Goal: Task Accomplishment & Management: Manage account settings

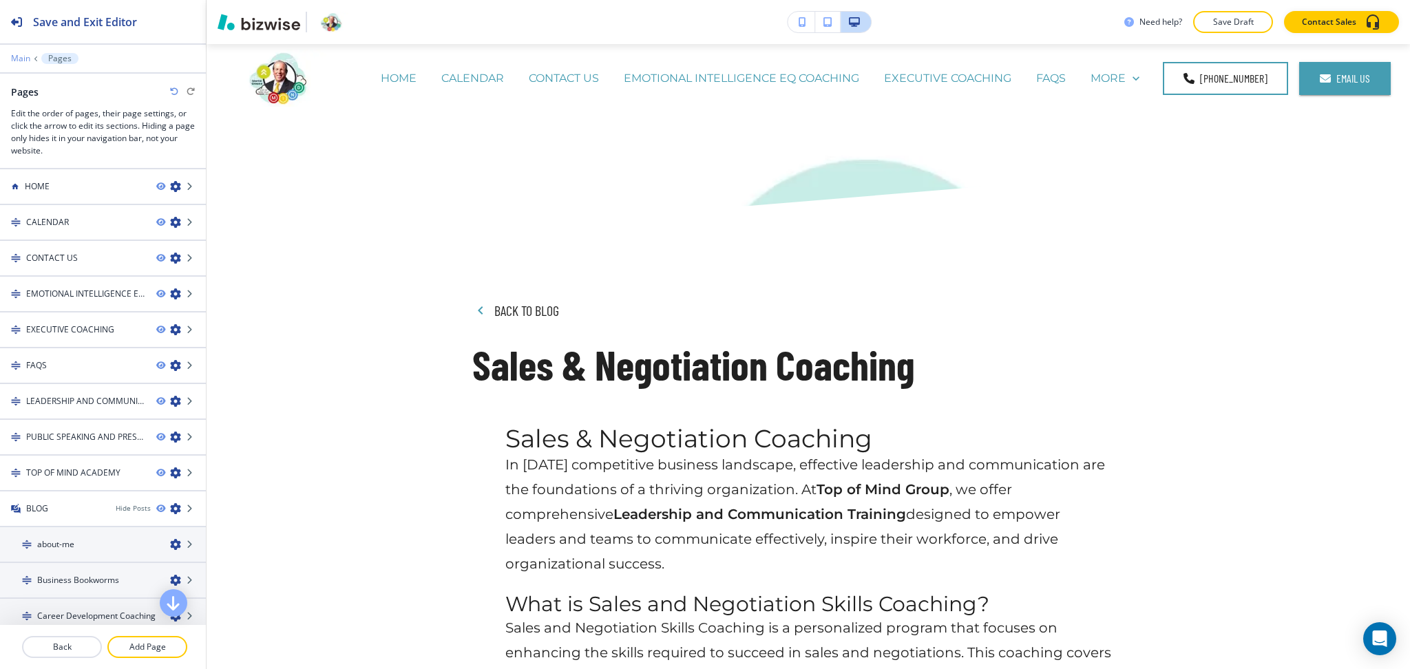
click at [19, 57] on p "Main" at bounding box center [20, 59] width 19 height 10
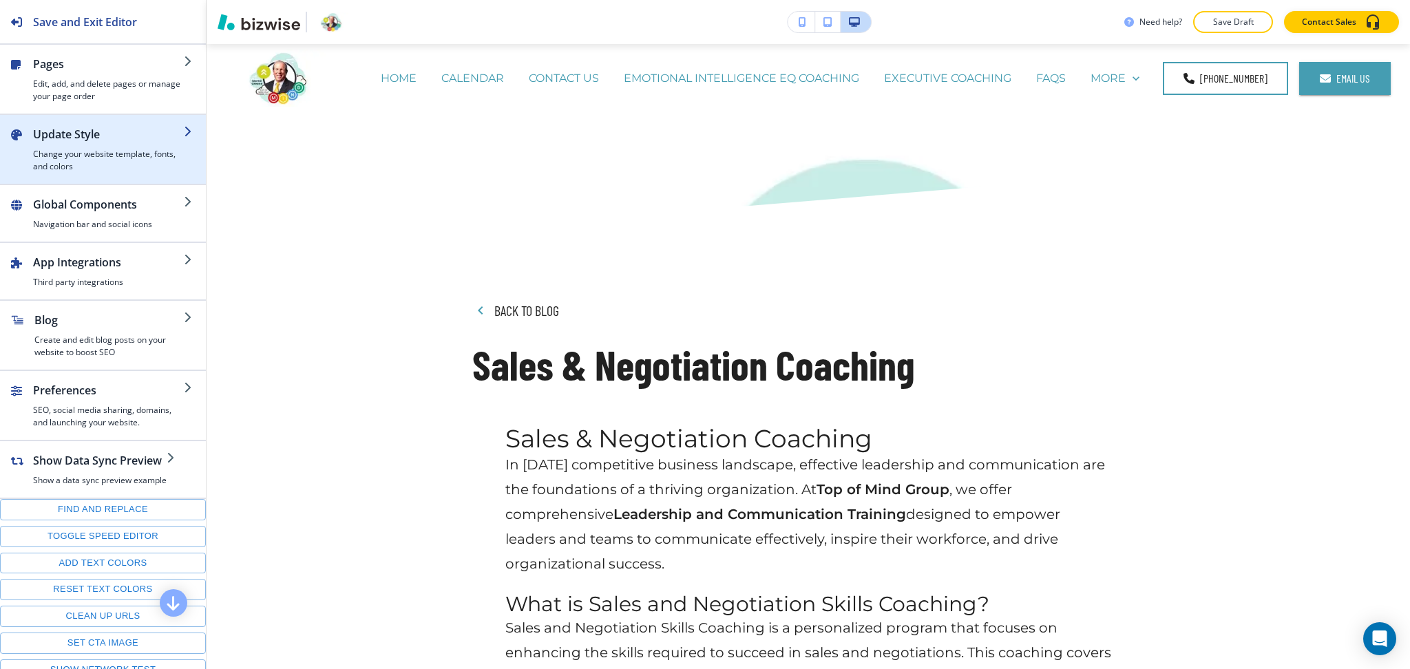
click at [105, 144] on div "button" at bounding box center [108, 146] width 151 height 6
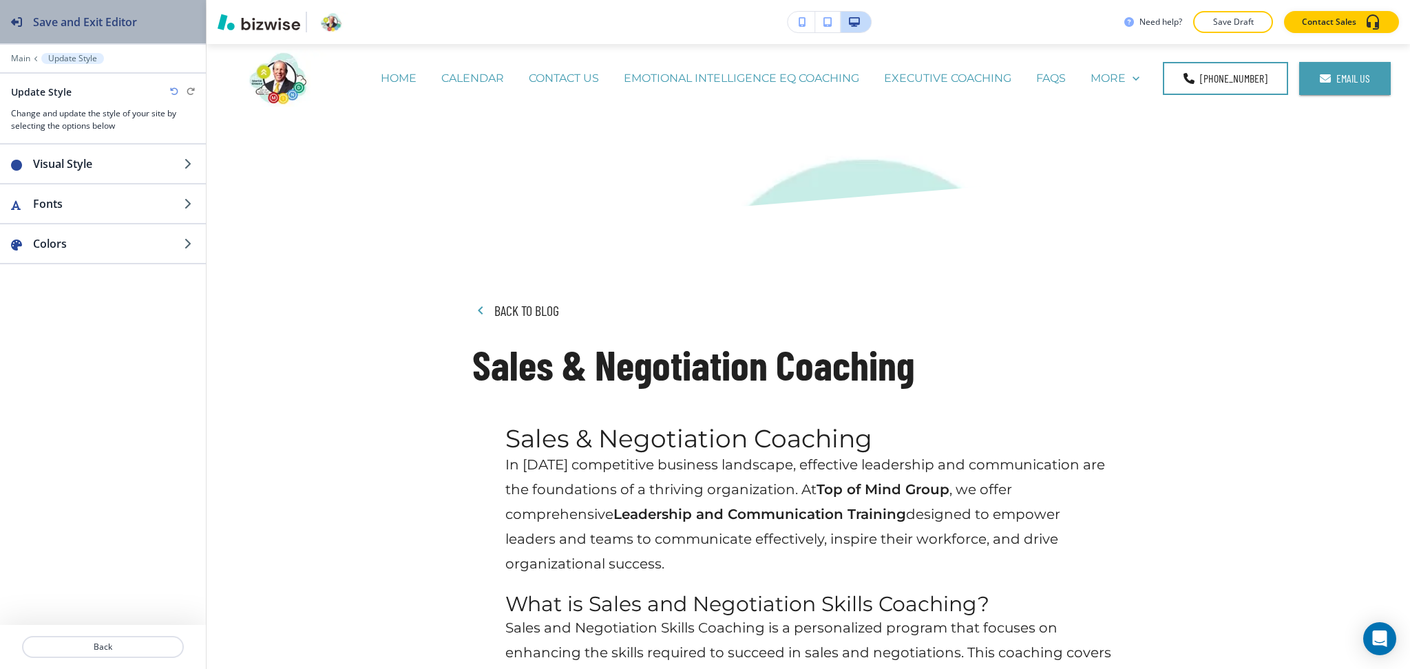
click at [39, 17] on h2 "Save and Exit Editor" at bounding box center [85, 22] width 104 height 17
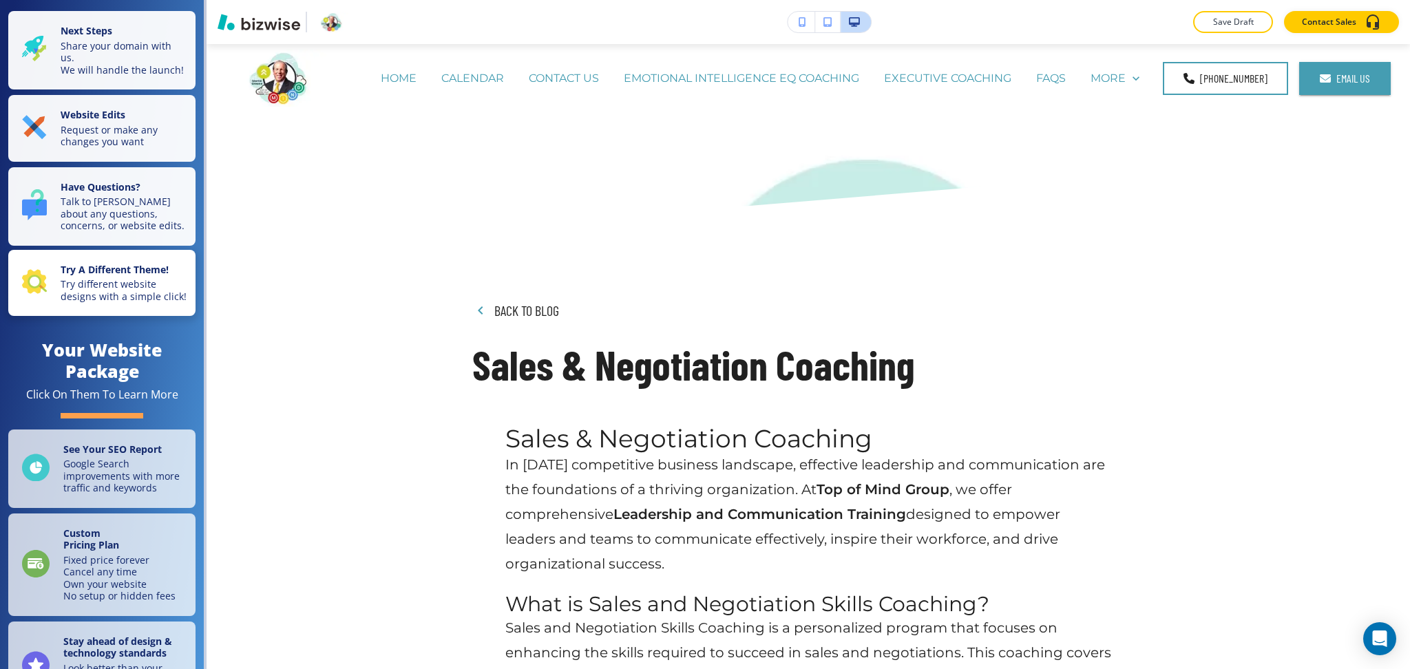
click at [107, 296] on p "Try different website designs with a simple click!" at bounding box center [124, 290] width 127 height 24
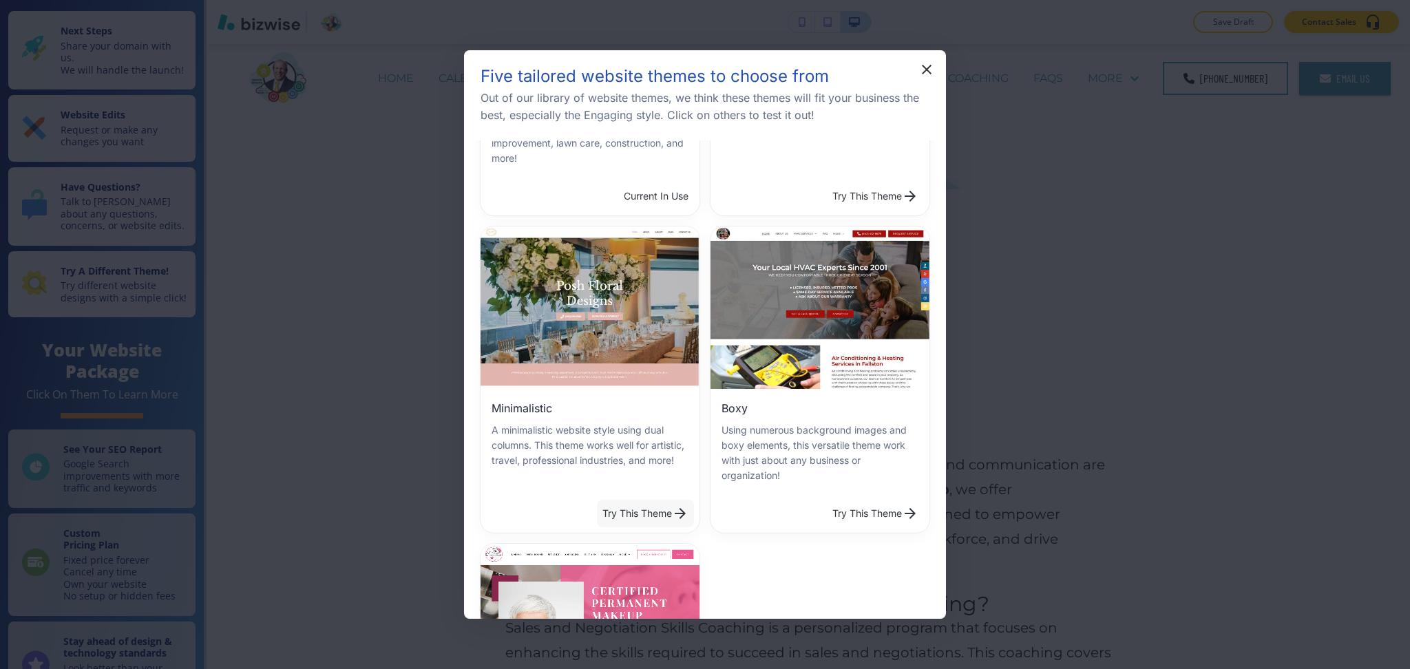
scroll to position [274, 0]
click at [648, 502] on button "Try This Theme" at bounding box center [645, 513] width 97 height 28
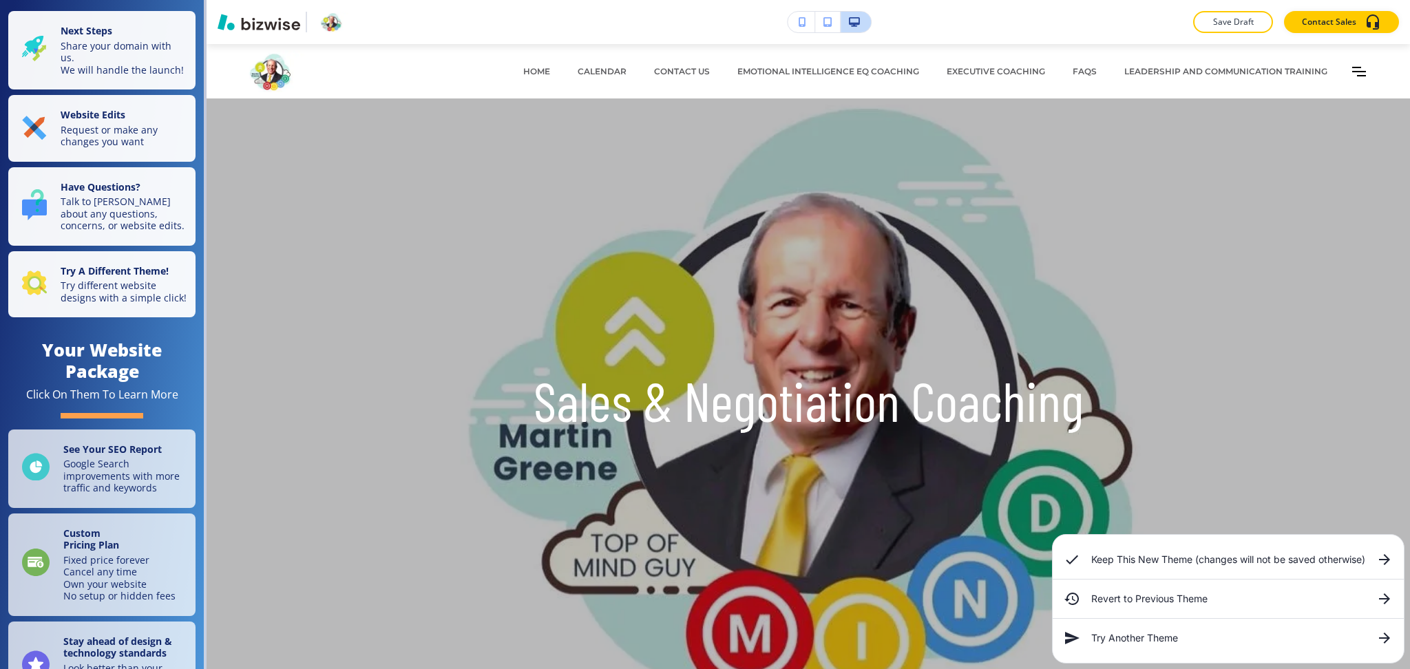
click at [1169, 561] on h6 "Keep This New Theme (changes will not be saved otherwise)" at bounding box center [1228, 559] width 274 height 15
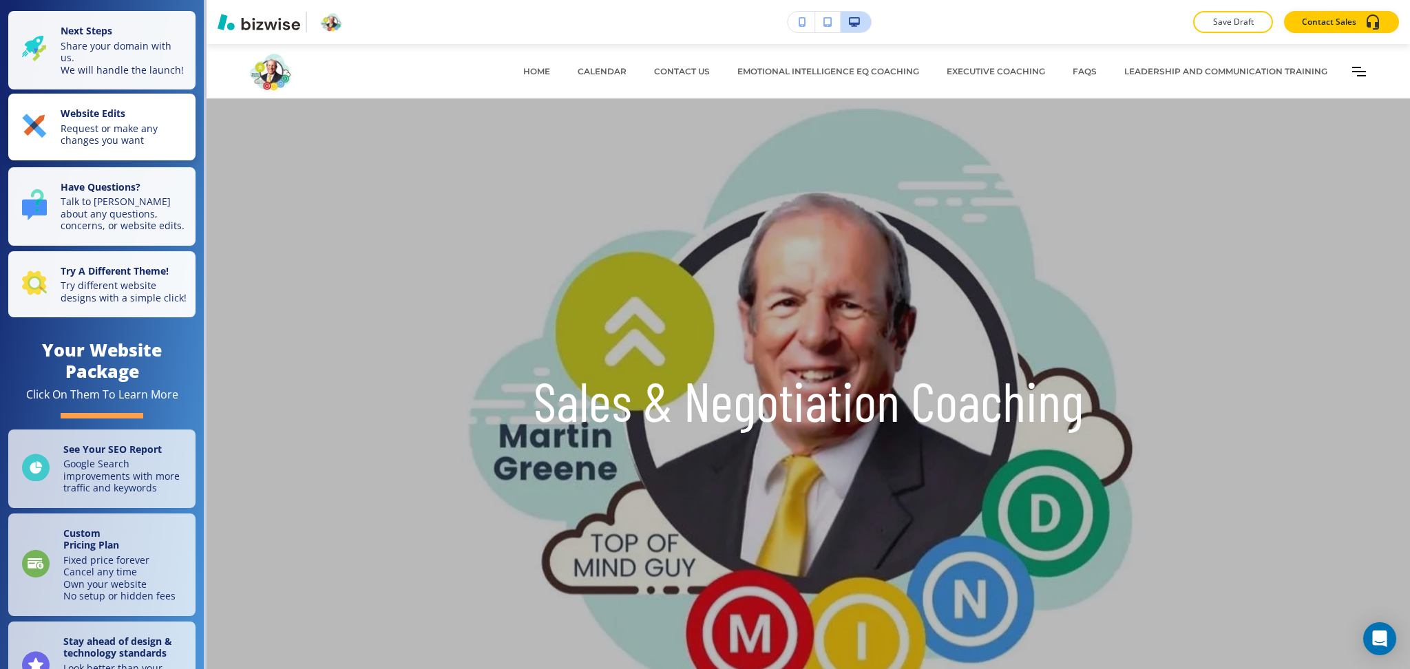
click at [128, 123] on p "Website Edits" at bounding box center [124, 114] width 127 height 15
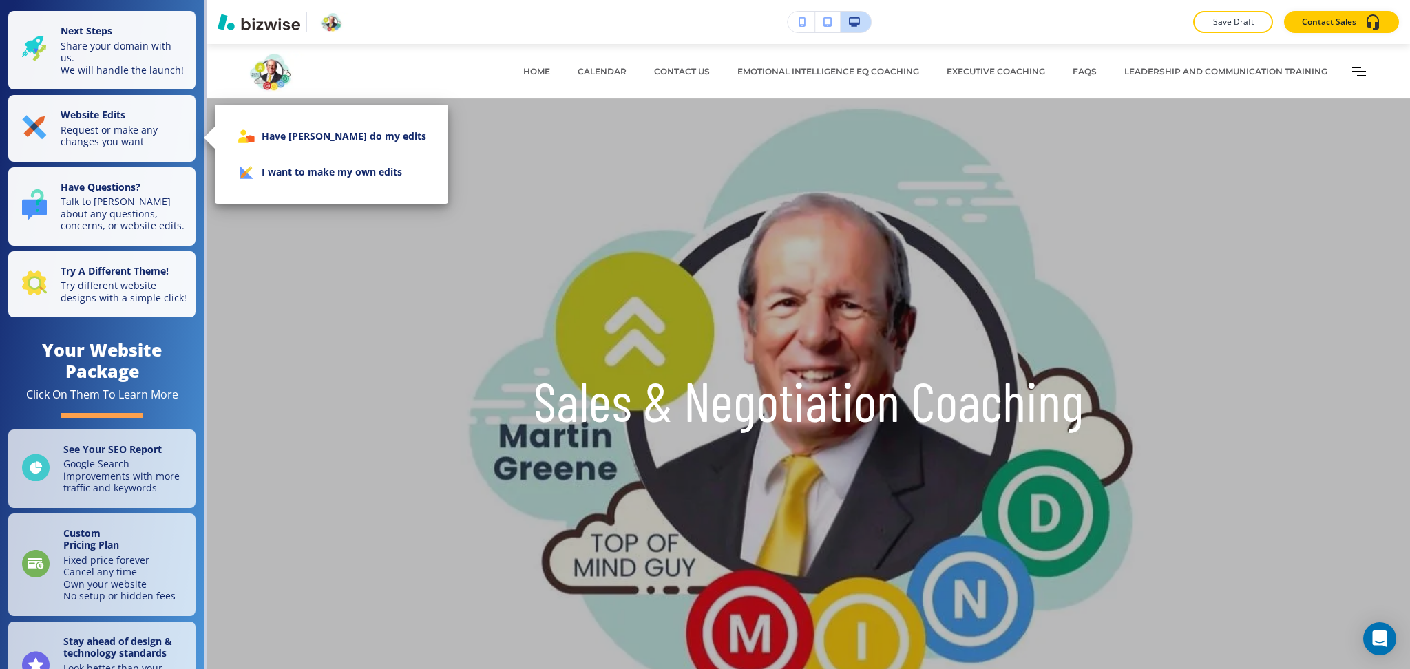
click at [302, 176] on li "I want to make my own edits" at bounding box center [331, 172] width 211 height 36
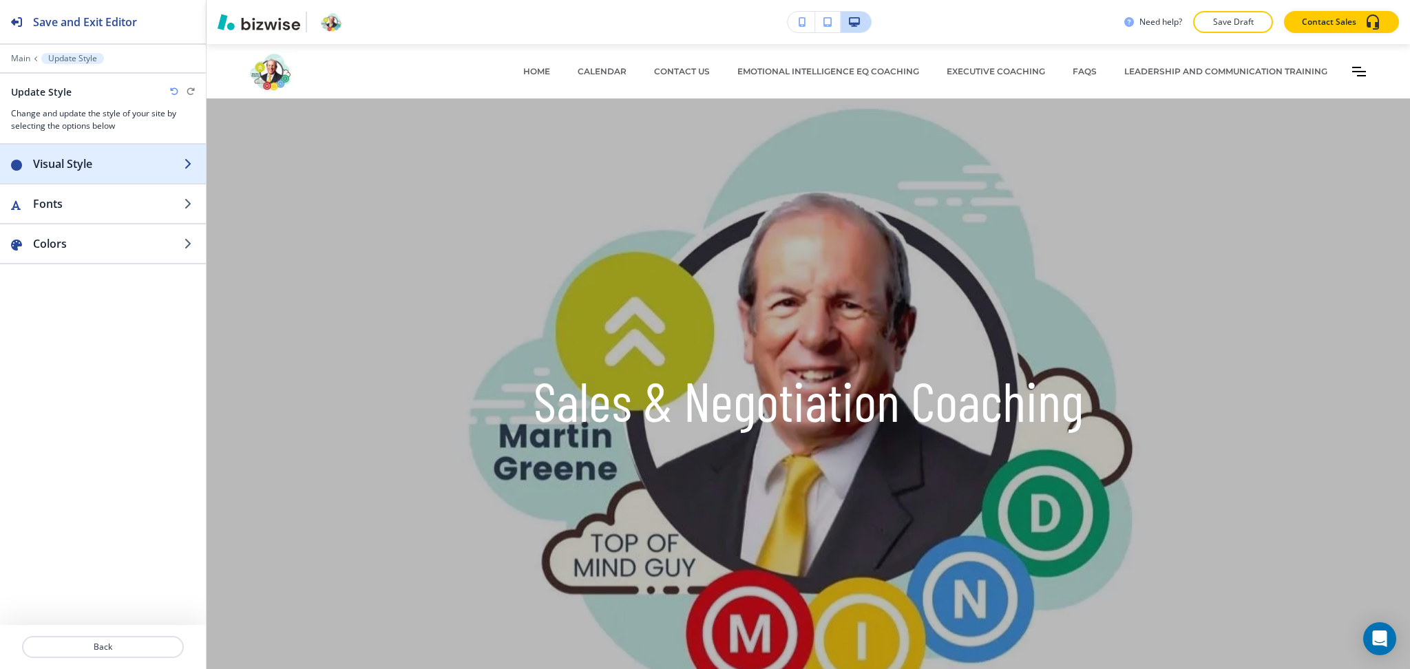
click at [98, 163] on h2 "Visual Style" at bounding box center [108, 164] width 151 height 17
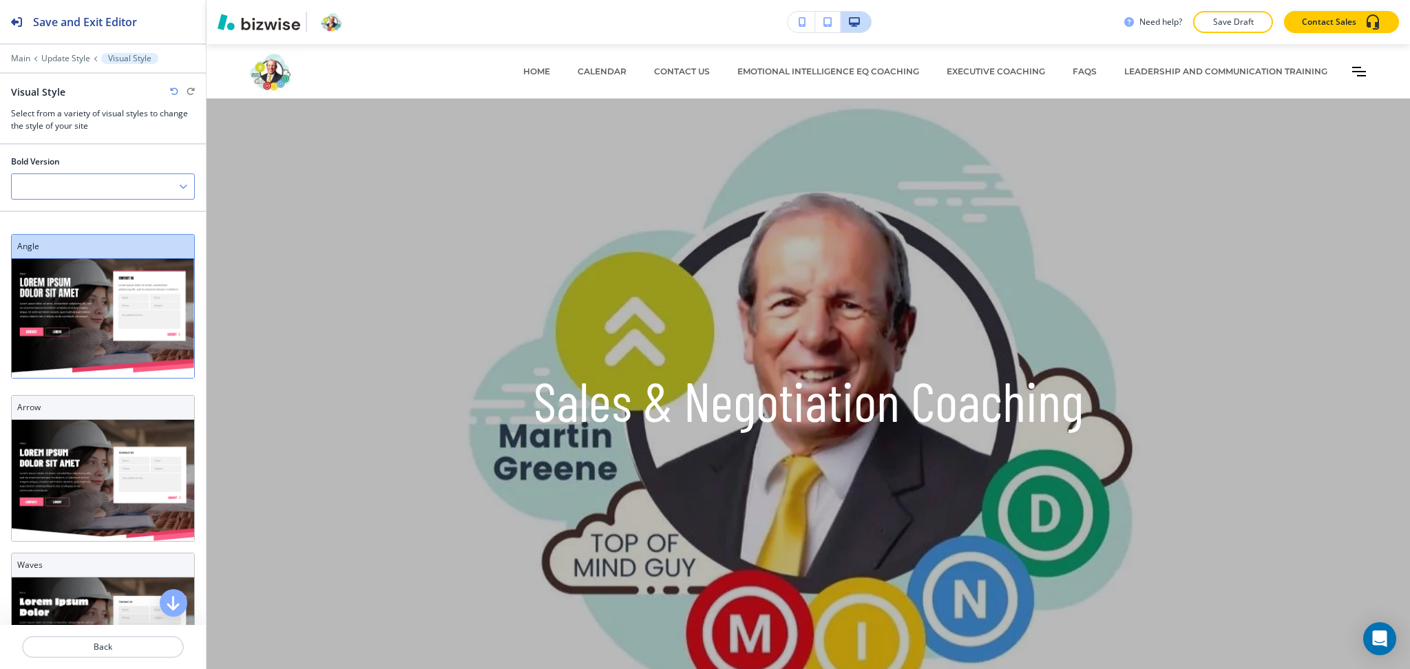
click at [139, 188] on div at bounding box center [103, 186] width 182 height 25
click at [135, 213] on h4 "V1" at bounding box center [103, 211] width 169 height 12
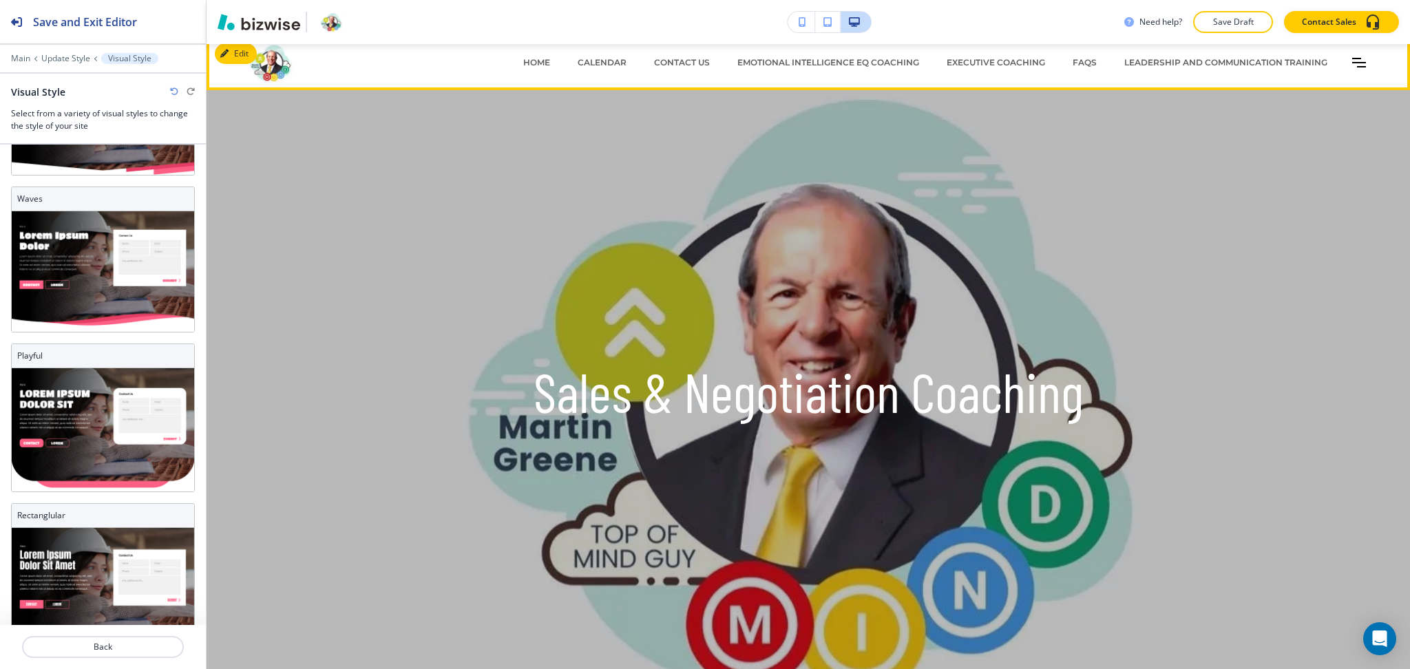
scroll to position [0, 0]
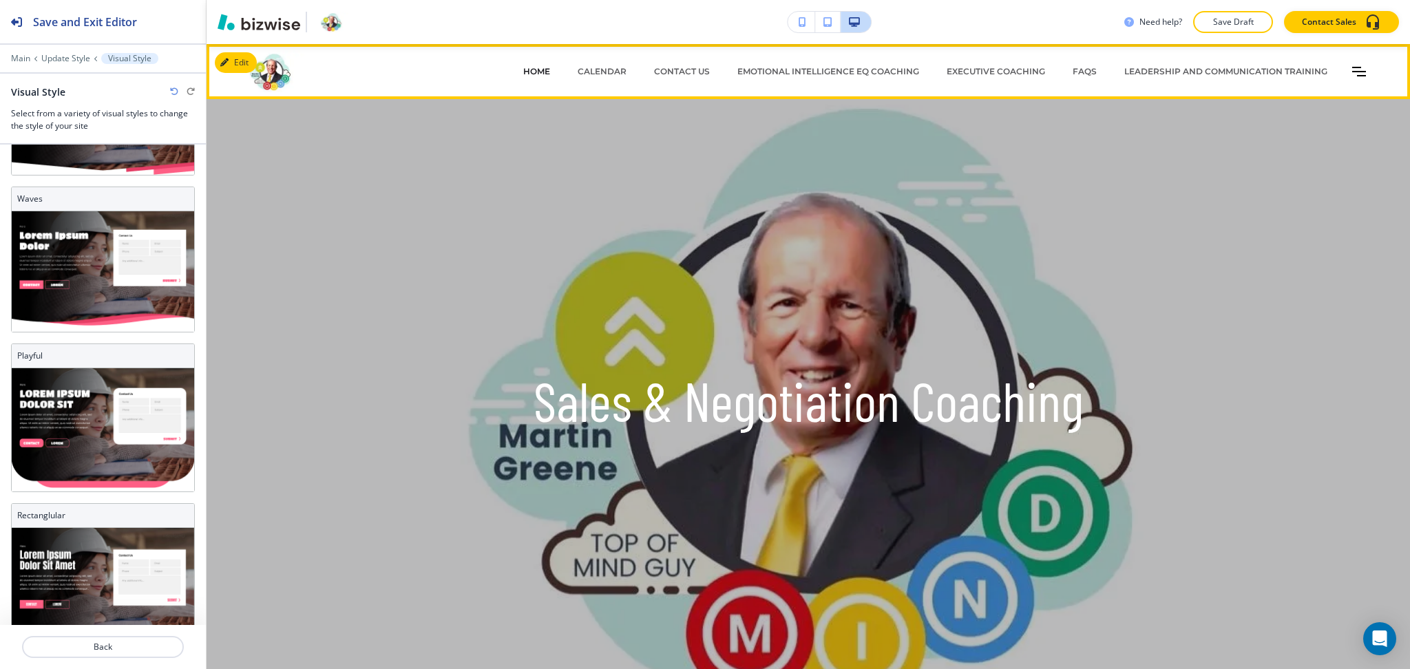
click at [523, 71] on p "HOME" at bounding box center [536, 71] width 27 height 12
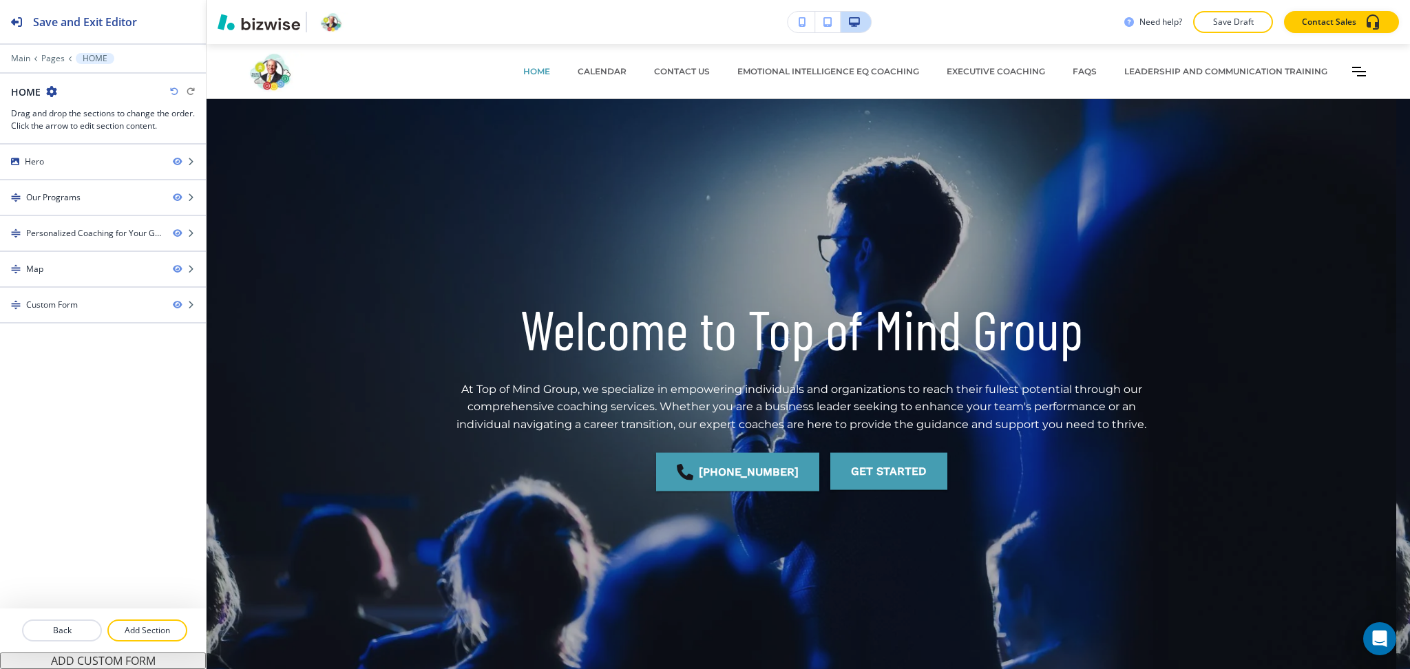
click at [21, 65] on div at bounding box center [103, 68] width 206 height 8
click at [23, 58] on p "Main" at bounding box center [20, 59] width 19 height 10
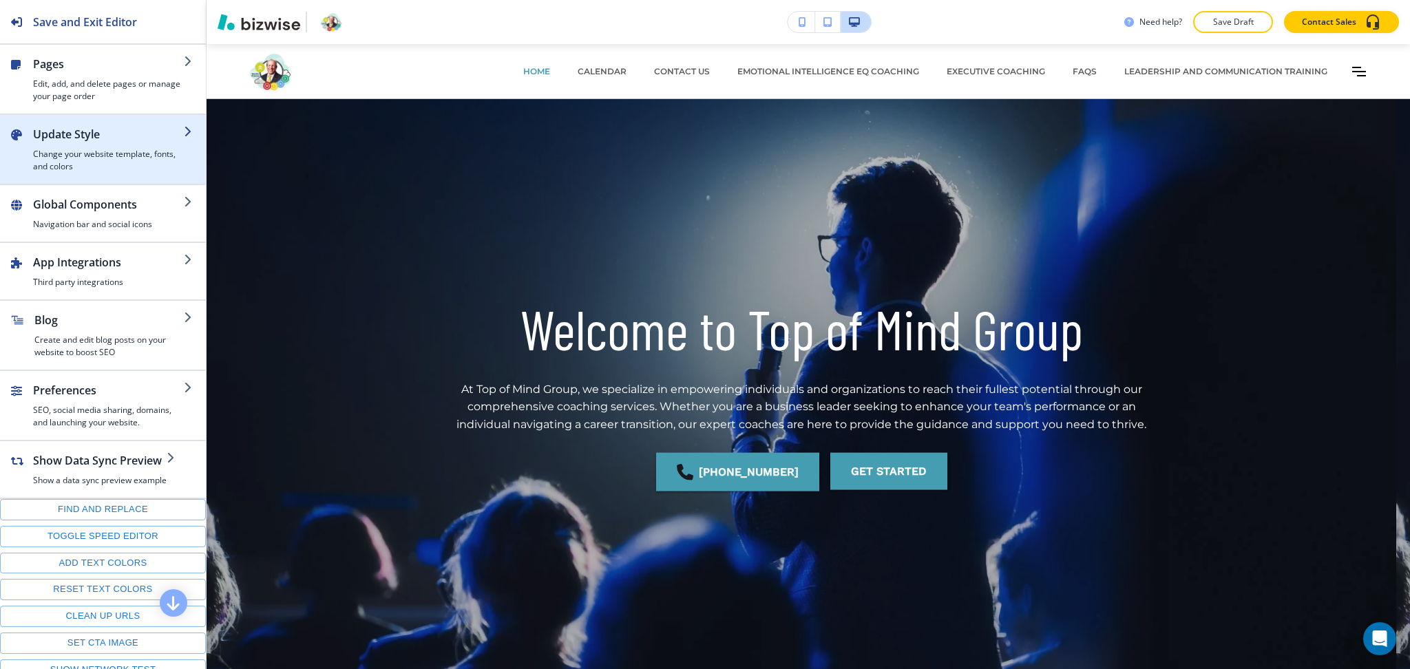
click at [76, 144] on div "button" at bounding box center [108, 146] width 151 height 6
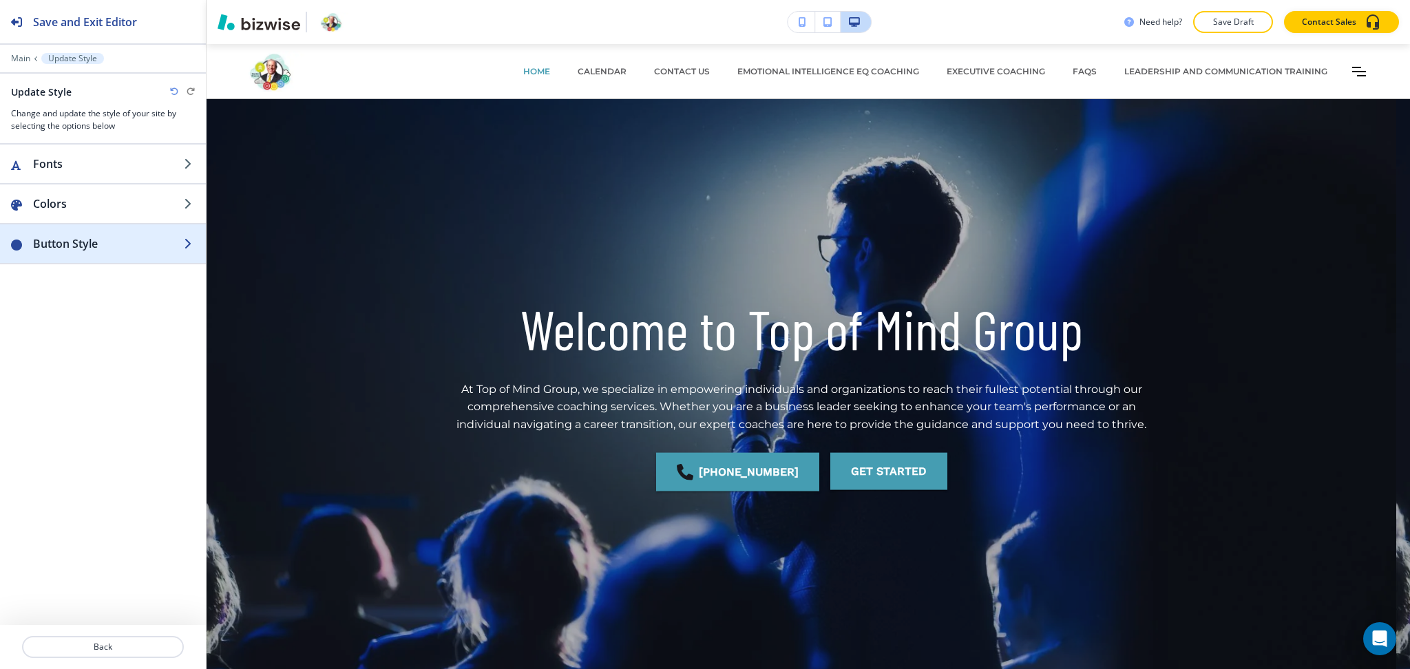
click at [89, 240] on h2 "Button Style" at bounding box center [108, 243] width 151 height 17
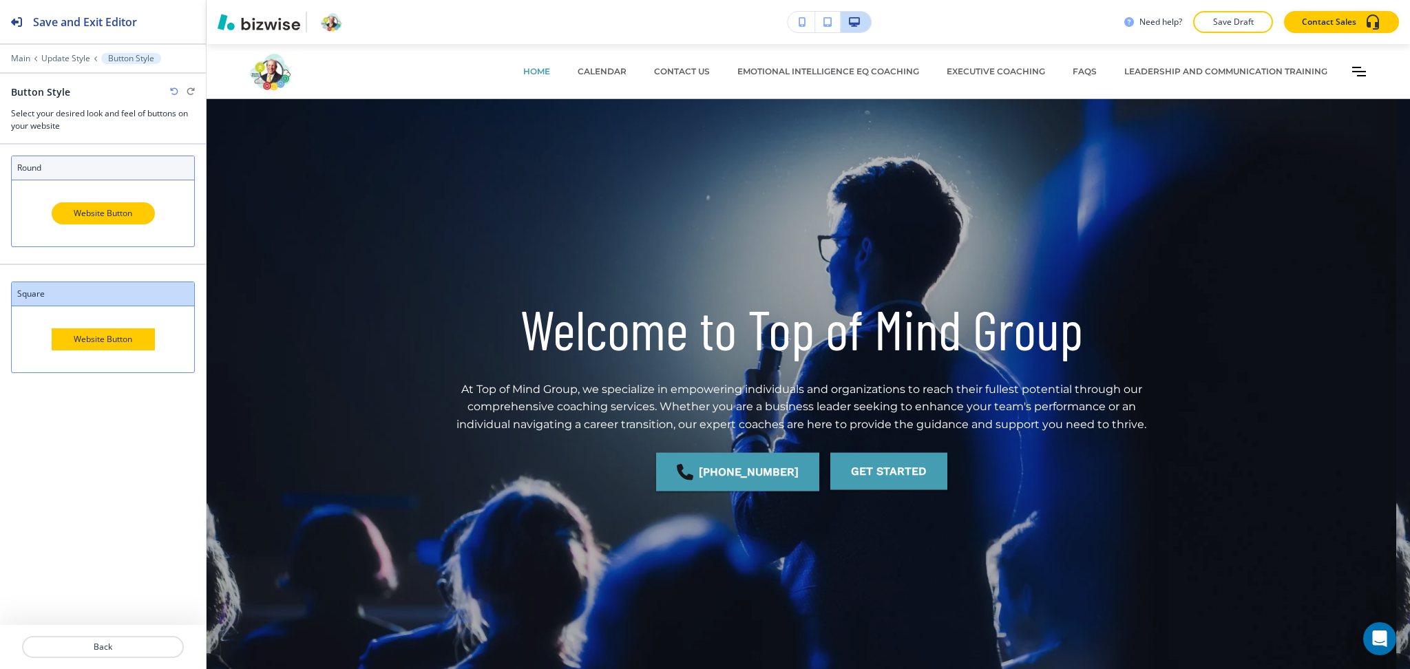
click at [96, 211] on div "Website Button" at bounding box center [103, 213] width 103 height 22
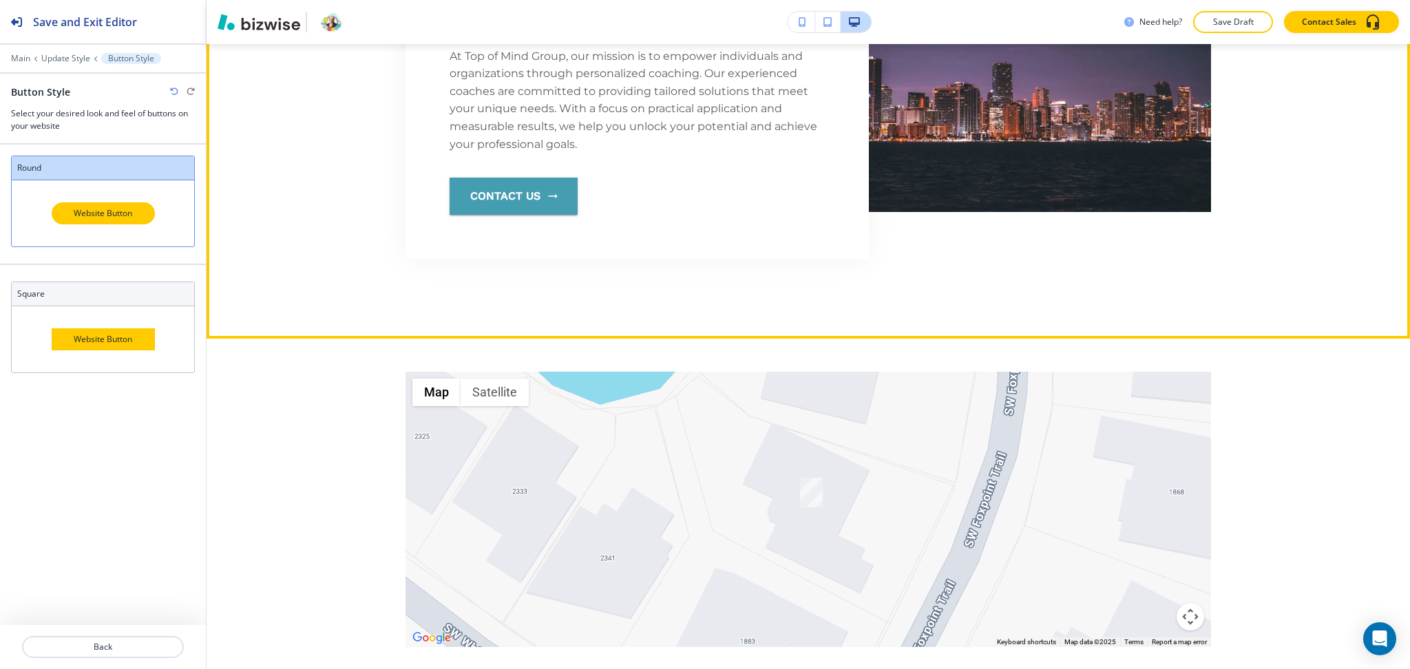
scroll to position [2877, 0]
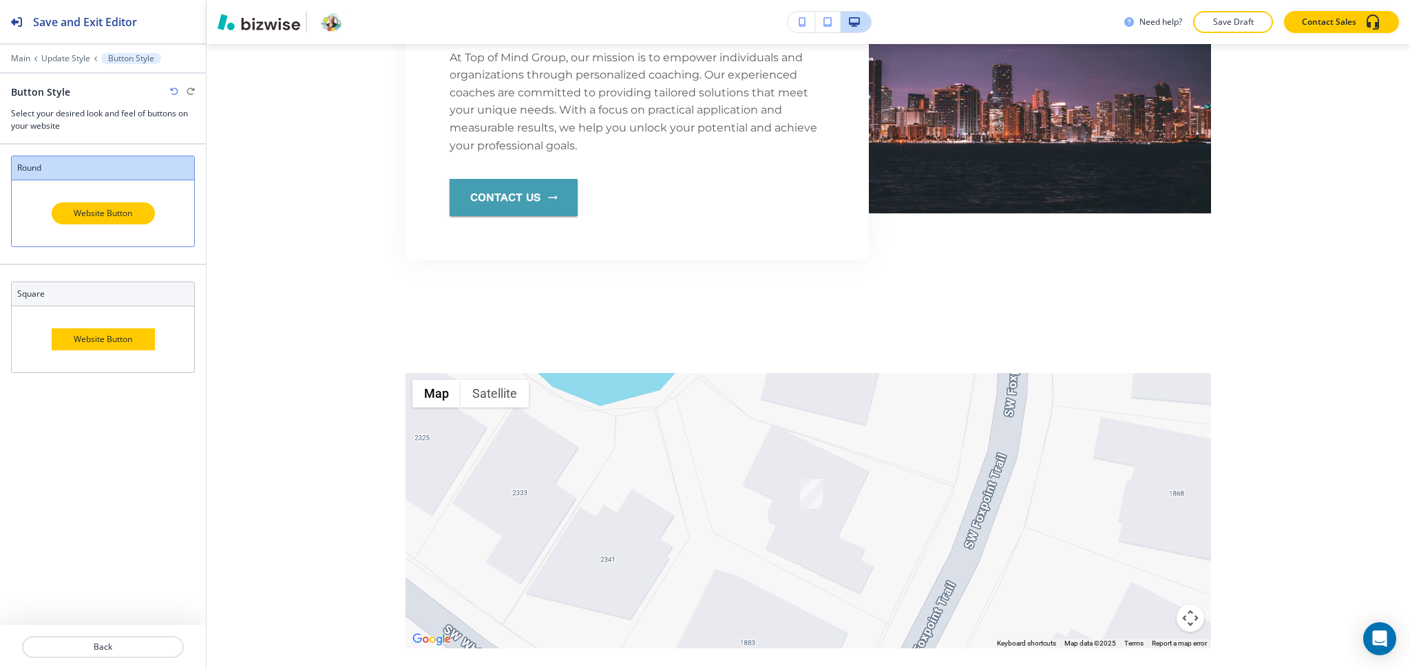
click at [96, 202] on div "Website Button" at bounding box center [103, 213] width 103 height 22
click at [96, 359] on div "Website Button" at bounding box center [103, 339] width 182 height 66
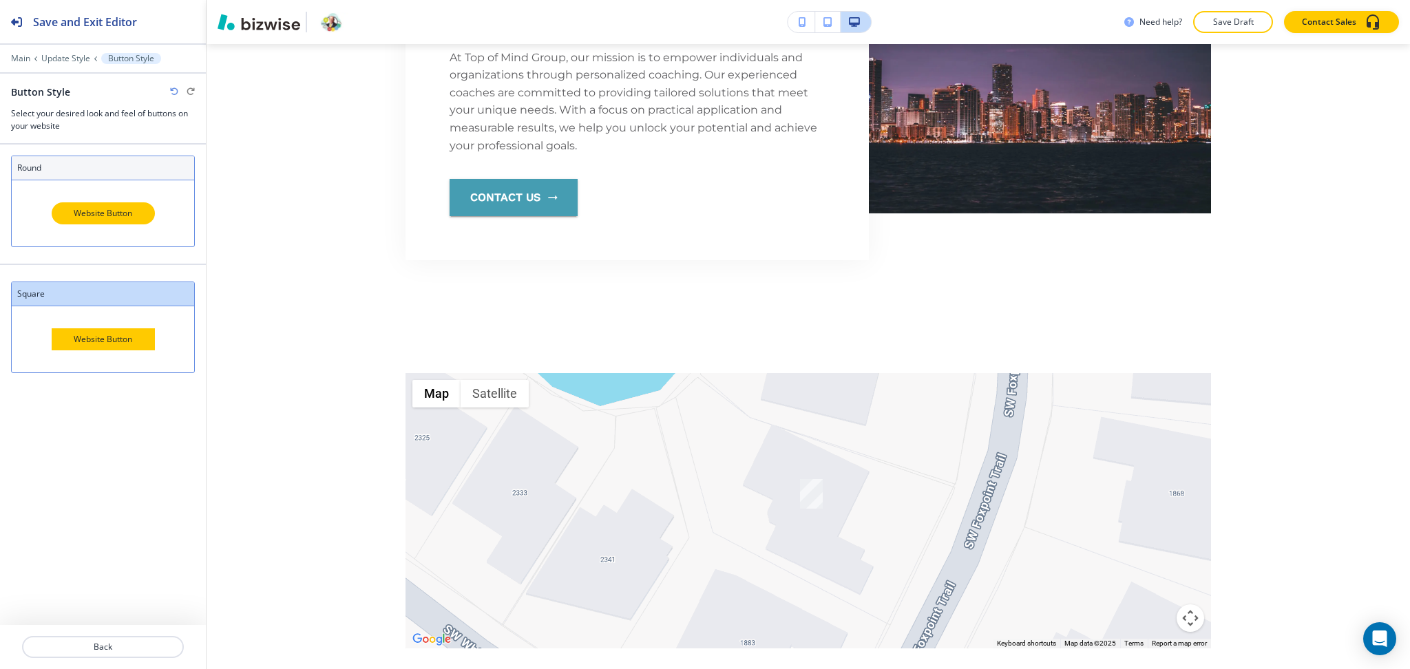
click at [120, 198] on div "Website Button" at bounding box center [103, 213] width 182 height 66
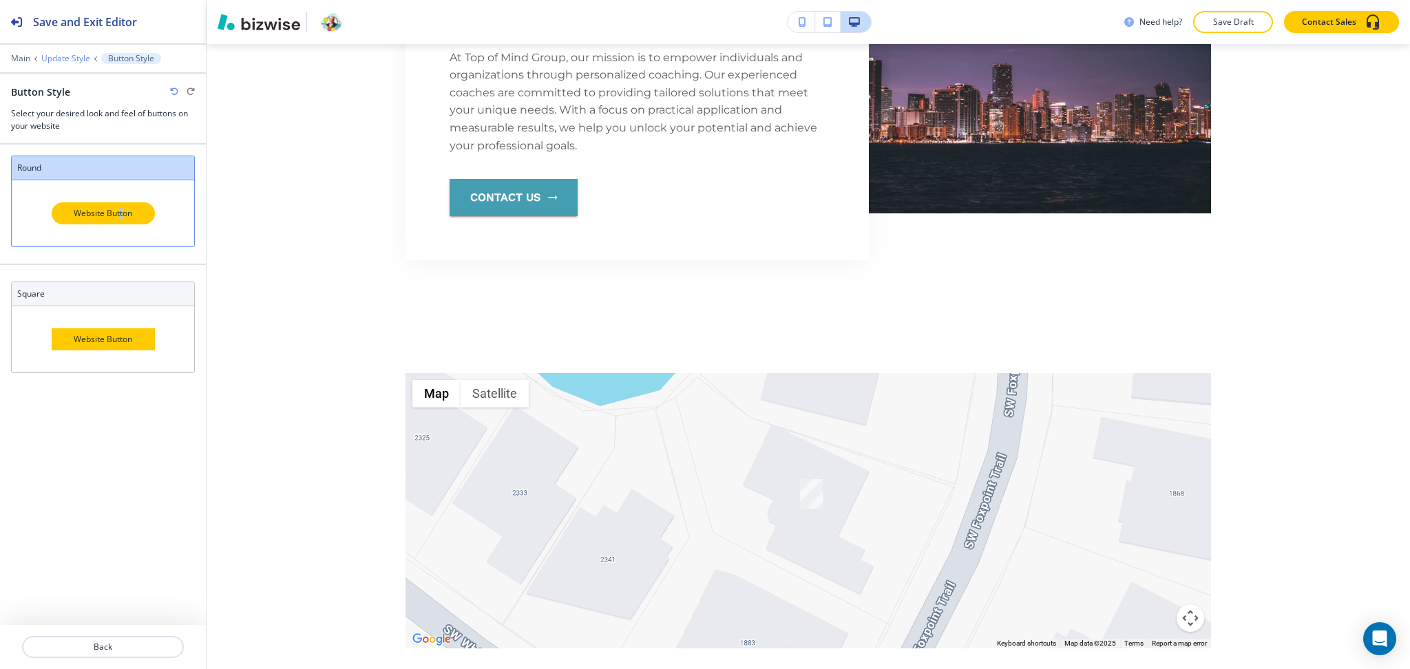
click at [65, 56] on p "Update Style" at bounding box center [65, 59] width 49 height 10
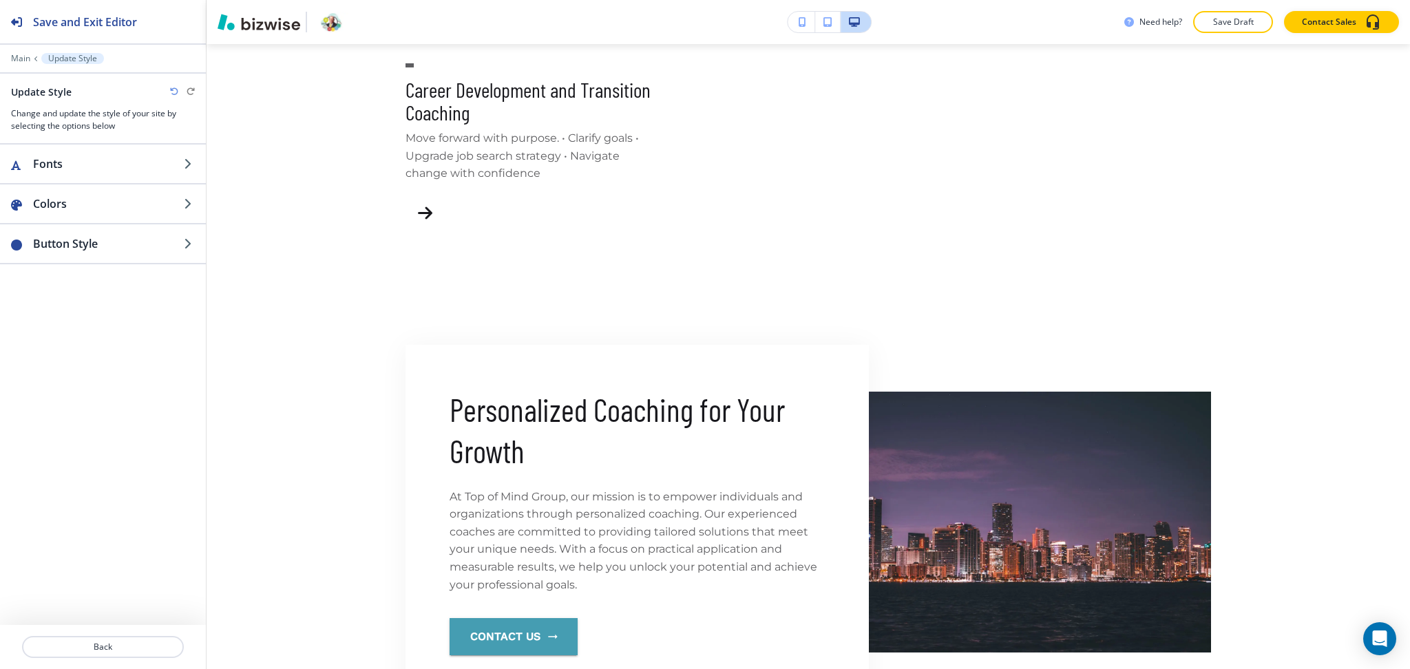
scroll to position [2437, 0]
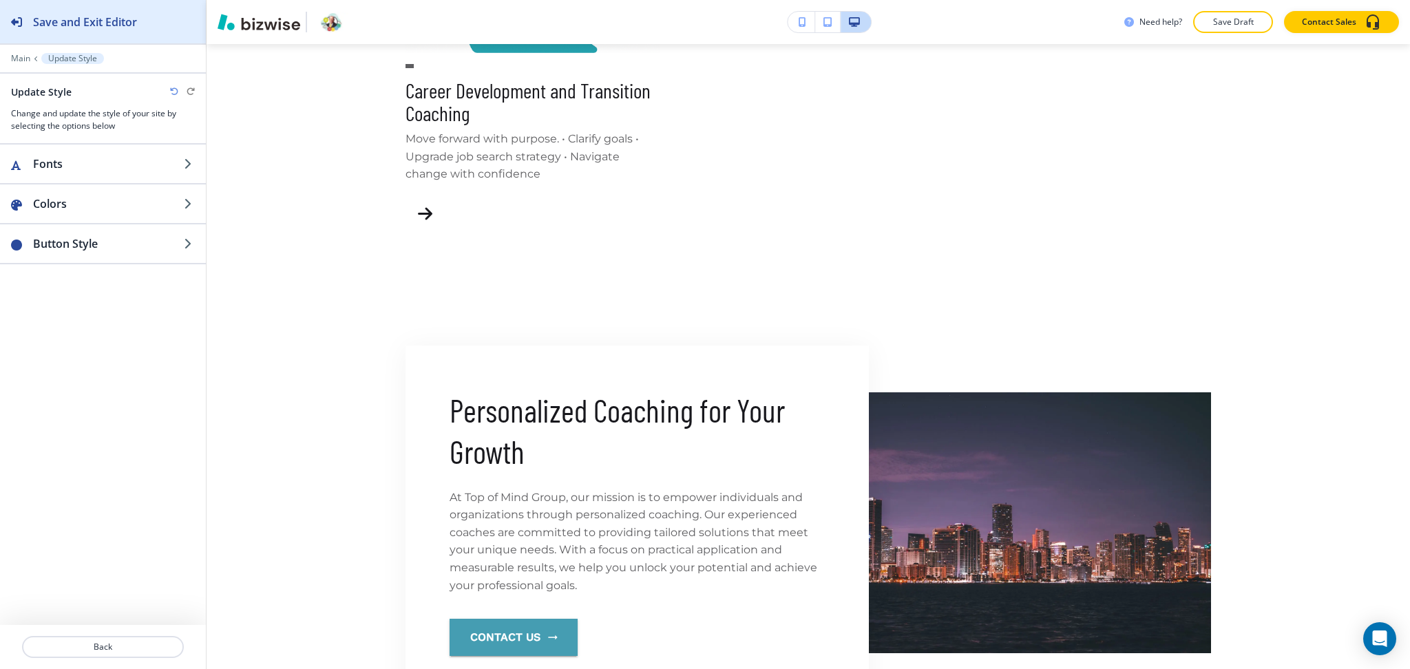
click at [48, 23] on h2 "Save and Exit Editor" at bounding box center [85, 22] width 104 height 17
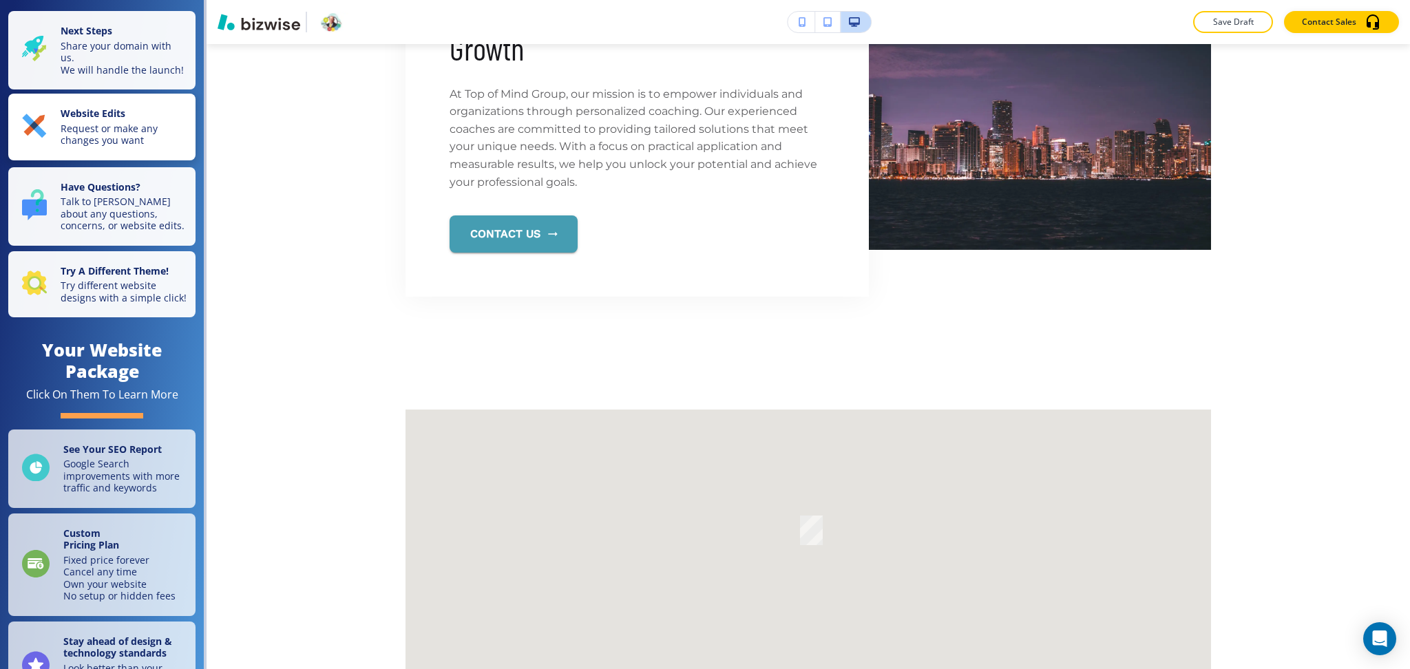
click at [94, 135] on p "Request or make any changes you want" at bounding box center [124, 135] width 127 height 24
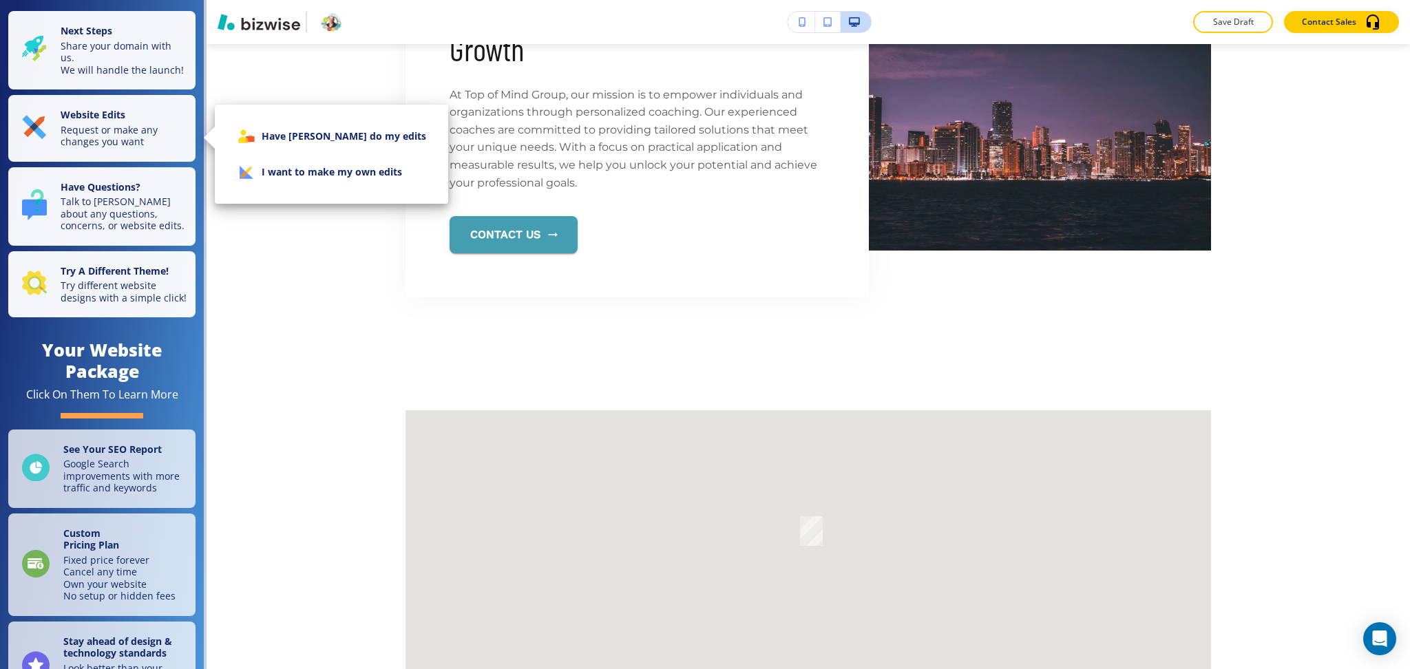
scroll to position [2839, 0]
click at [302, 170] on li "I want to make my own edits" at bounding box center [331, 172] width 211 height 36
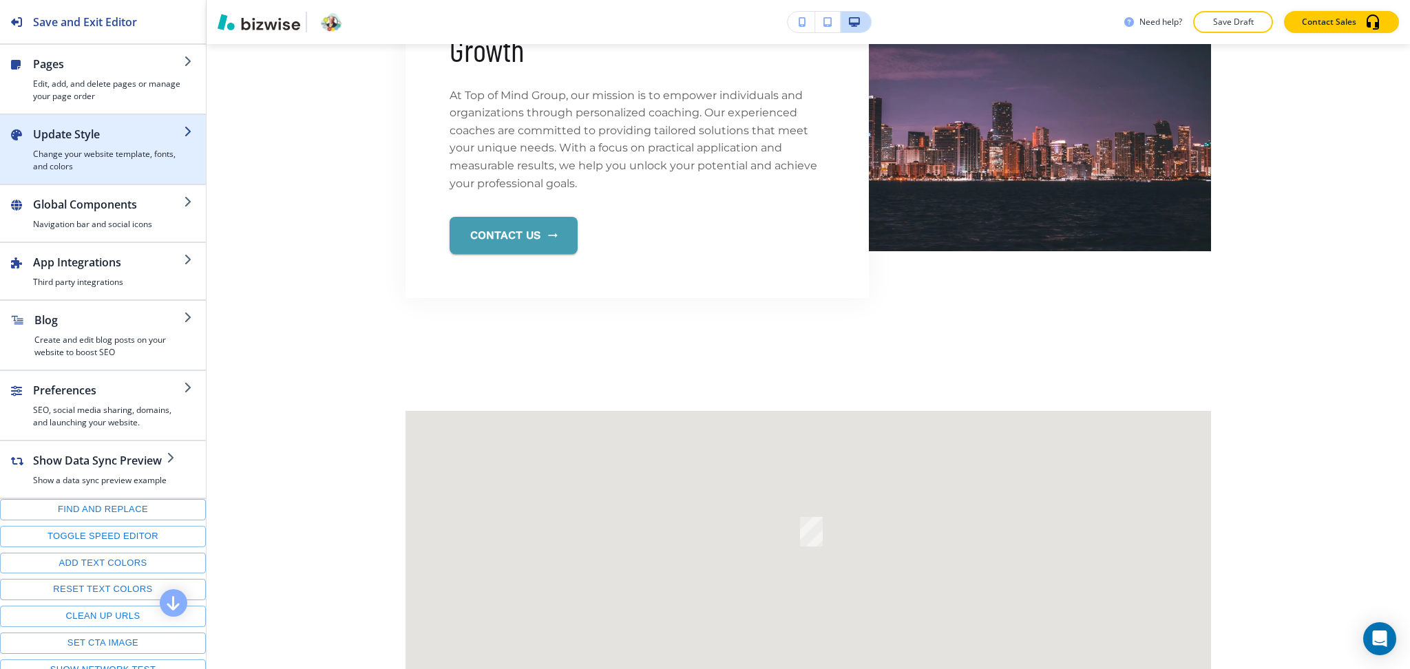
click at [81, 143] on div "button" at bounding box center [108, 146] width 151 height 6
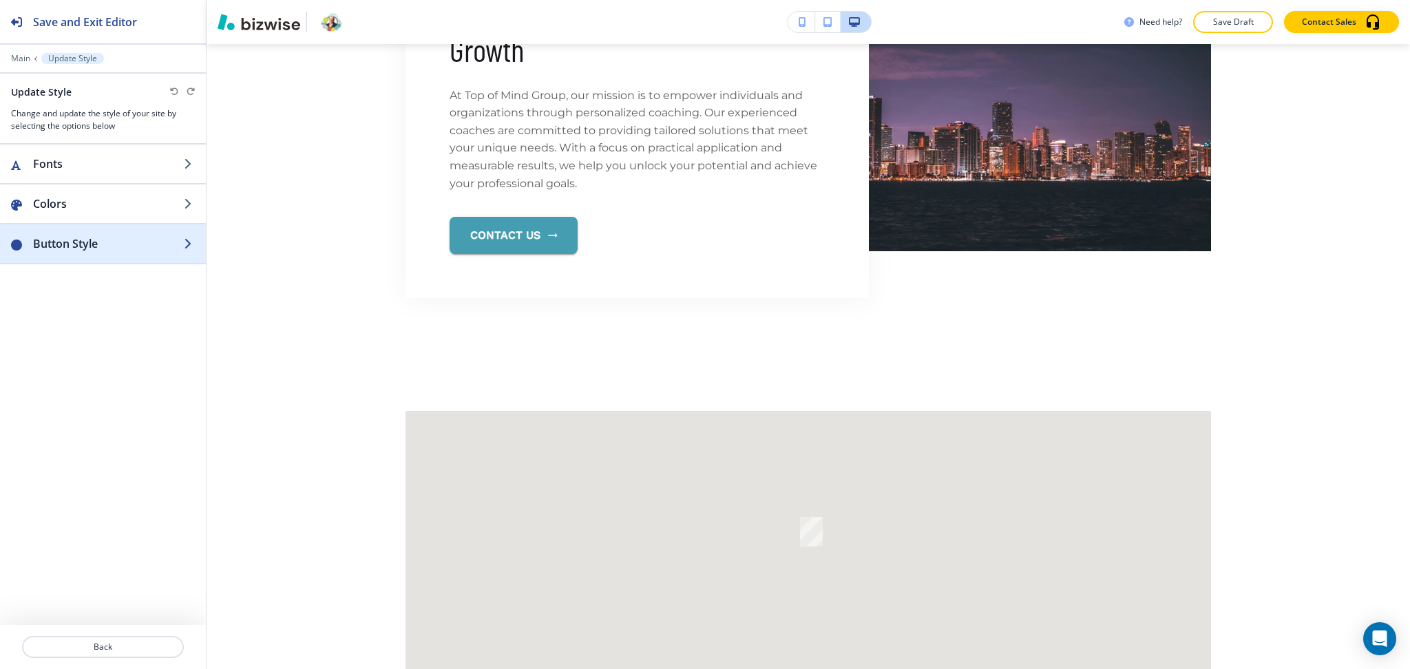
click at [85, 249] on h2 "Button Style" at bounding box center [108, 243] width 151 height 17
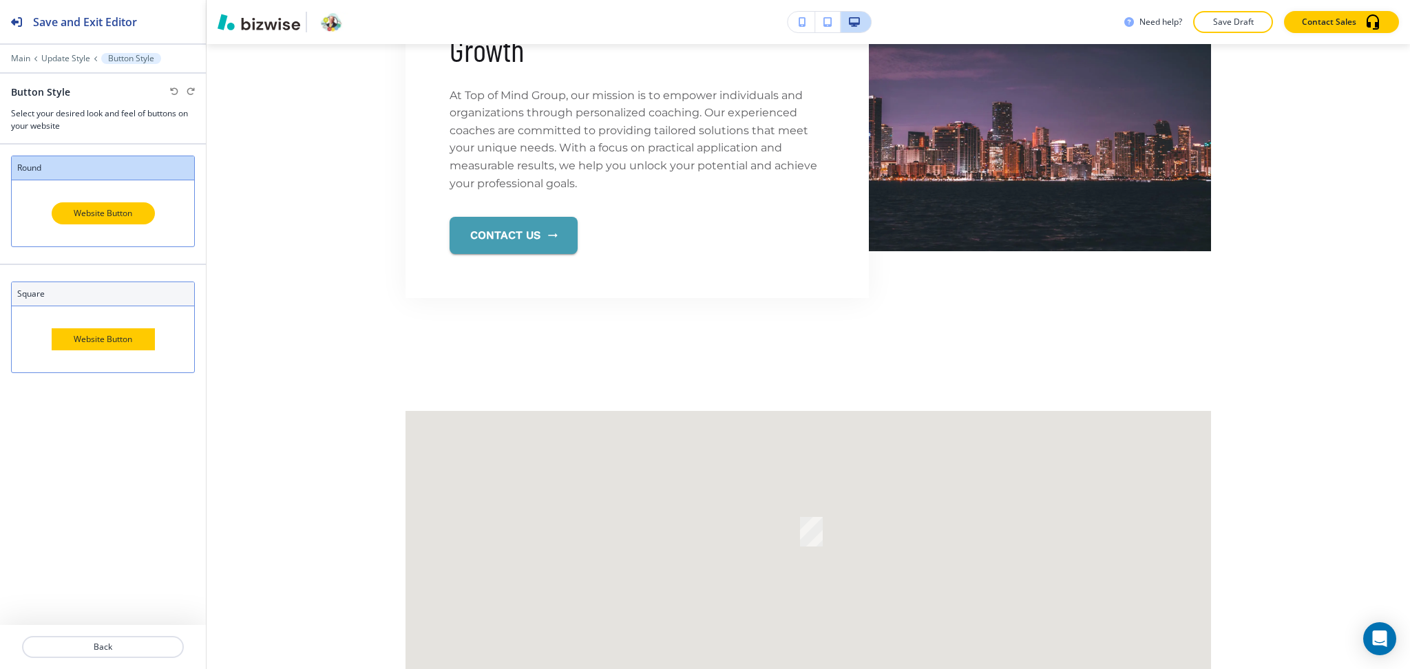
click at [104, 339] on div "Website Button" at bounding box center [103, 339] width 103 height 22
click at [134, 186] on div "Website Button" at bounding box center [103, 213] width 182 height 66
click at [66, 54] on p "Update Style" at bounding box center [65, 59] width 49 height 10
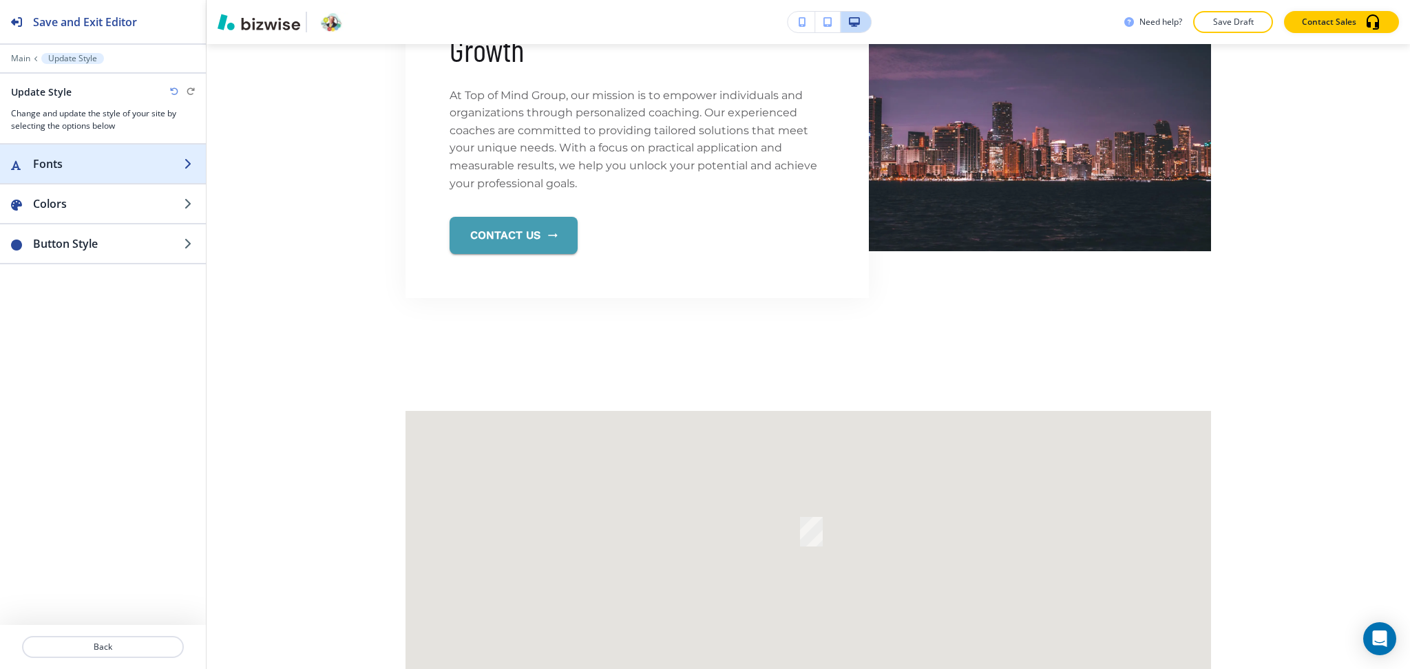
click at [84, 171] on h2 "Fonts" at bounding box center [108, 164] width 151 height 17
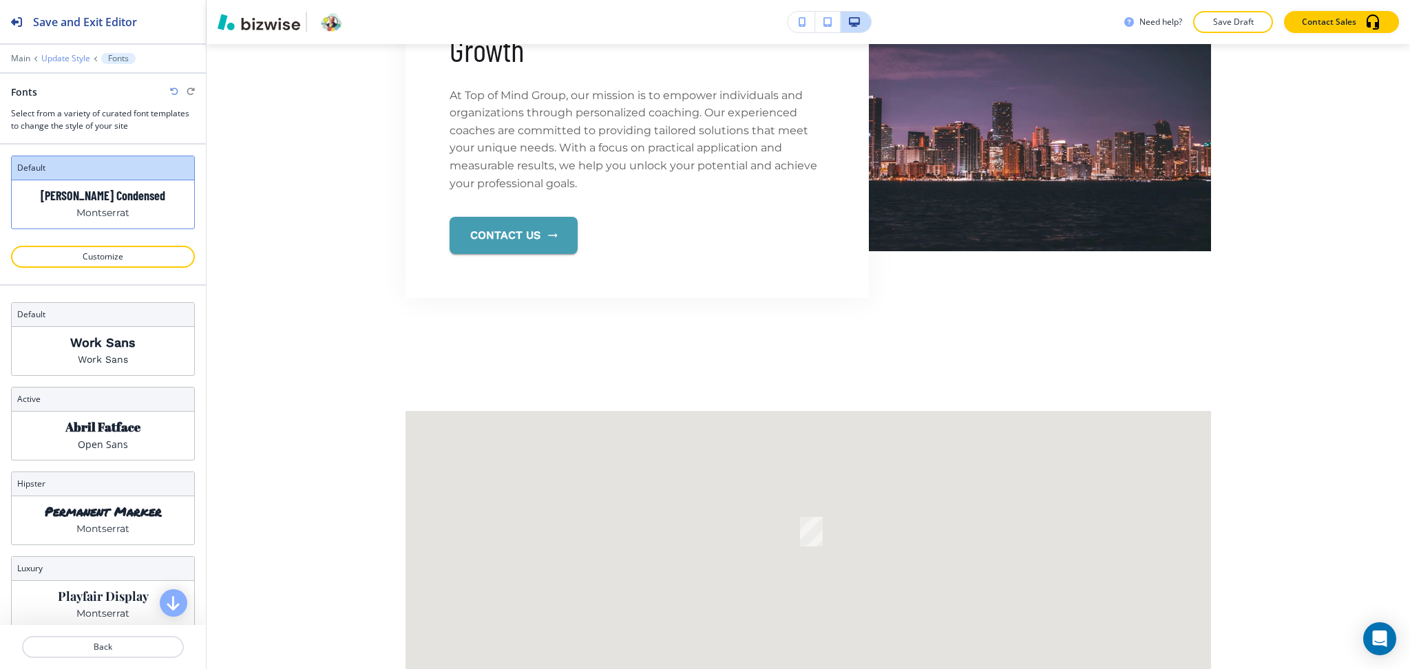
click at [56, 58] on p "Update Style" at bounding box center [65, 59] width 49 height 10
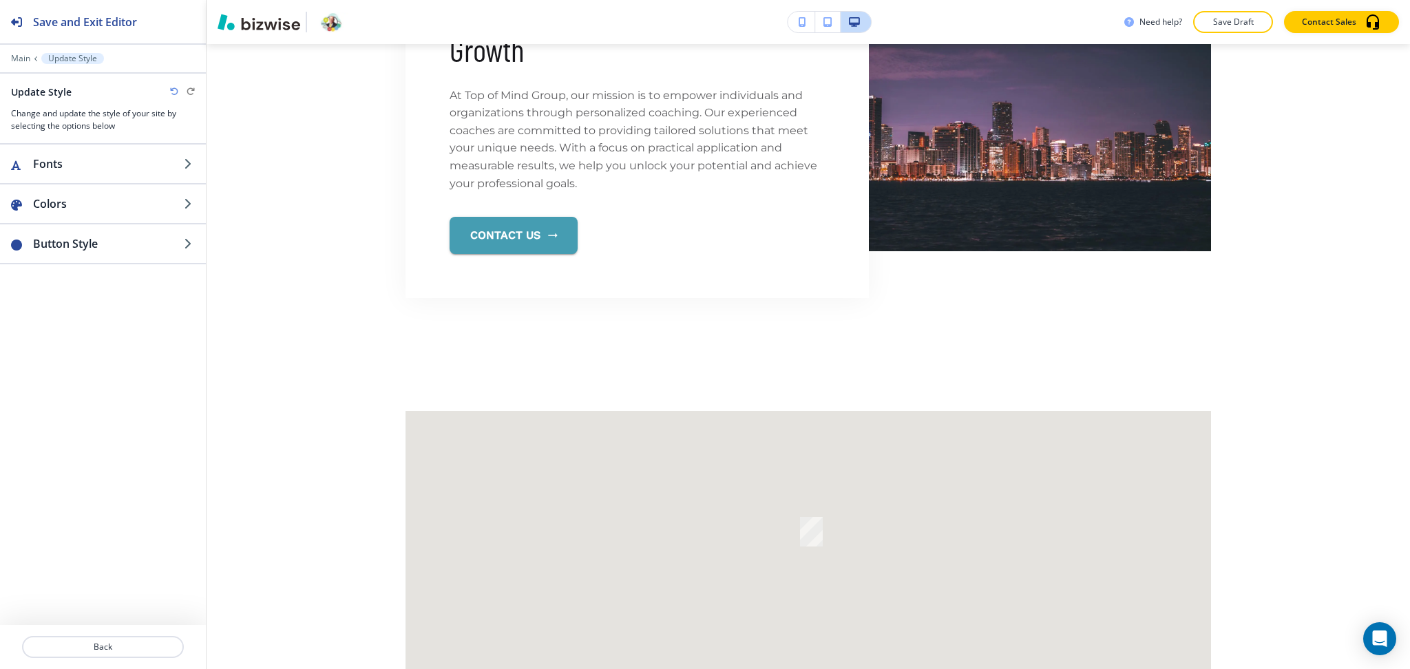
click at [21, 52] on div at bounding box center [103, 49] width 206 height 8
click at [23, 60] on p "Main" at bounding box center [20, 59] width 19 height 10
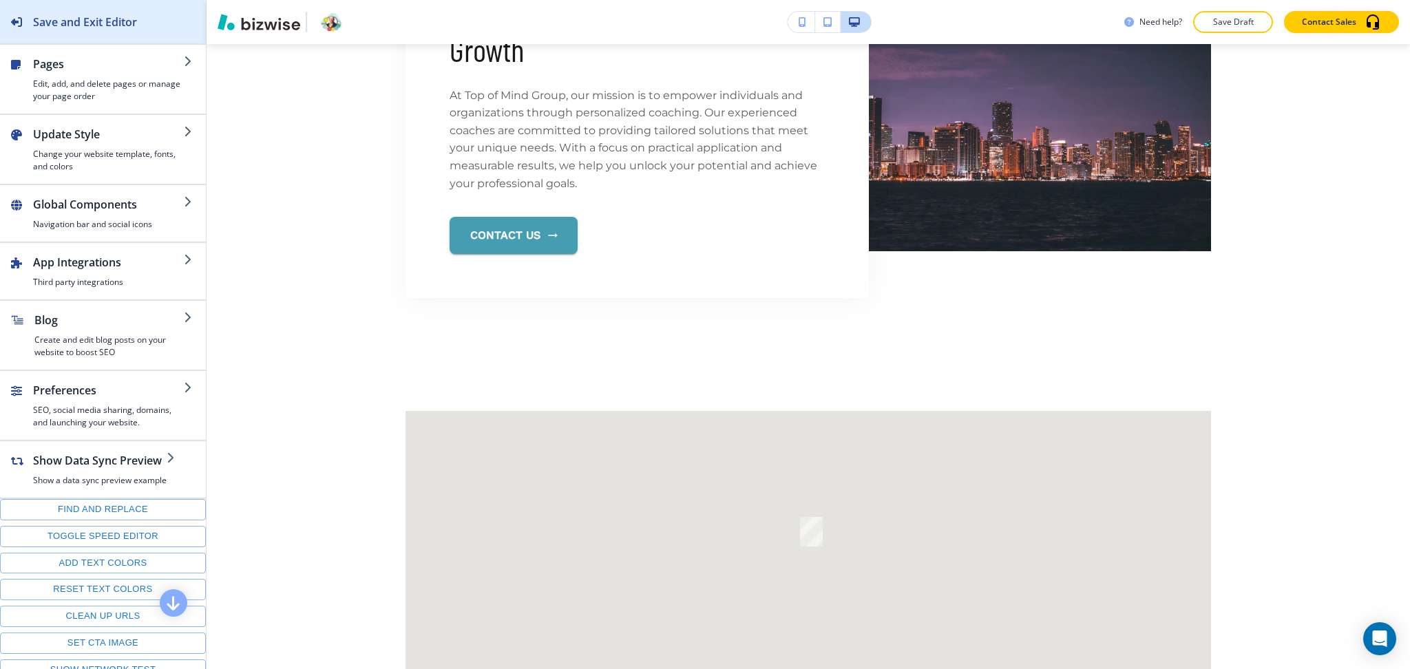
click at [78, 31] on div "Save and Exit Editor" at bounding box center [68, 21] width 137 height 43
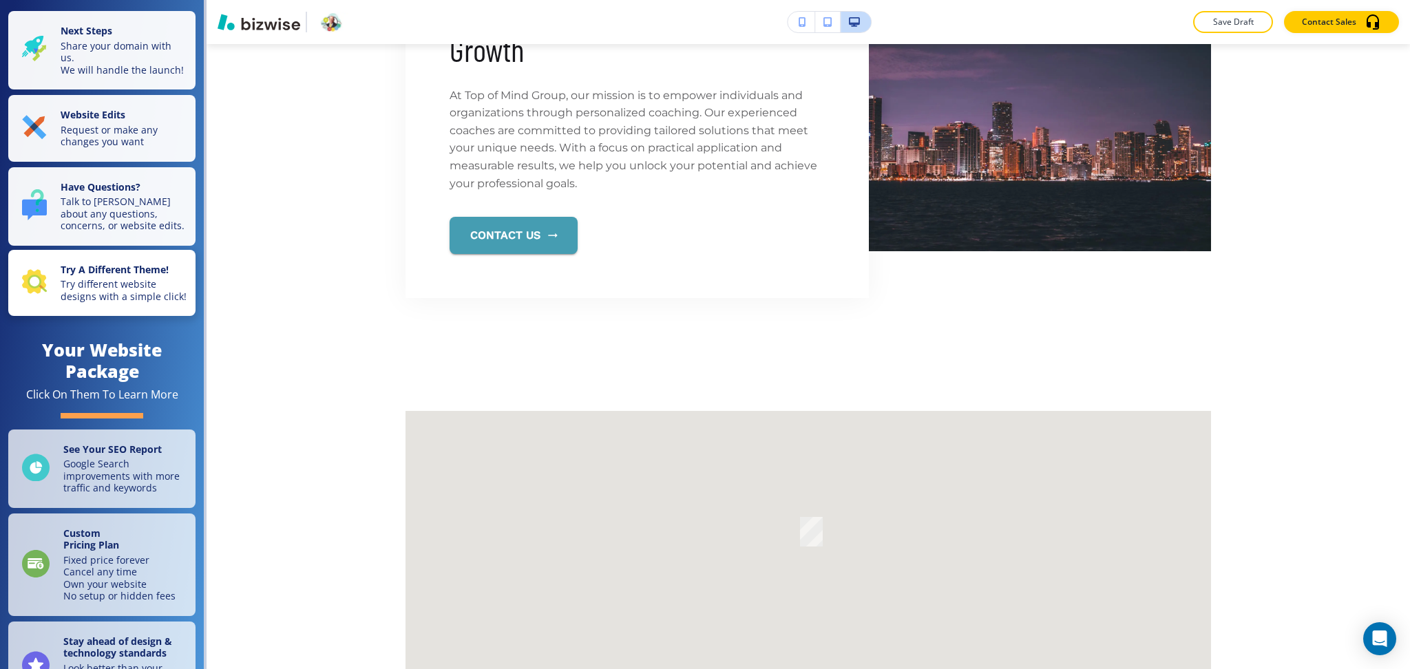
click at [122, 276] on strong "Try A Different Theme!" at bounding box center [115, 269] width 108 height 13
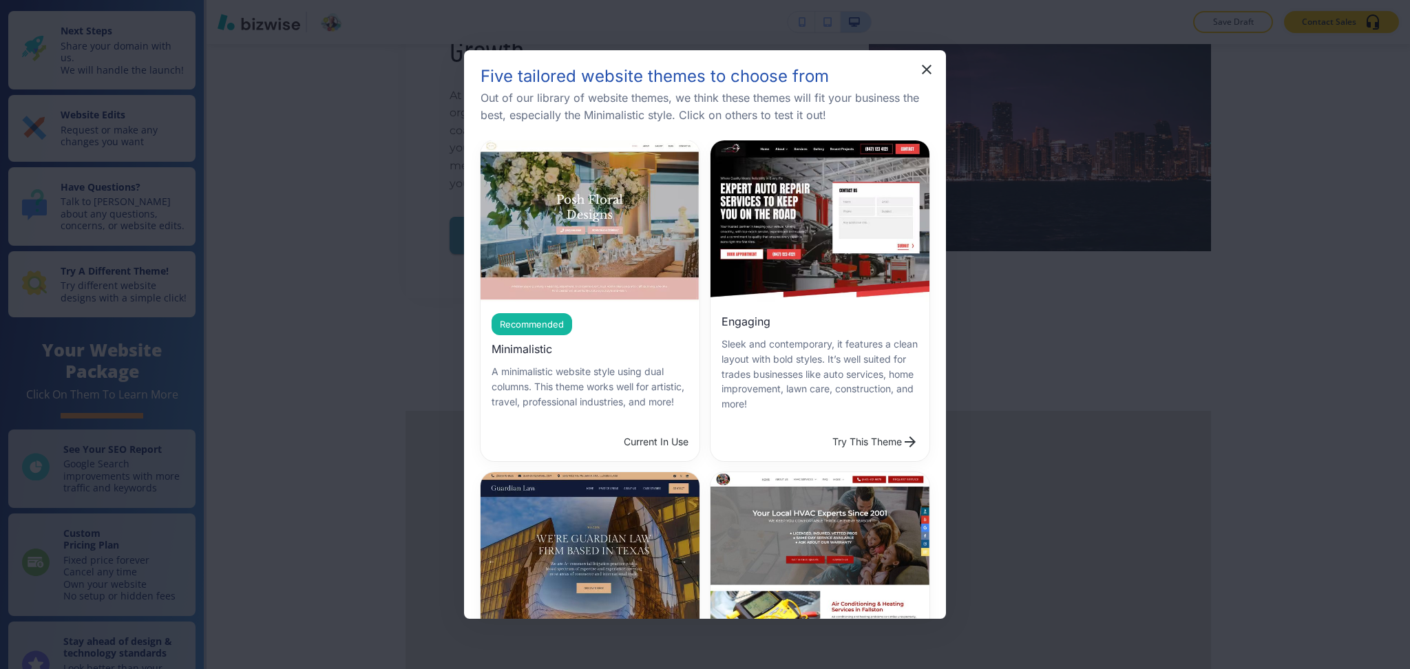
click at [653, 448] on div "Current In Use" at bounding box center [590, 442] width 219 height 39
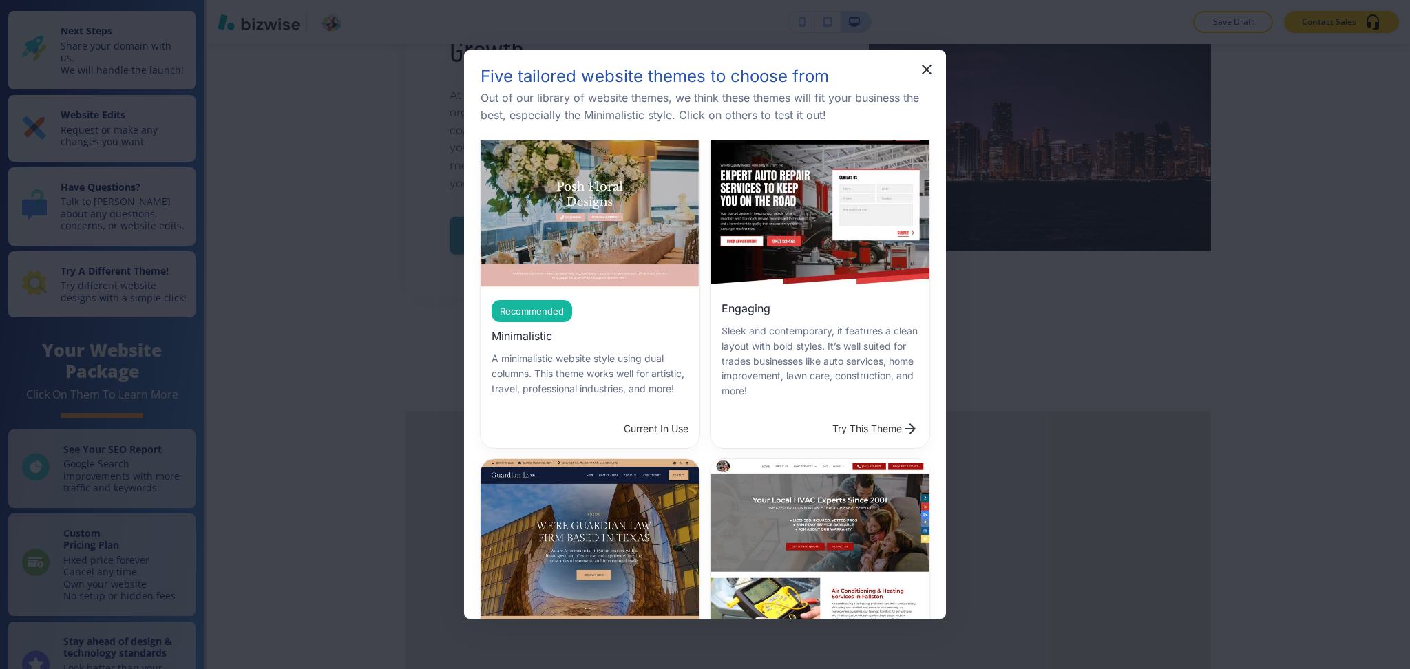
scroll to position [0, 0]
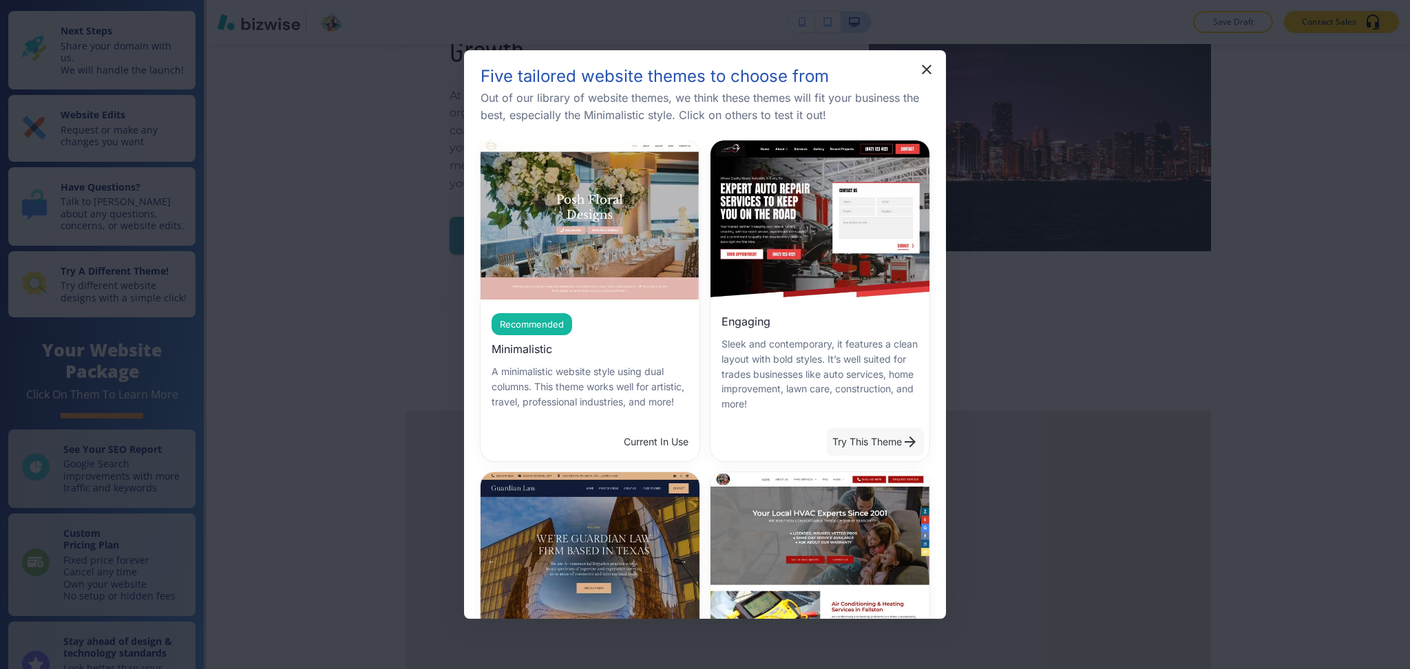
click at [871, 441] on button "Try This Theme" at bounding box center [875, 442] width 97 height 28
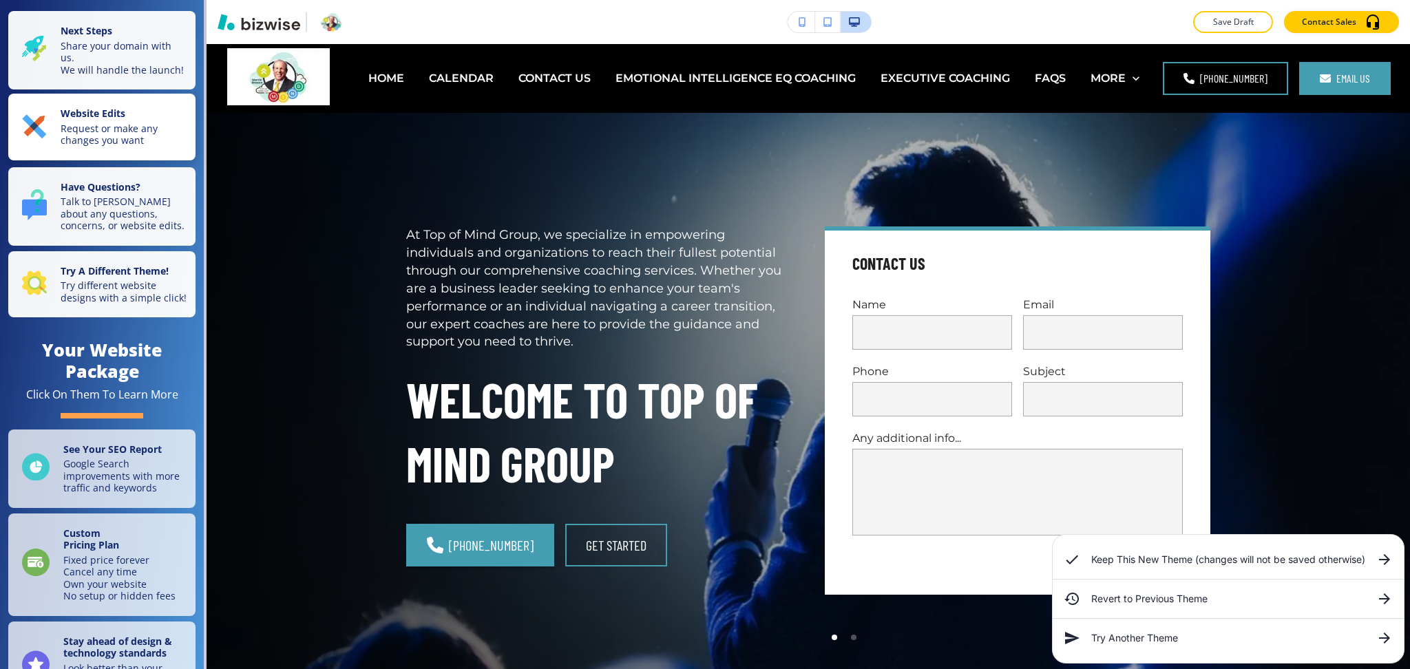
click at [85, 120] on strong "Website Edits" at bounding box center [93, 113] width 65 height 13
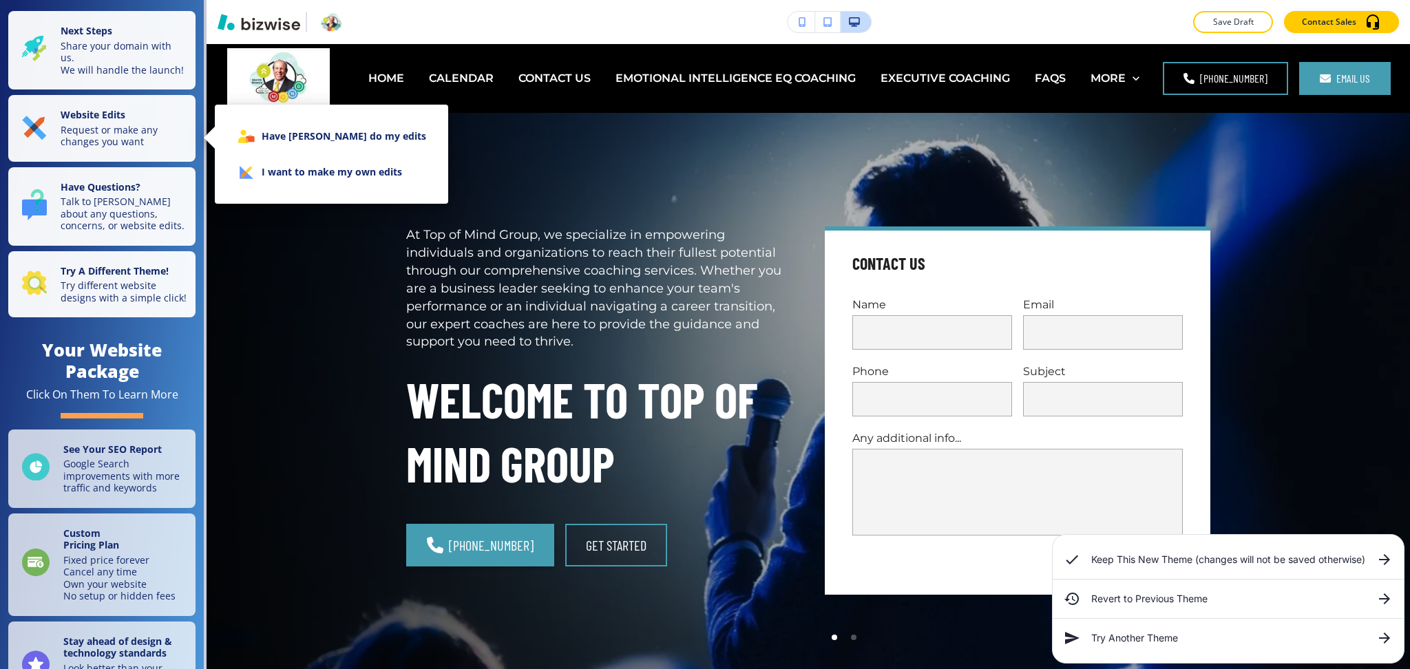
click at [291, 169] on li "I want to make my own edits" at bounding box center [331, 172] width 211 height 36
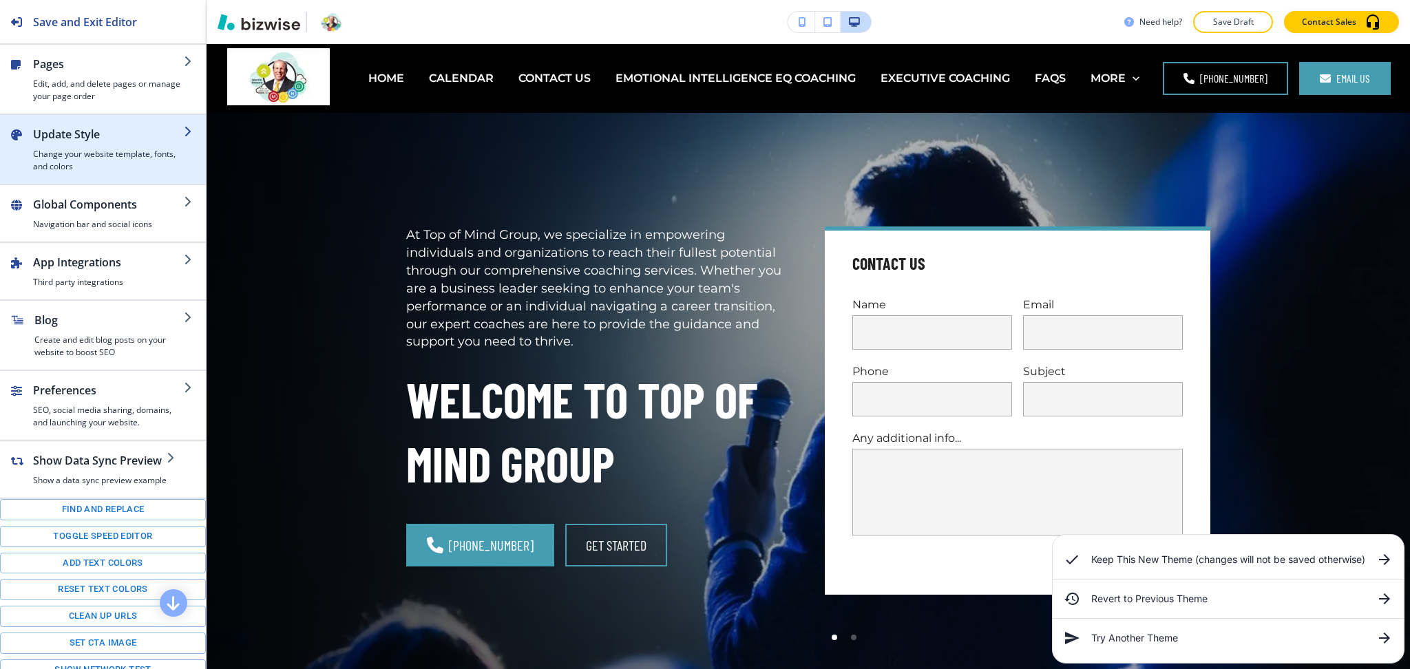
click at [96, 154] on h4 "Change your website template, fonts, and colors" at bounding box center [108, 160] width 151 height 25
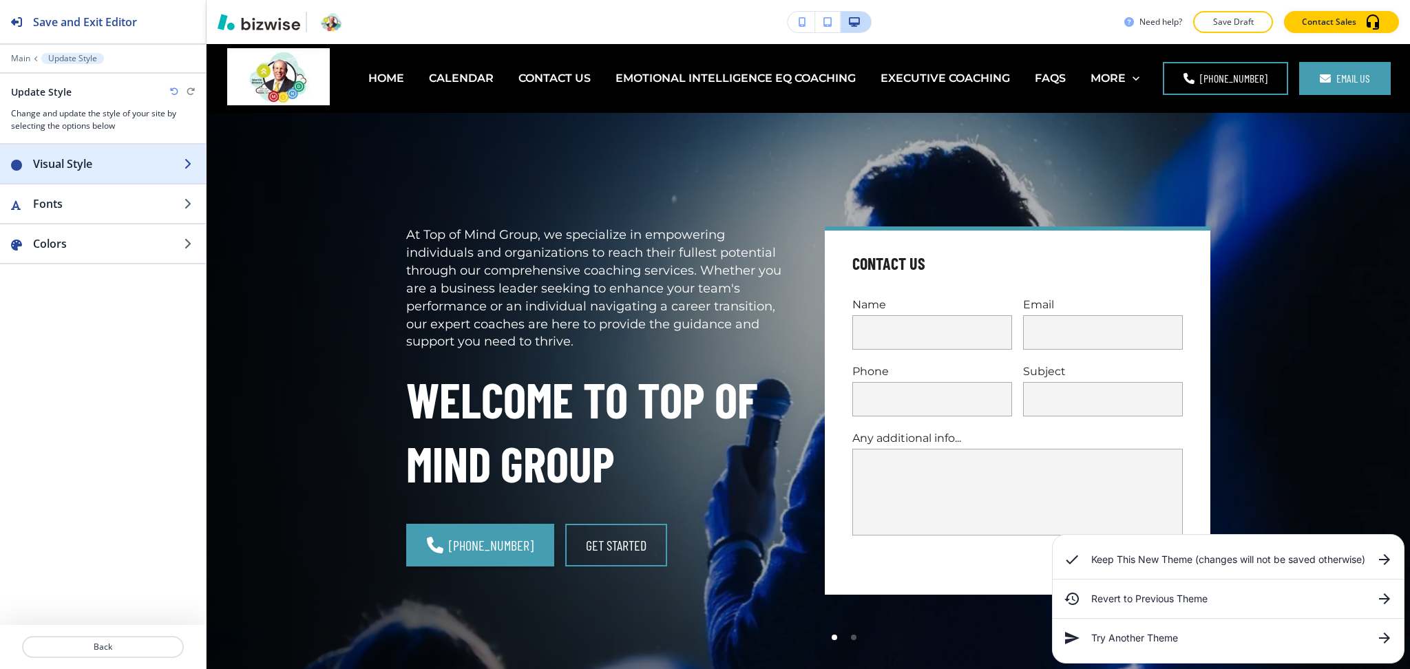
click at [96, 160] on h2 "Visual Style" at bounding box center [108, 164] width 151 height 17
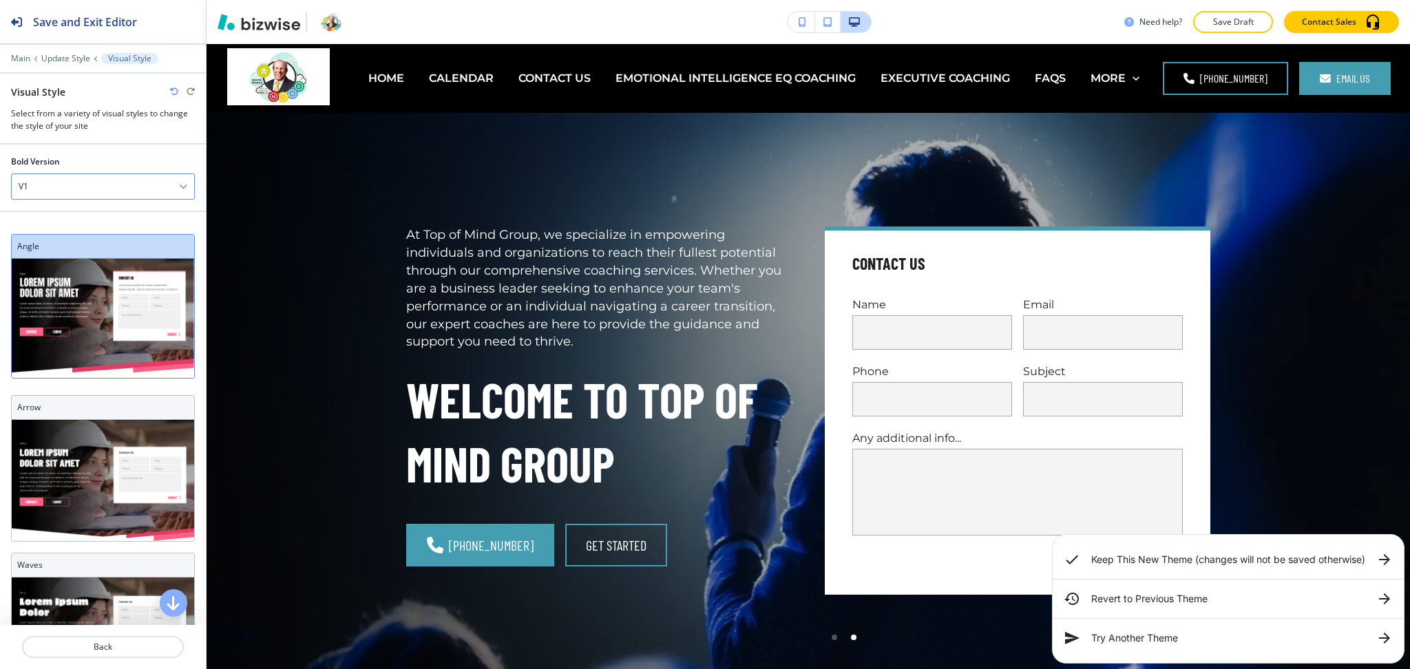
click at [179, 187] on icon "button" at bounding box center [183, 186] width 8 height 8
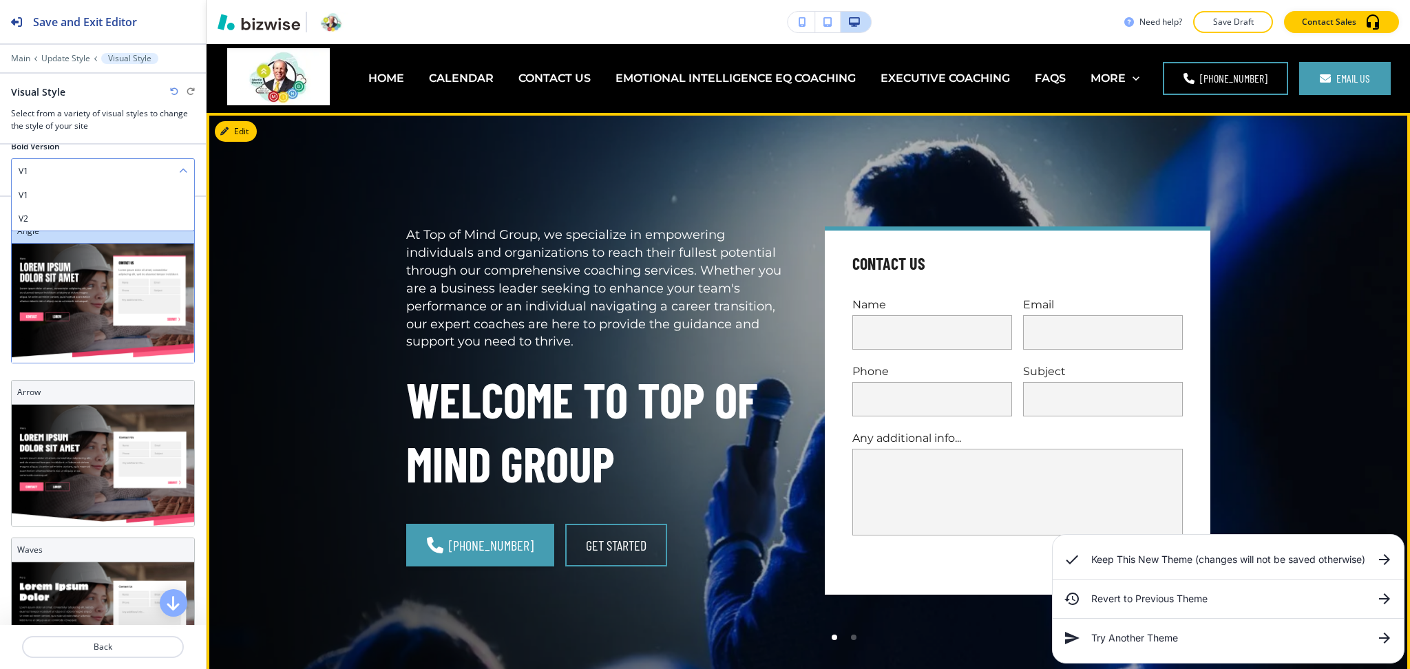
scroll to position [14, 0]
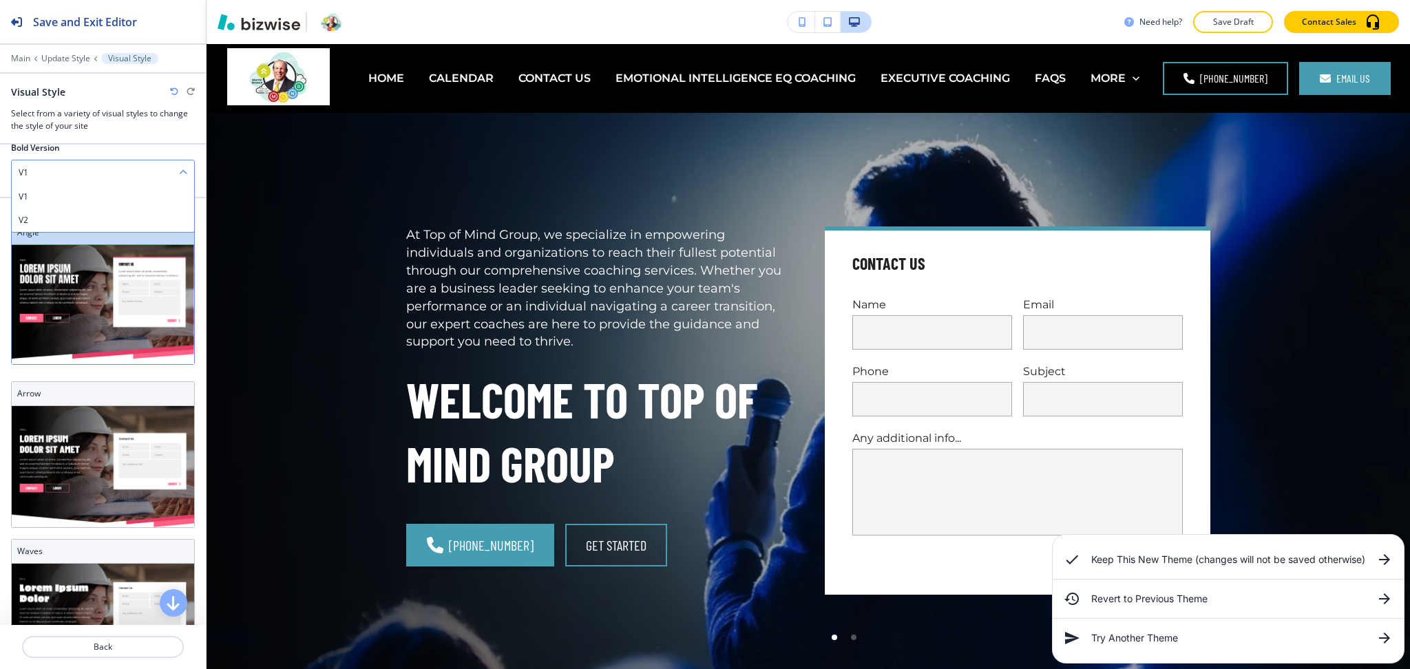
click at [1168, 598] on h6 "Revert to Previous Theme" at bounding box center [1228, 598] width 274 height 15
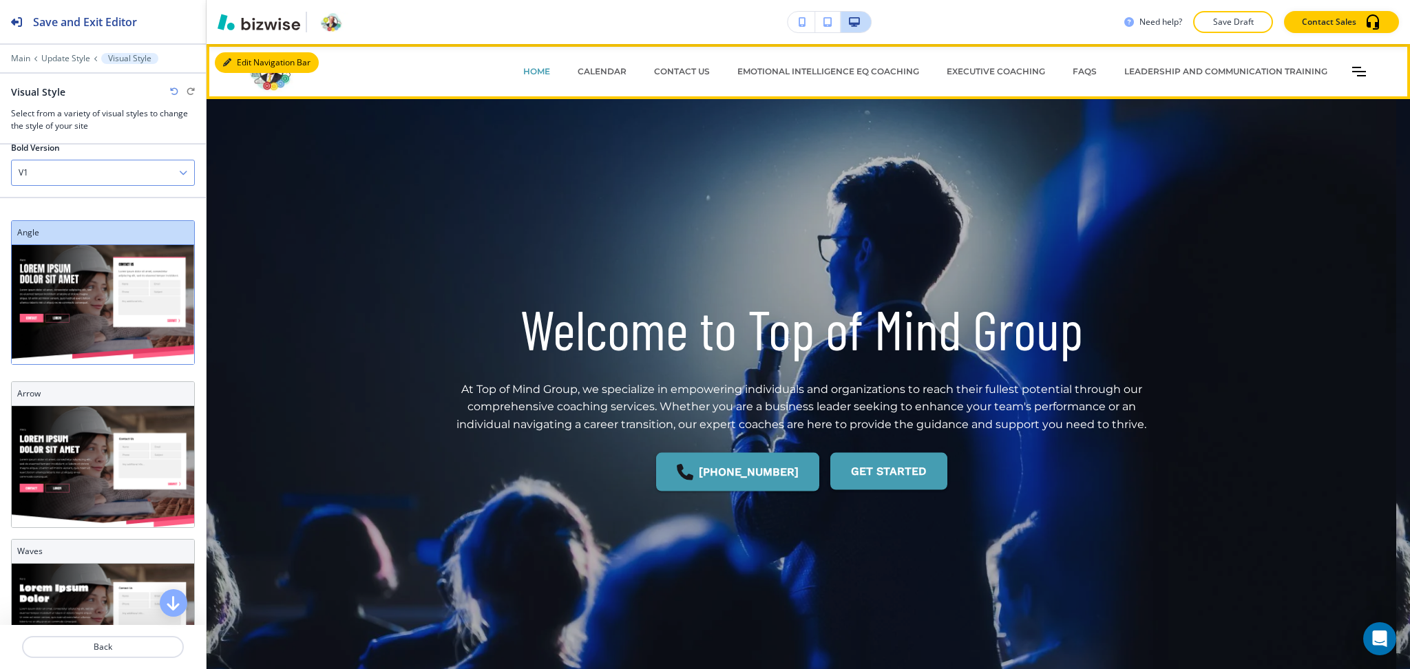
click at [243, 59] on button "Edit Navigation Bar" at bounding box center [267, 62] width 104 height 21
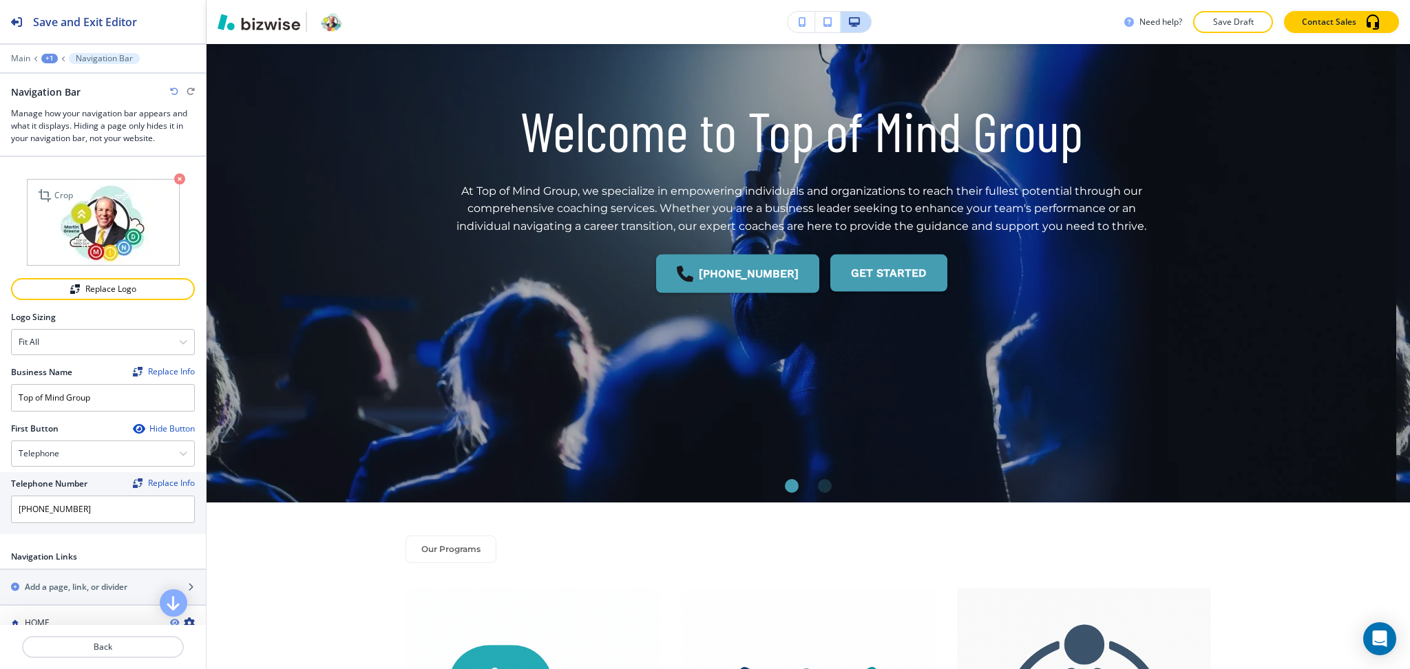
scroll to position [0, 0]
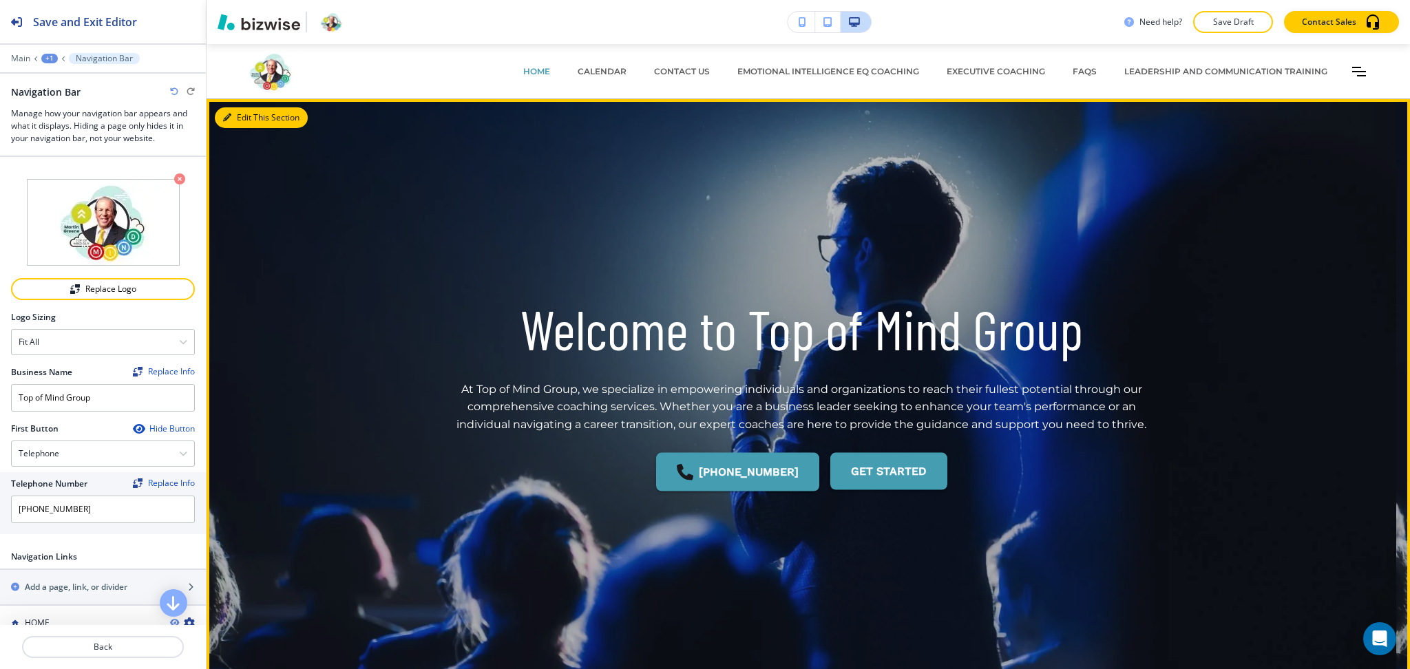
click at [241, 116] on button "Edit This Section" at bounding box center [261, 117] width 93 height 21
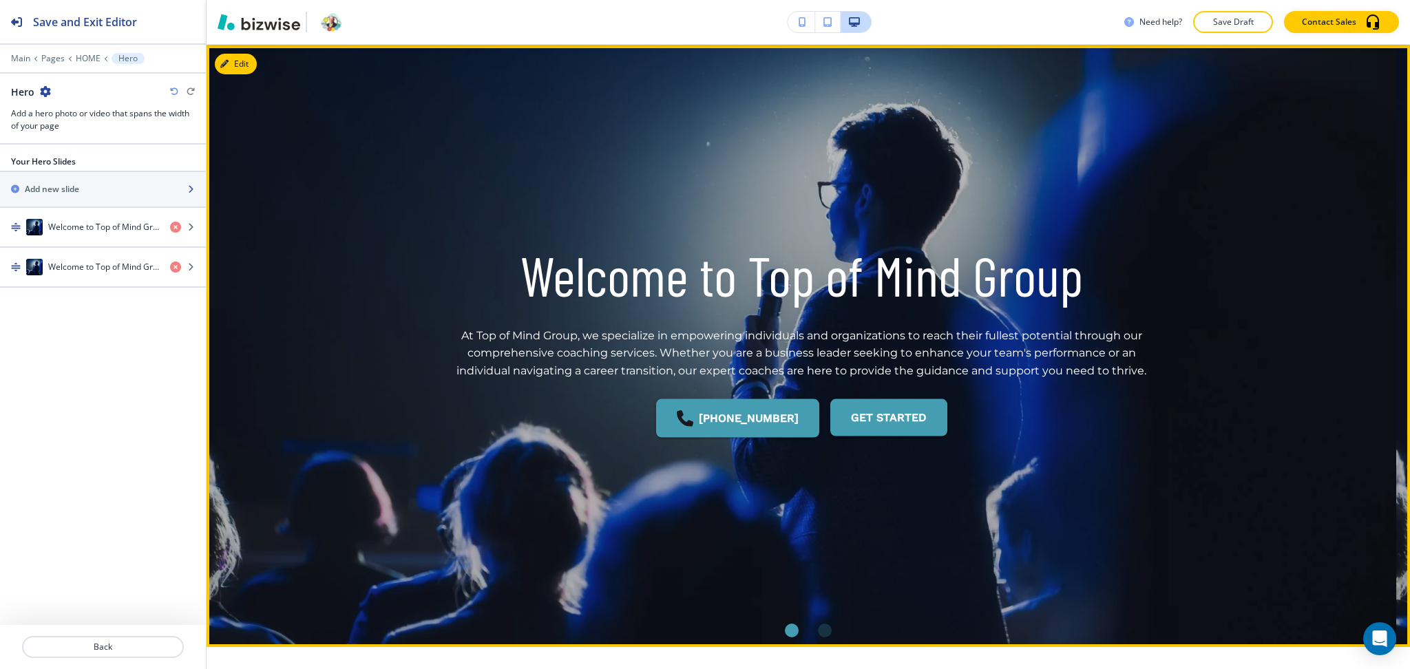
scroll to position [55, 0]
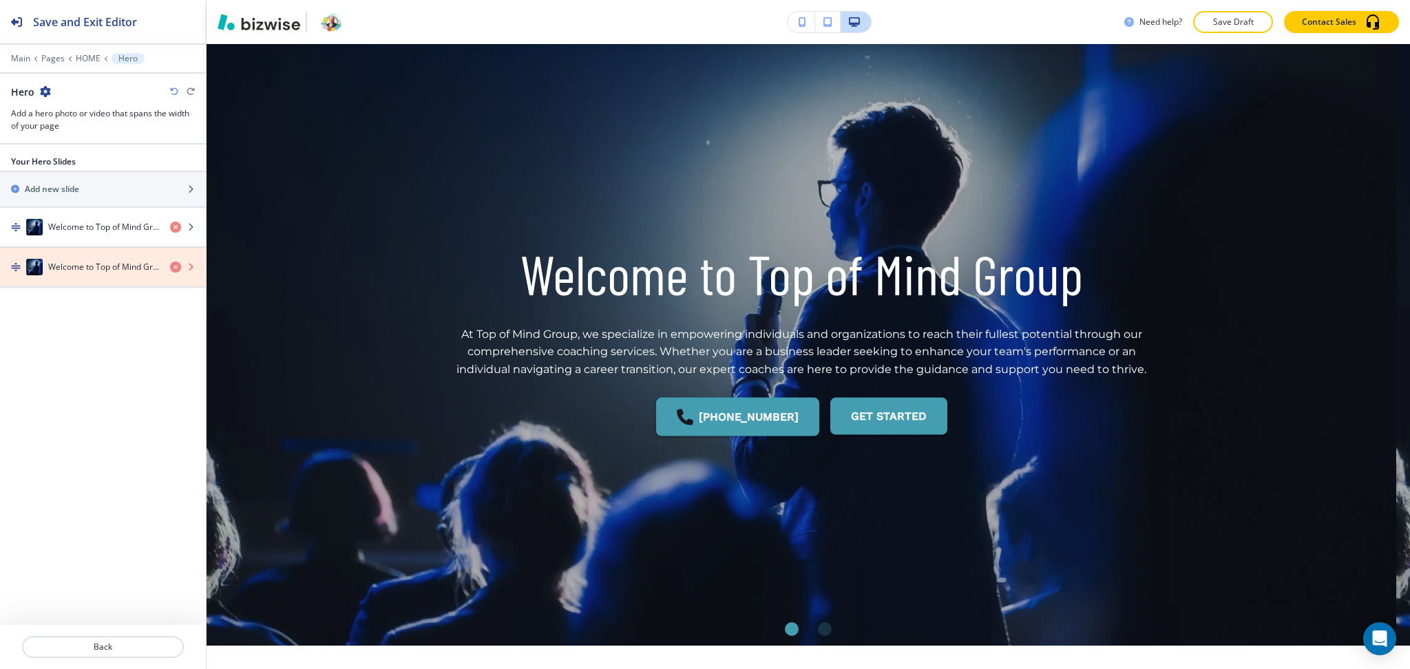
click at [173, 267] on icon "button" at bounding box center [175, 267] width 11 height 11
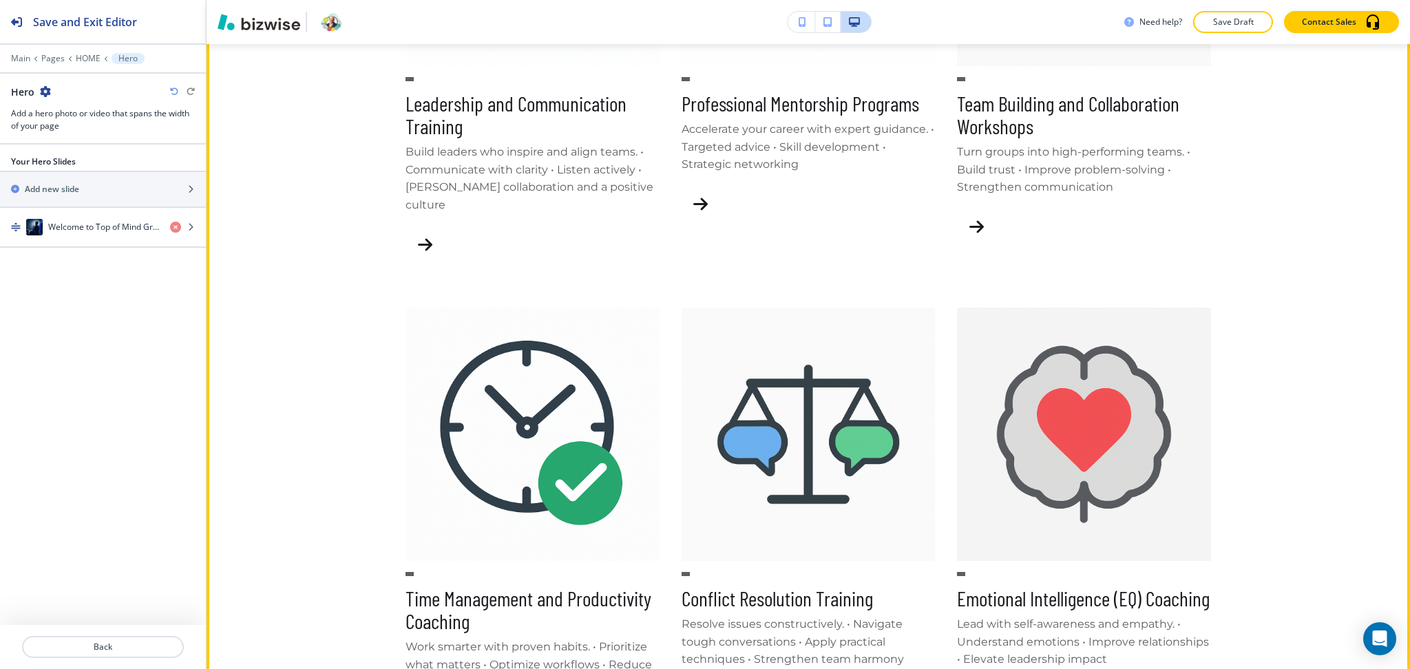
scroll to position [975, 0]
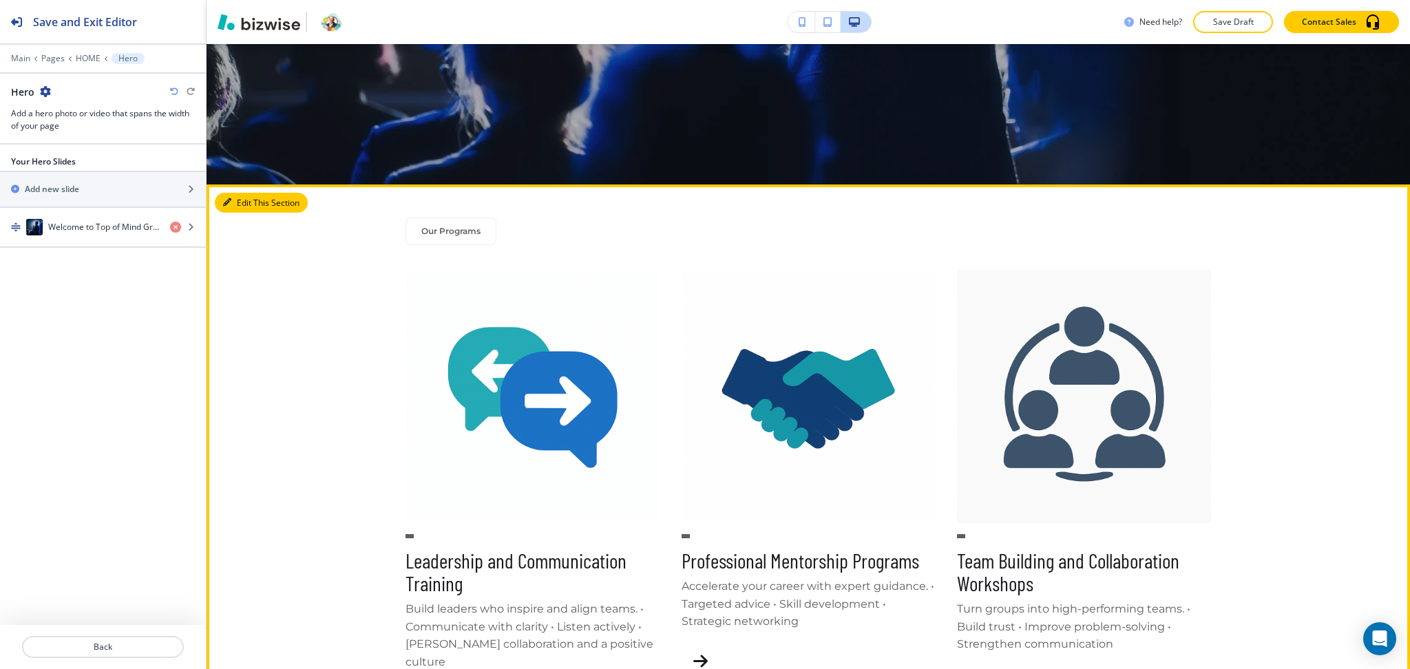
click at [240, 203] on button "Edit This Section" at bounding box center [261, 203] width 93 height 21
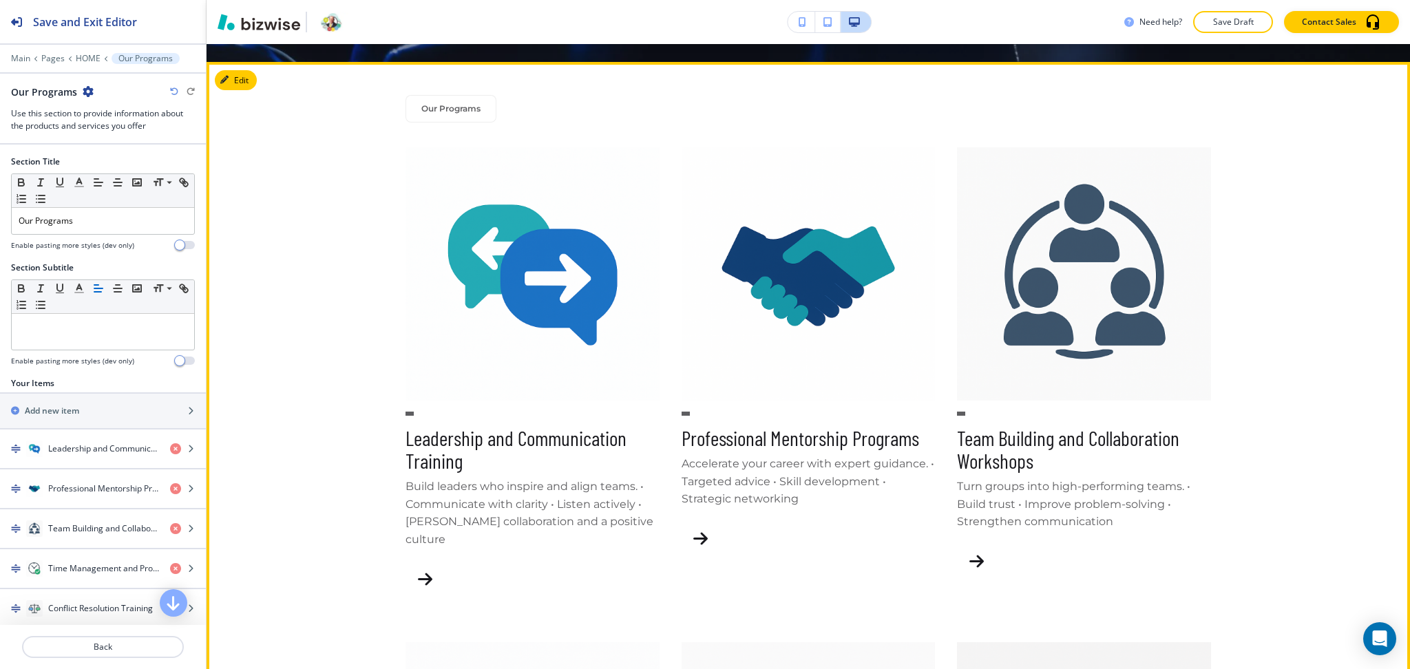
scroll to position [657, 0]
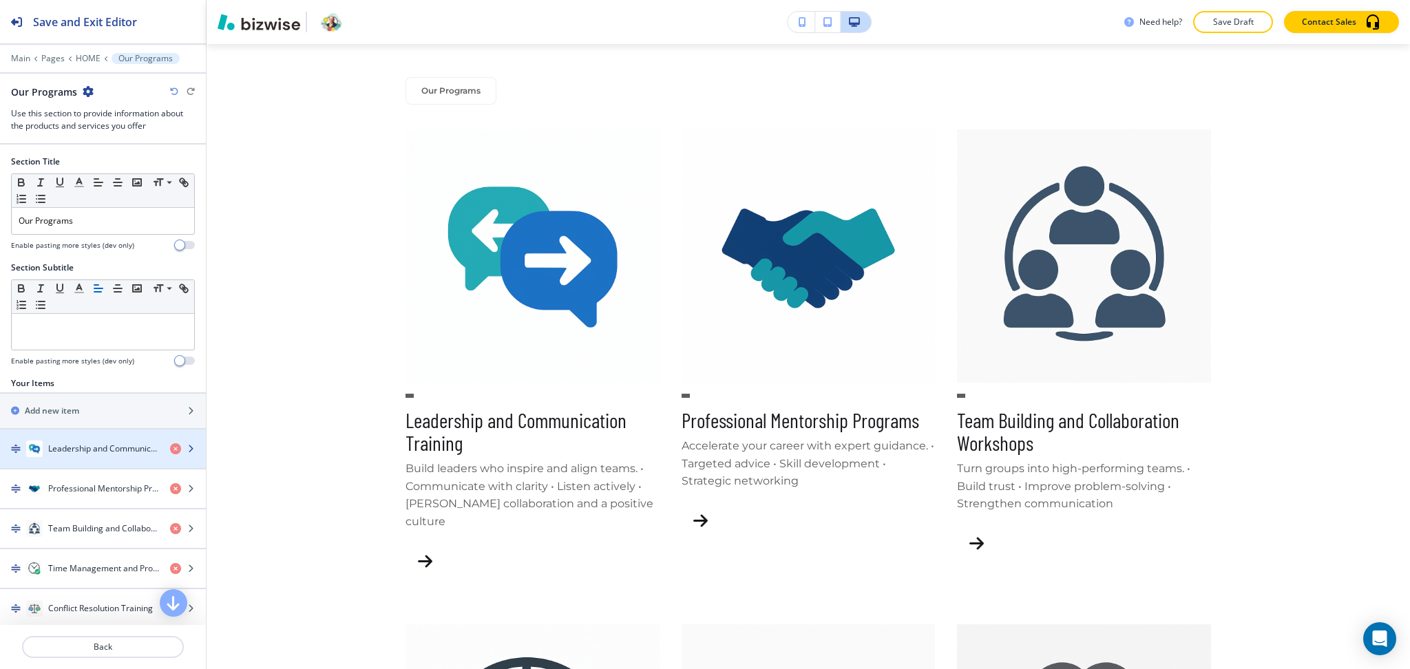
click at [111, 452] on h4 "Leadership and Communication Training" at bounding box center [103, 449] width 111 height 12
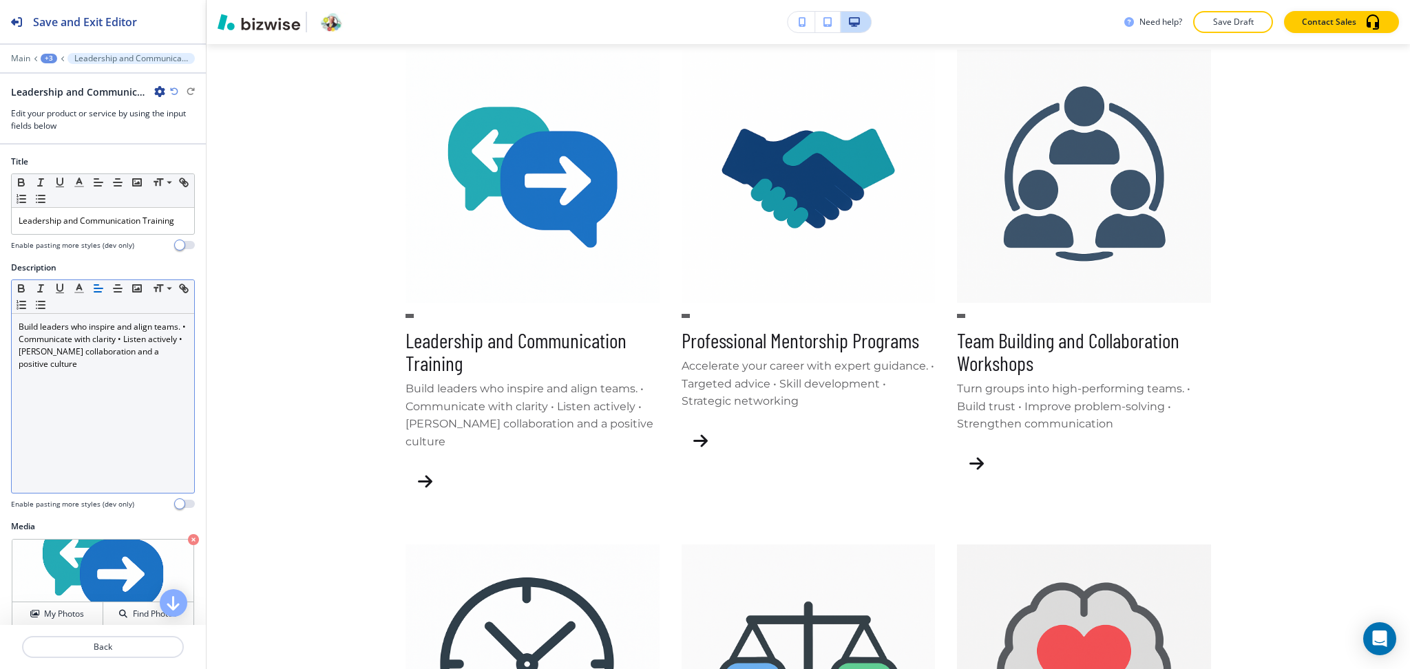
scroll to position [742, 0]
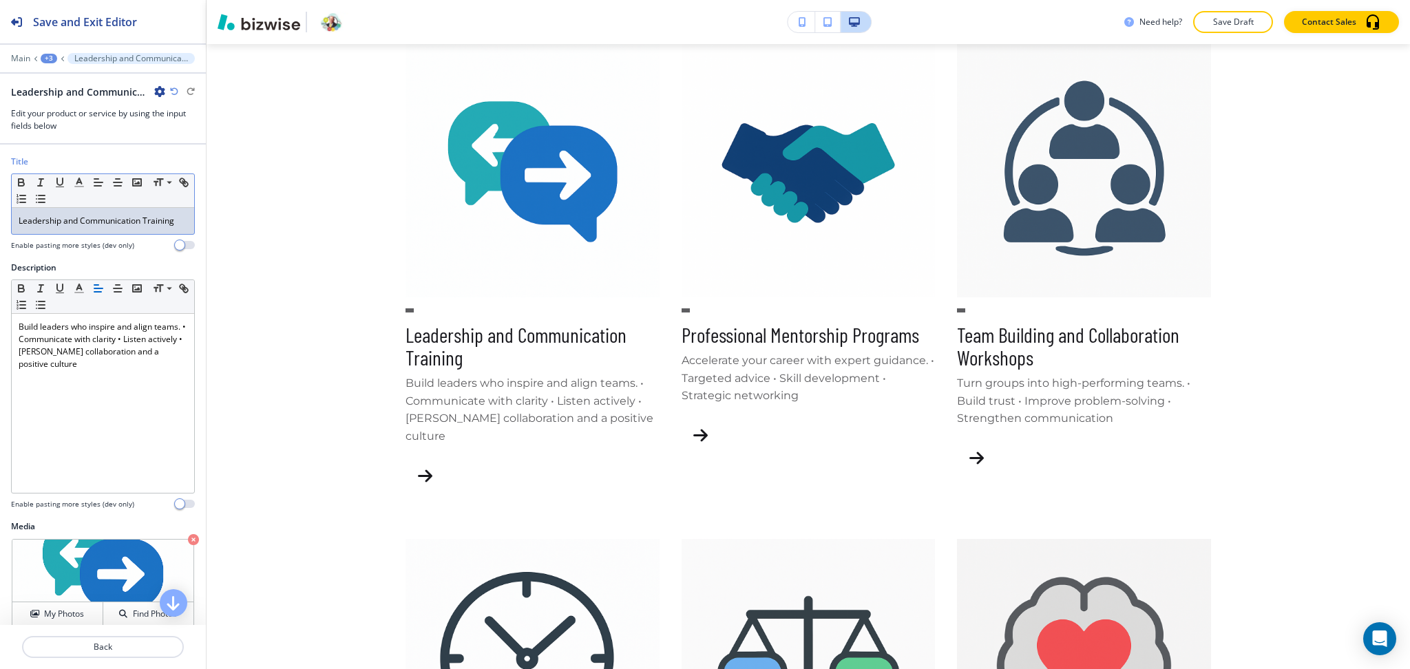
click at [97, 227] on p "Leadership and Communication Training" at bounding box center [103, 221] width 169 height 12
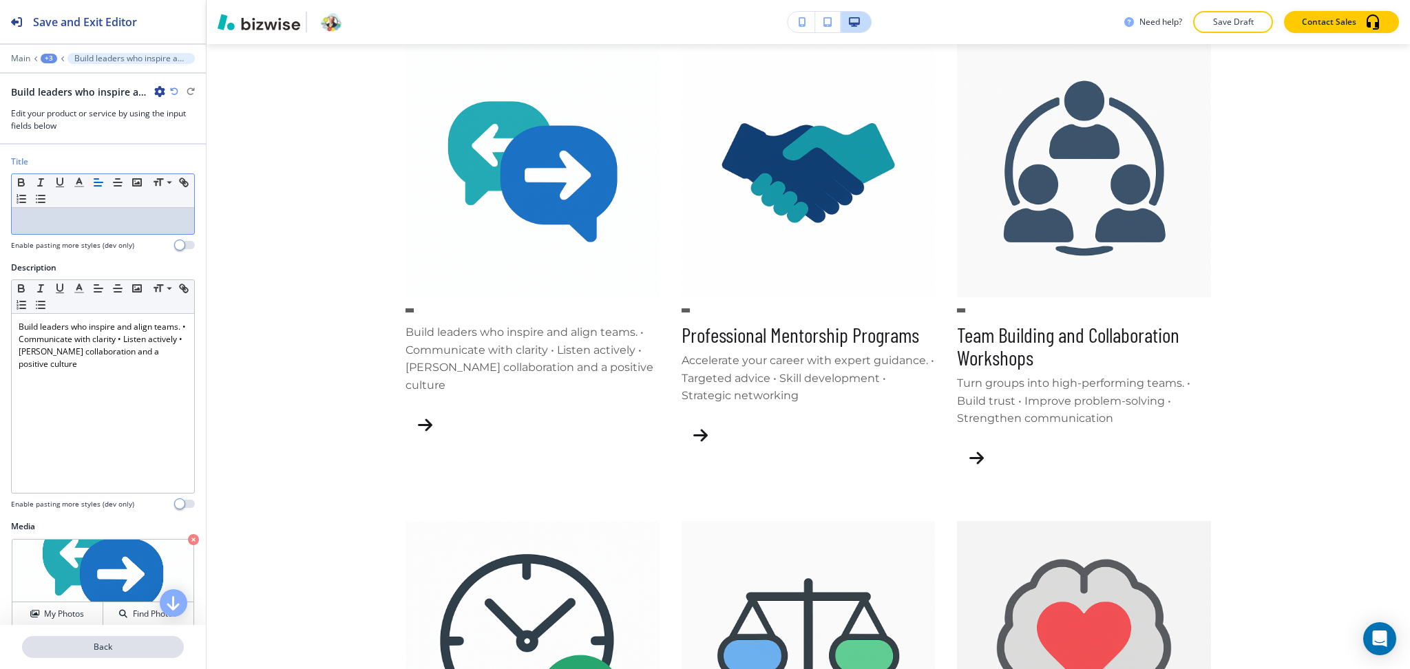
click at [107, 655] on button "Back" at bounding box center [103, 647] width 162 height 22
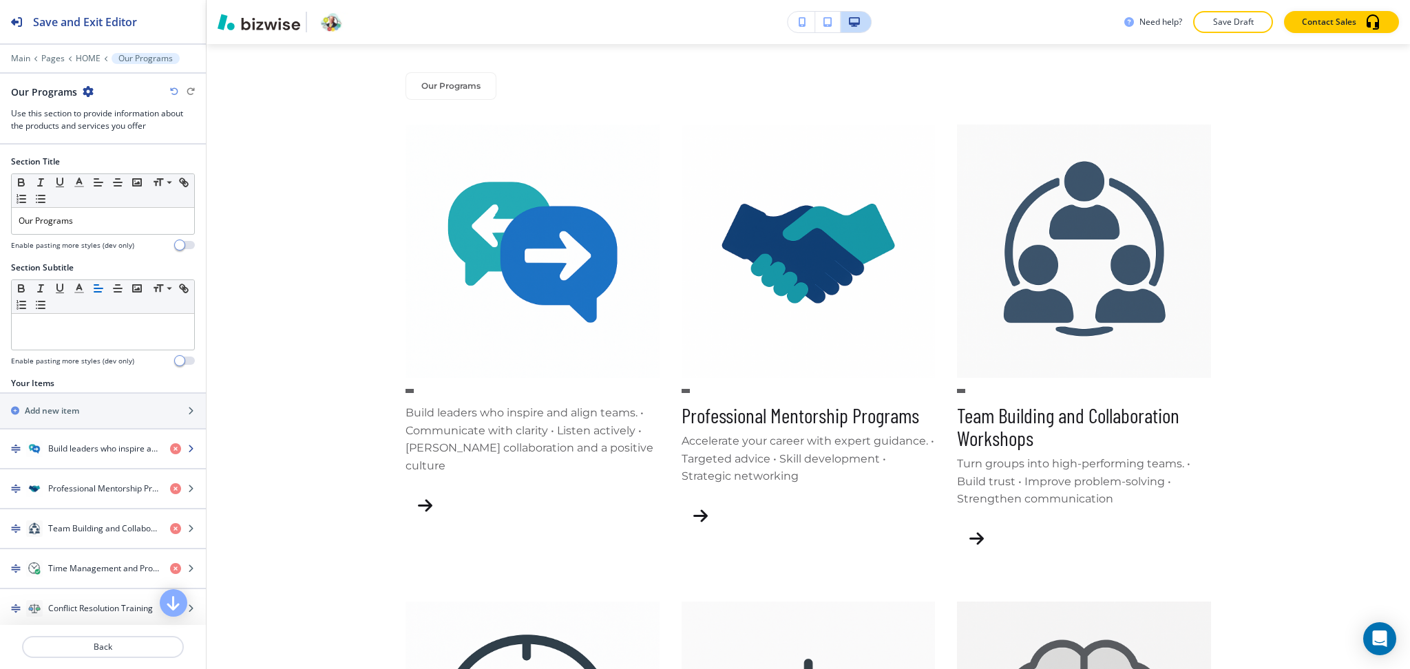
scroll to position [657, 0]
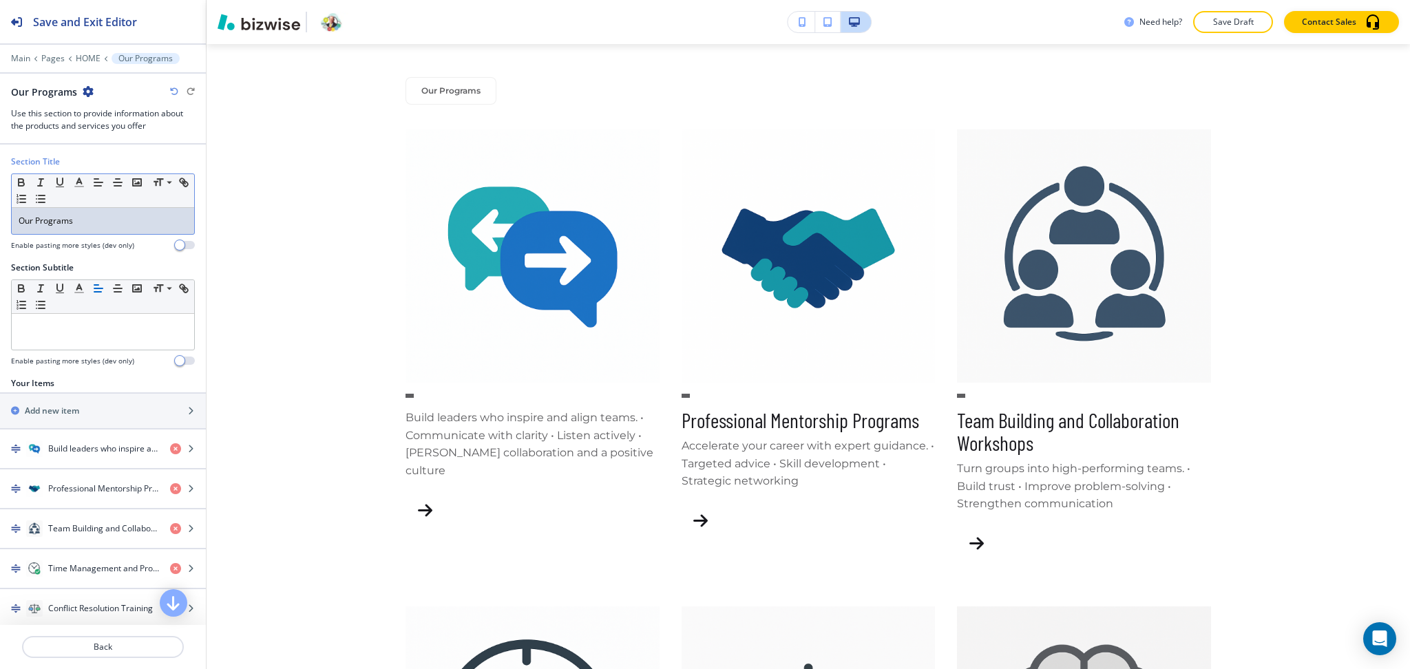
click at [111, 230] on div "Our Programs" at bounding box center [103, 221] width 182 height 26
click at [172, 92] on icon "button" at bounding box center [174, 91] width 8 height 8
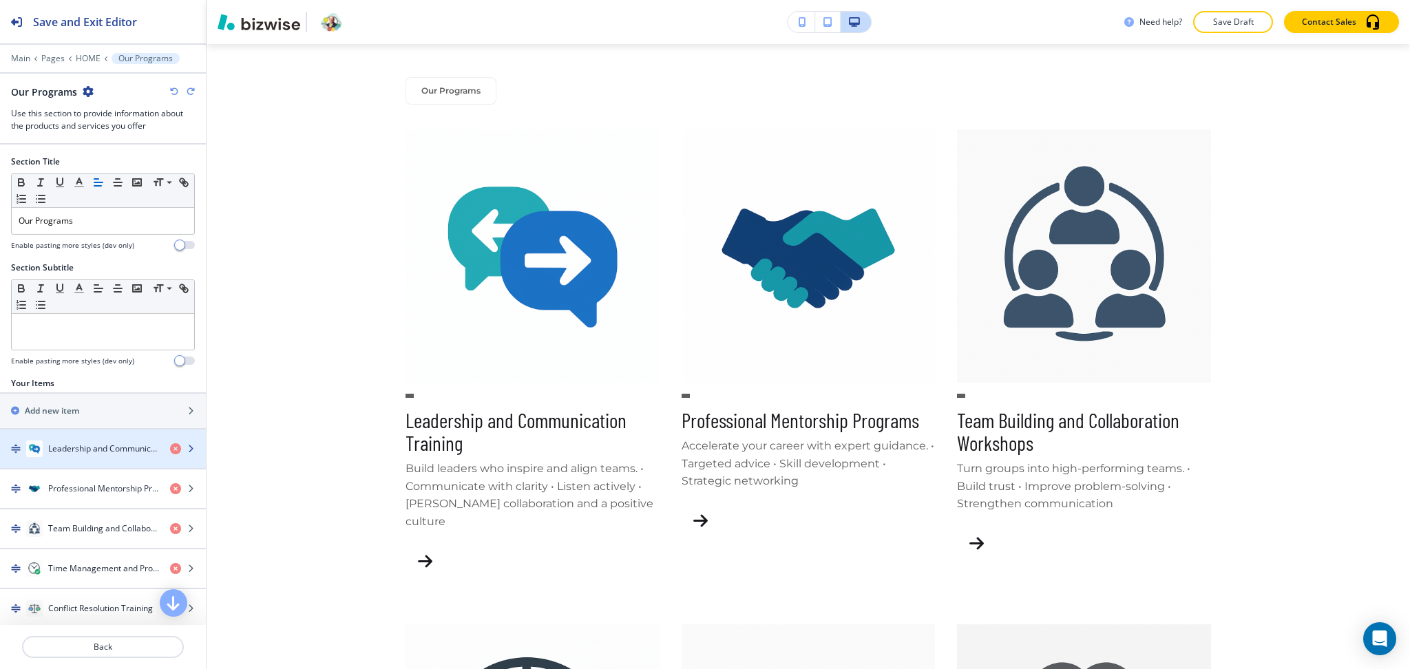
click at [72, 453] on h4 "Leadership and Communication Training" at bounding box center [103, 449] width 111 height 12
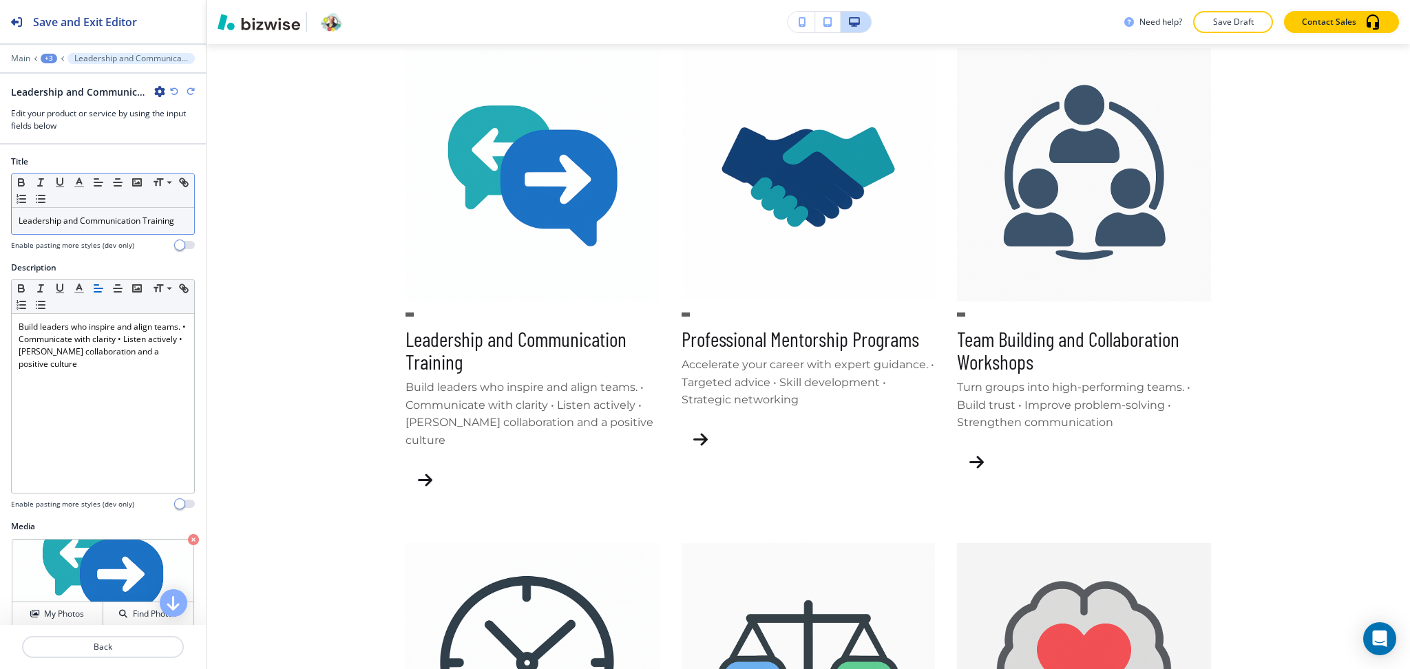
scroll to position [742, 0]
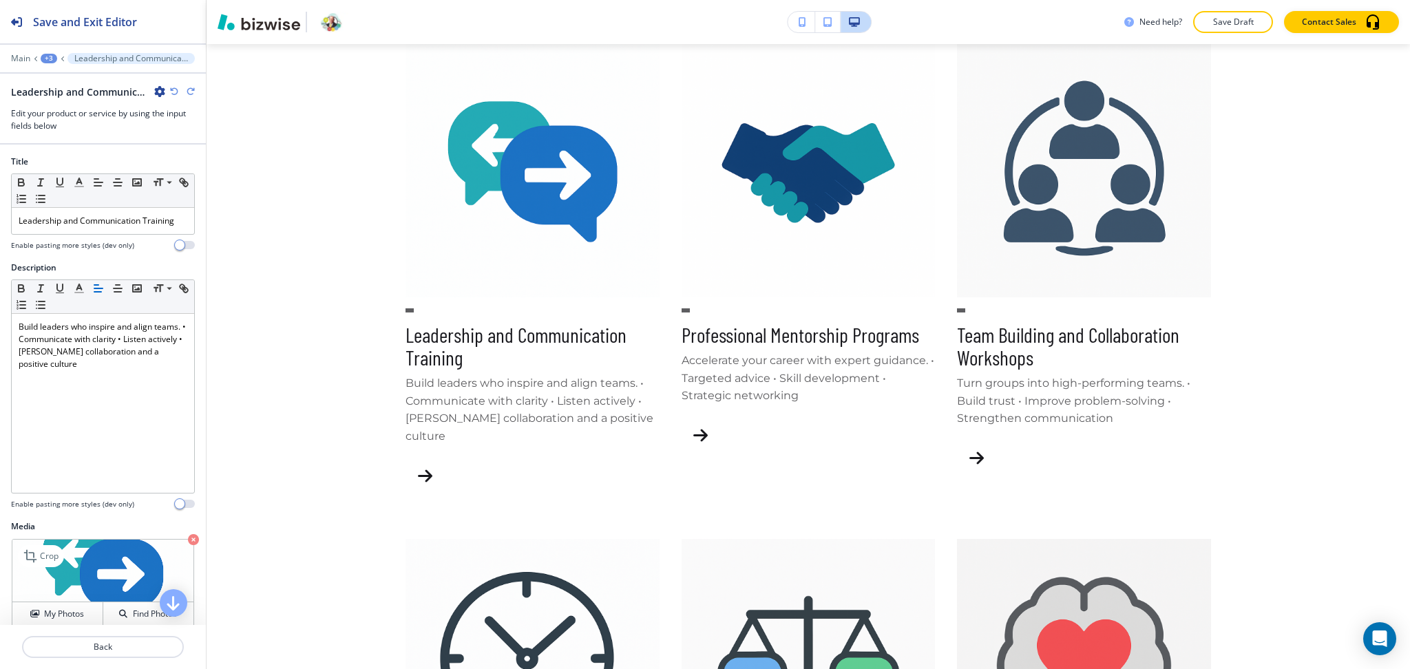
click at [188, 545] on icon "button" at bounding box center [193, 539] width 11 height 11
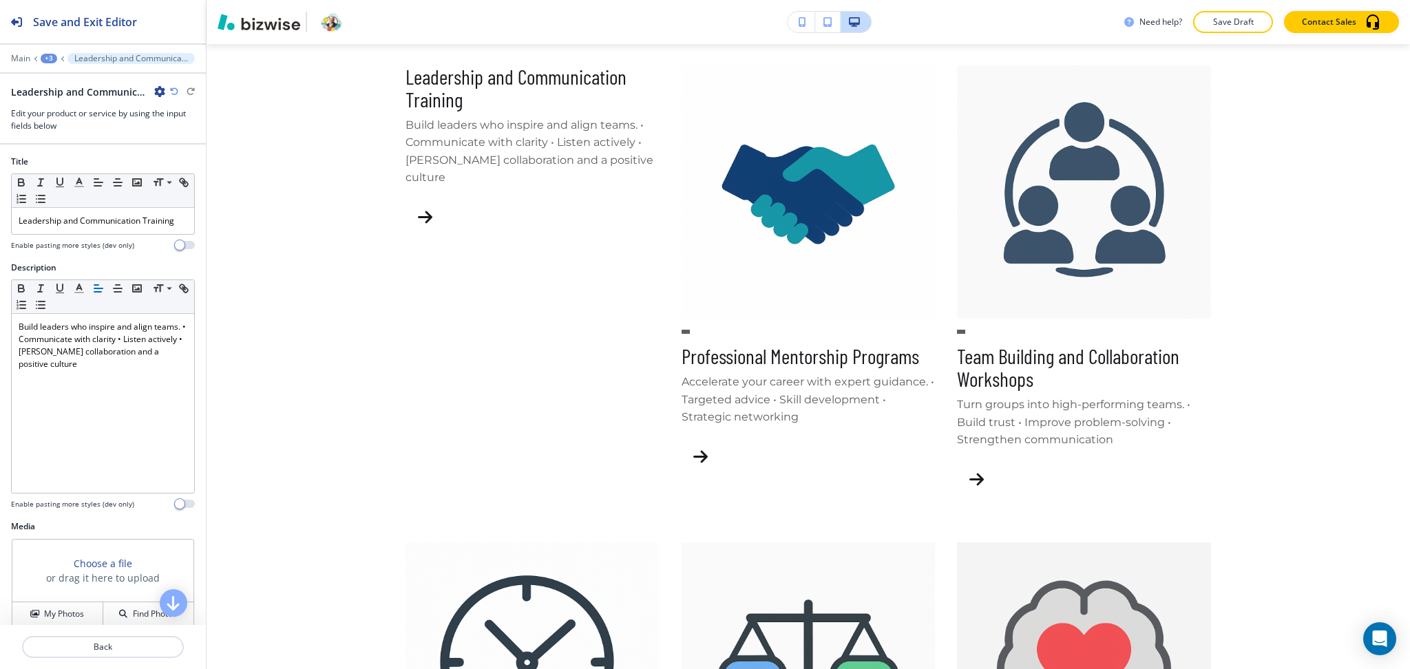
scroll to position [716, 0]
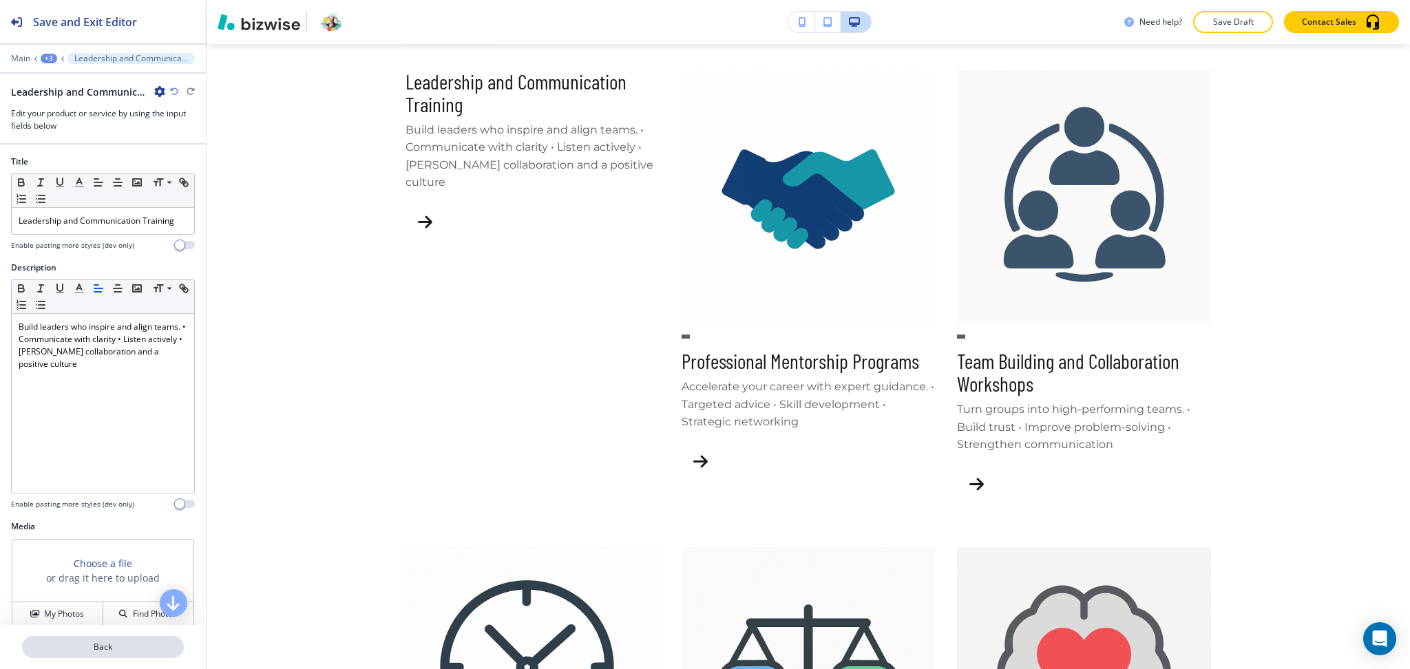
click at [86, 646] on p "Back" at bounding box center [102, 647] width 159 height 12
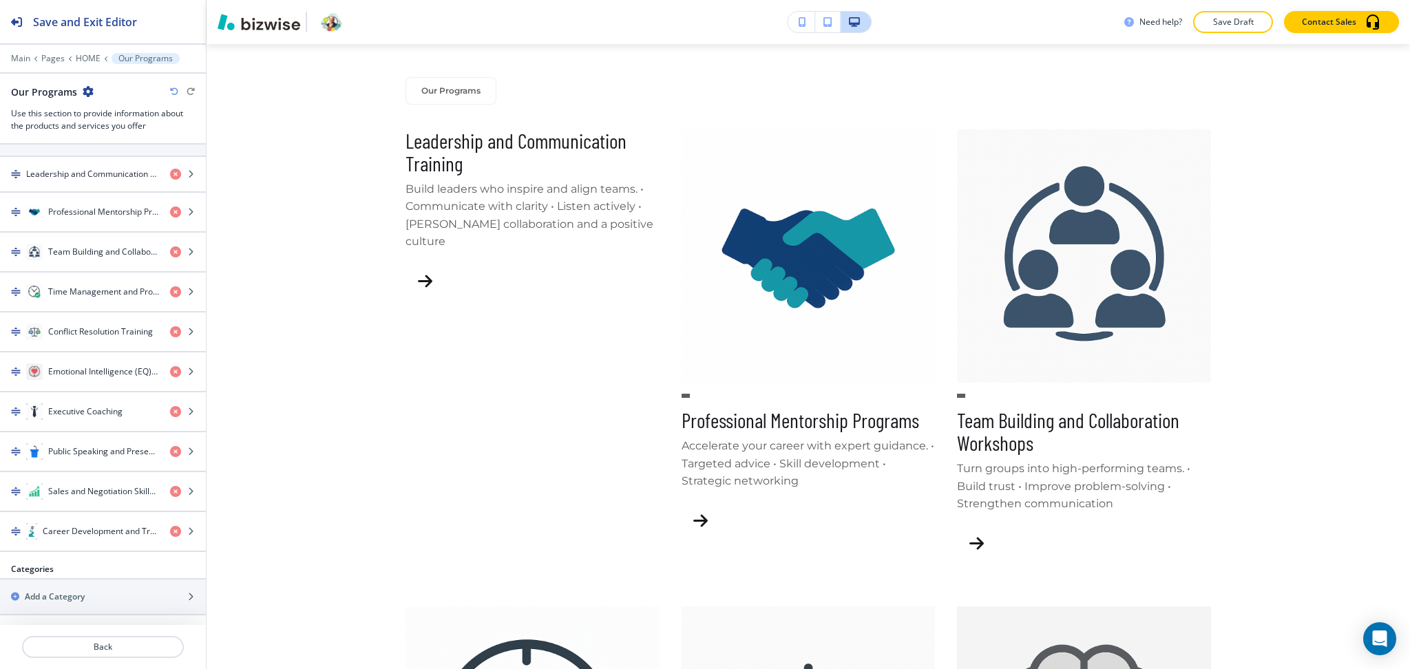
scroll to position [275, 0]
click at [97, 259] on div "button" at bounding box center [103, 264] width 206 height 11
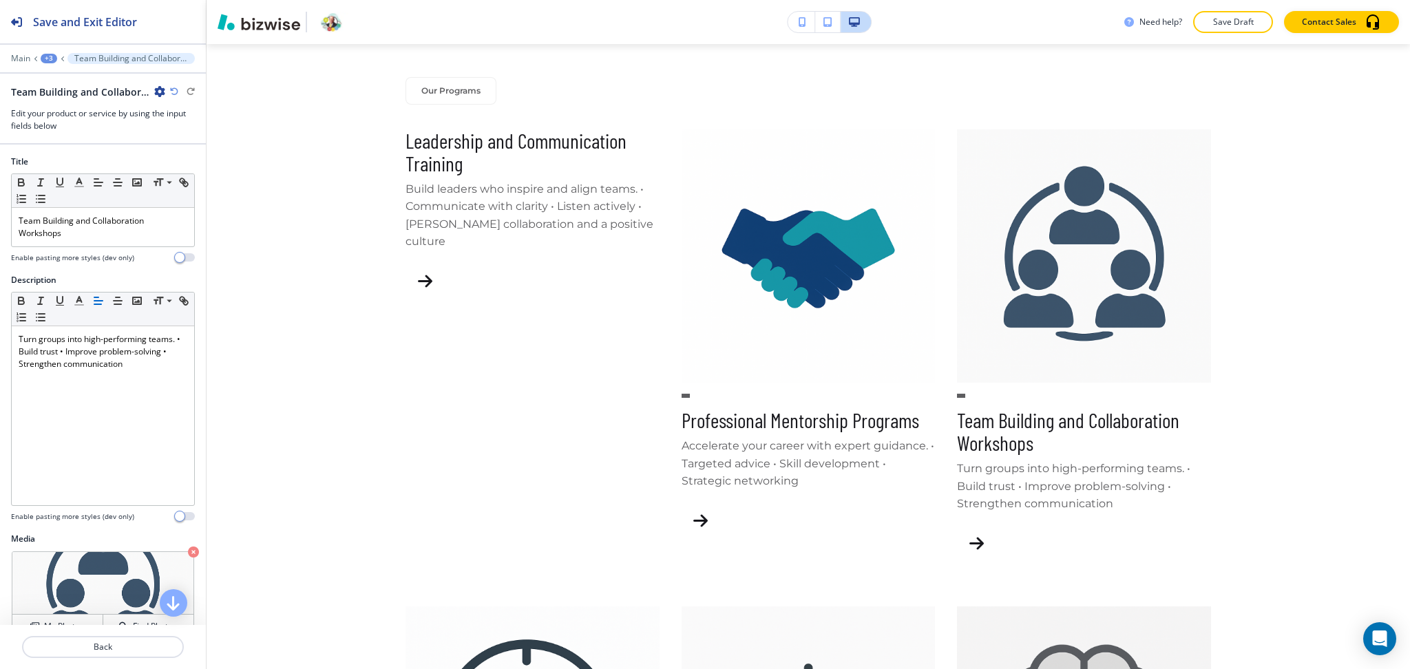
scroll to position [742, 0]
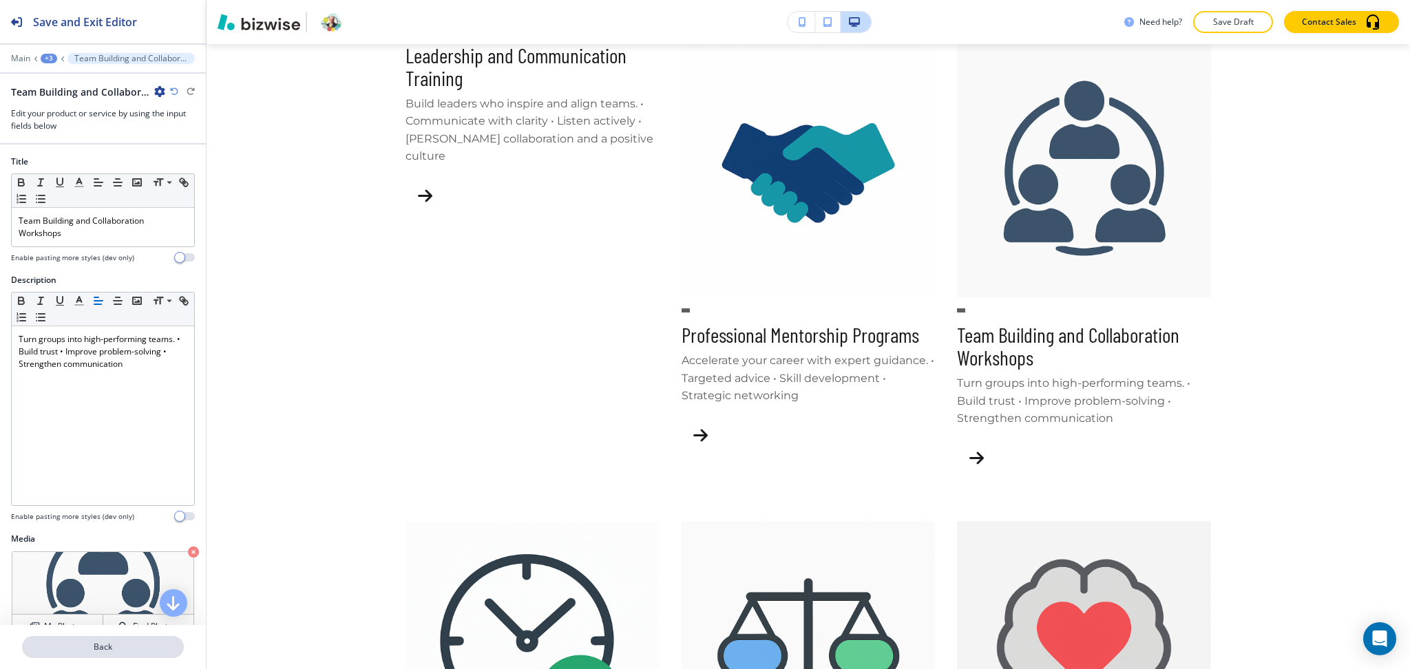
click at [137, 644] on p "Back" at bounding box center [102, 647] width 159 height 12
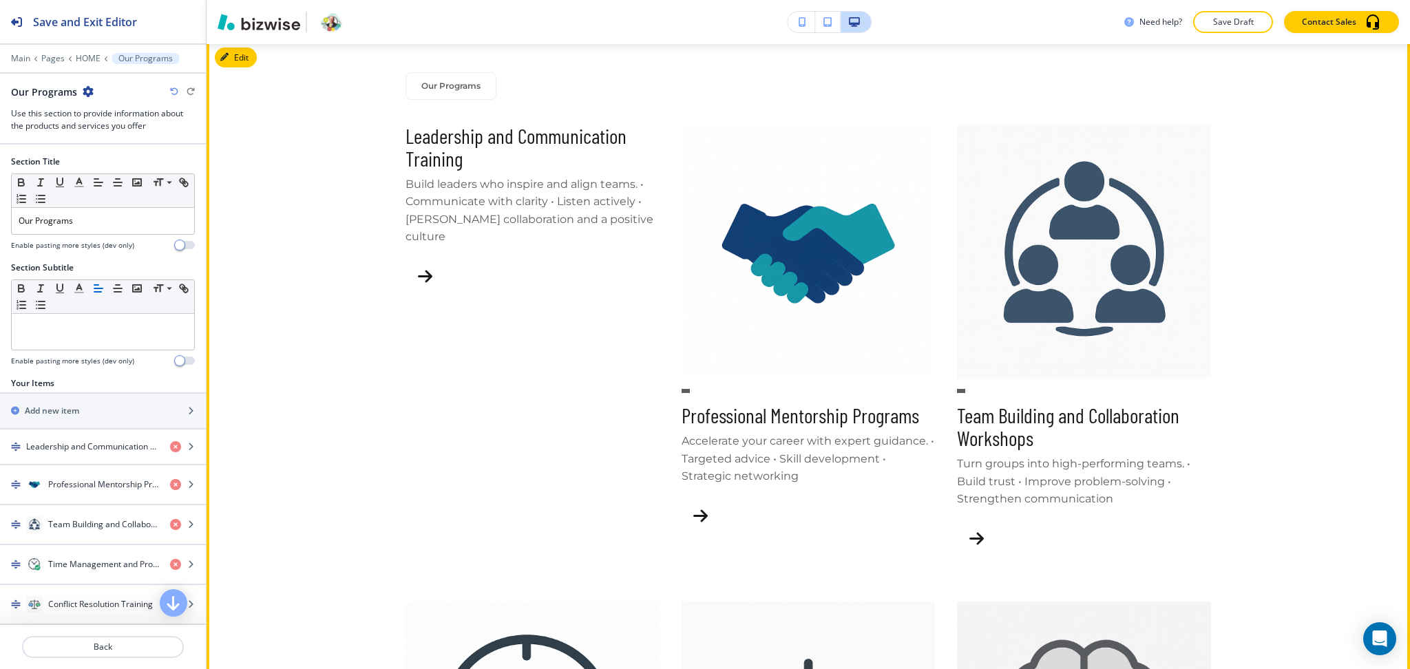
scroll to position [657, 0]
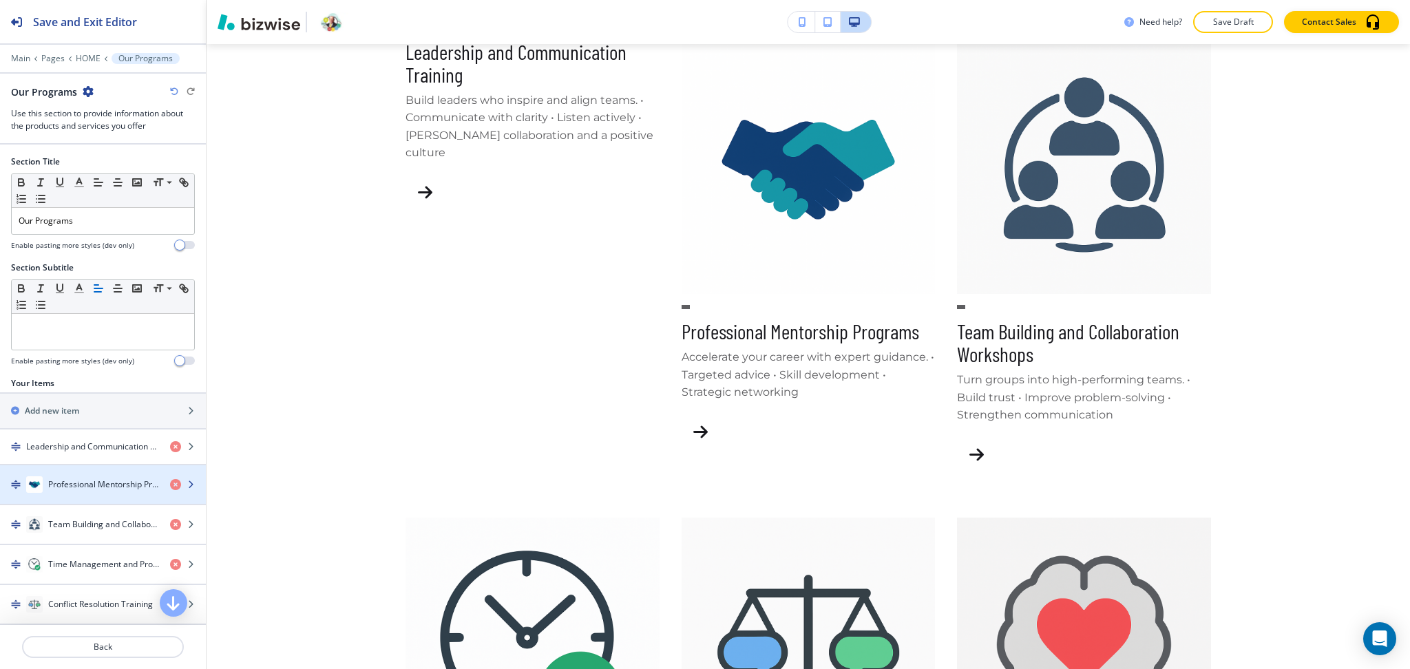
click at [79, 490] on h4 "Professional Mentorship Programs" at bounding box center [103, 485] width 111 height 12
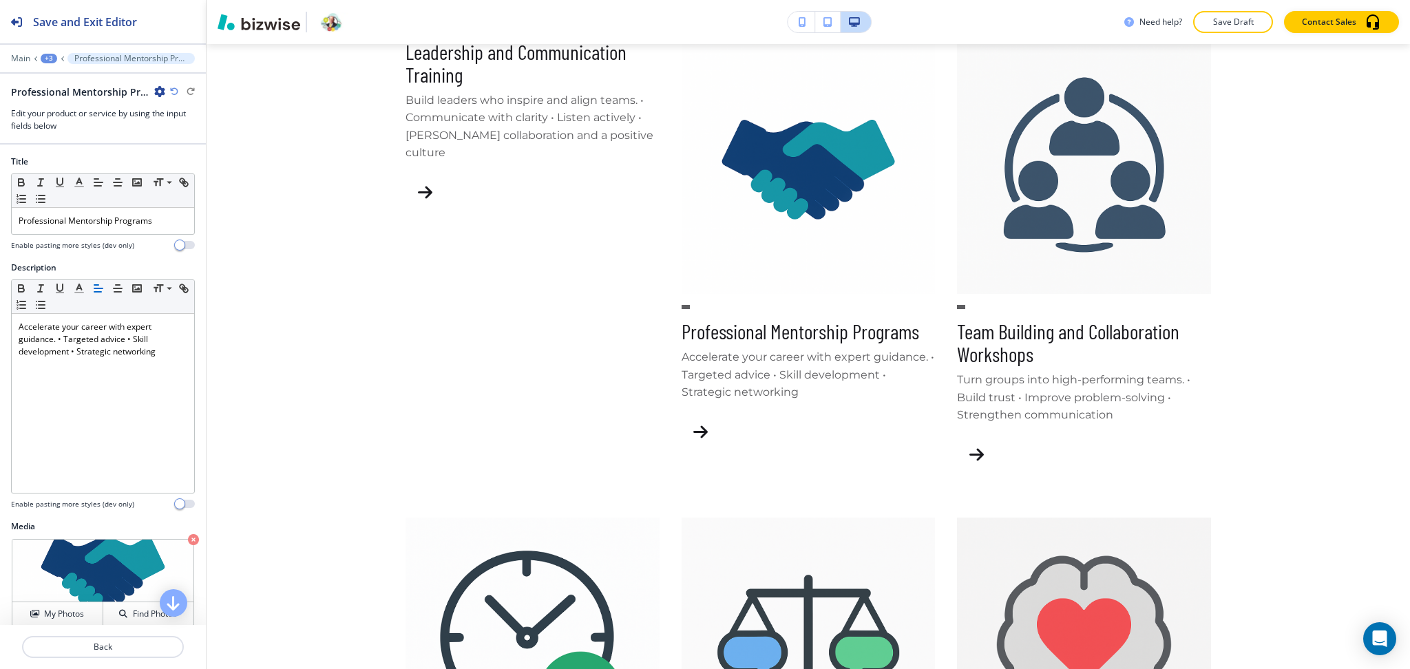
scroll to position [742, 0]
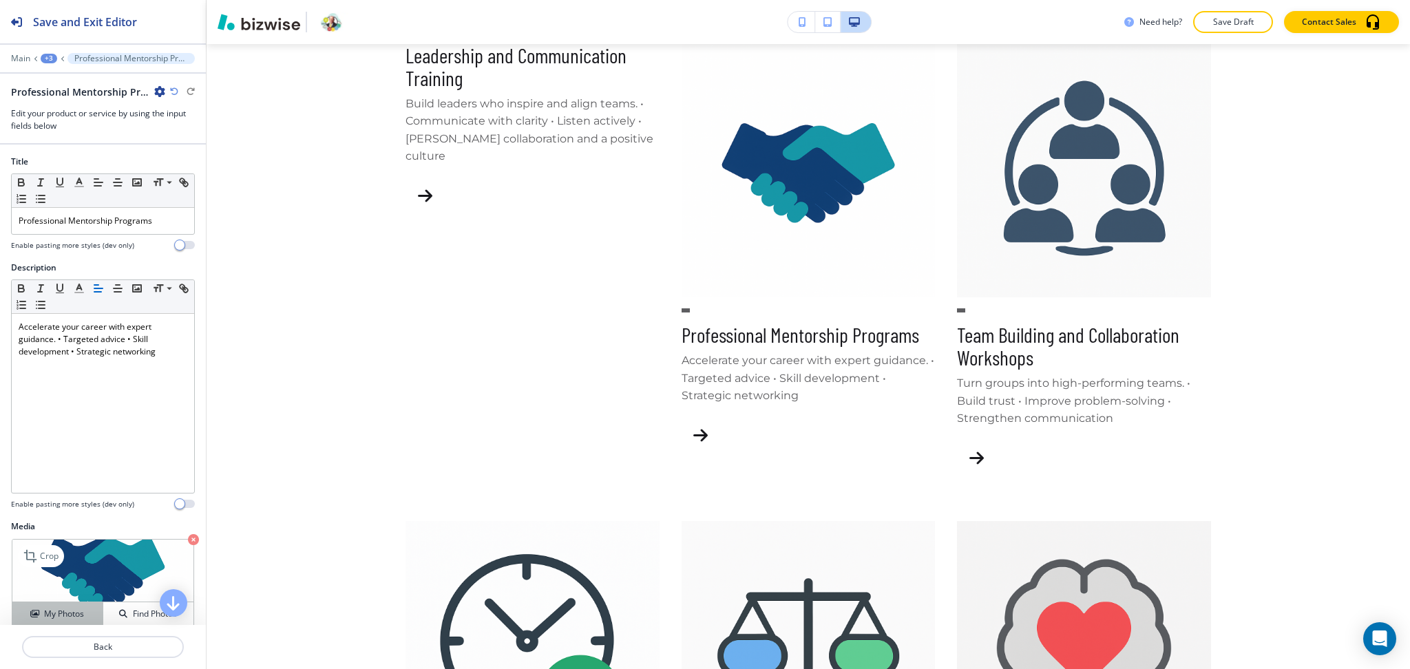
drag, startPoint x: 45, startPoint y: 618, endPoint x: 62, endPoint y: 608, distance: 19.7
click at [45, 618] on h4 "My Photos" at bounding box center [64, 614] width 40 height 12
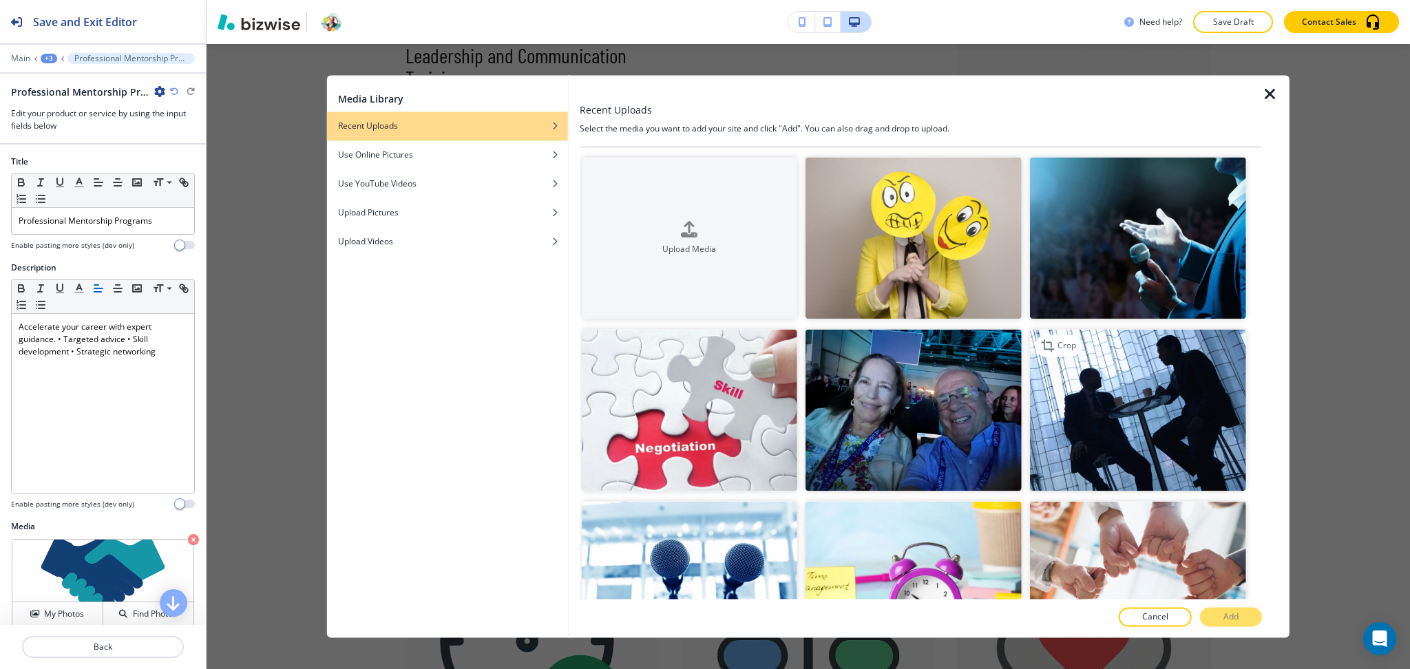
click at [1143, 375] on img "button" at bounding box center [1138, 411] width 216 height 162
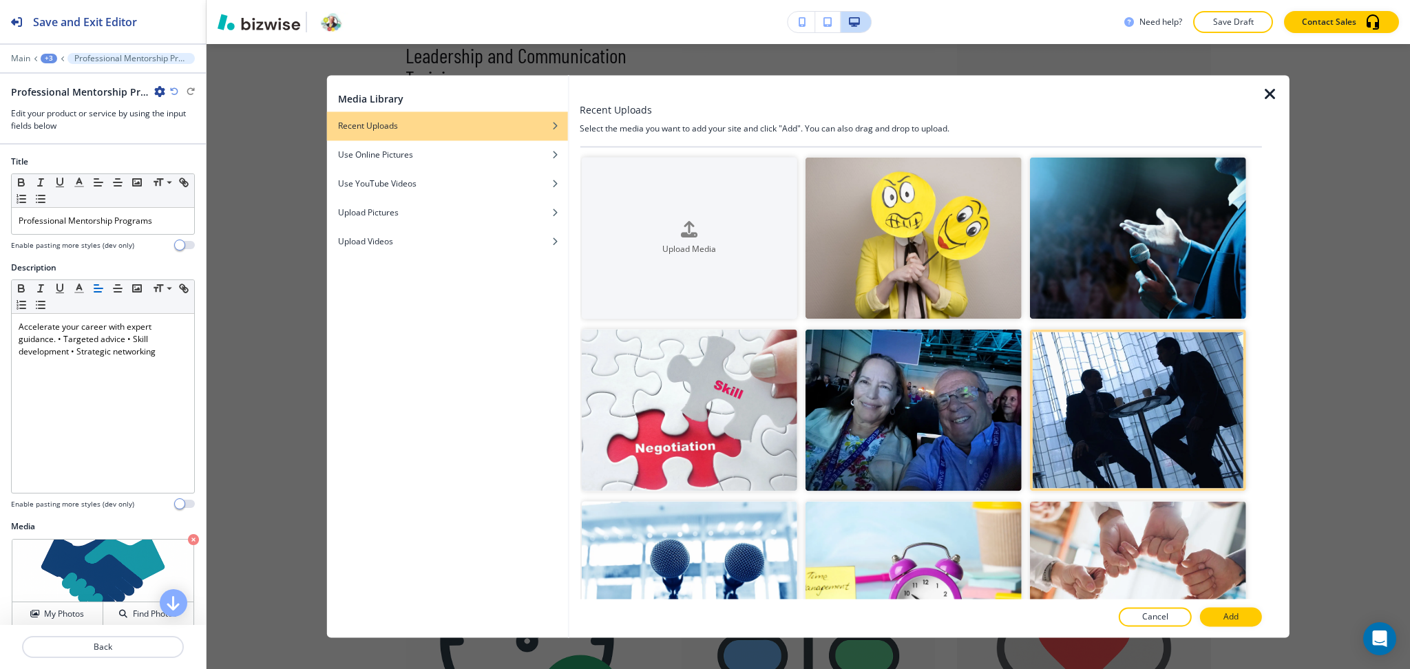
click at [1235, 619] on p "Add" at bounding box center [1231, 617] width 15 height 12
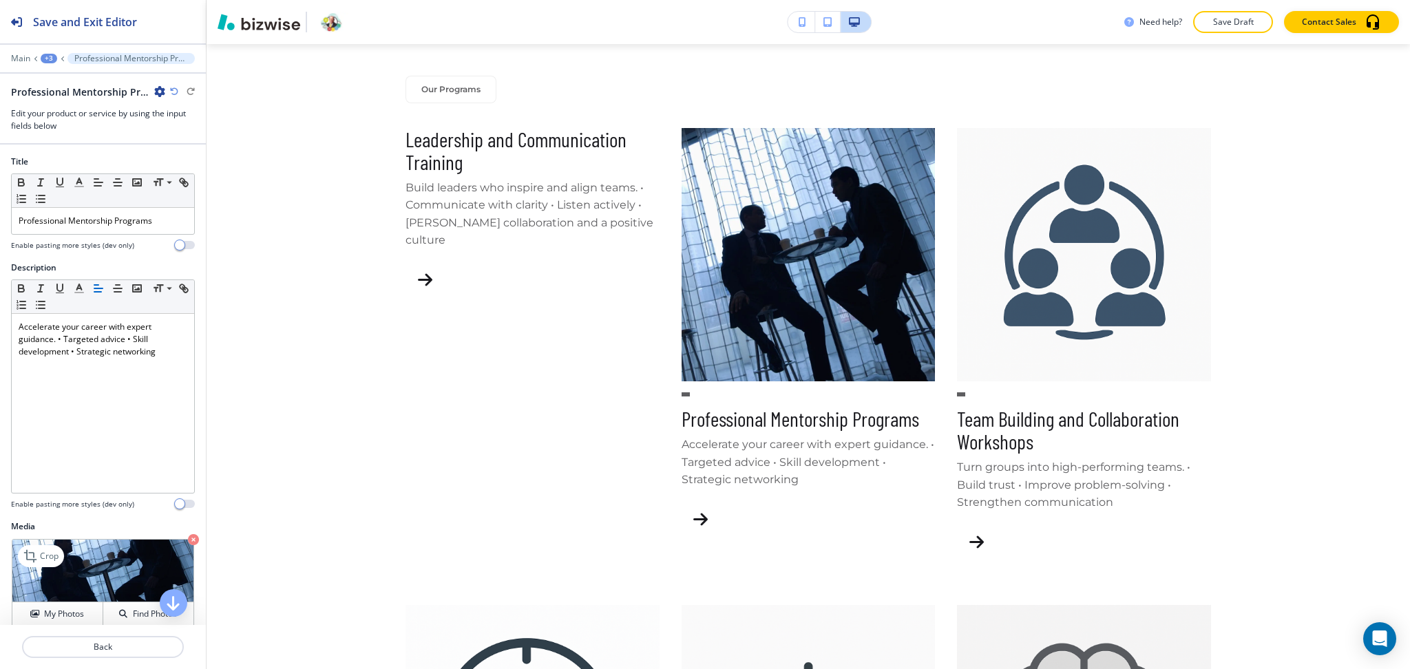
scroll to position [196, 0]
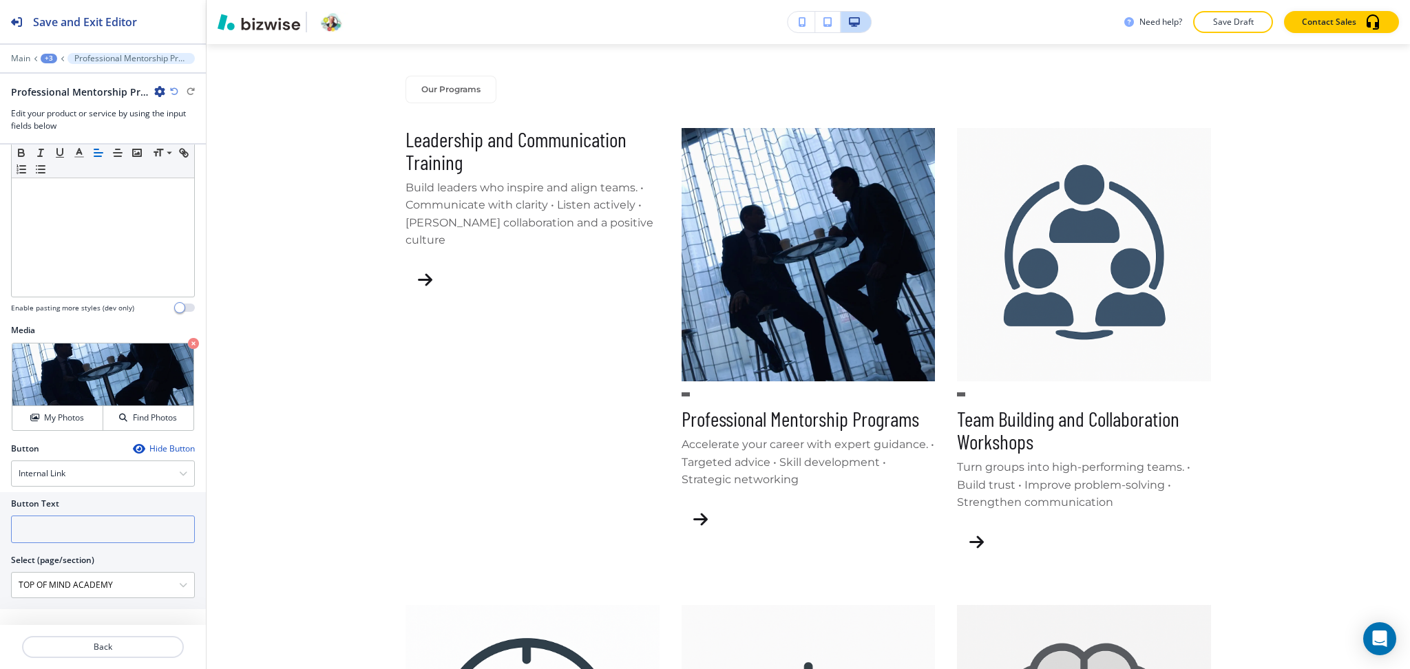
click at [73, 516] on input "text" at bounding box center [103, 530] width 184 height 28
type input "learn more"
click at [102, 648] on p "Back" at bounding box center [102, 647] width 159 height 12
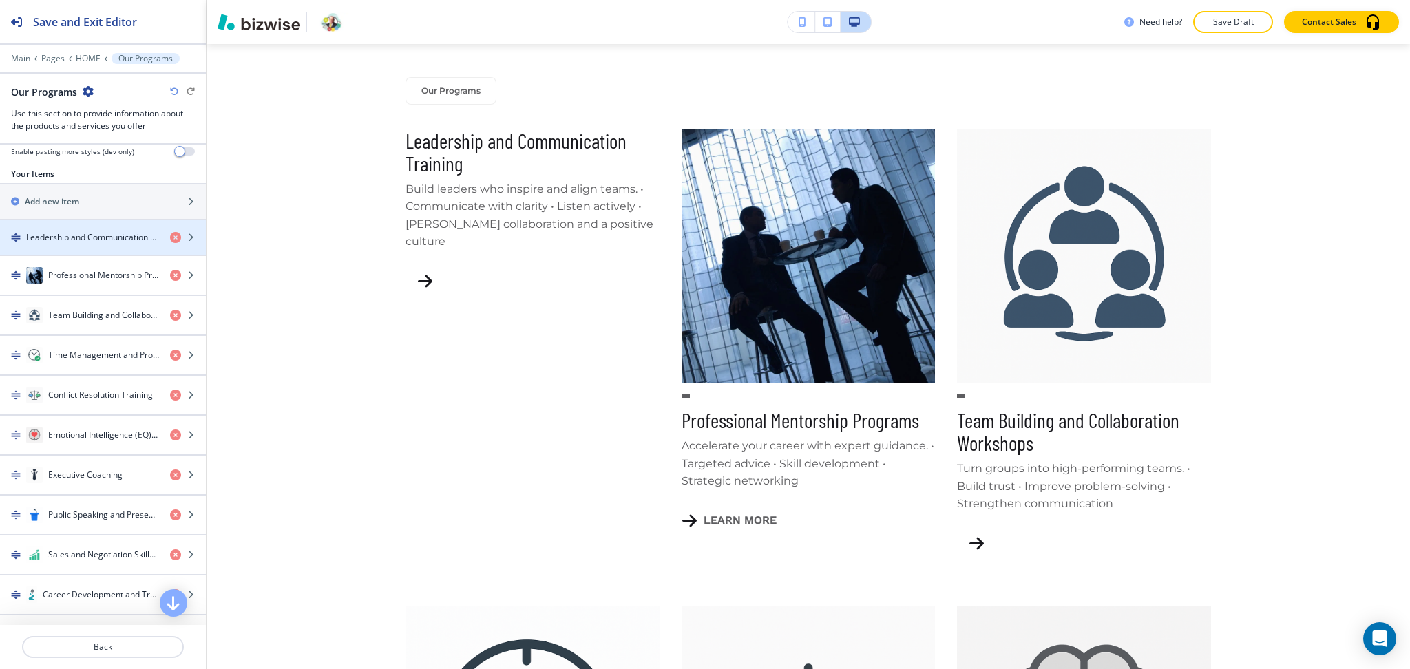
scroll to position [275, 0]
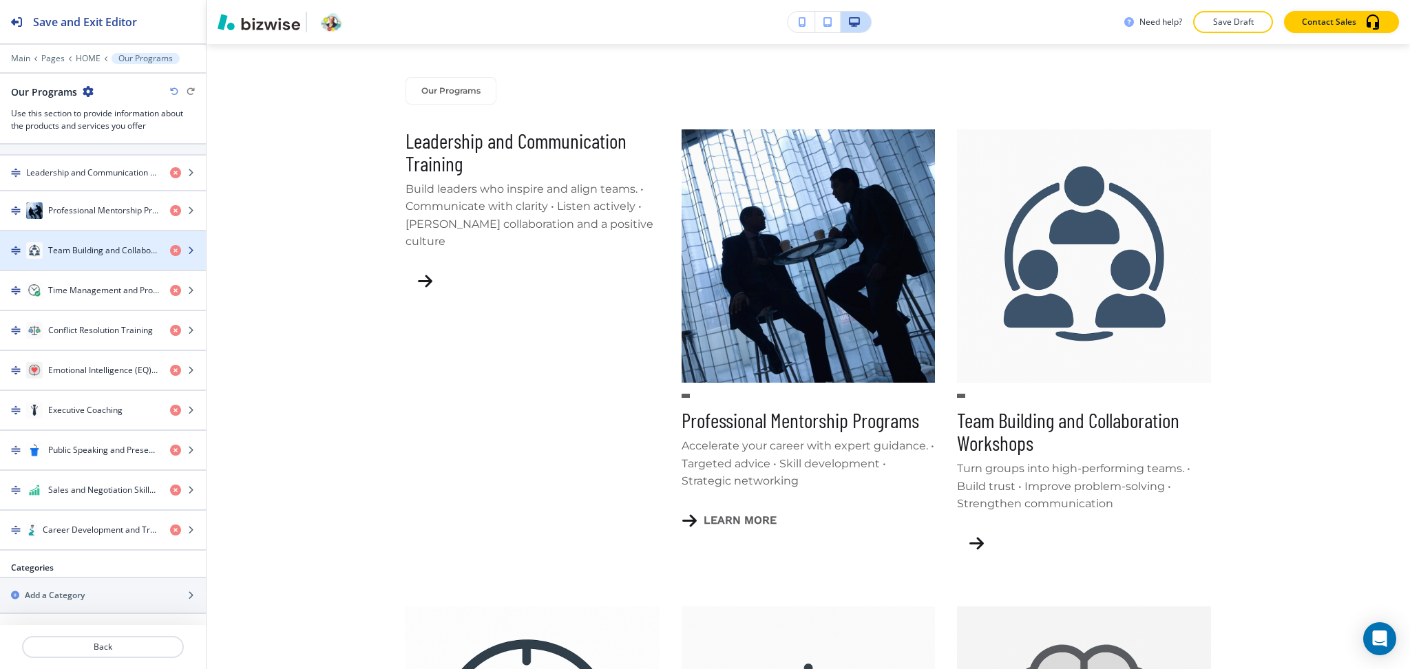
click at [88, 249] on h4 "Team Building and Collaboration Workshops" at bounding box center [103, 250] width 111 height 12
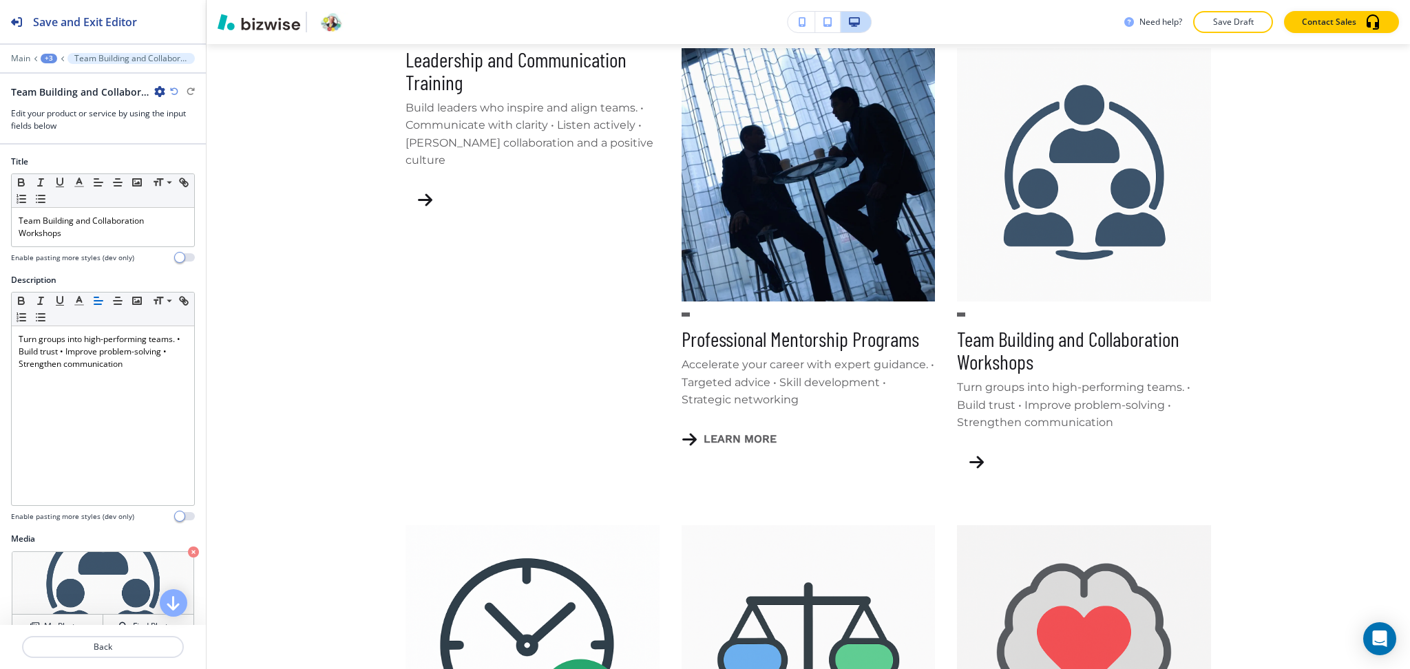
scroll to position [742, 0]
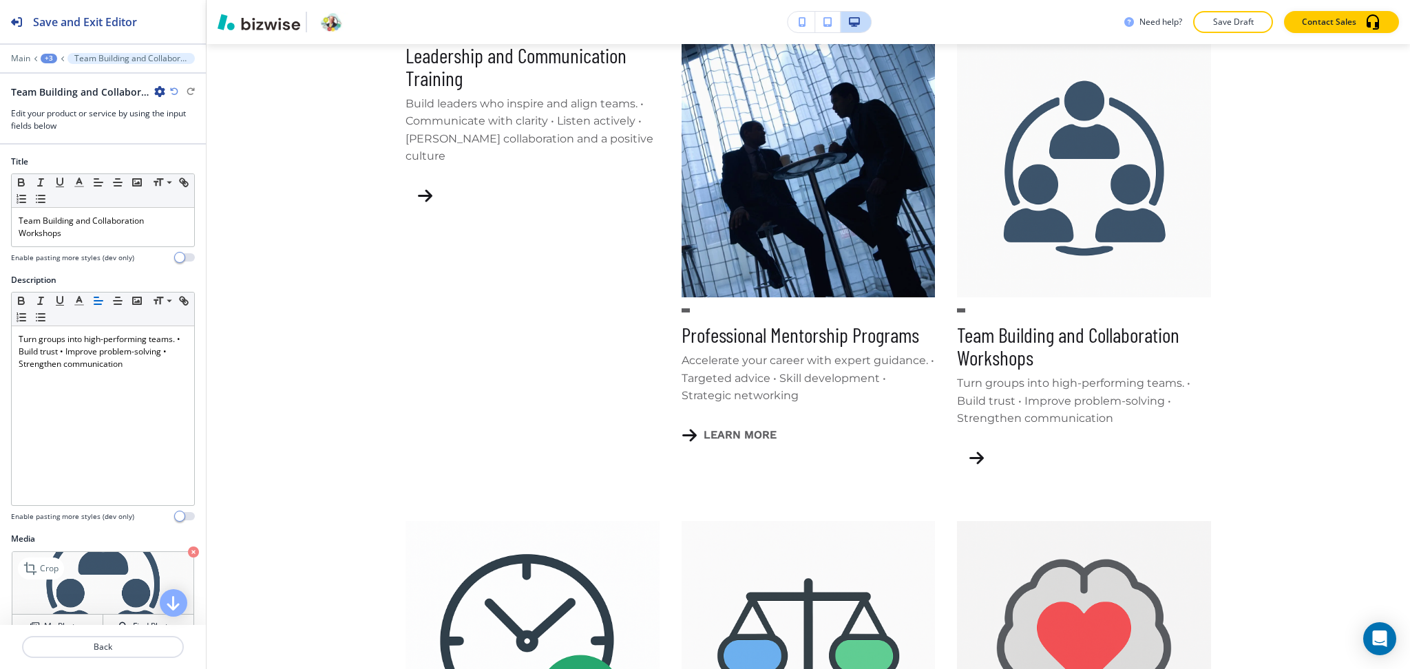
click at [188, 552] on icon "button" at bounding box center [193, 552] width 11 height 11
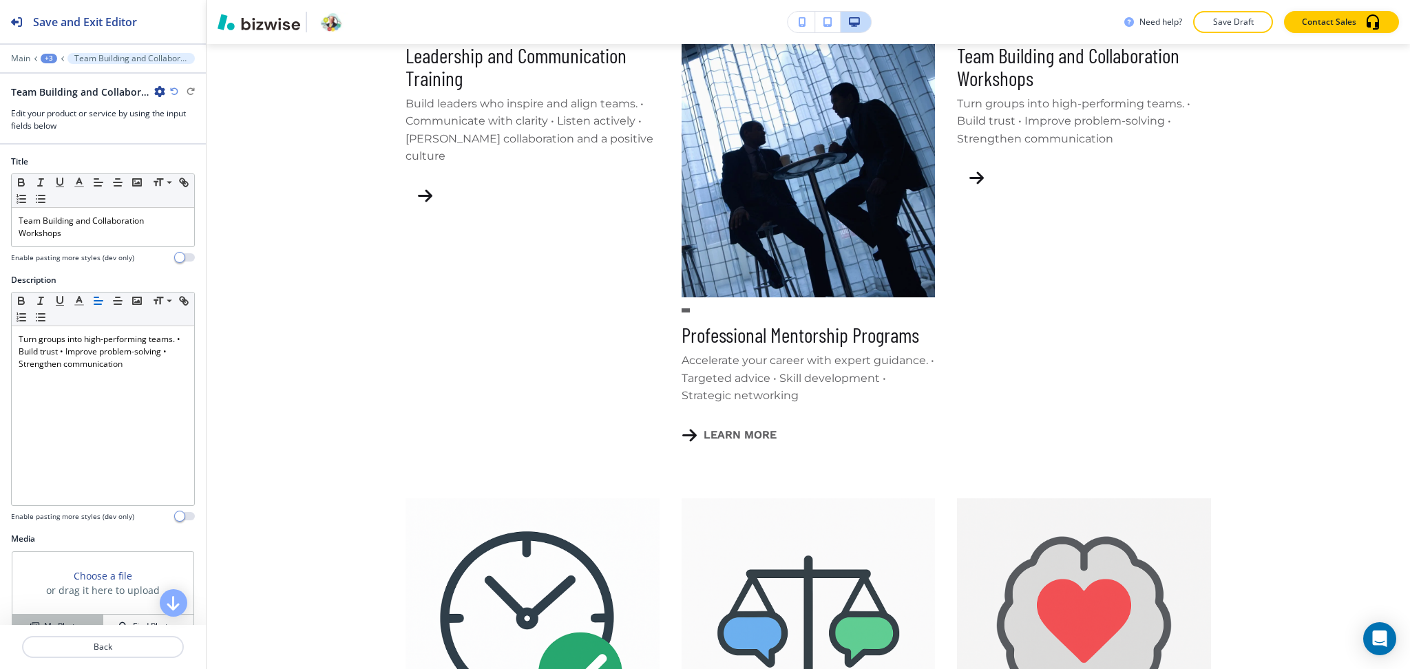
click at [83, 620] on div "My Photos" at bounding box center [57, 626] width 90 height 12
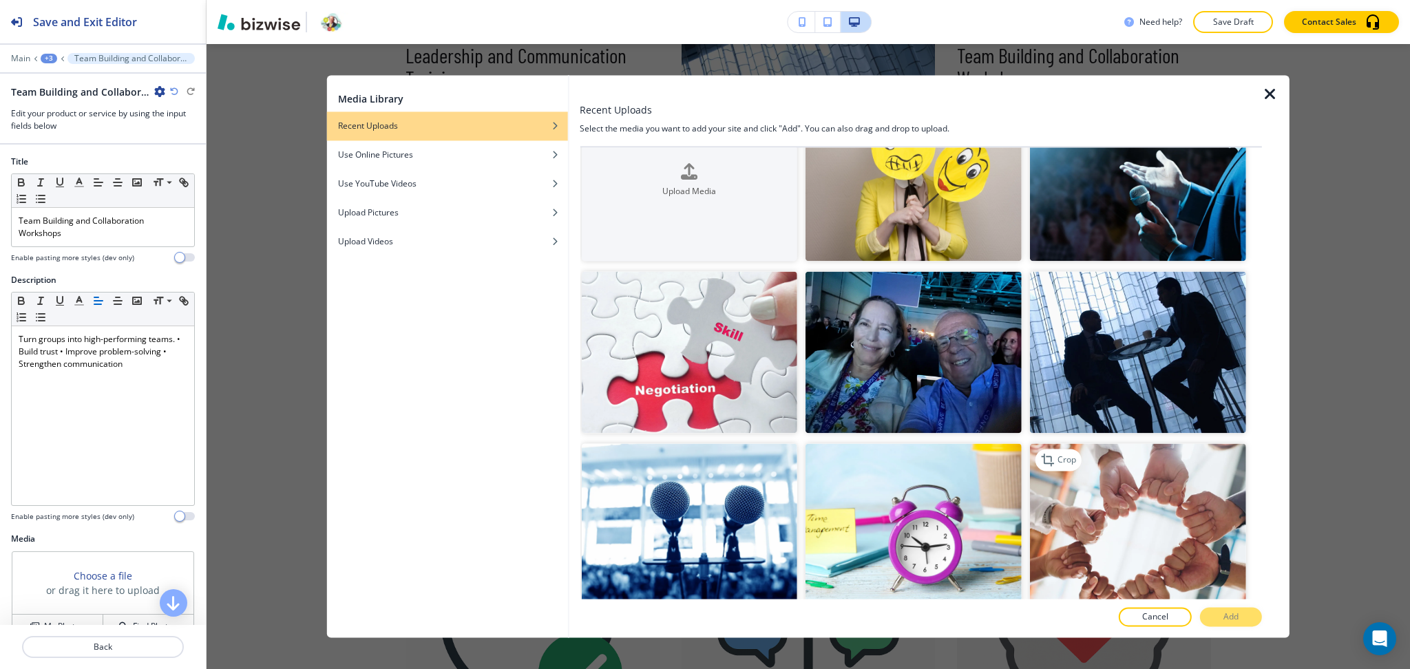
click at [1166, 464] on img "button" at bounding box center [1138, 525] width 216 height 162
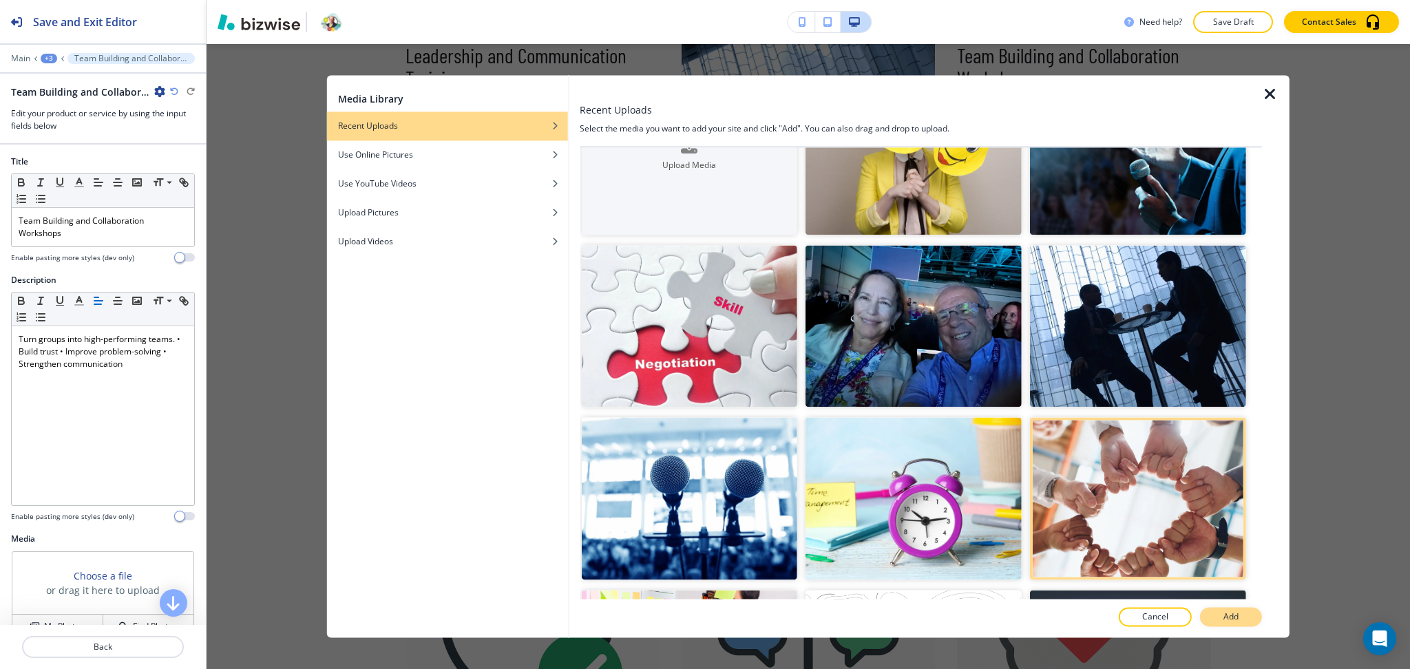
scroll to position [86, 0]
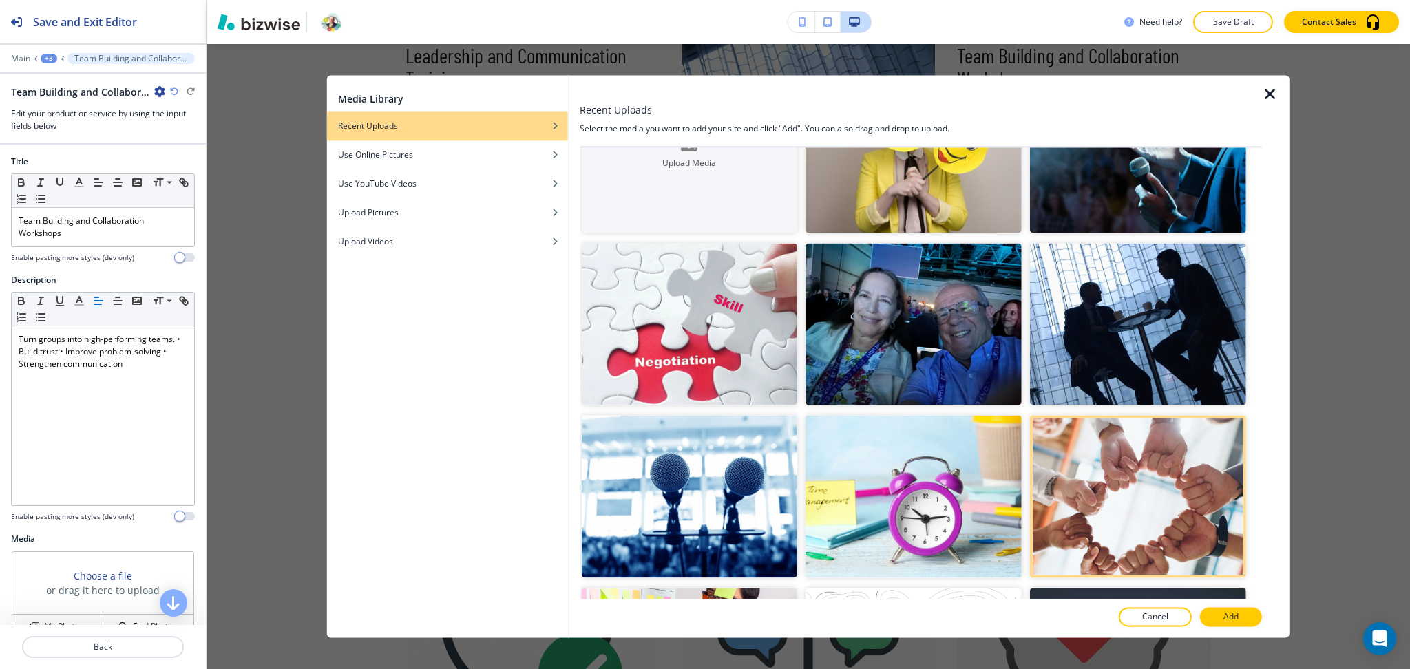
click at [1234, 620] on p "Add" at bounding box center [1231, 617] width 15 height 12
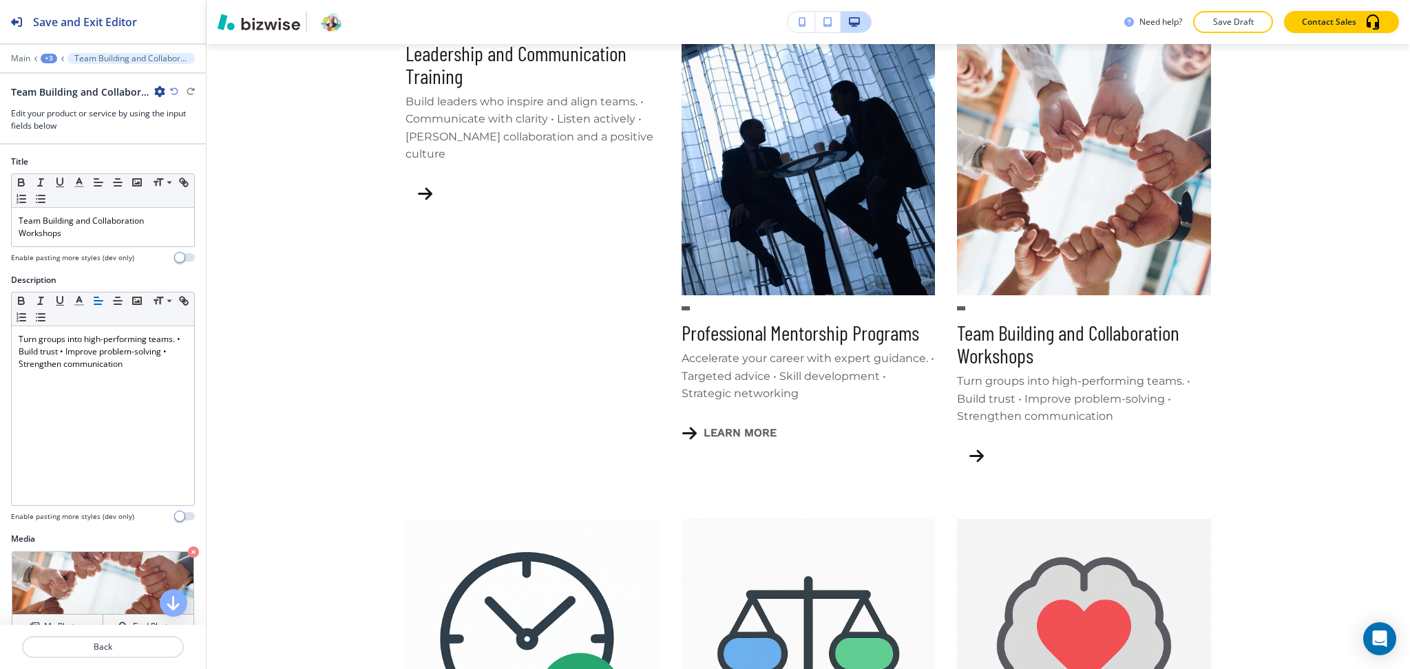
scroll to position [209, 0]
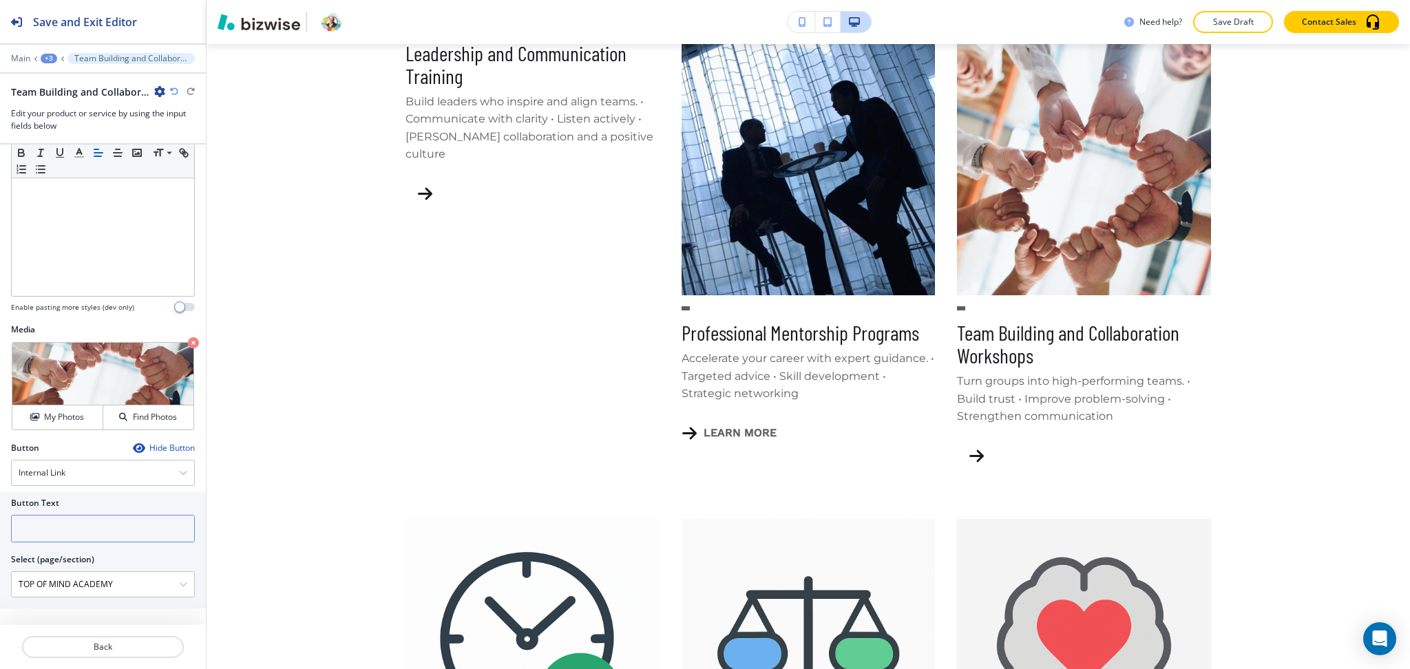
click at [65, 532] on input "text" at bounding box center [103, 529] width 184 height 28
paste input "learn more"
type input "learn more"
click at [104, 640] on button "Back" at bounding box center [103, 647] width 162 height 22
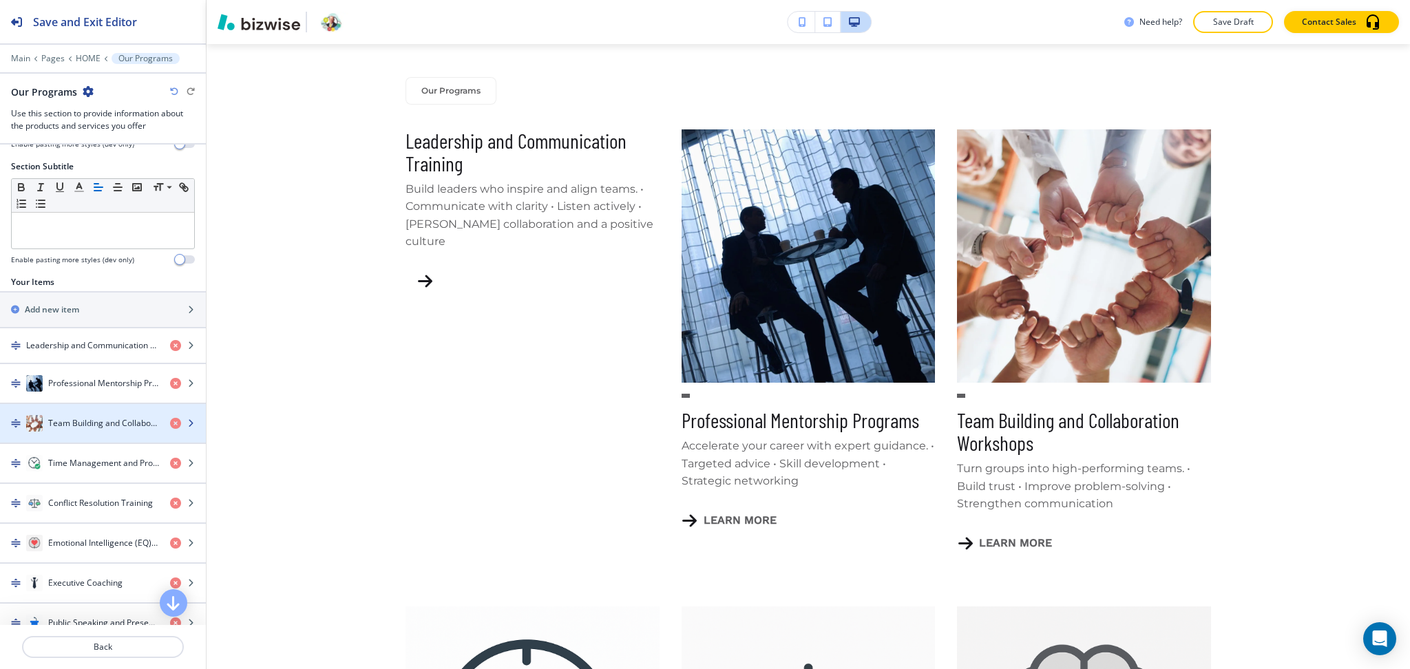
scroll to position [101, 0]
click at [86, 460] on h4 "Time Management and Productivity Coaching" at bounding box center [103, 464] width 111 height 12
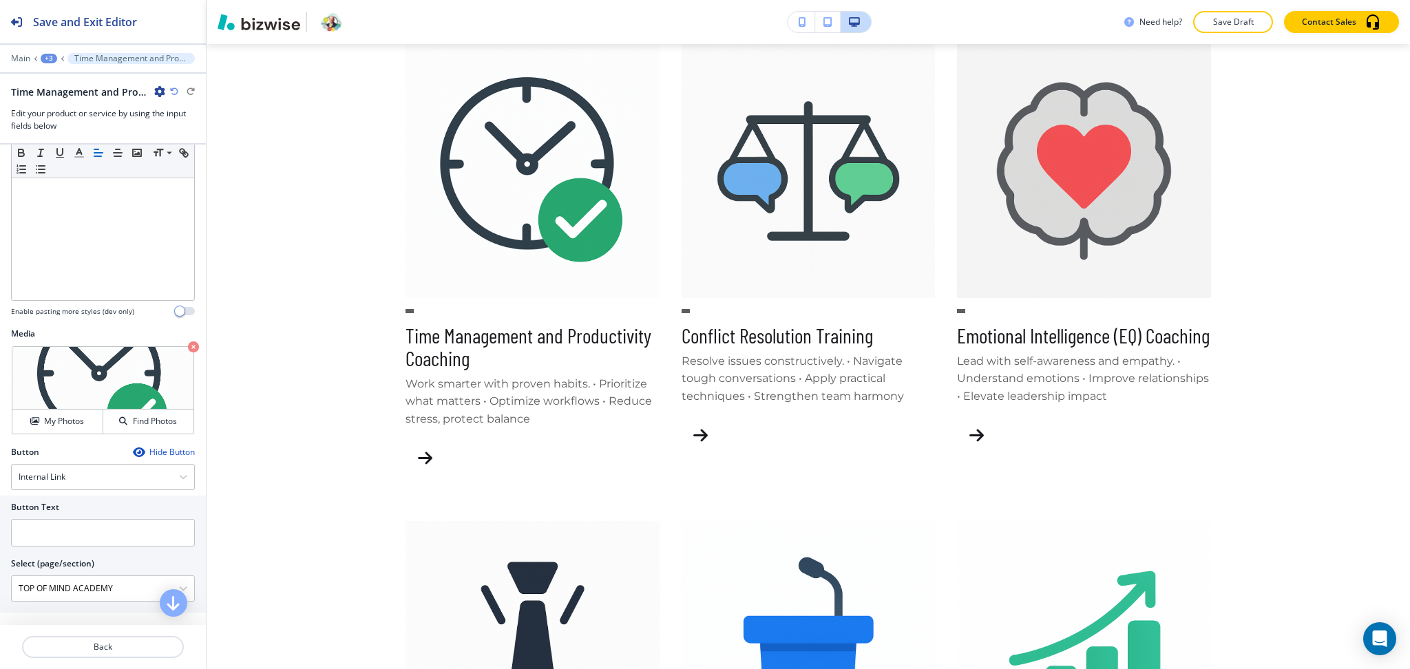
scroll to position [209, 0]
click at [86, 523] on input "text" at bounding box center [103, 529] width 184 height 28
paste input "learn more"
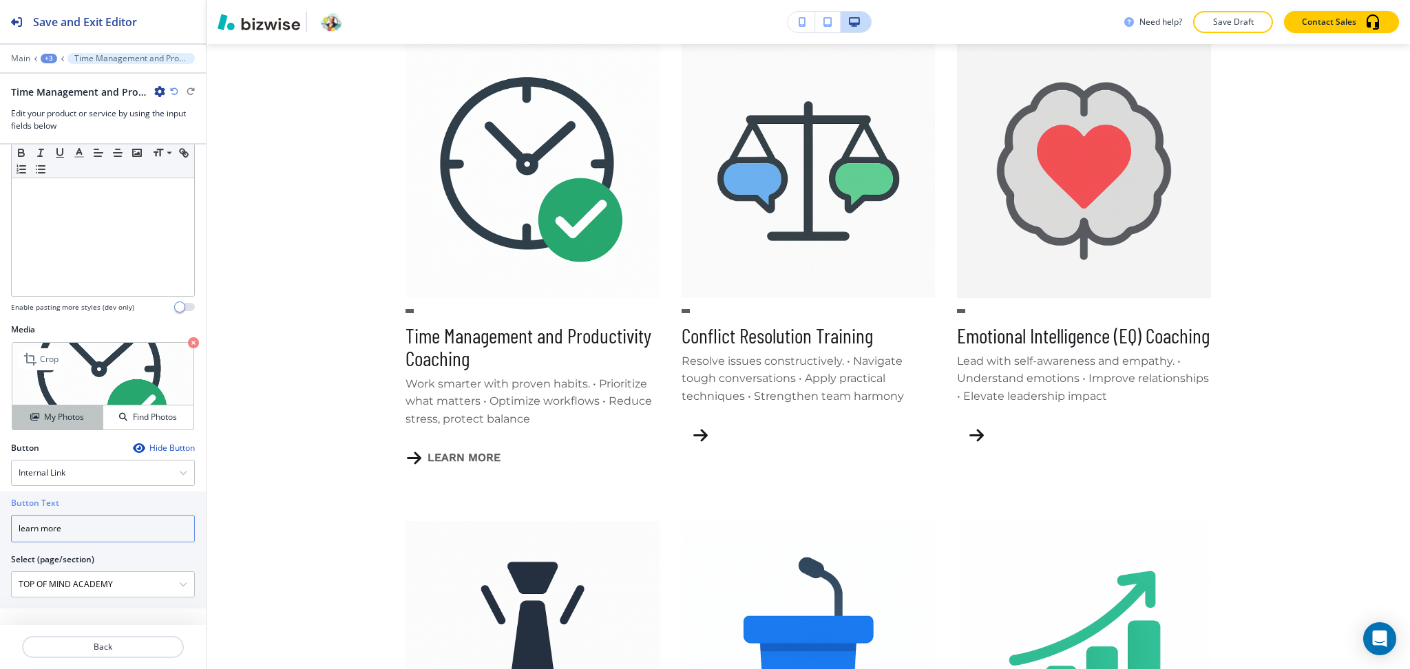
type input "learn more"
click at [73, 408] on button "My Photos" at bounding box center [57, 418] width 91 height 24
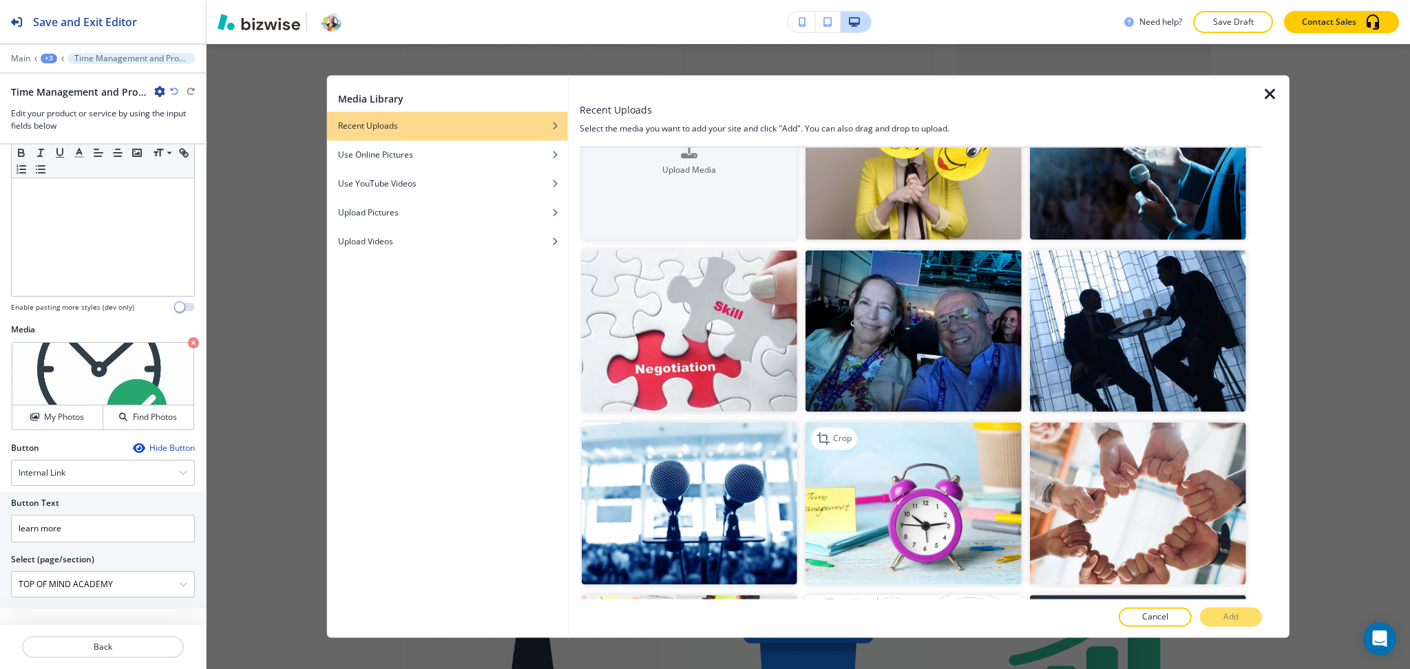
click at [948, 478] on img "button" at bounding box center [914, 504] width 216 height 162
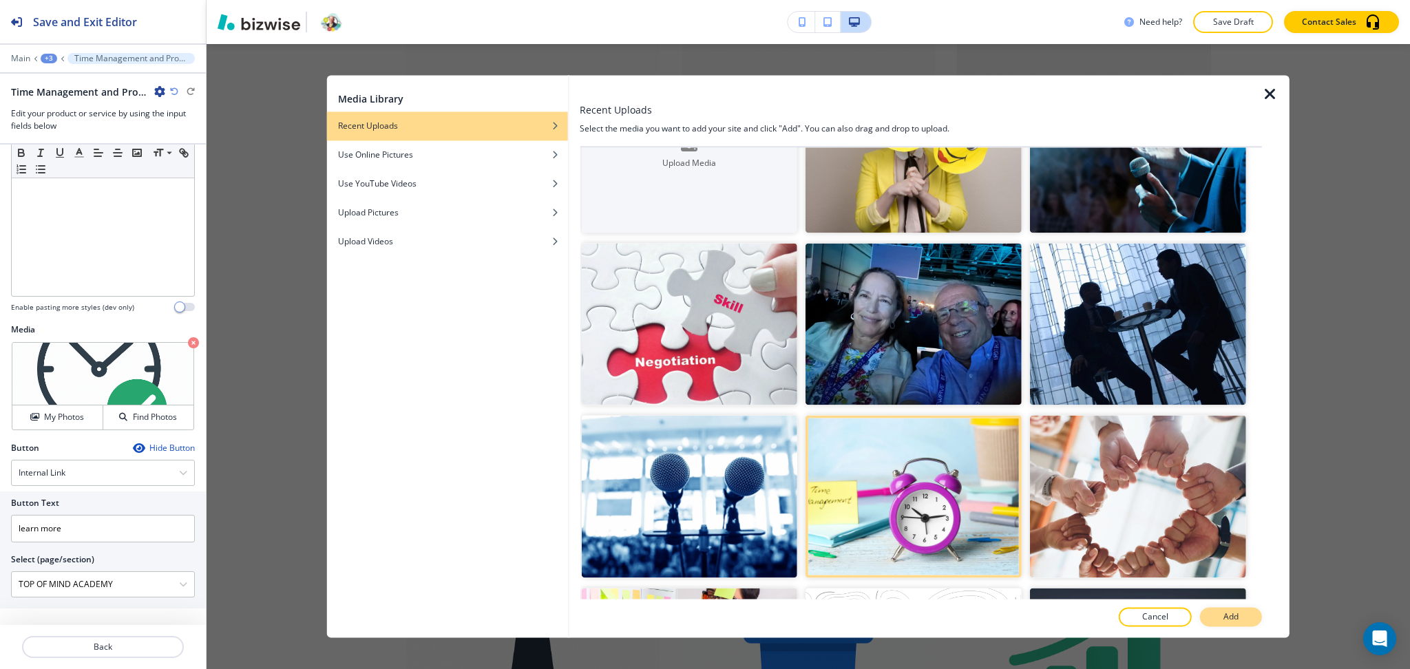
scroll to position [88, 0]
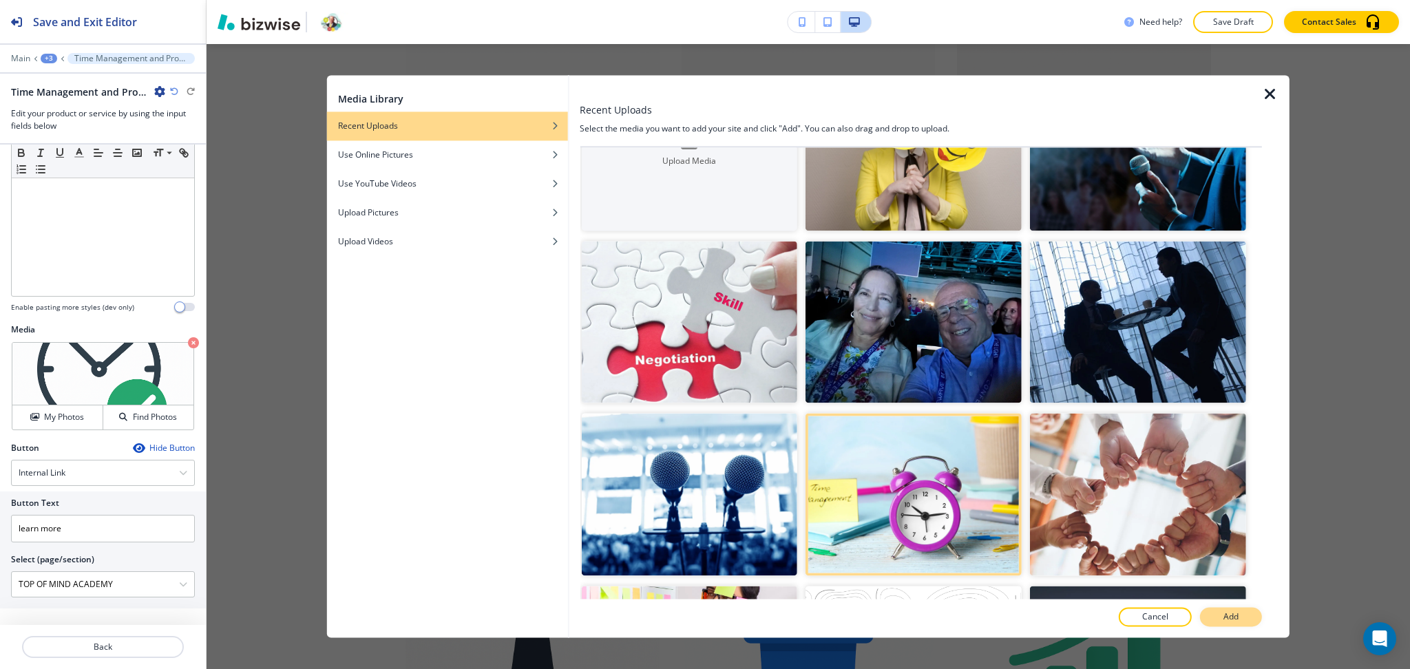
click at [1242, 618] on button "Add" at bounding box center [1231, 617] width 62 height 19
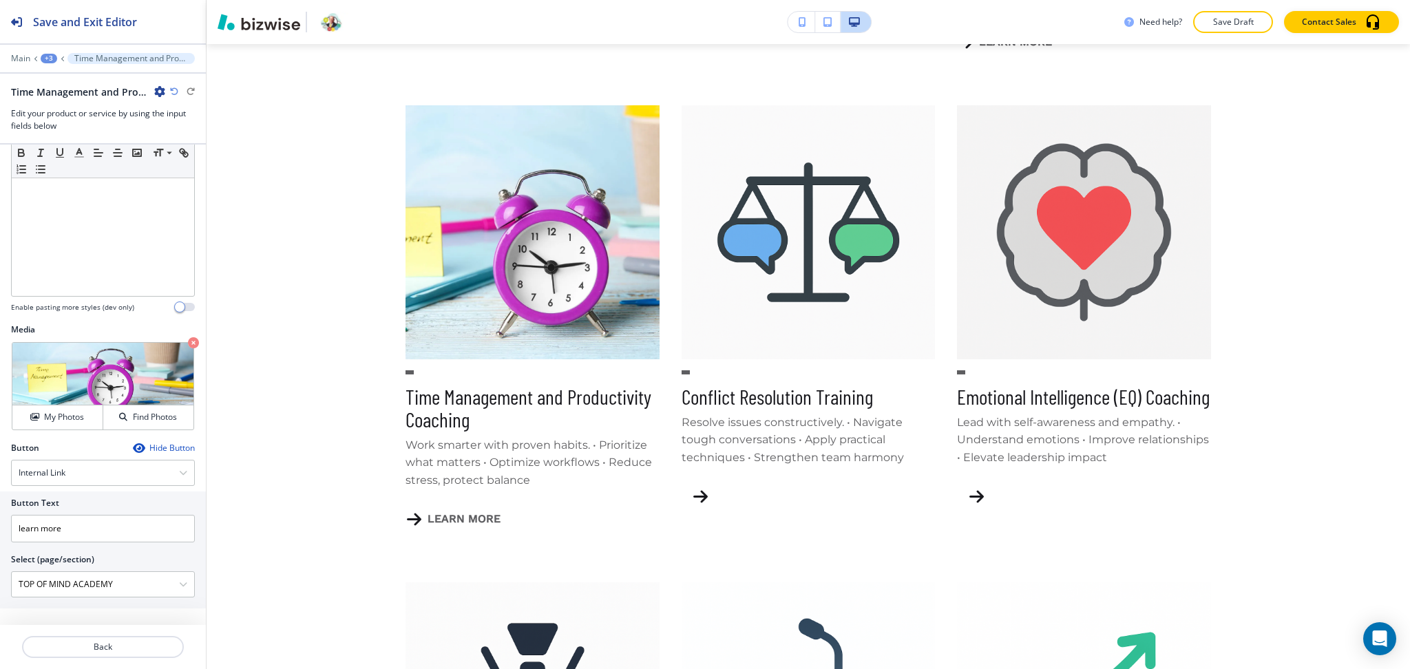
scroll to position [1160, 0]
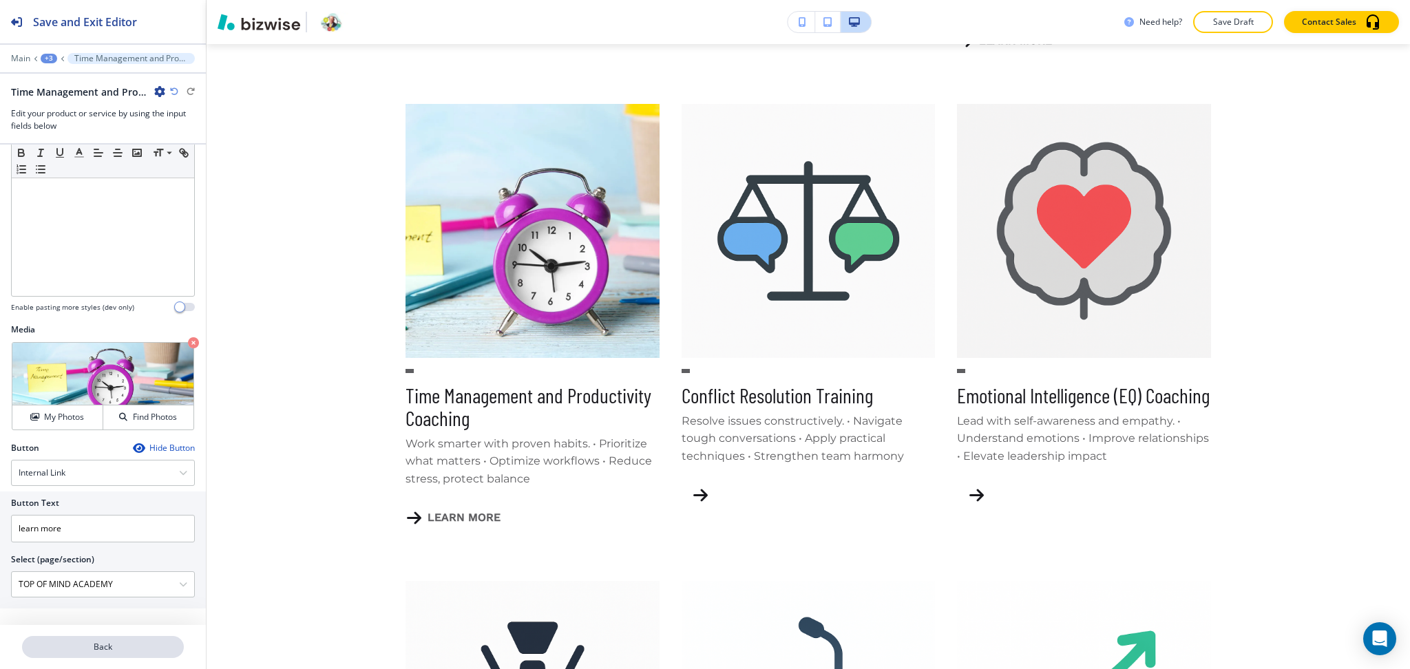
click at [124, 640] on button "Back" at bounding box center [103, 647] width 162 height 22
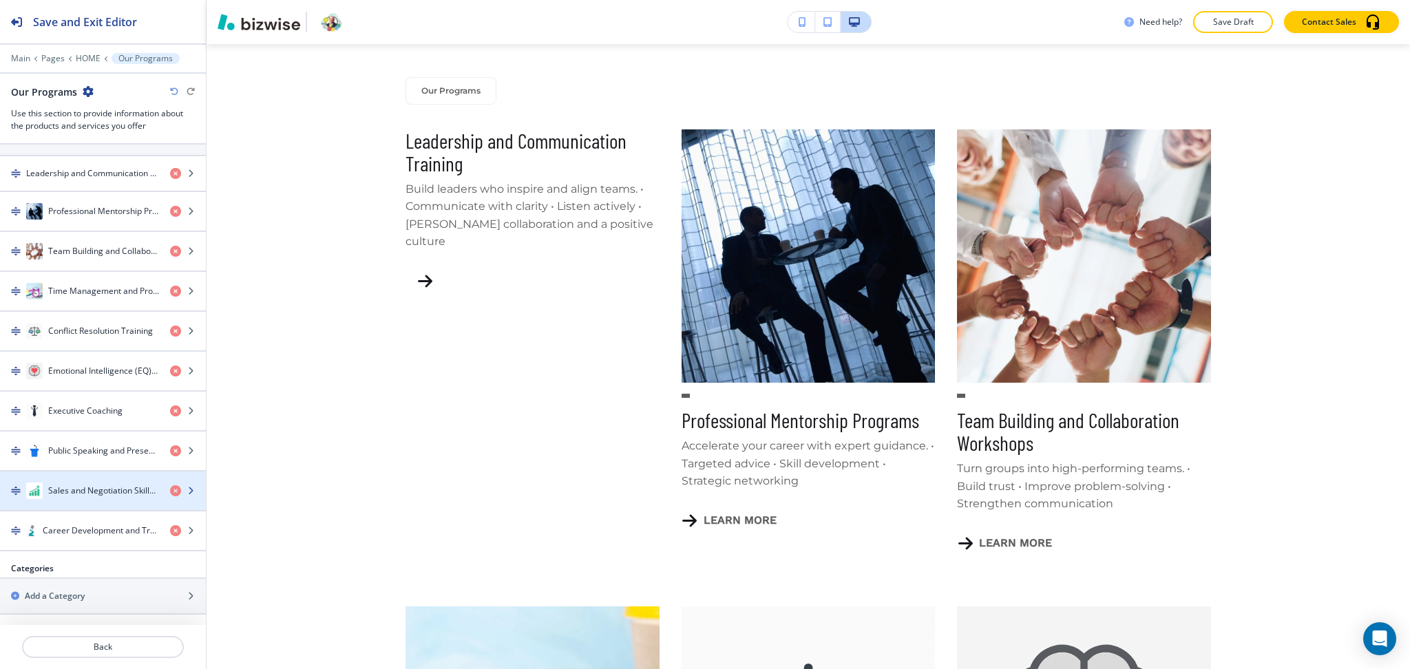
scroll to position [275, 0]
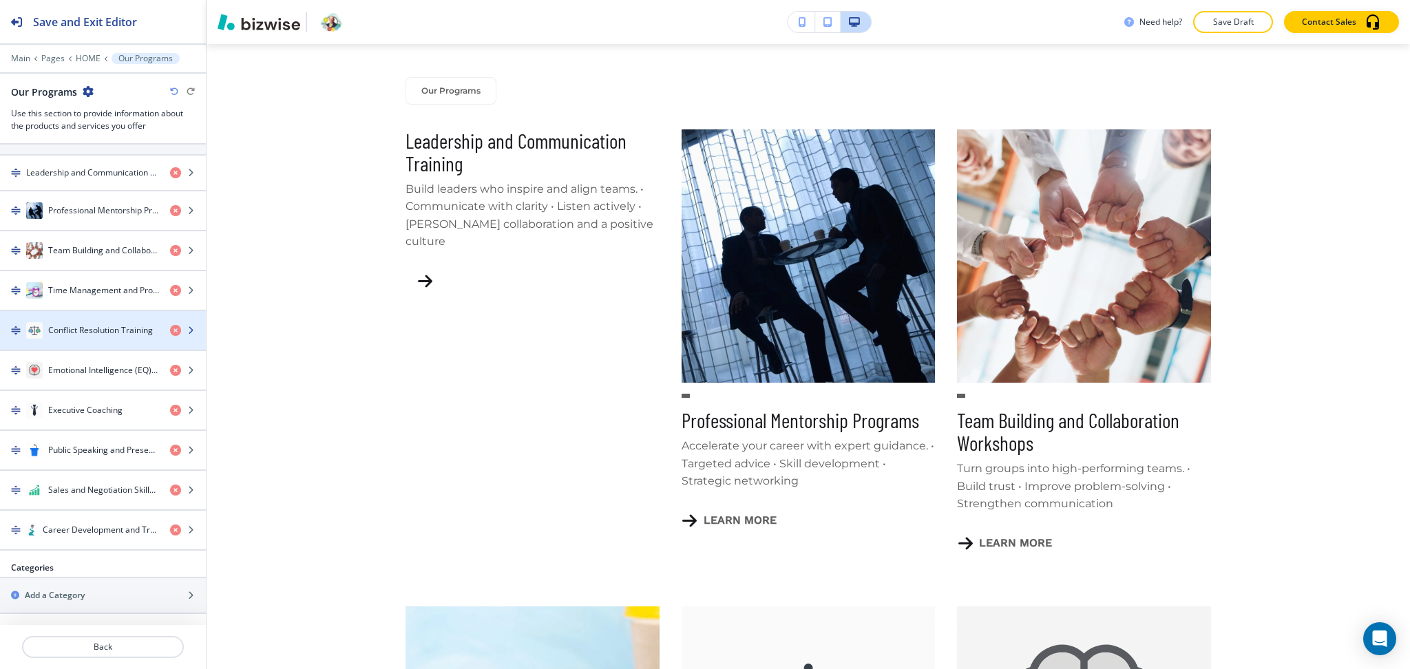
click at [99, 326] on h4 "Conflict Resolution Training" at bounding box center [100, 330] width 105 height 12
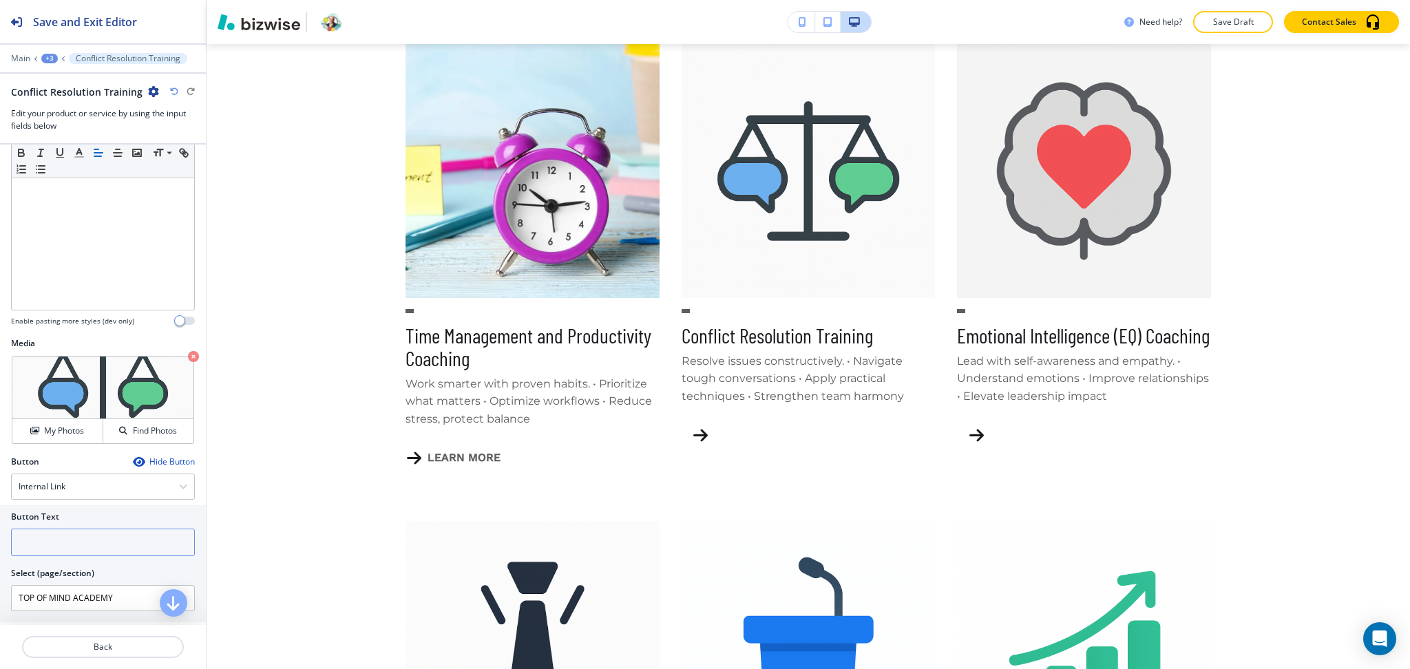
scroll to position [196, 0]
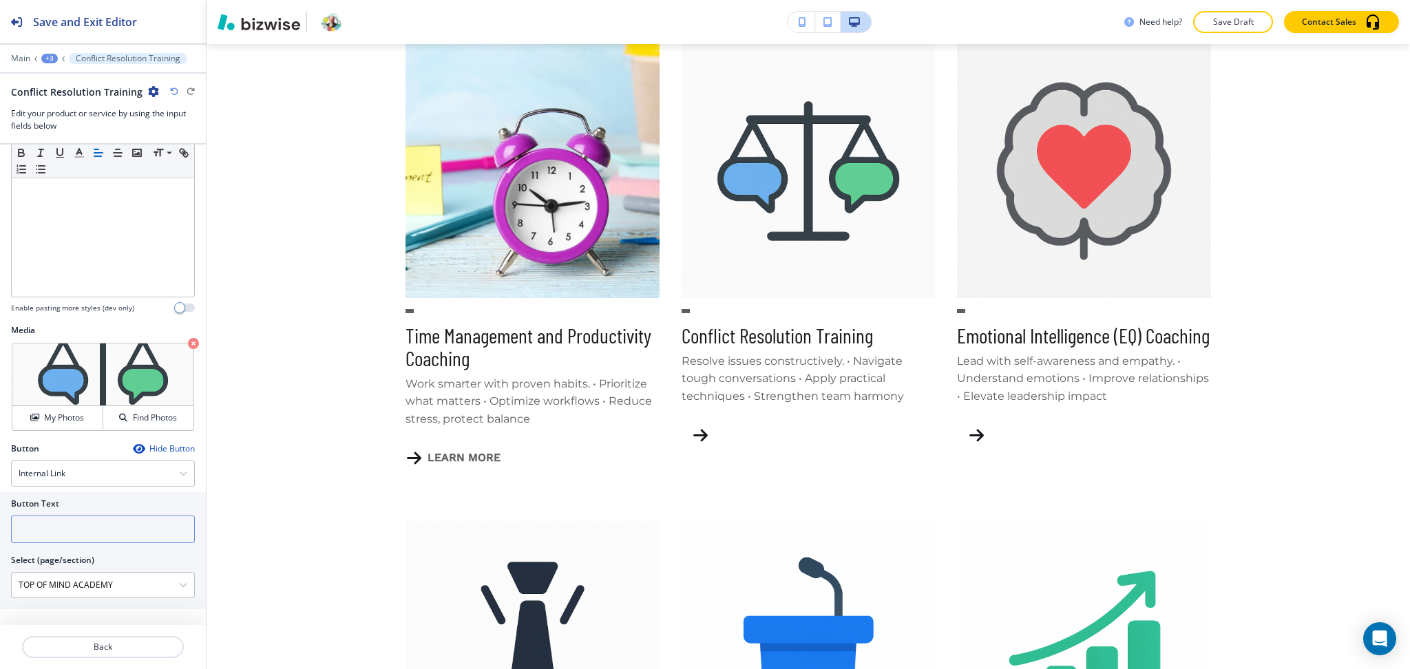
click at [73, 532] on input "text" at bounding box center [103, 530] width 184 height 28
paste input "learn more"
type input "learn more"
click at [58, 430] on div "Crop My Photos Find Photos" at bounding box center [103, 387] width 182 height 88
click at [53, 418] on h4 "My Photos" at bounding box center [64, 418] width 40 height 12
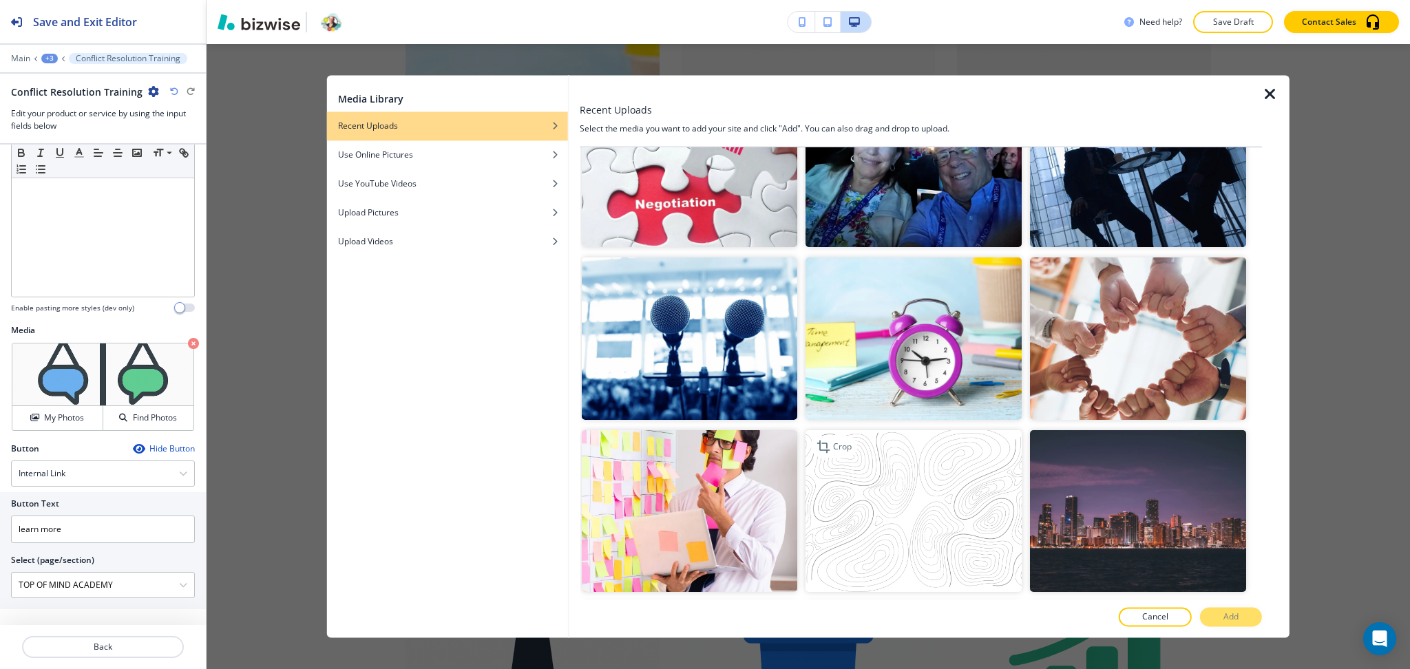
scroll to position [244, 0]
click at [703, 505] on img "button" at bounding box center [689, 511] width 216 height 162
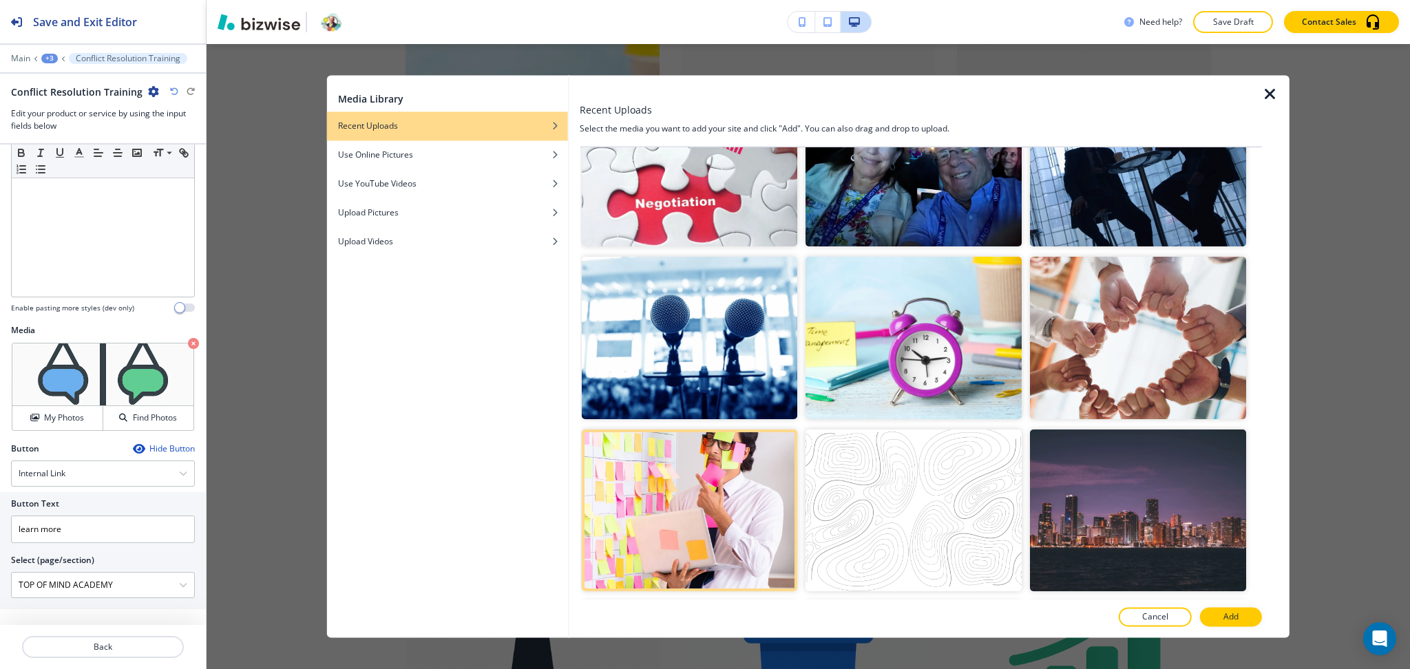
click at [1235, 623] on p "Add" at bounding box center [1231, 617] width 15 height 12
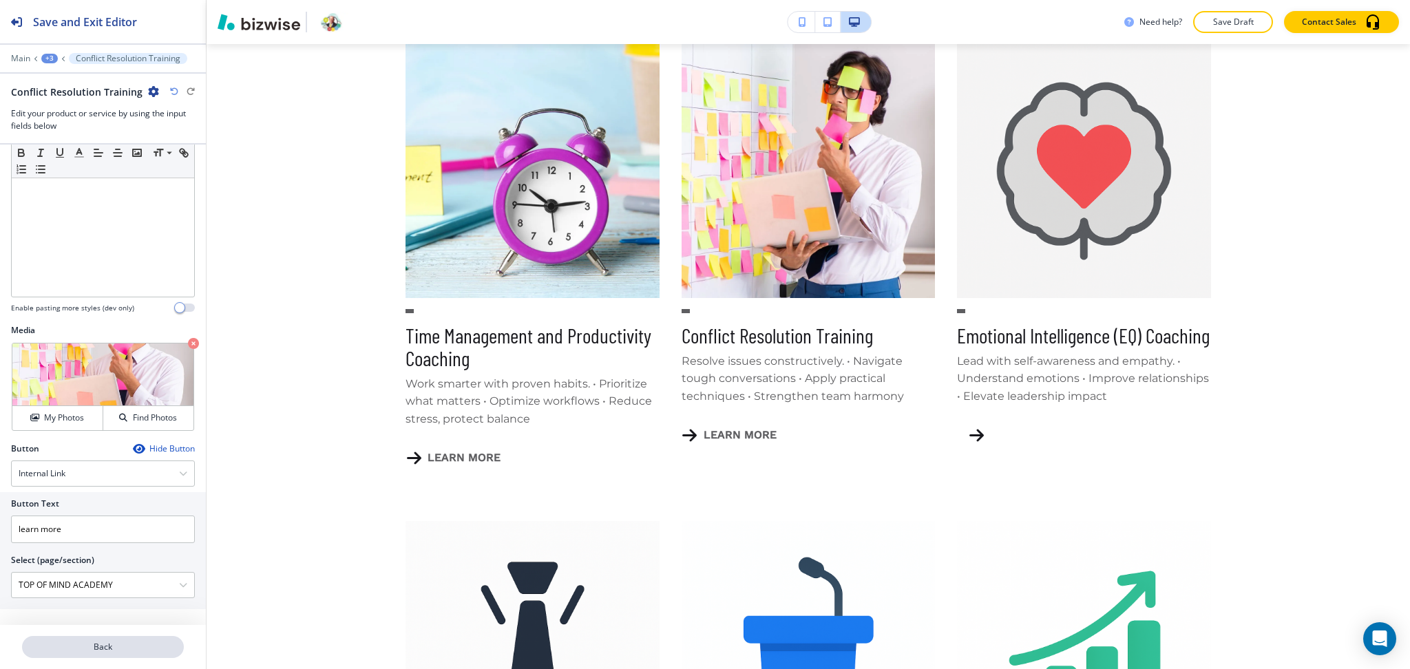
click at [118, 649] on p "Back" at bounding box center [102, 647] width 159 height 12
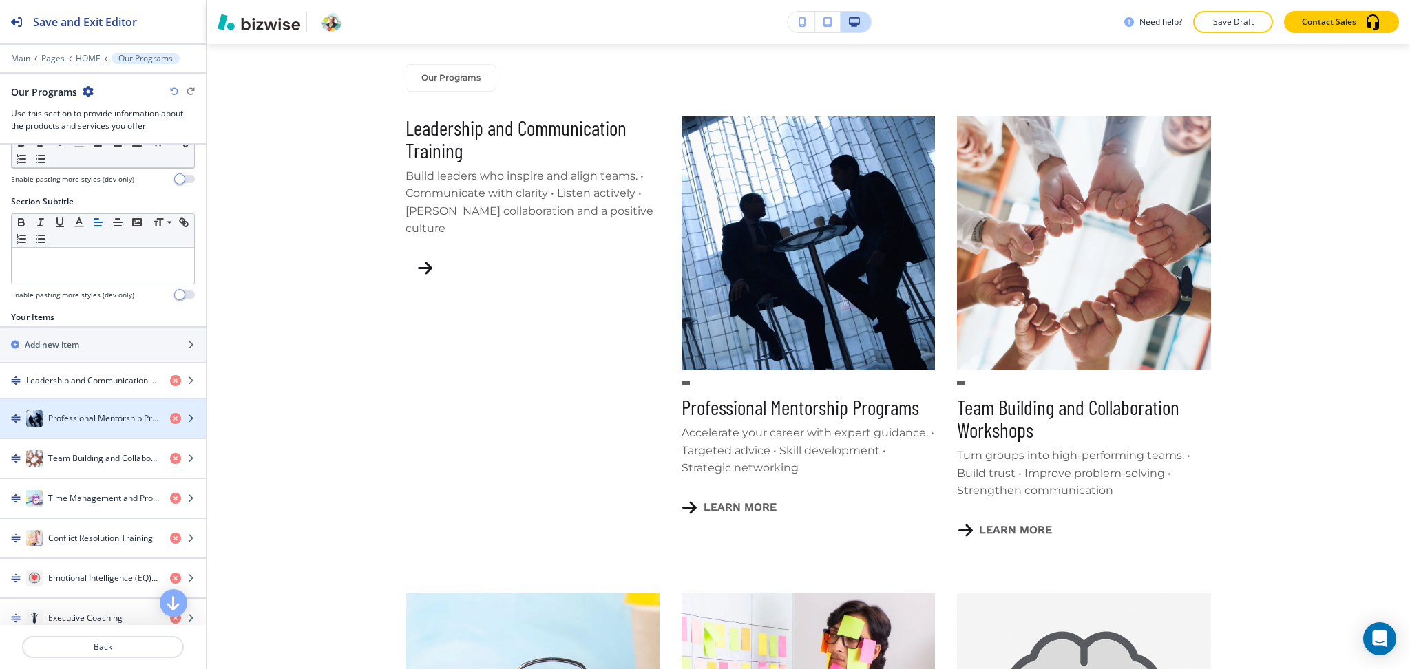
scroll to position [275, 0]
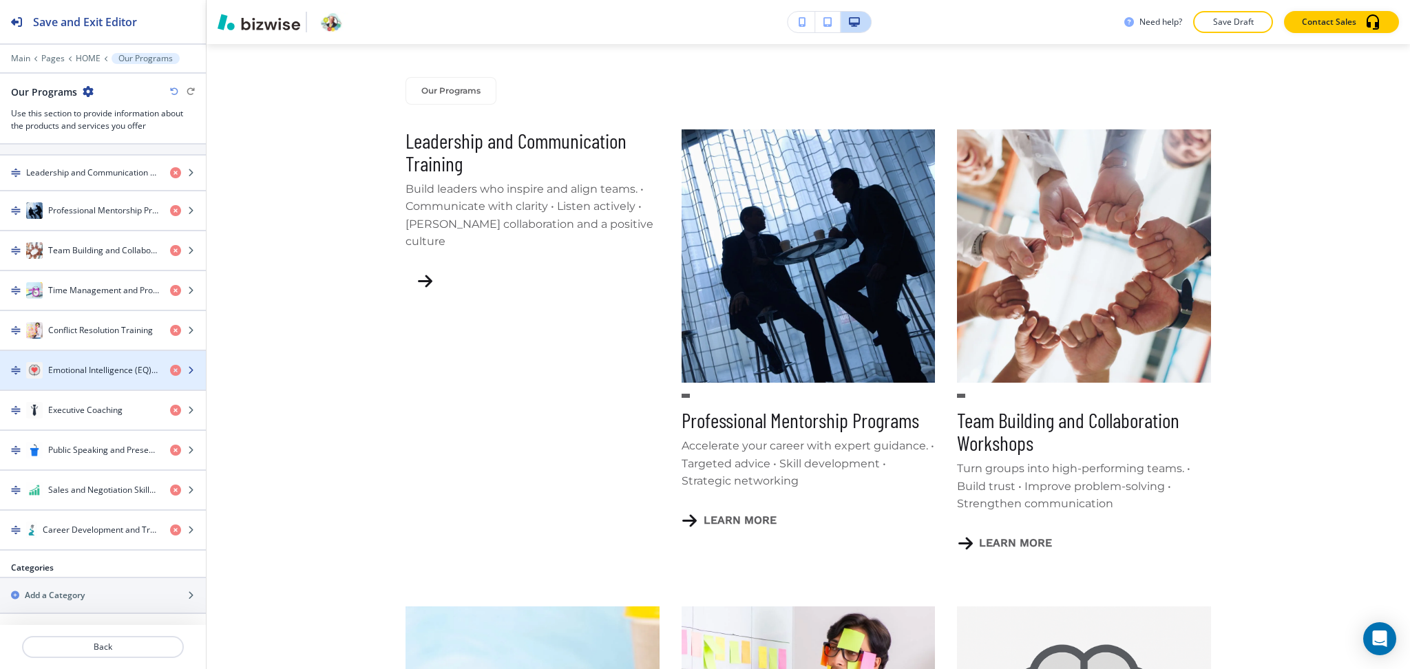
click at [72, 375] on h4 "Emotional Intelligence (EQ) Coaching" at bounding box center [103, 370] width 111 height 12
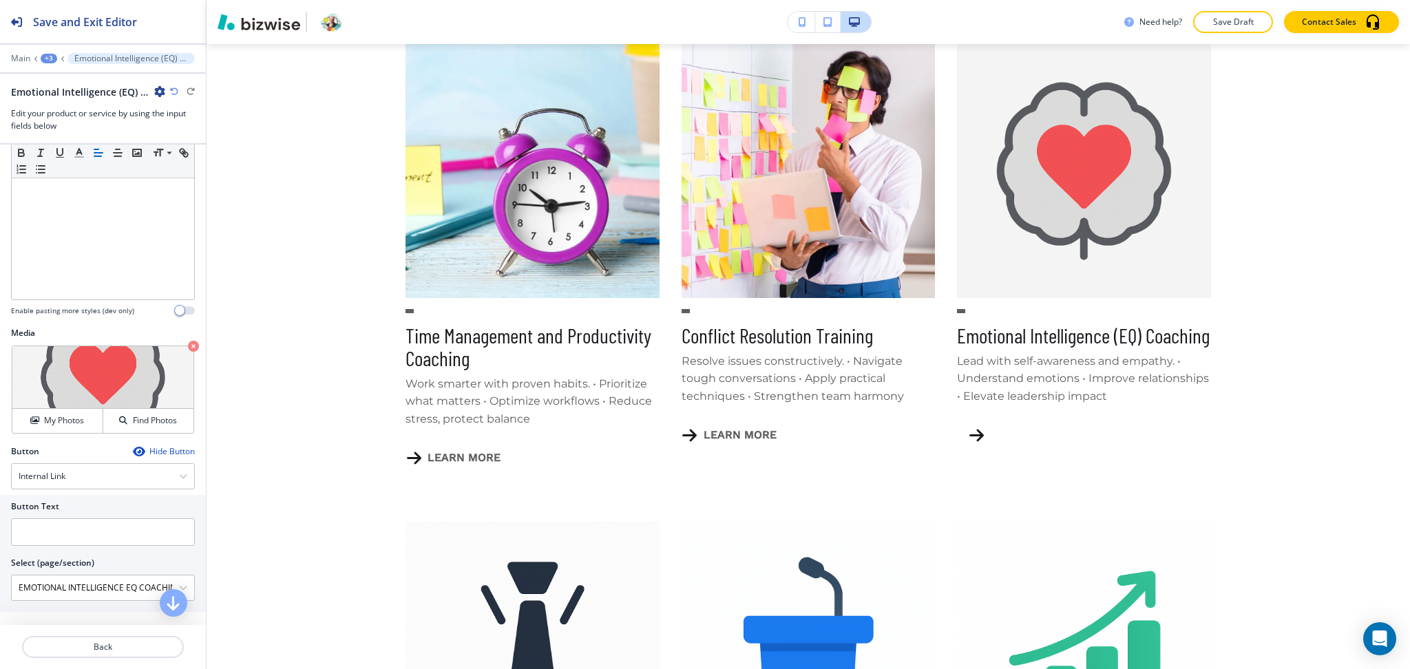
scroll to position [196, 0]
click at [62, 527] on input "text" at bounding box center [103, 530] width 184 height 28
paste input "learn more"
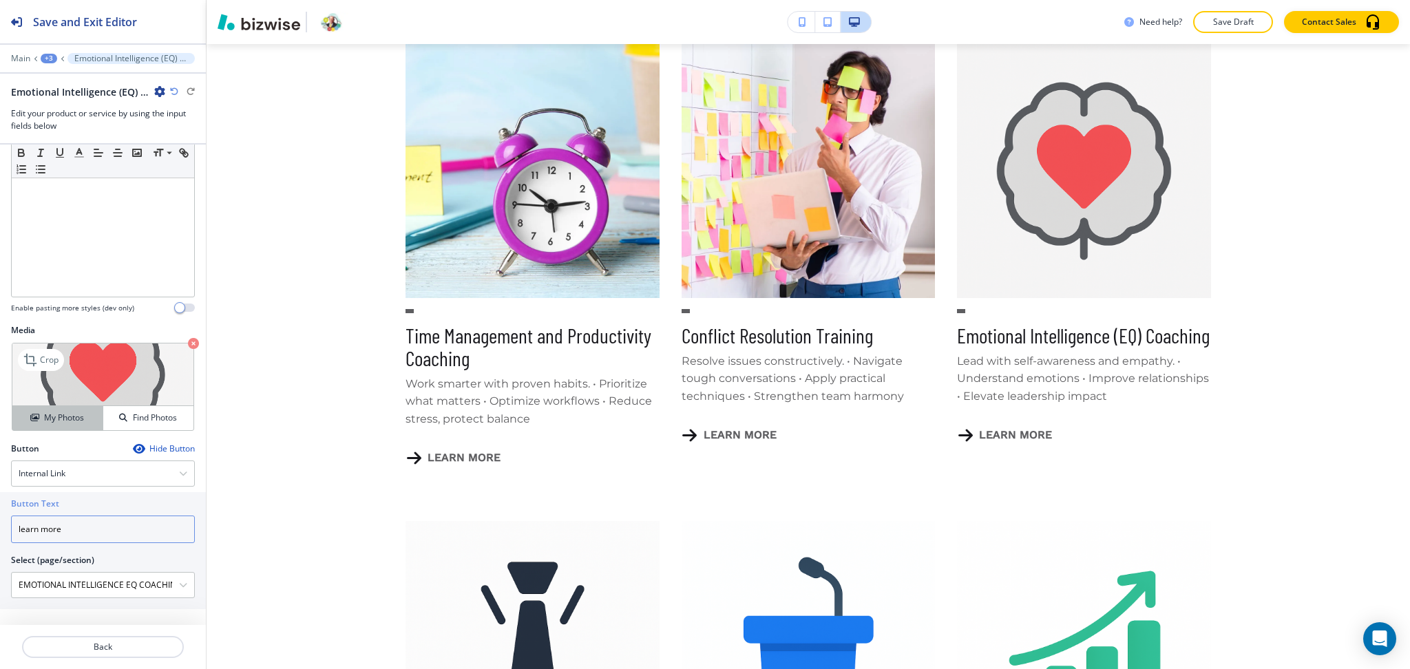
type input "learn more"
click at [49, 424] on button "My Photos" at bounding box center [57, 418] width 91 height 24
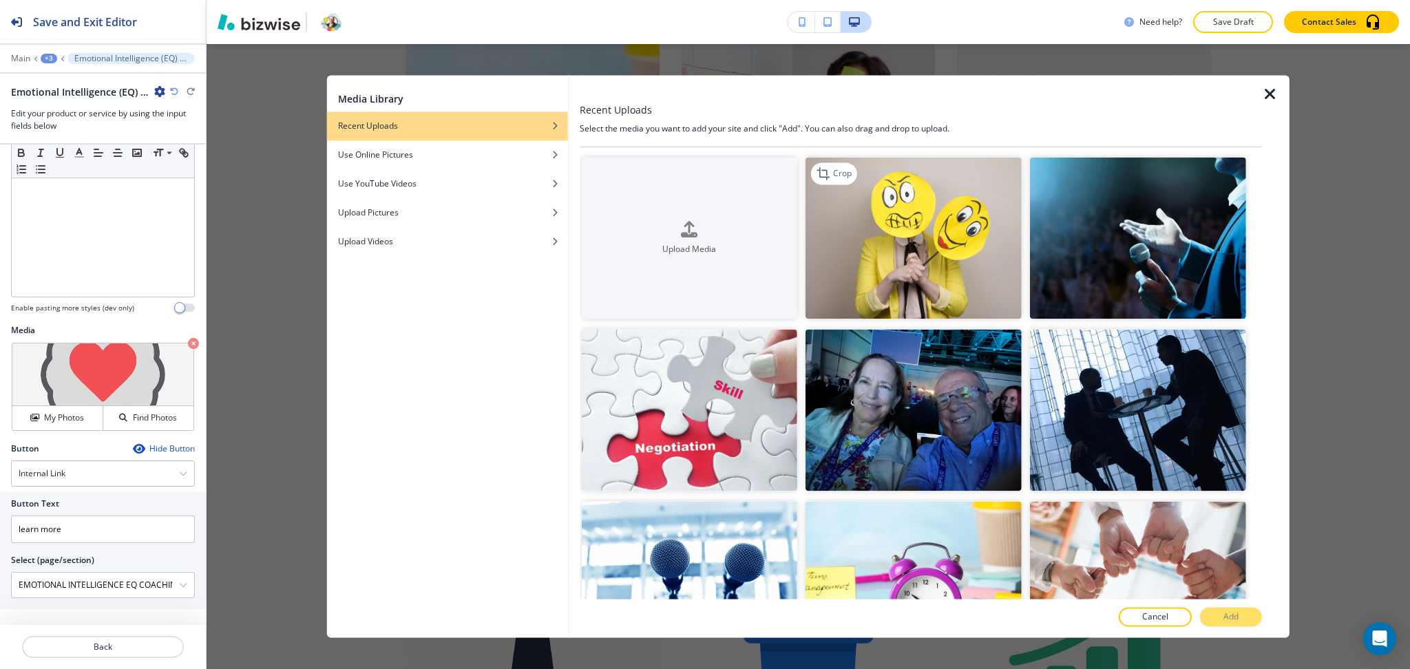
click at [950, 271] on img "button" at bounding box center [914, 238] width 216 height 162
click at [1224, 618] on p "Add" at bounding box center [1231, 617] width 15 height 12
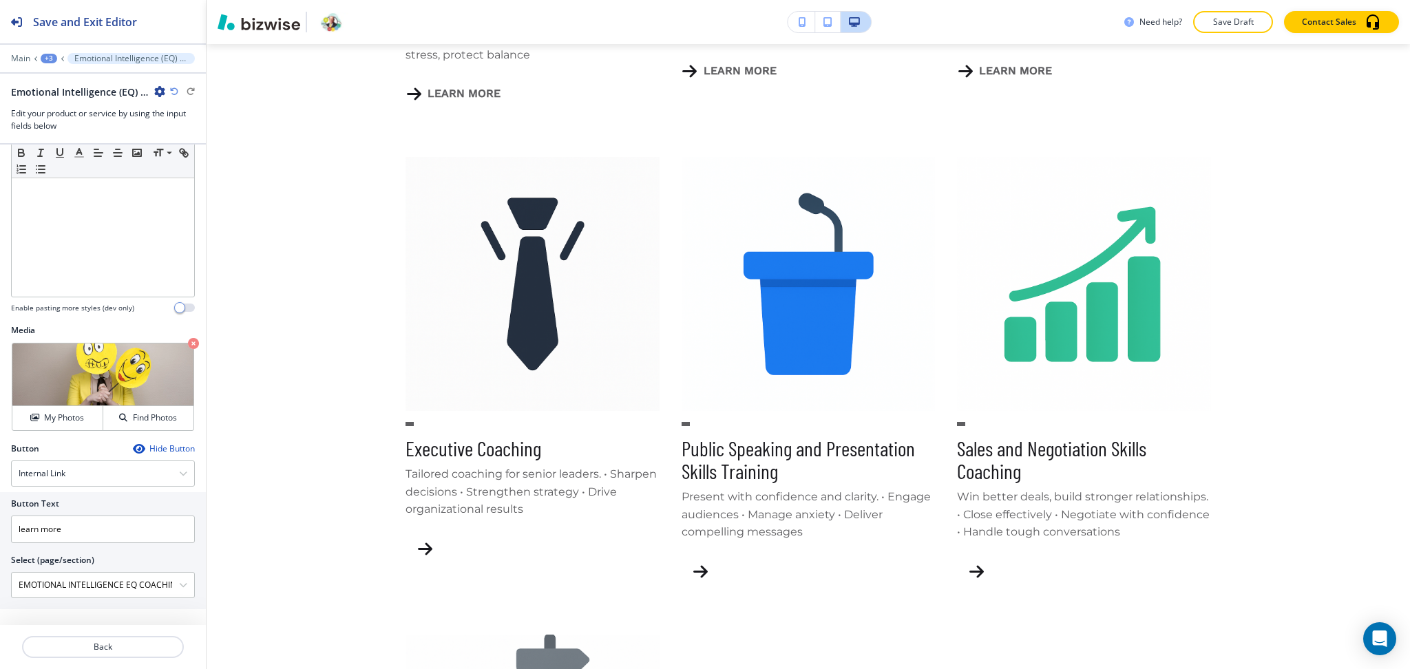
scroll to position [1585, 0]
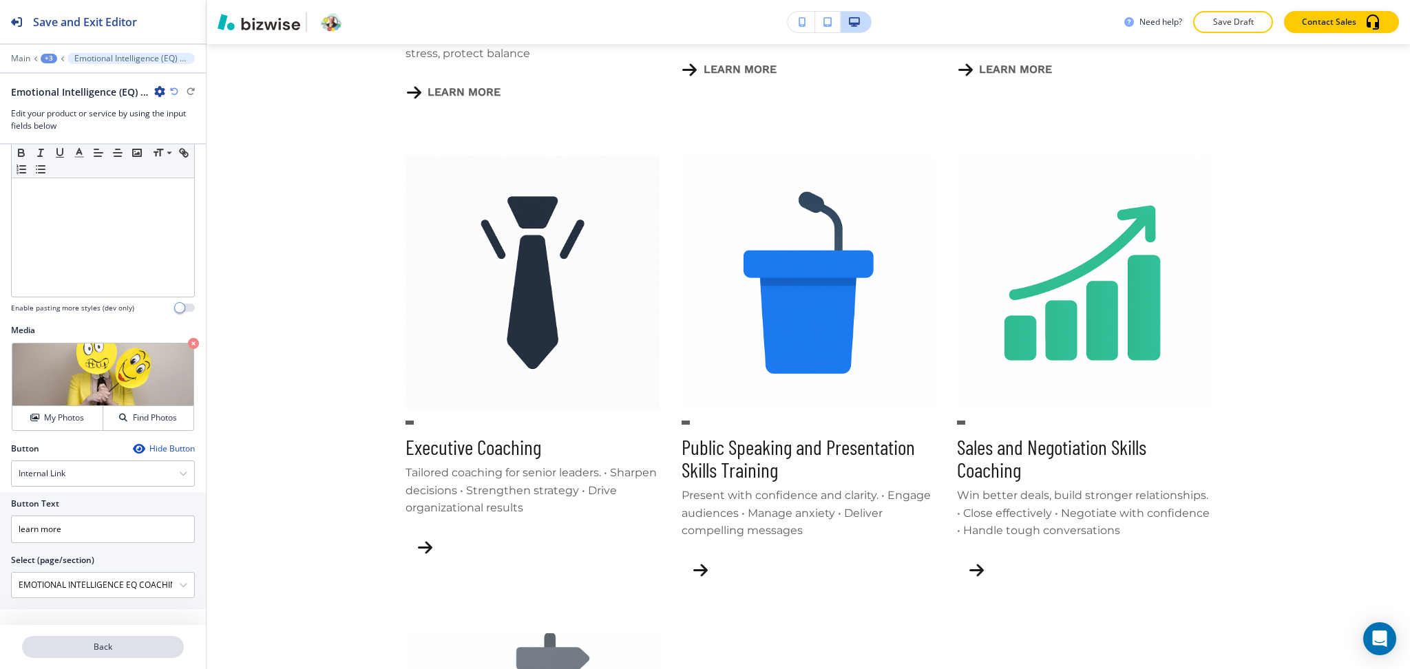
click at [94, 646] on p "Back" at bounding box center [102, 647] width 159 height 12
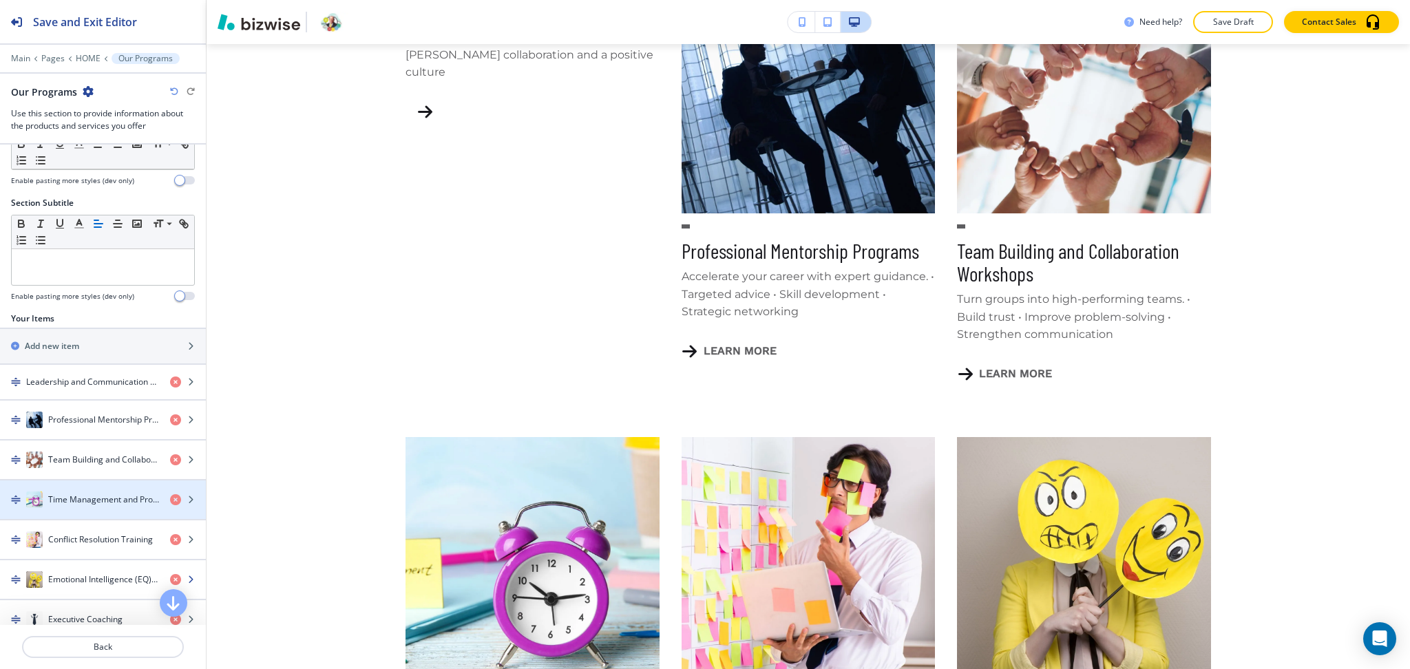
scroll to position [275, 0]
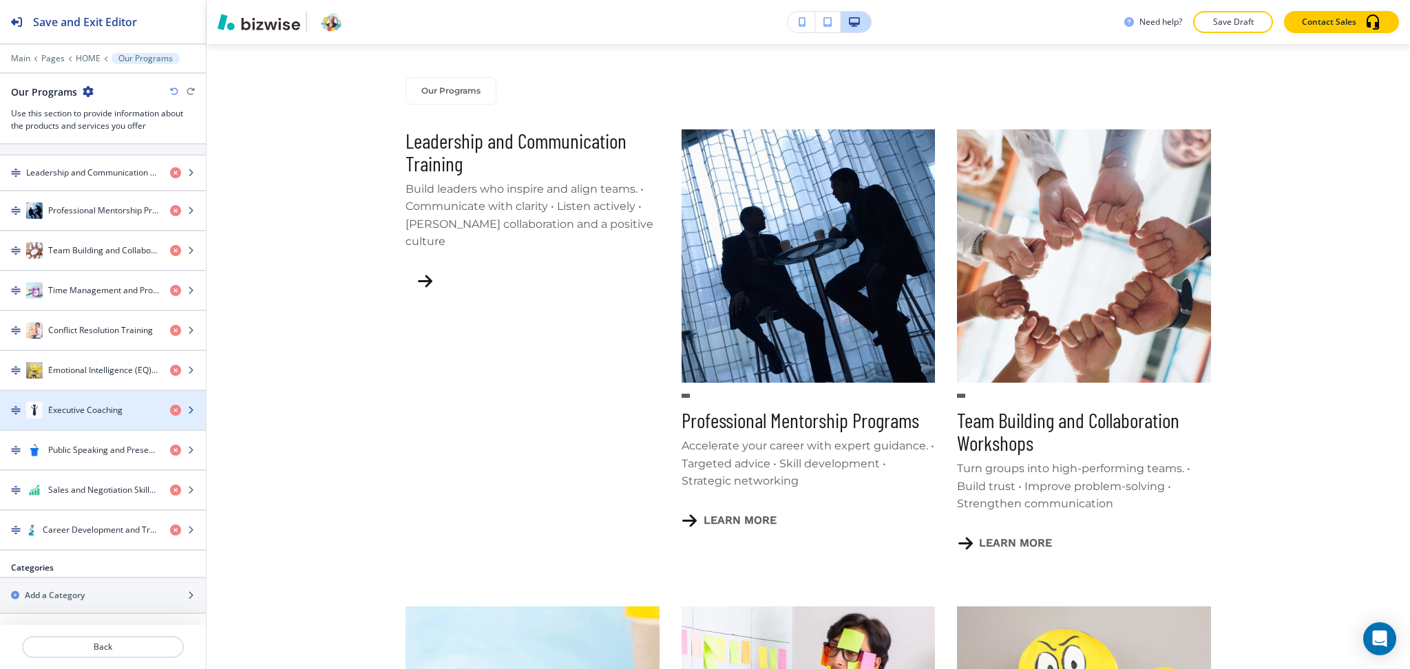
click at [84, 413] on h4 "Executive Coaching" at bounding box center [85, 410] width 74 height 12
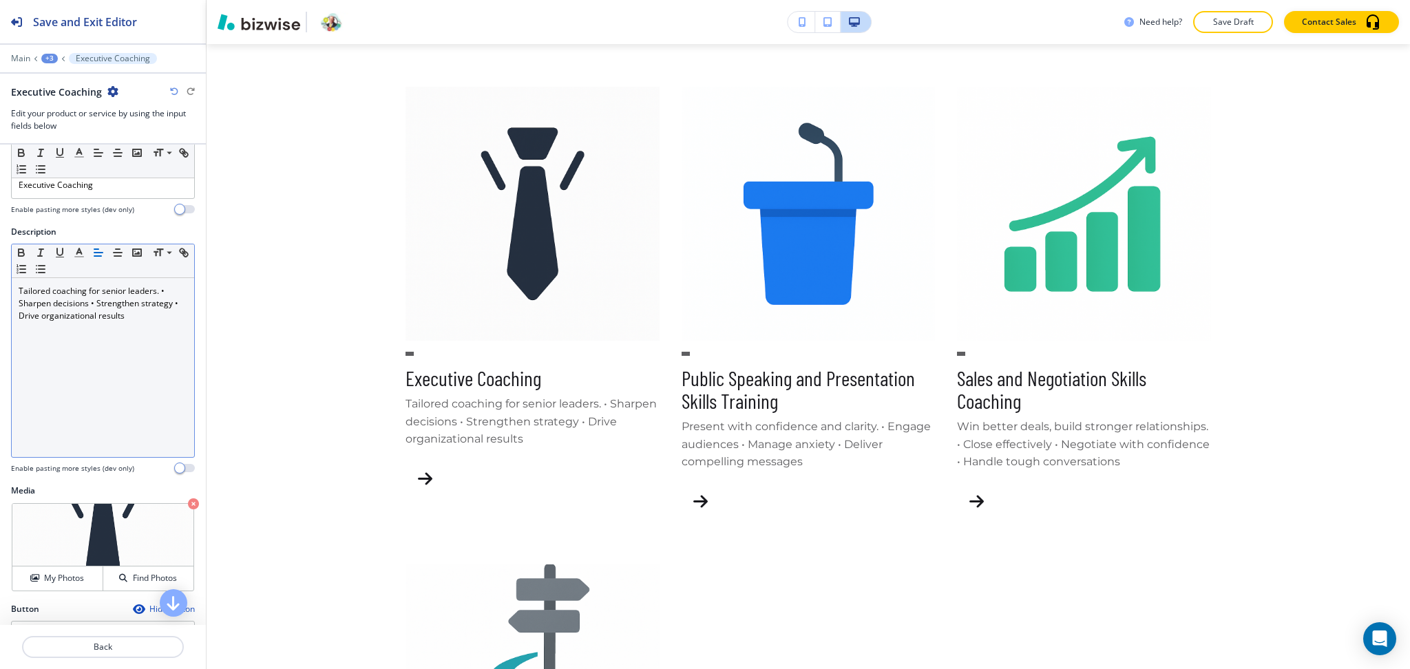
scroll to position [1697, 0]
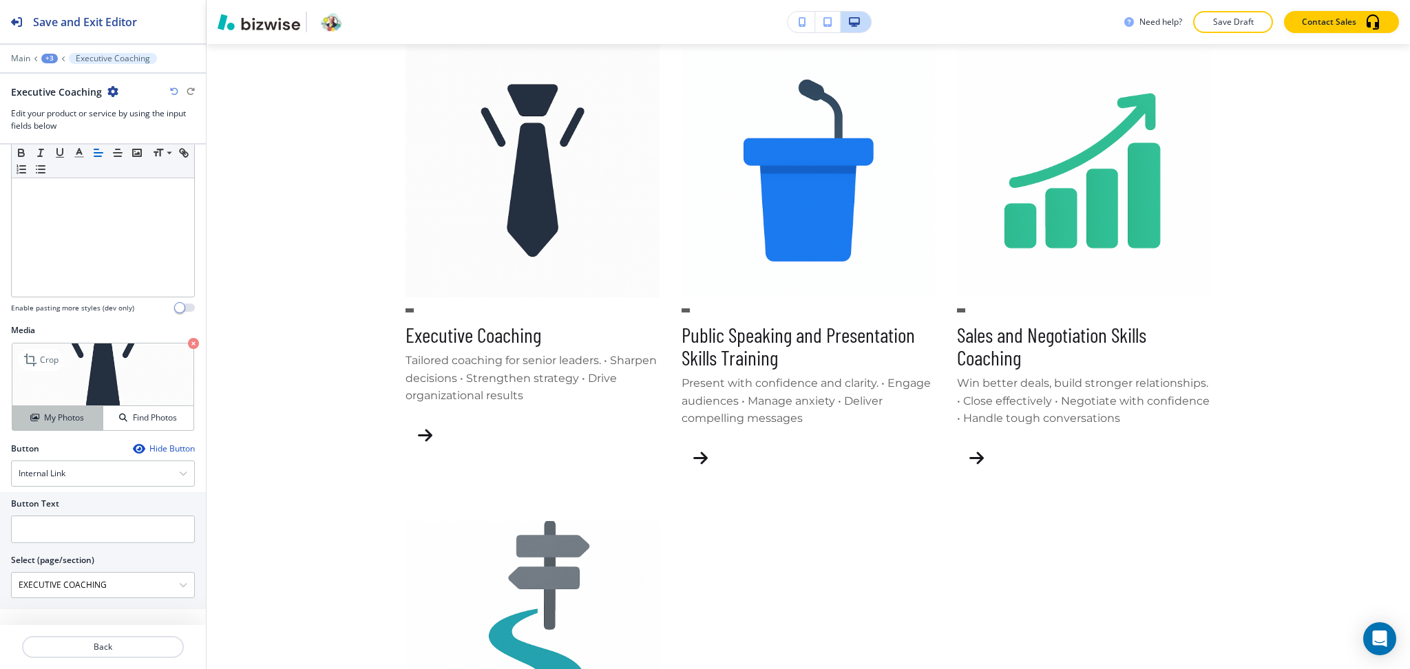
click at [48, 413] on h4 "My Photos" at bounding box center [64, 418] width 40 height 12
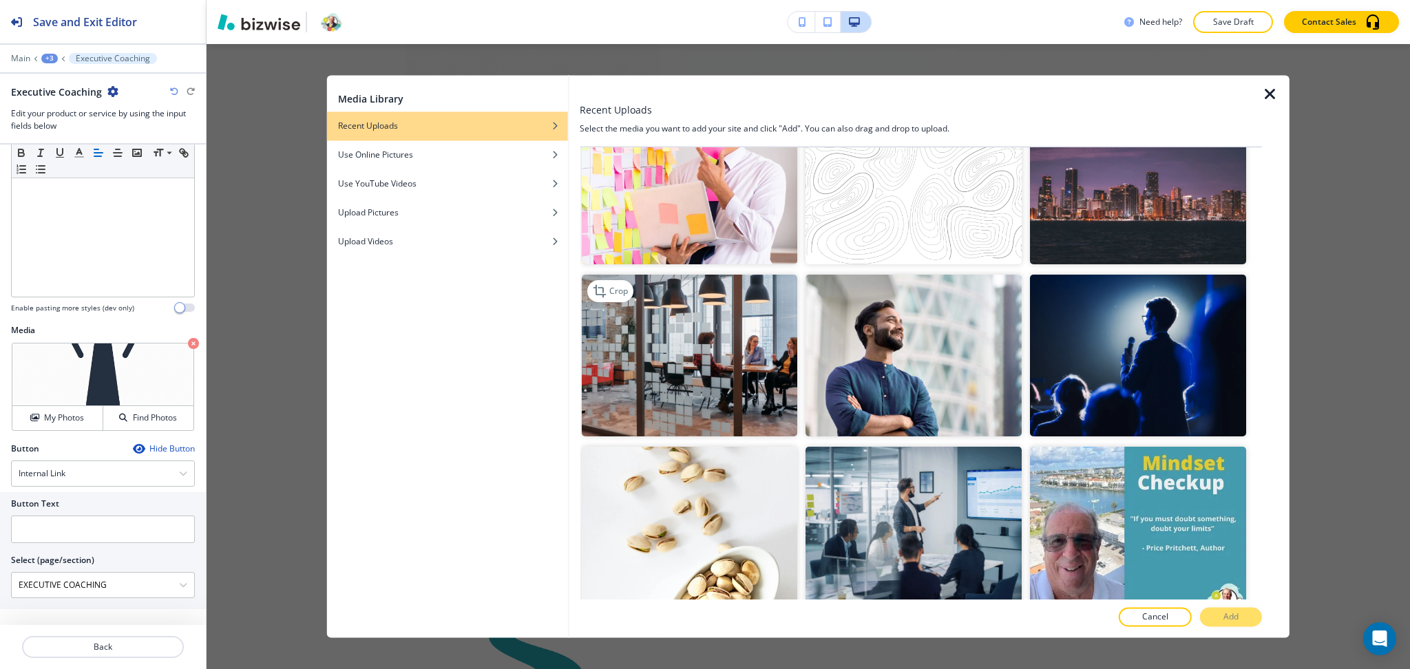
scroll to position [575, 0]
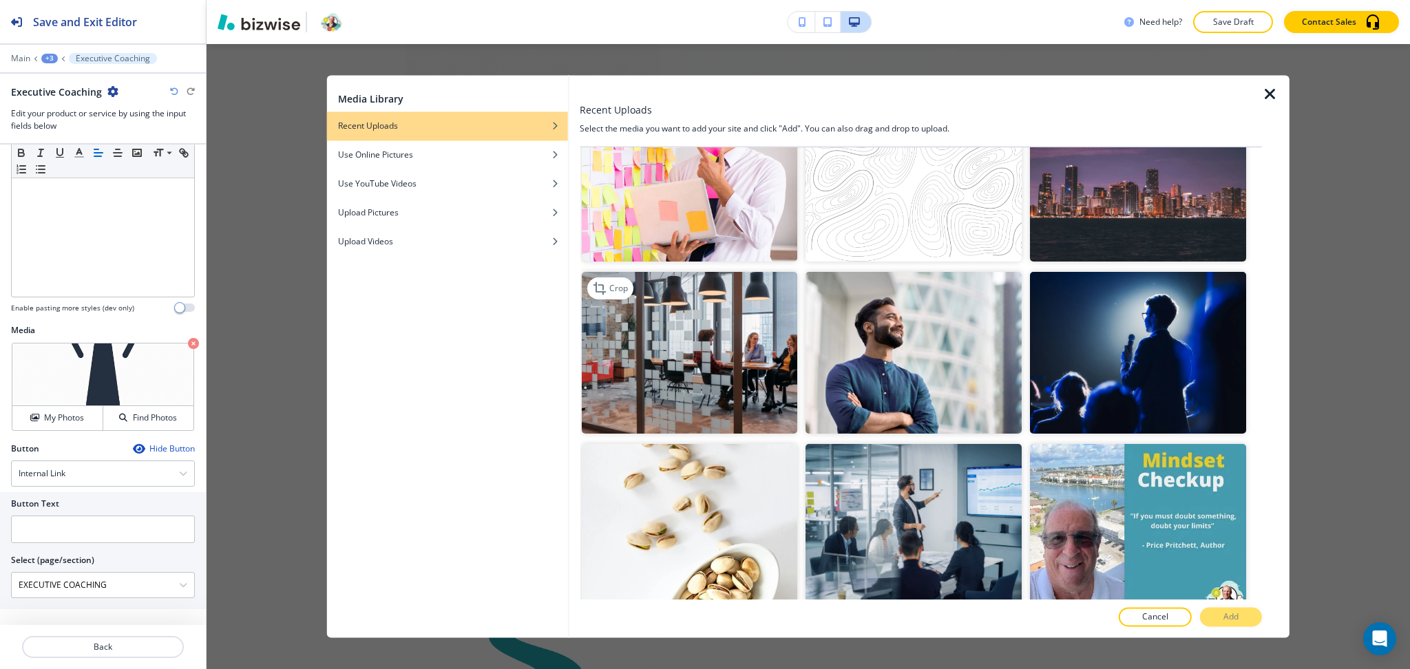
click at [697, 354] on img "button" at bounding box center [689, 353] width 216 height 162
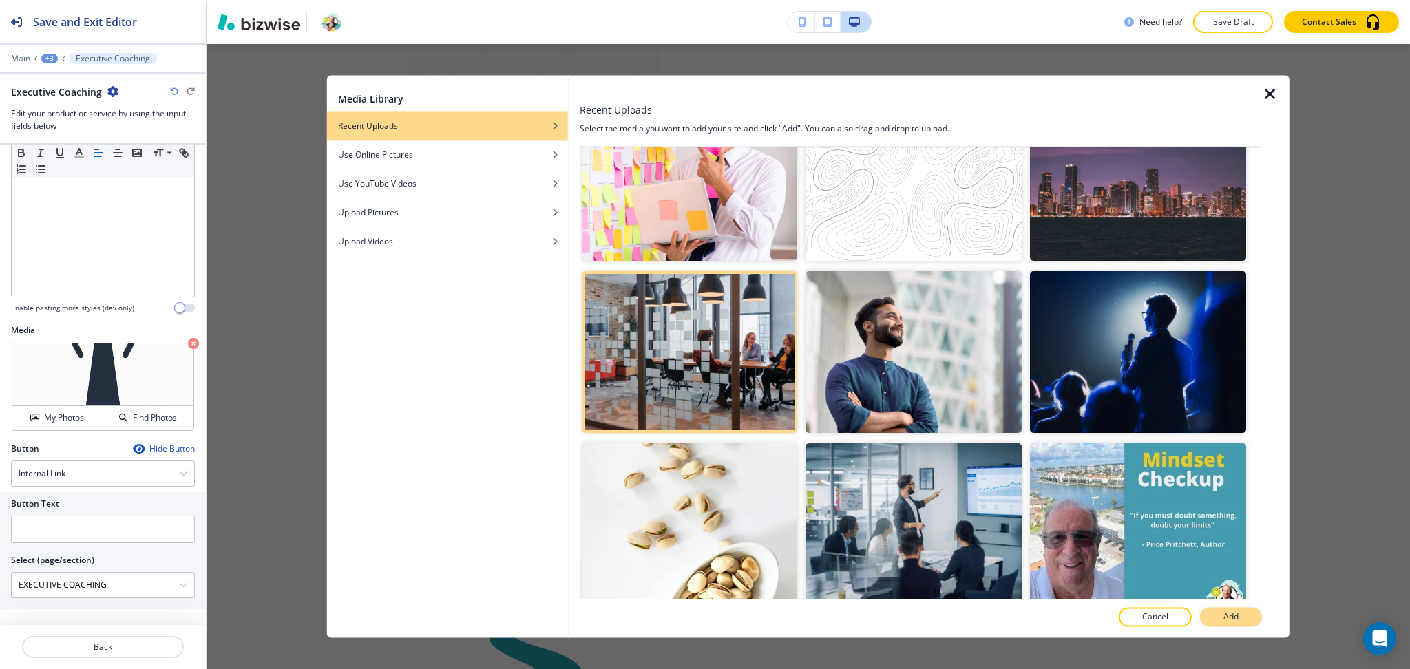
click at [1222, 615] on button "Add" at bounding box center [1231, 617] width 62 height 19
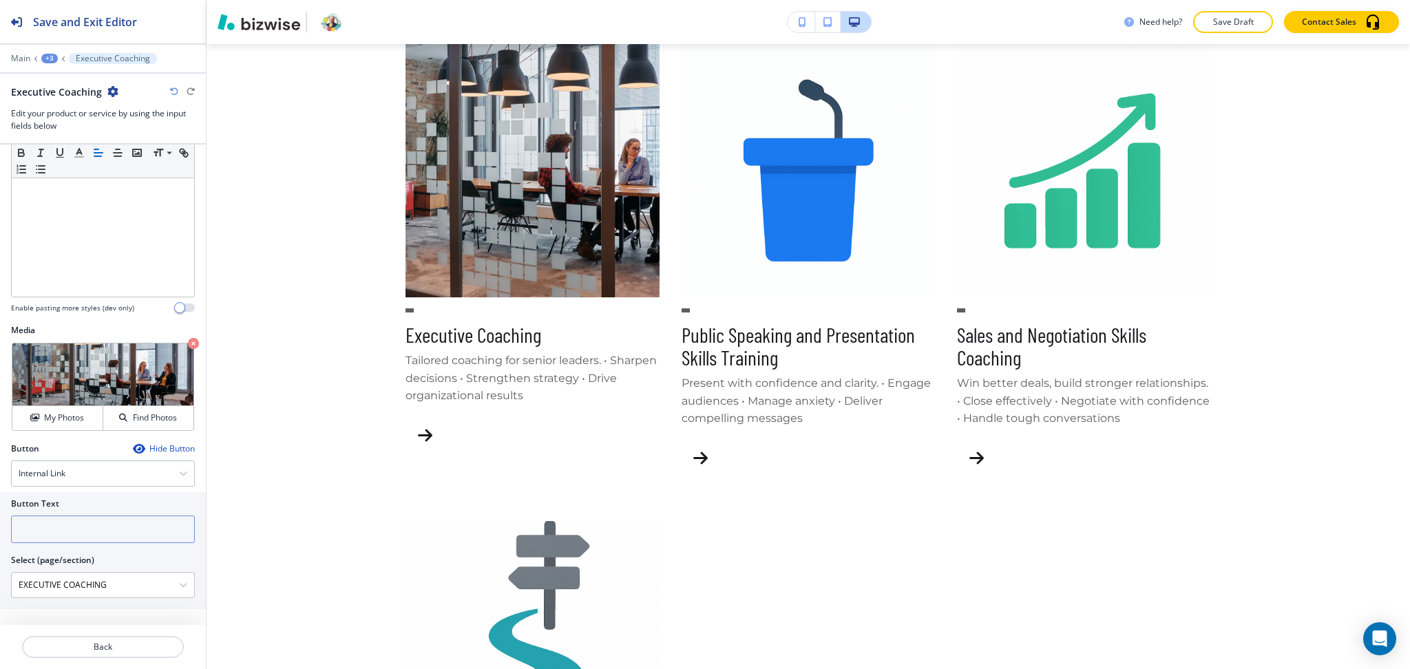
click at [74, 529] on input "text" at bounding box center [103, 530] width 184 height 28
paste input "learn more"
type input "learn more"
click at [122, 650] on p "Back" at bounding box center [102, 647] width 159 height 12
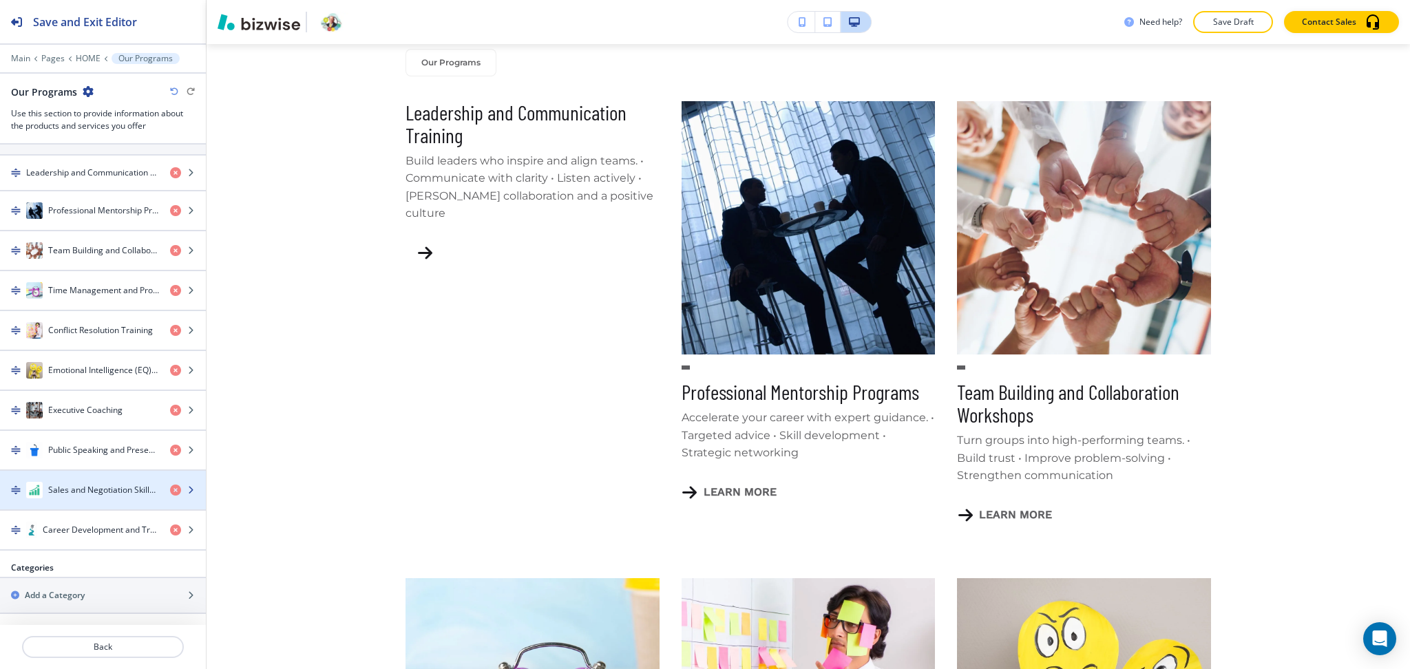
scroll to position [657, 0]
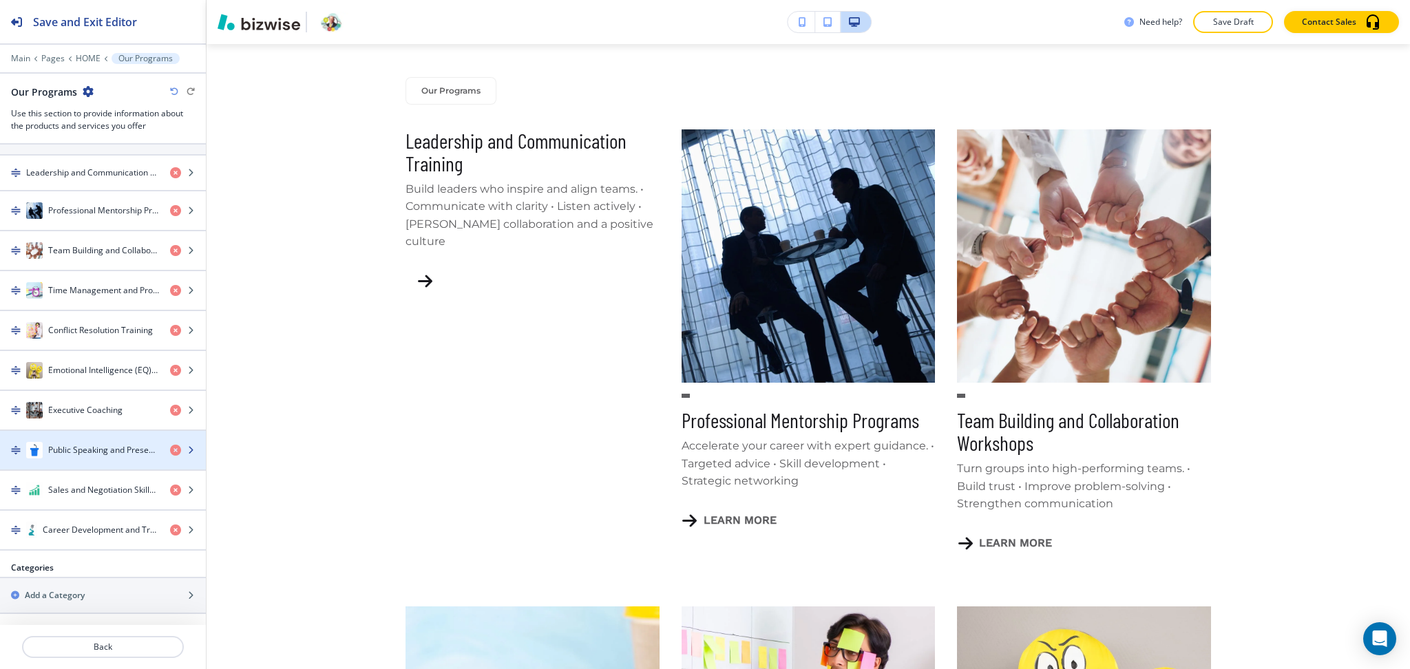
click at [100, 459] on div "button" at bounding box center [103, 464] width 206 height 11
click at [68, 456] on h4 "Public Speaking and Presentation Skills Training" at bounding box center [103, 450] width 111 height 12
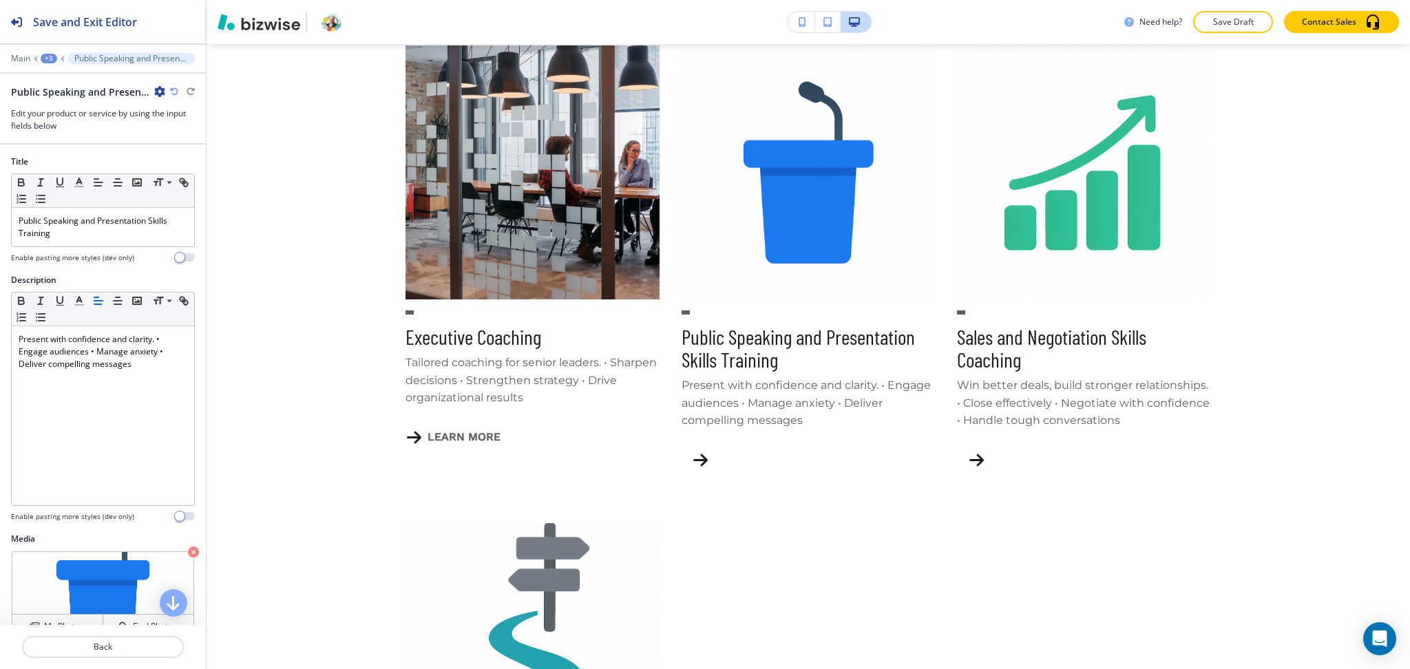
scroll to position [1697, 0]
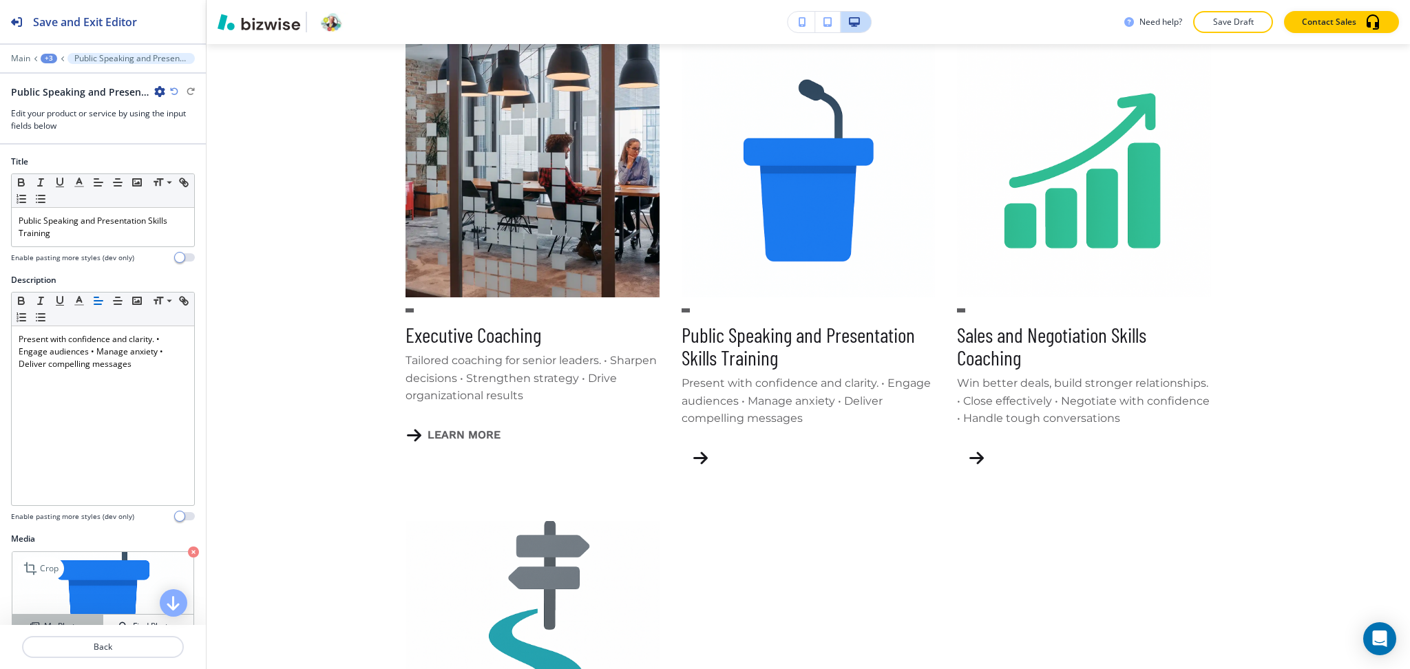
click at [46, 620] on button "My Photos" at bounding box center [57, 627] width 91 height 24
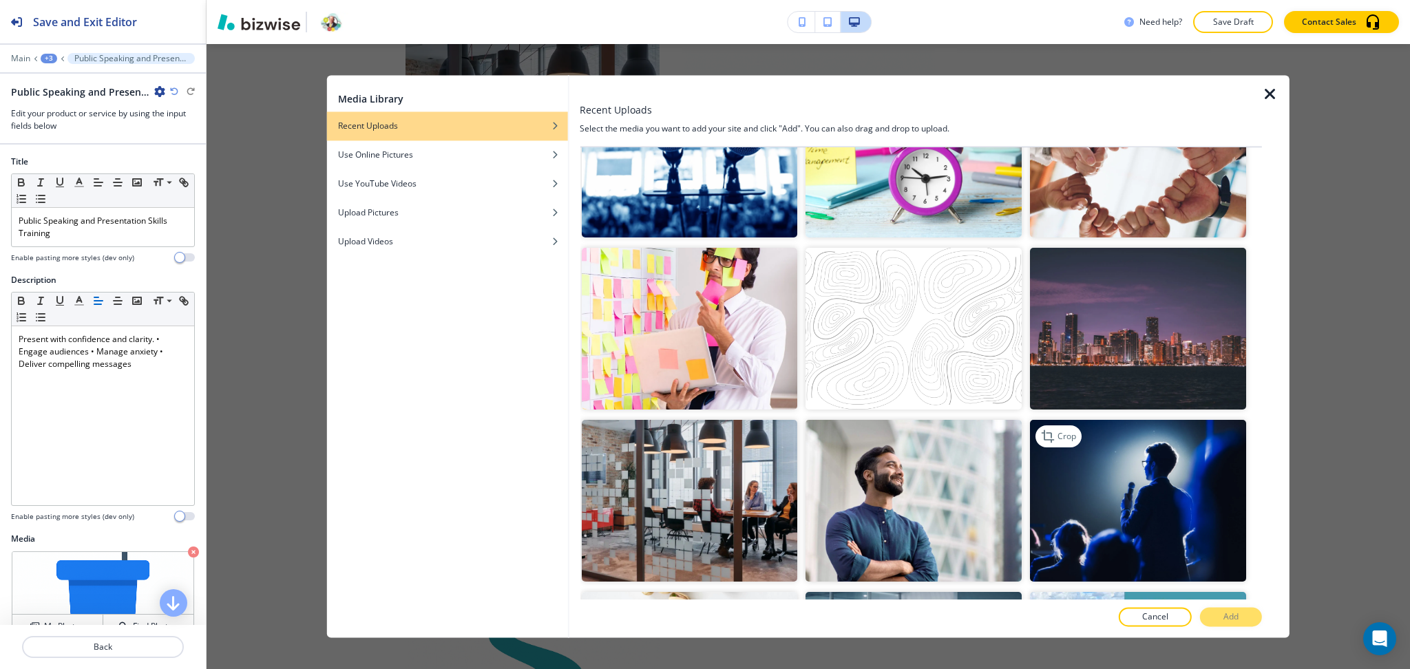
click at [1164, 496] on img "button" at bounding box center [1138, 501] width 216 height 162
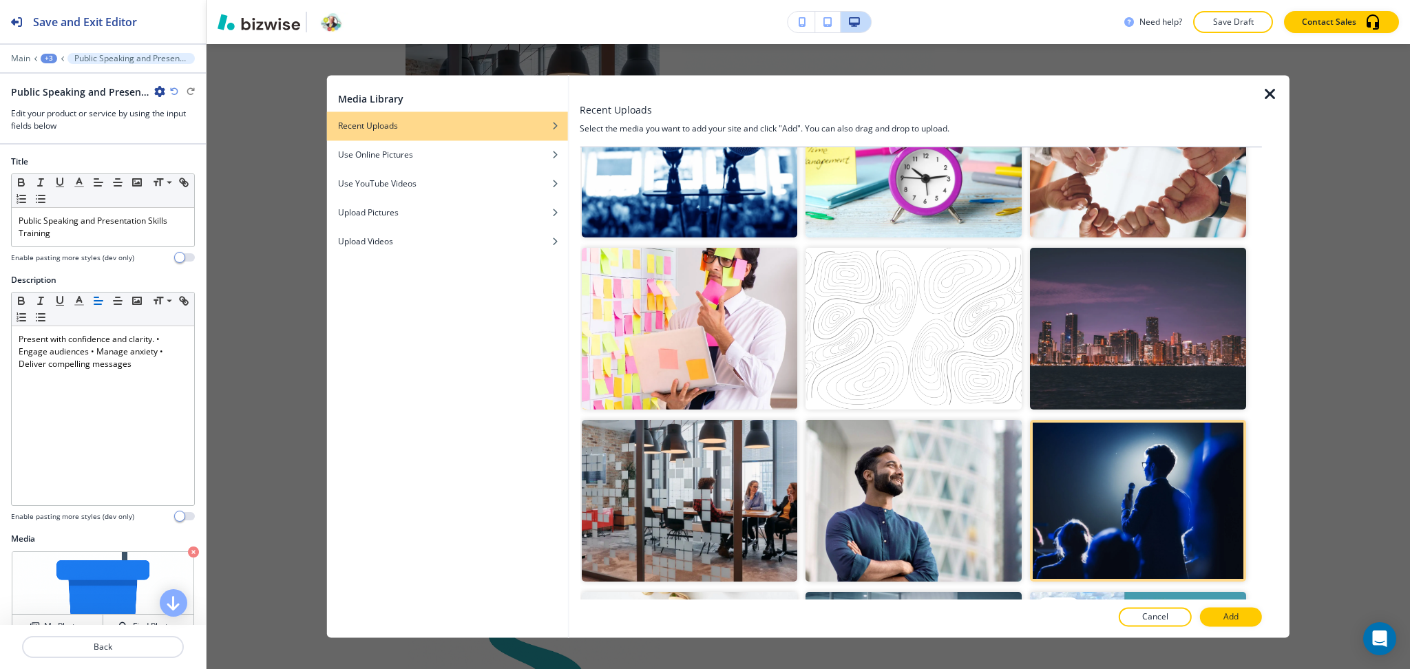
scroll to position [427, 0]
click at [1235, 627] on button "Add" at bounding box center [1231, 617] width 62 height 19
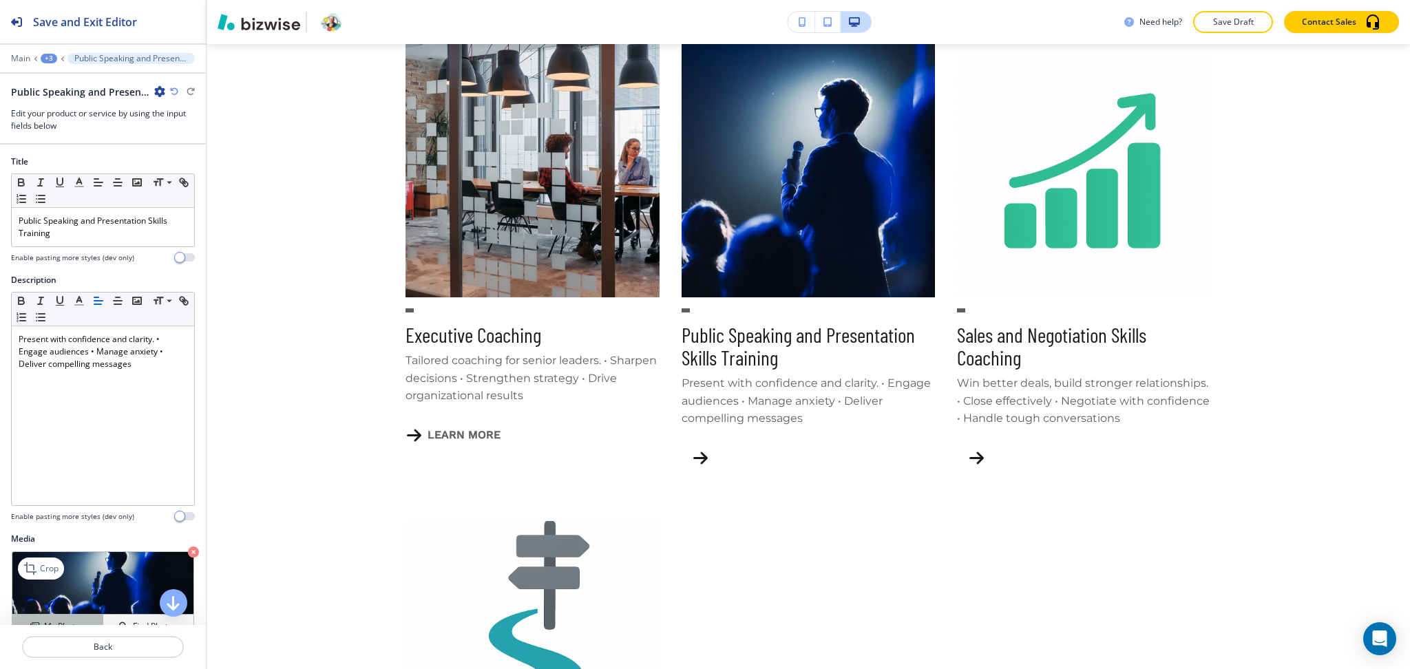
click at [71, 618] on button "My Photos" at bounding box center [57, 627] width 91 height 24
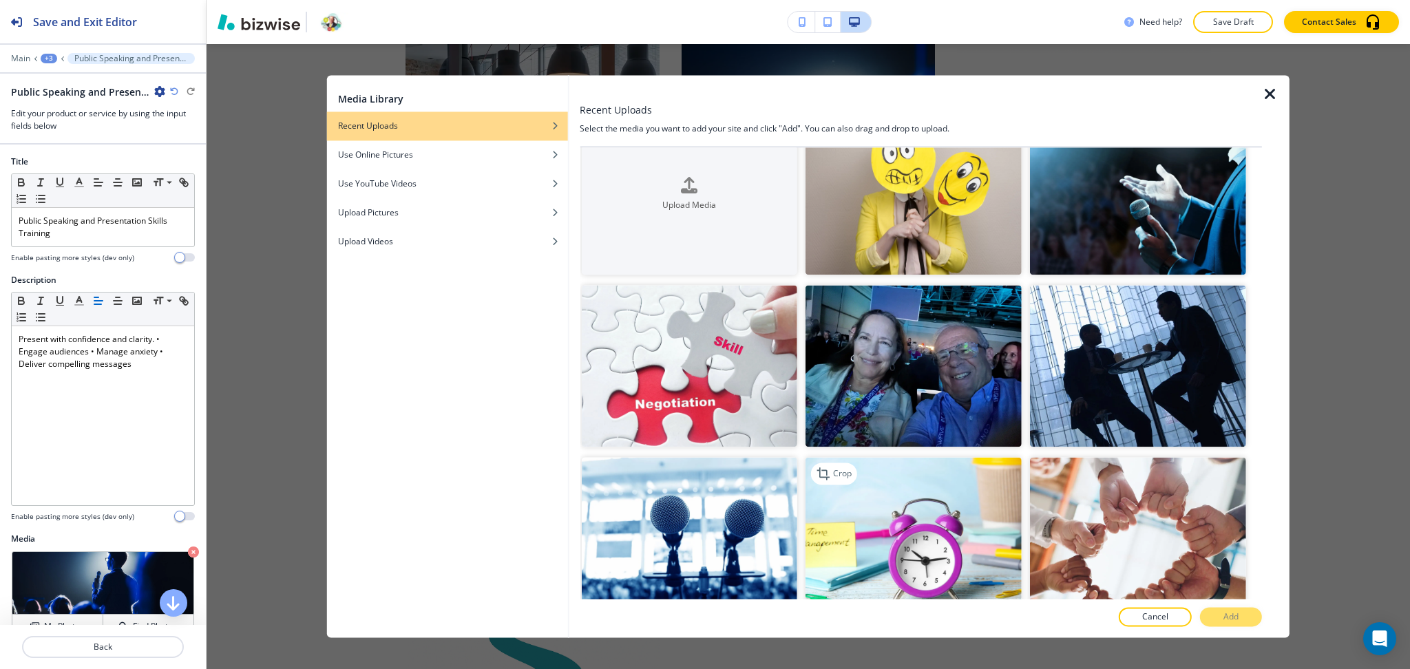
scroll to position [0, 0]
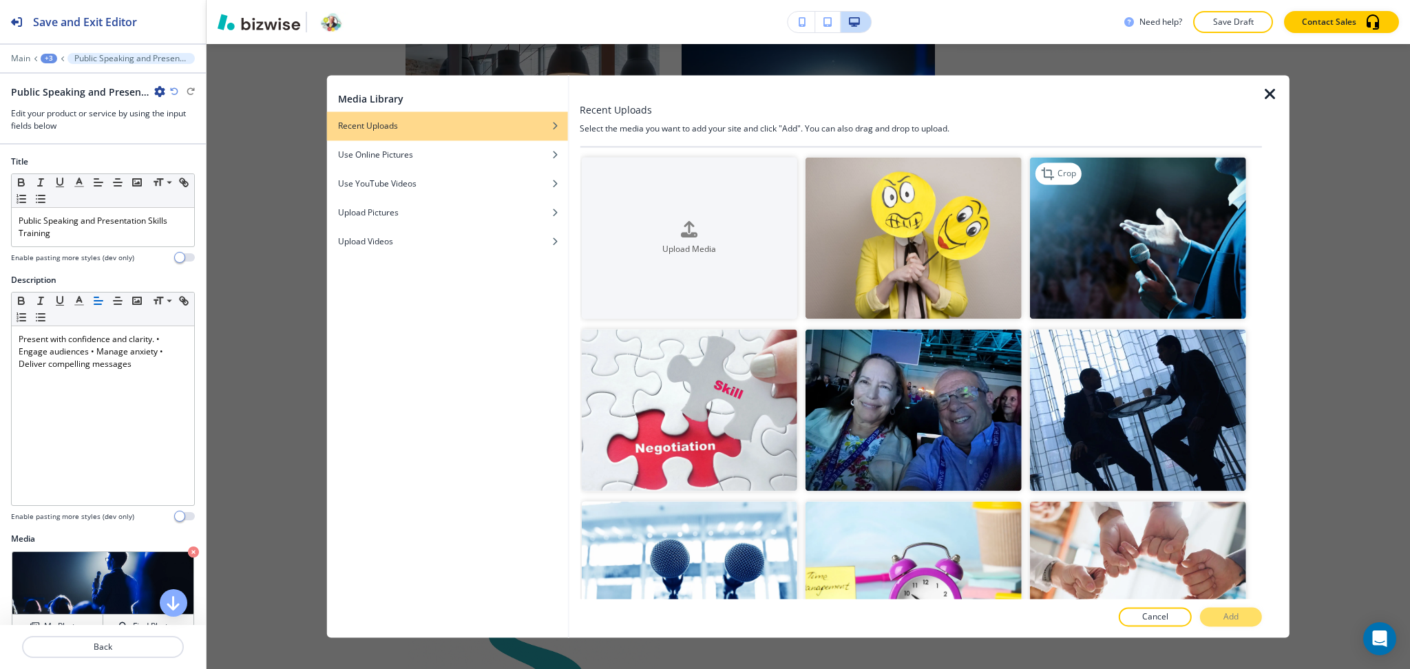
click at [1195, 238] on img "button" at bounding box center [1138, 238] width 216 height 162
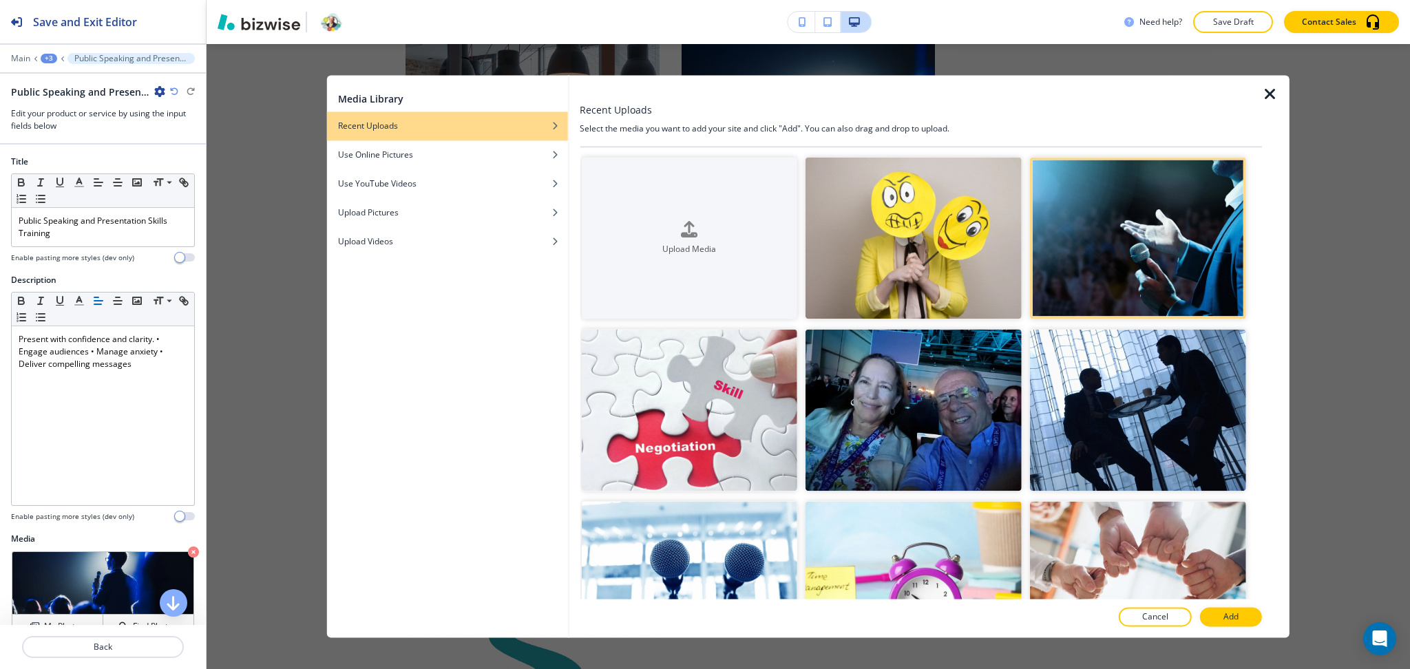
click at [1240, 622] on button "Add" at bounding box center [1231, 617] width 62 height 19
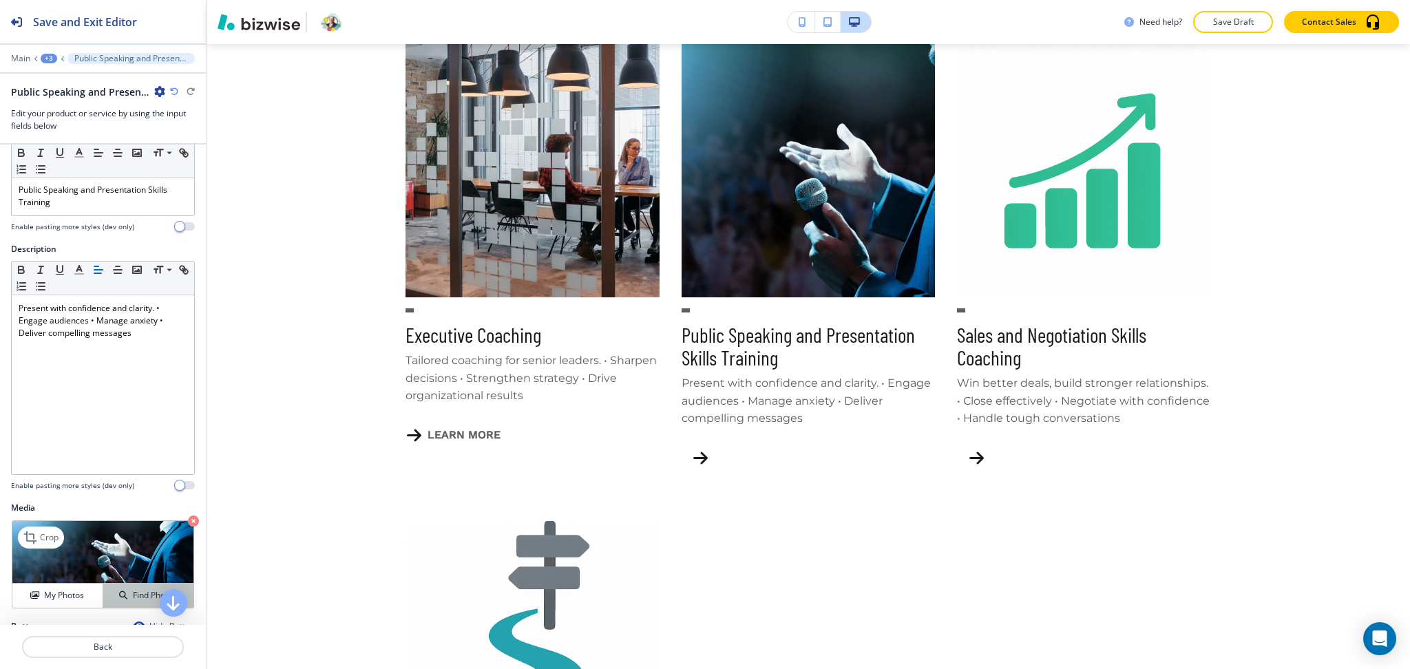
scroll to position [209, 0]
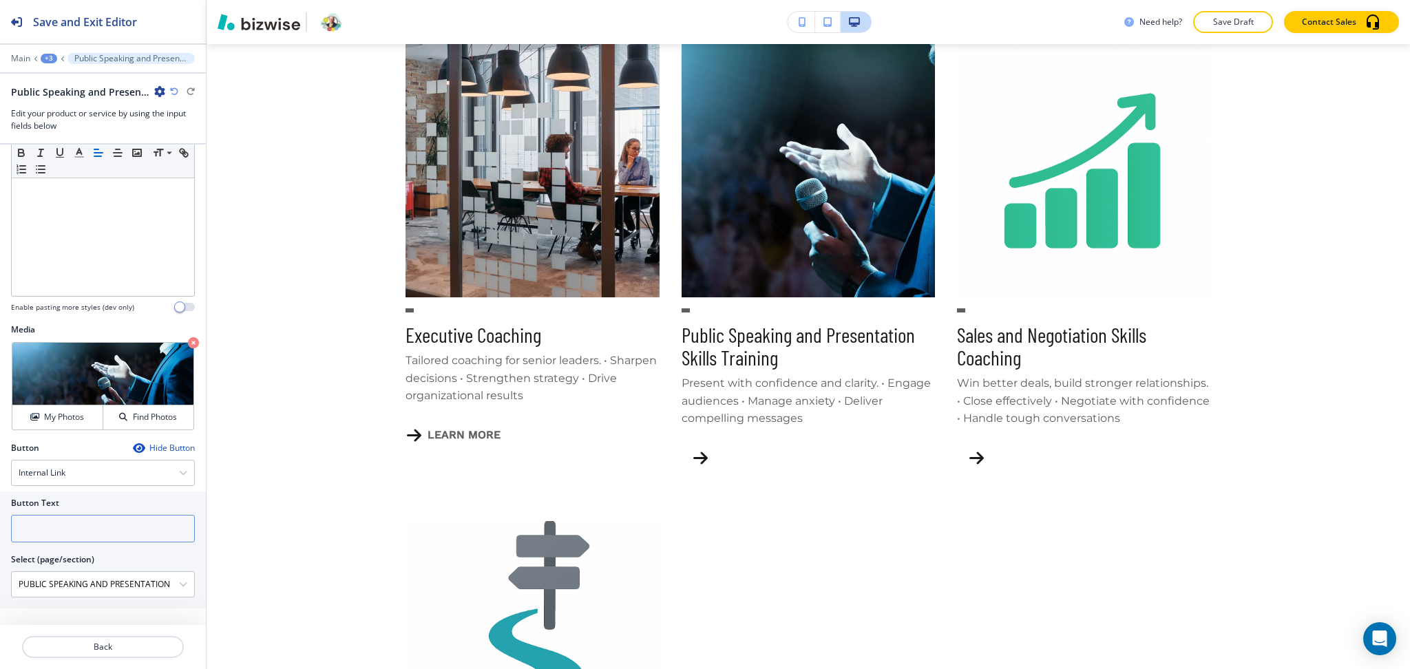
click at [74, 538] on input "text" at bounding box center [103, 529] width 184 height 28
paste input "learn more"
type input "learn more"
click at [111, 646] on p "Back" at bounding box center [102, 647] width 159 height 12
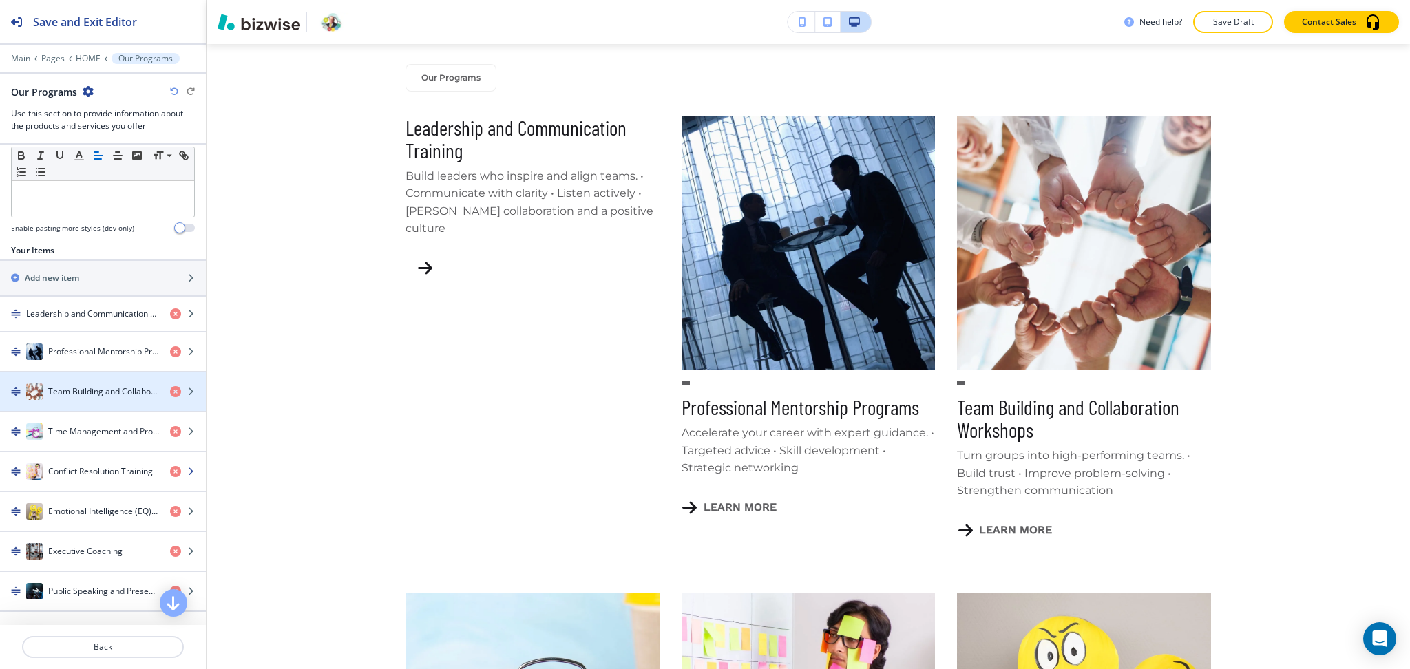
scroll to position [0, 0]
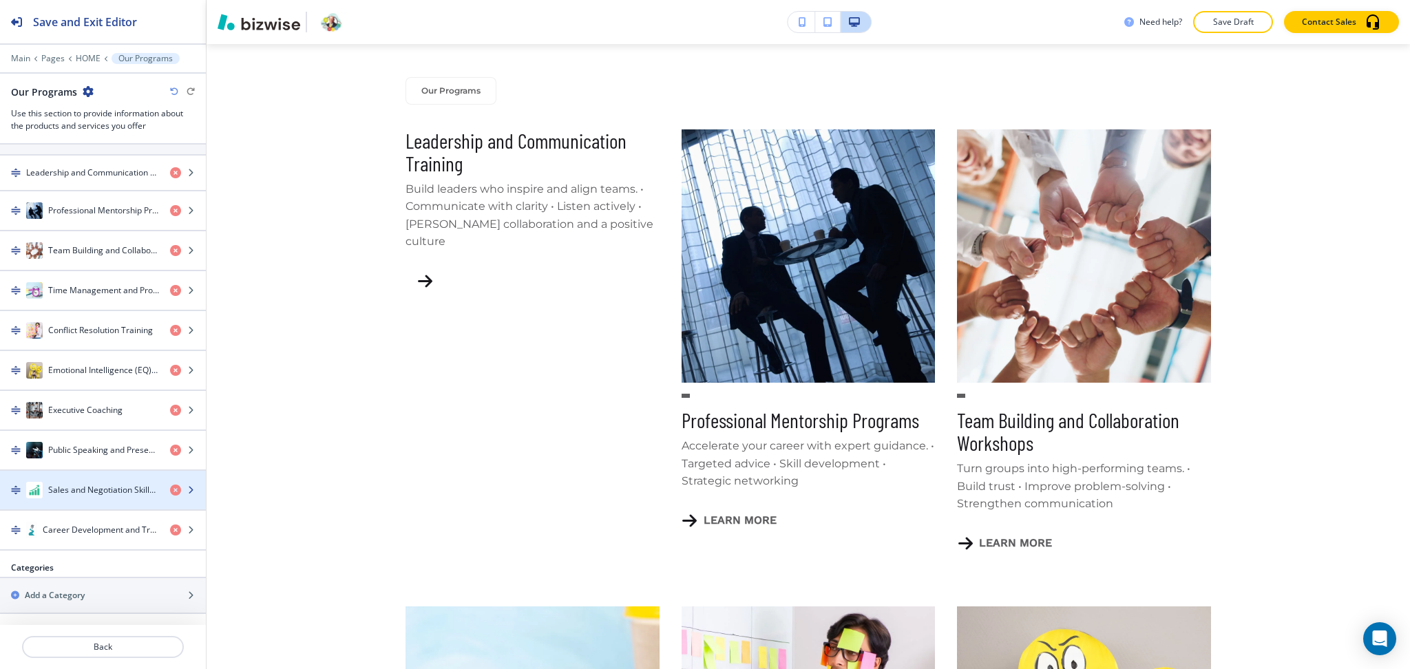
click at [95, 489] on h4 "Sales and Negotiation Skills Coaching" at bounding box center [103, 490] width 111 height 12
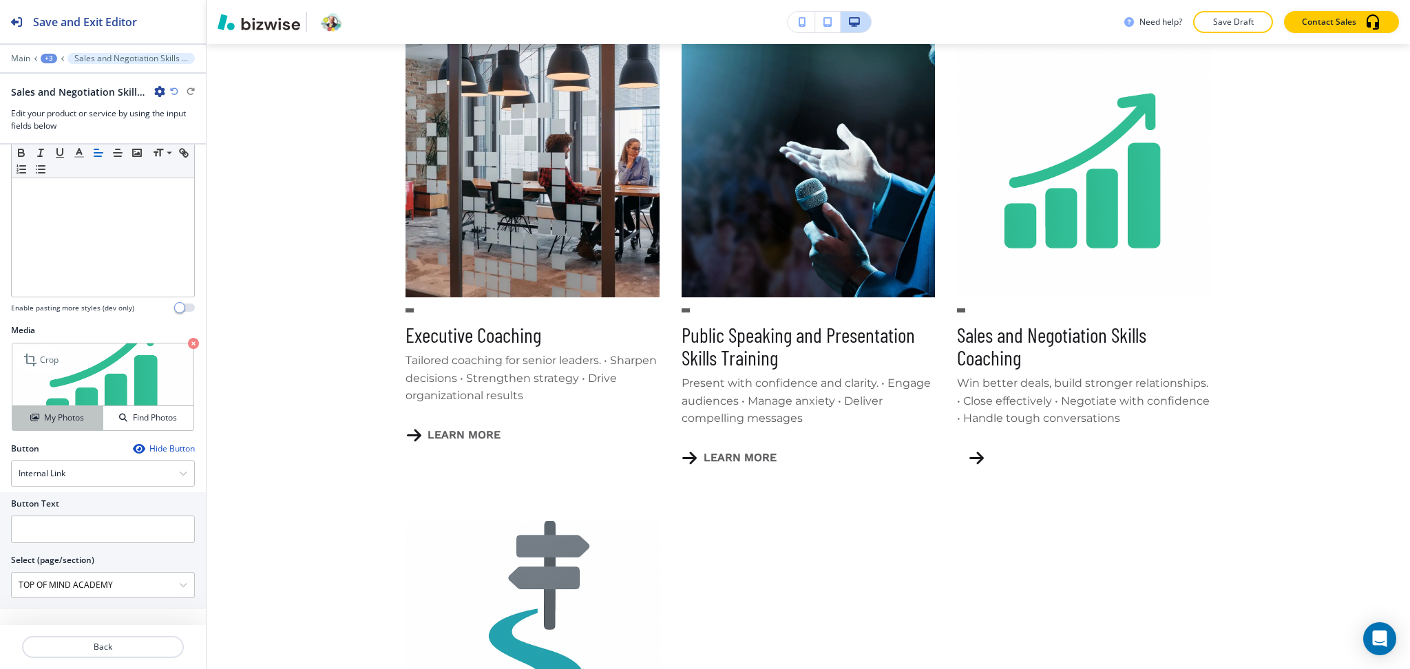
click at [62, 419] on h4 "My Photos" at bounding box center [64, 418] width 40 height 12
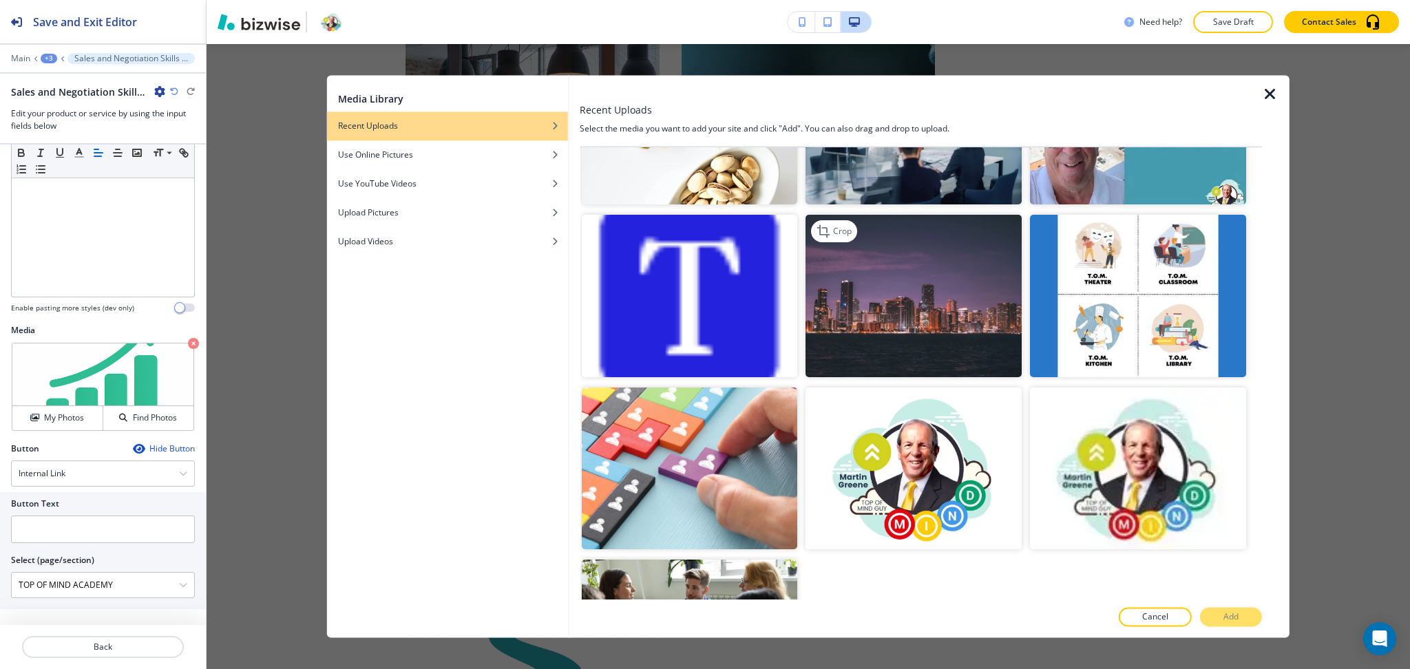
scroll to position [1080, 0]
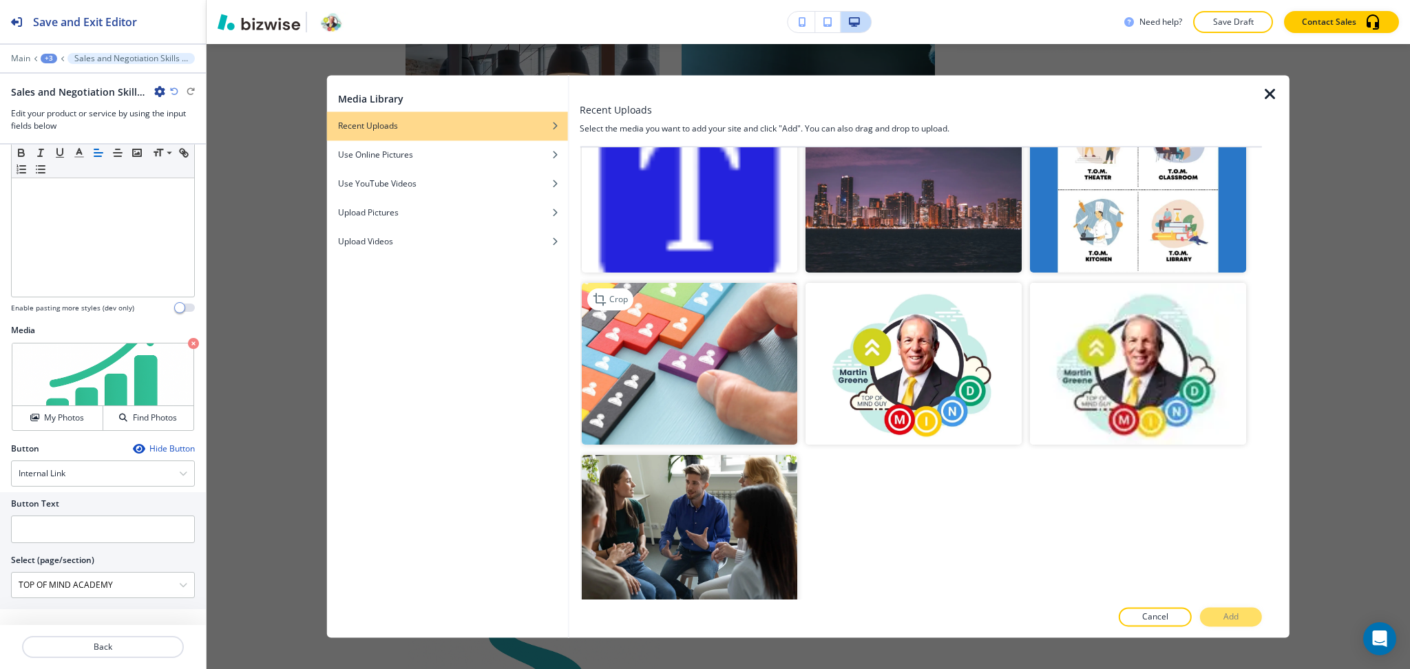
click at [762, 364] on img "button" at bounding box center [689, 364] width 216 height 162
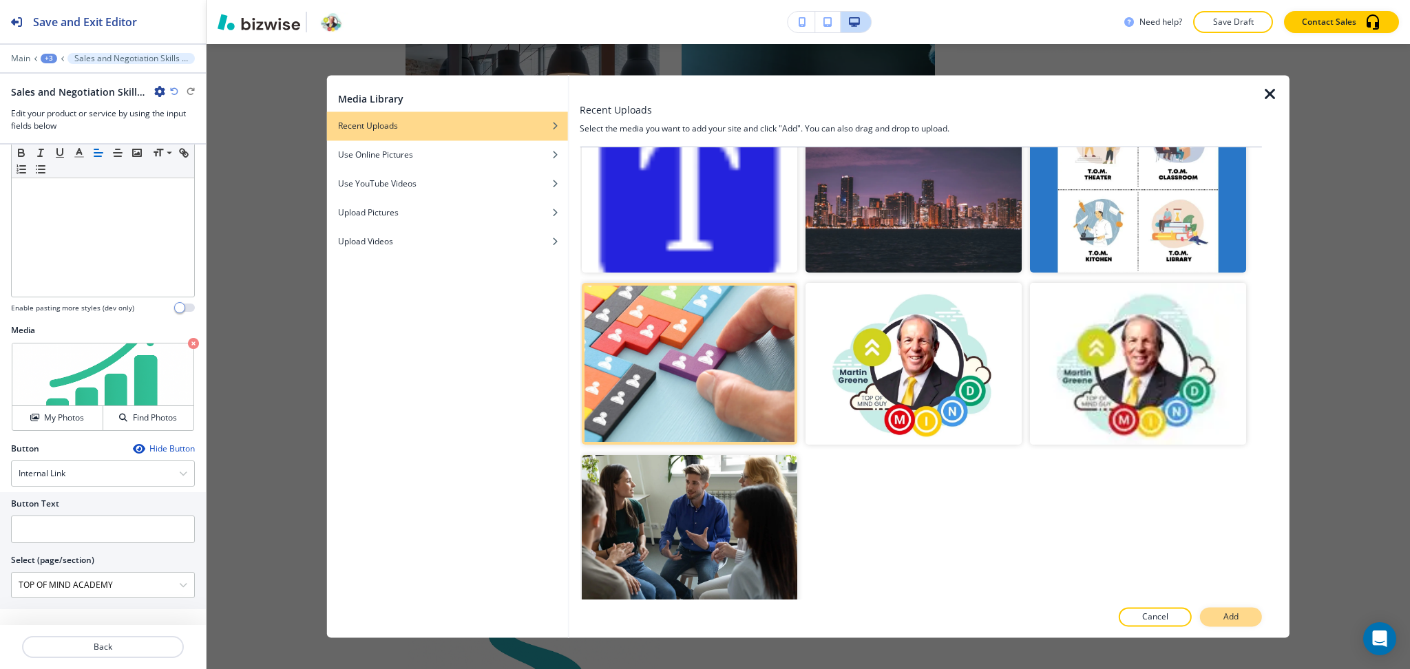
click at [1217, 620] on button "Add" at bounding box center [1231, 617] width 62 height 19
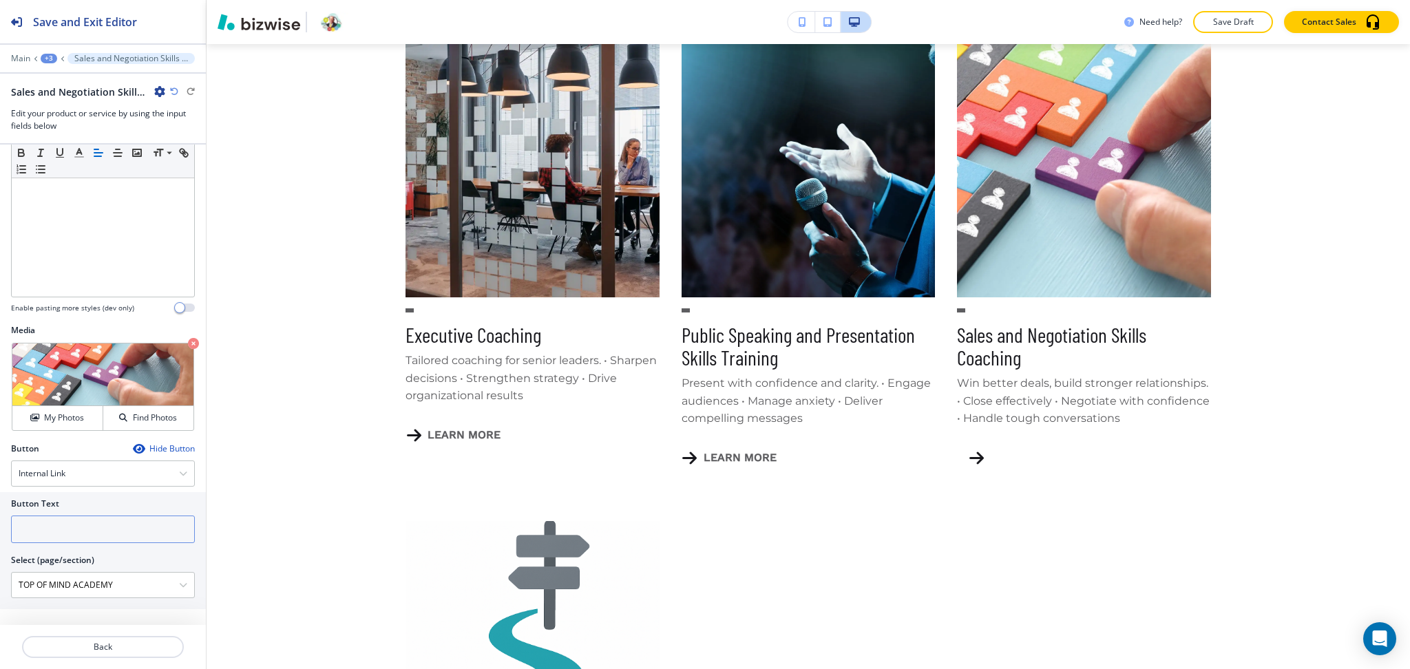
click at [112, 533] on input "text" at bounding box center [103, 530] width 184 height 28
paste input "learn more"
type input "learn more"
click at [119, 650] on p "Back" at bounding box center [102, 647] width 159 height 12
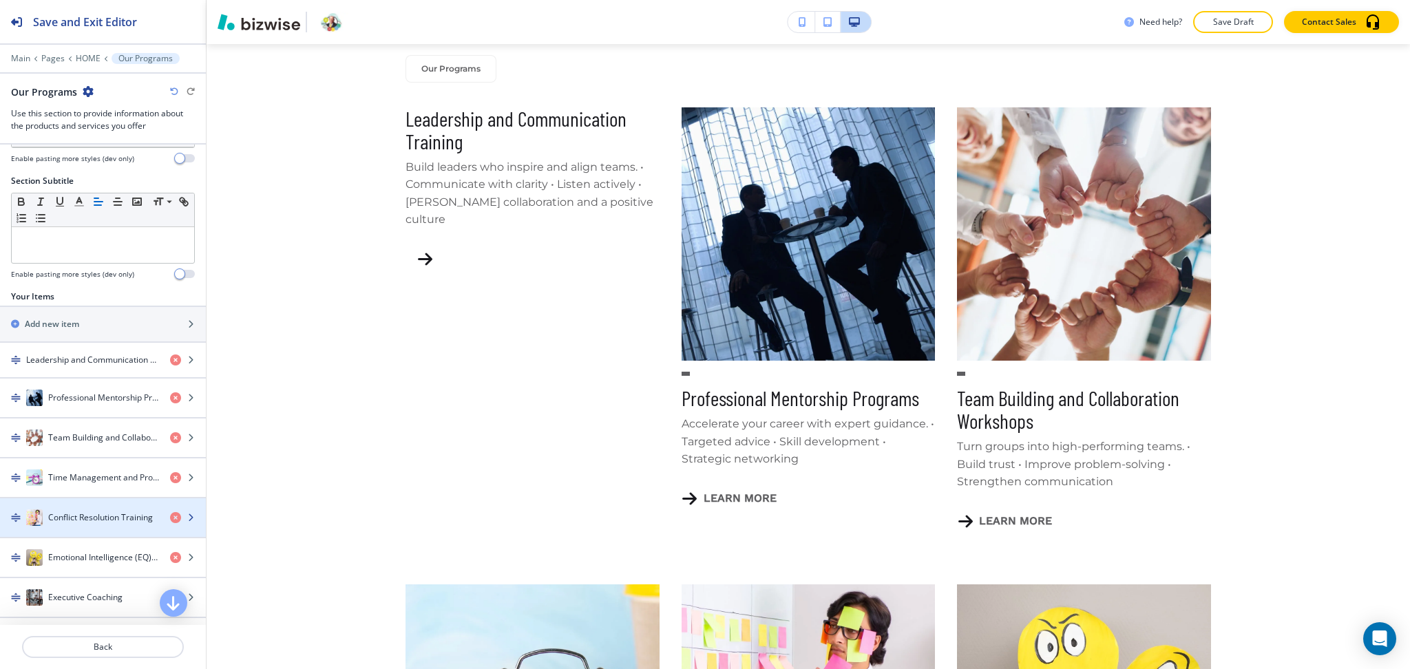
scroll to position [275, 0]
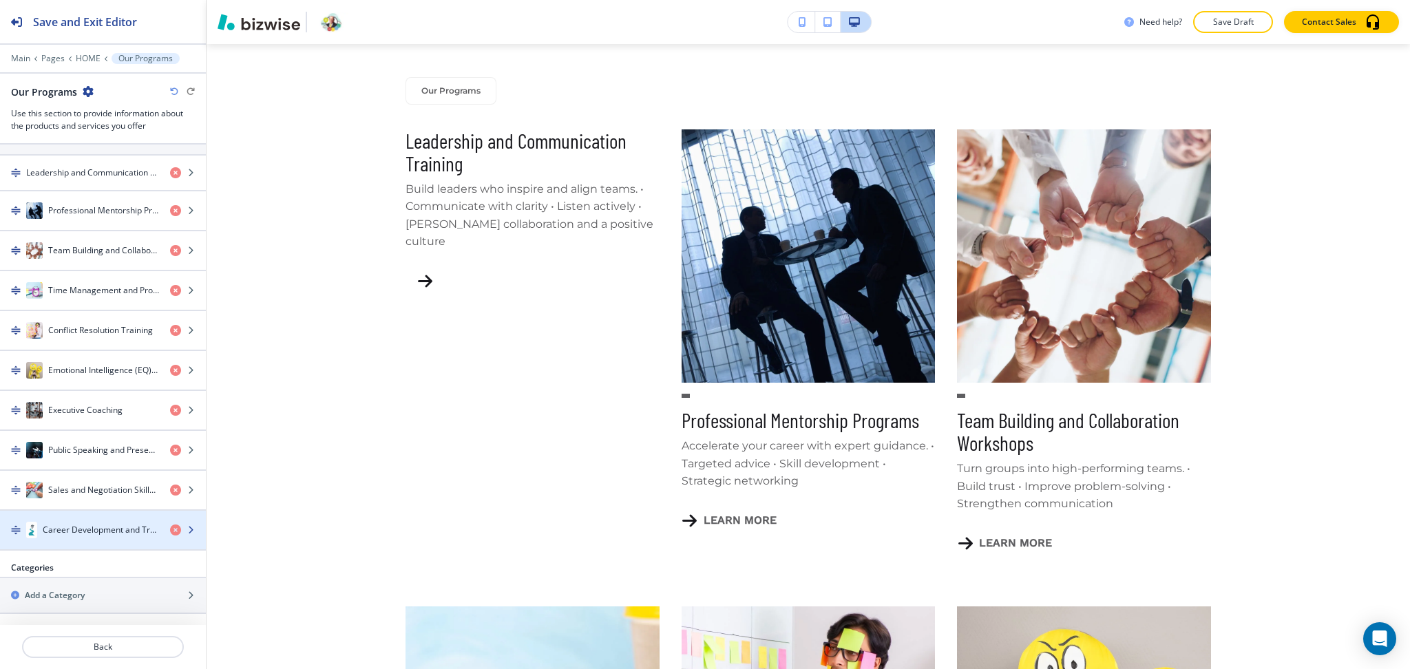
click at [60, 535] on h4 "Career Development and Transition Coaching" at bounding box center [101, 530] width 116 height 12
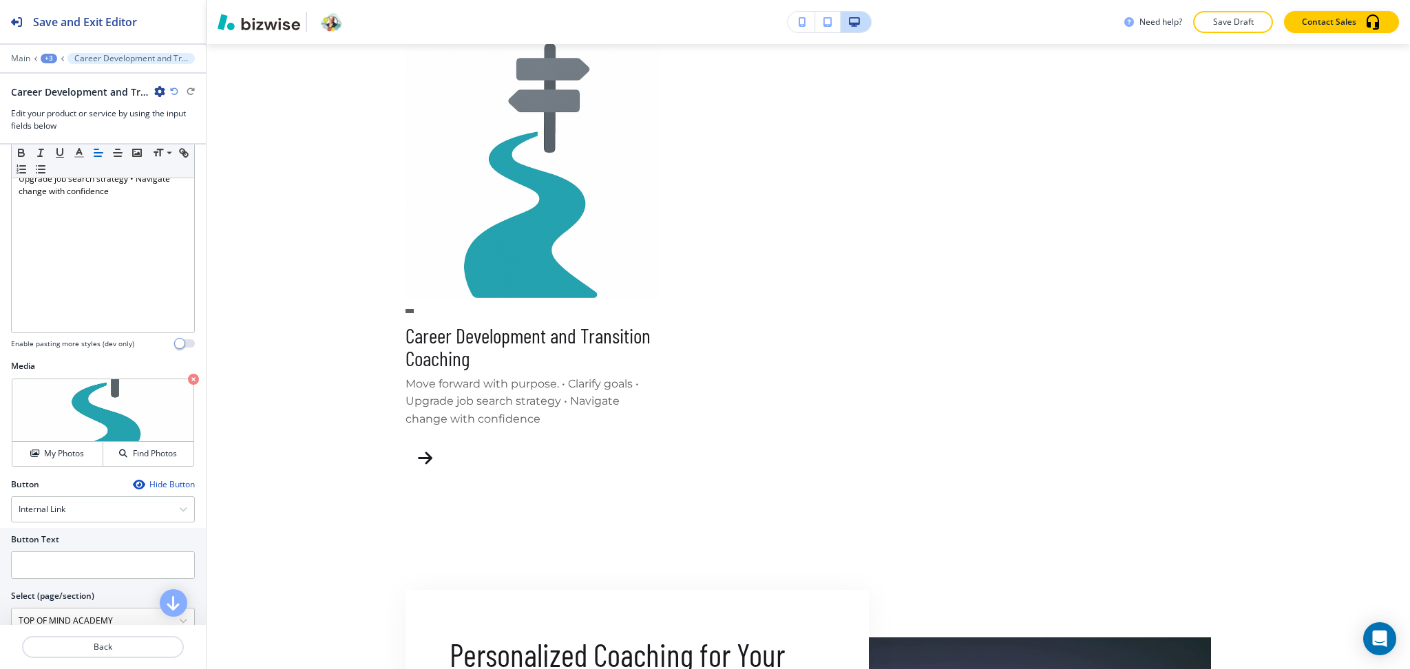
scroll to position [209, 0]
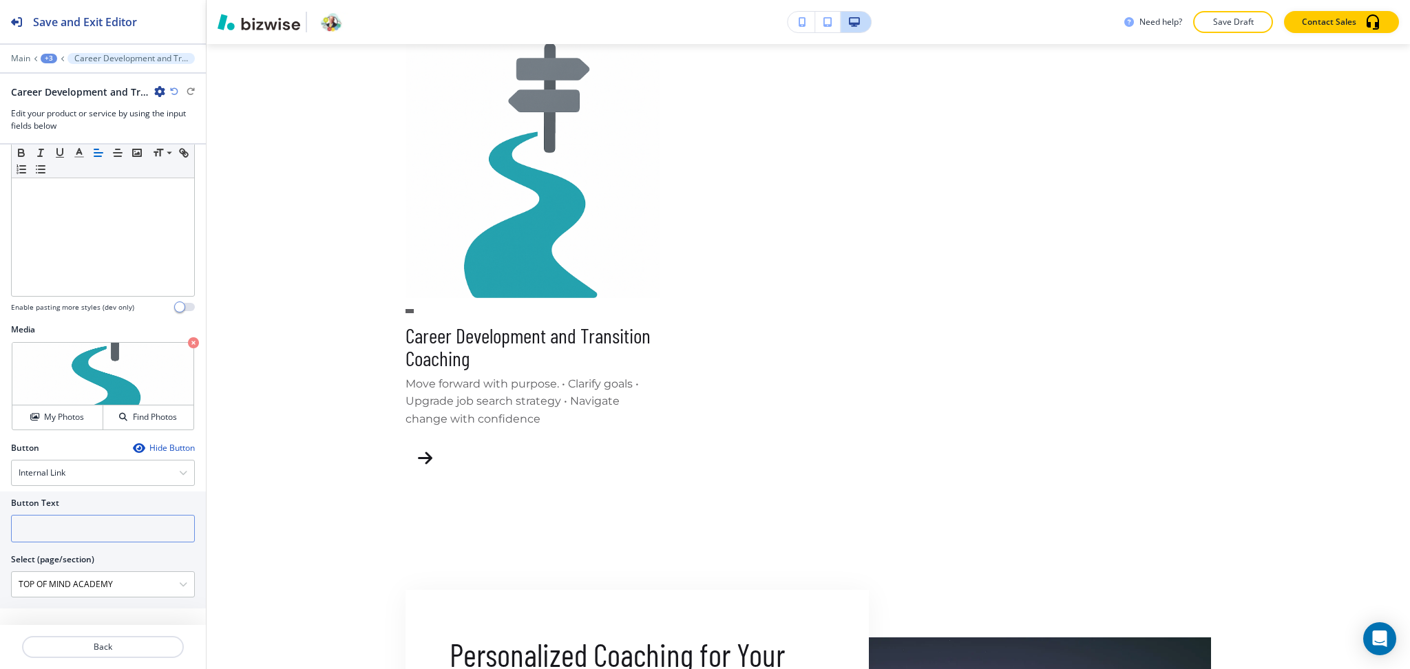
click at [67, 531] on input "text" at bounding box center [103, 529] width 184 height 28
paste input "learn more"
type input "learn more"
click at [60, 421] on h4 "My Photos" at bounding box center [64, 417] width 40 height 12
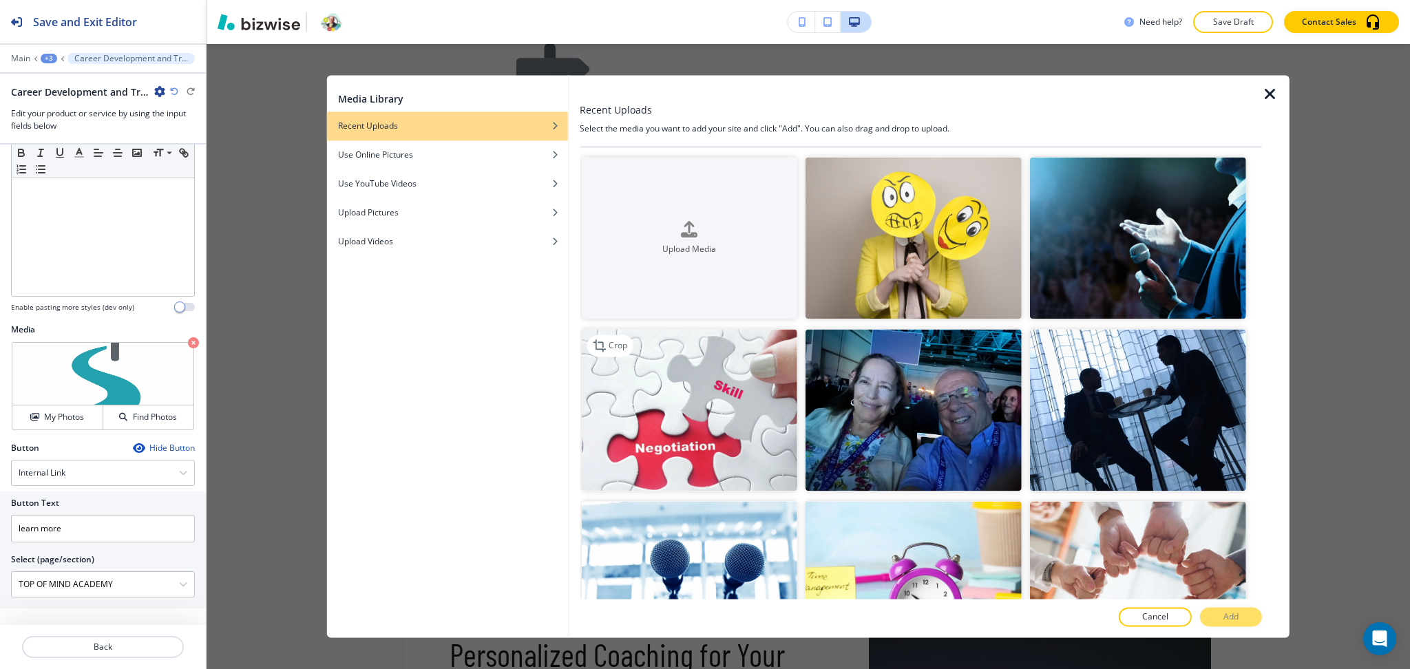
click at [686, 418] on img "button" at bounding box center [689, 411] width 216 height 162
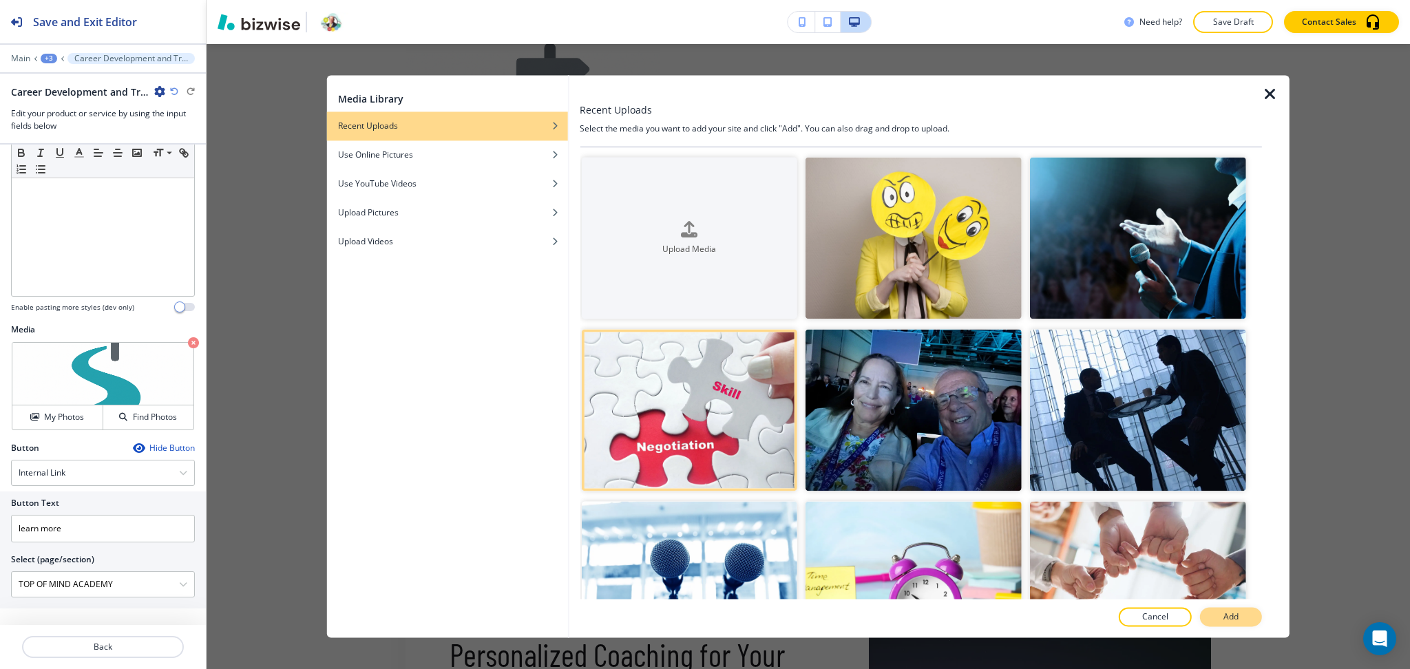
click at [1239, 620] on button "Add" at bounding box center [1231, 617] width 62 height 19
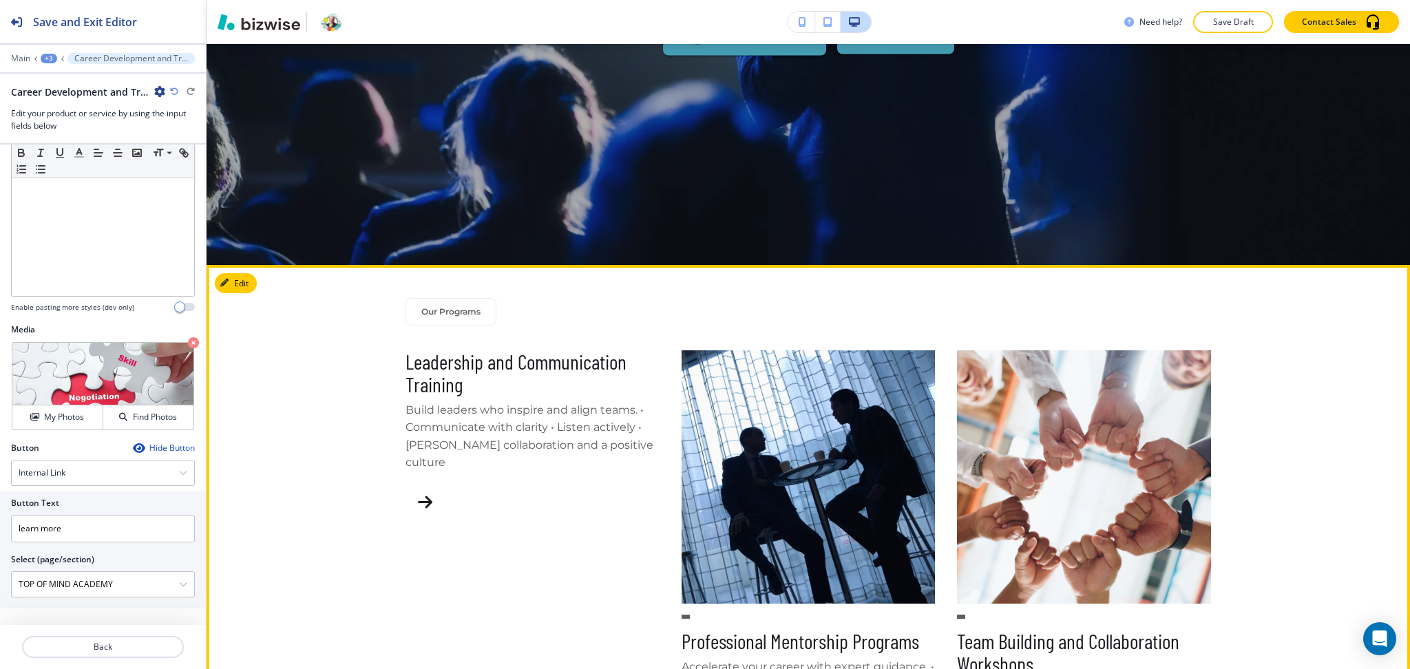
scroll to position [435, 0]
click at [227, 276] on button "Edit This Section" at bounding box center [261, 284] width 93 height 21
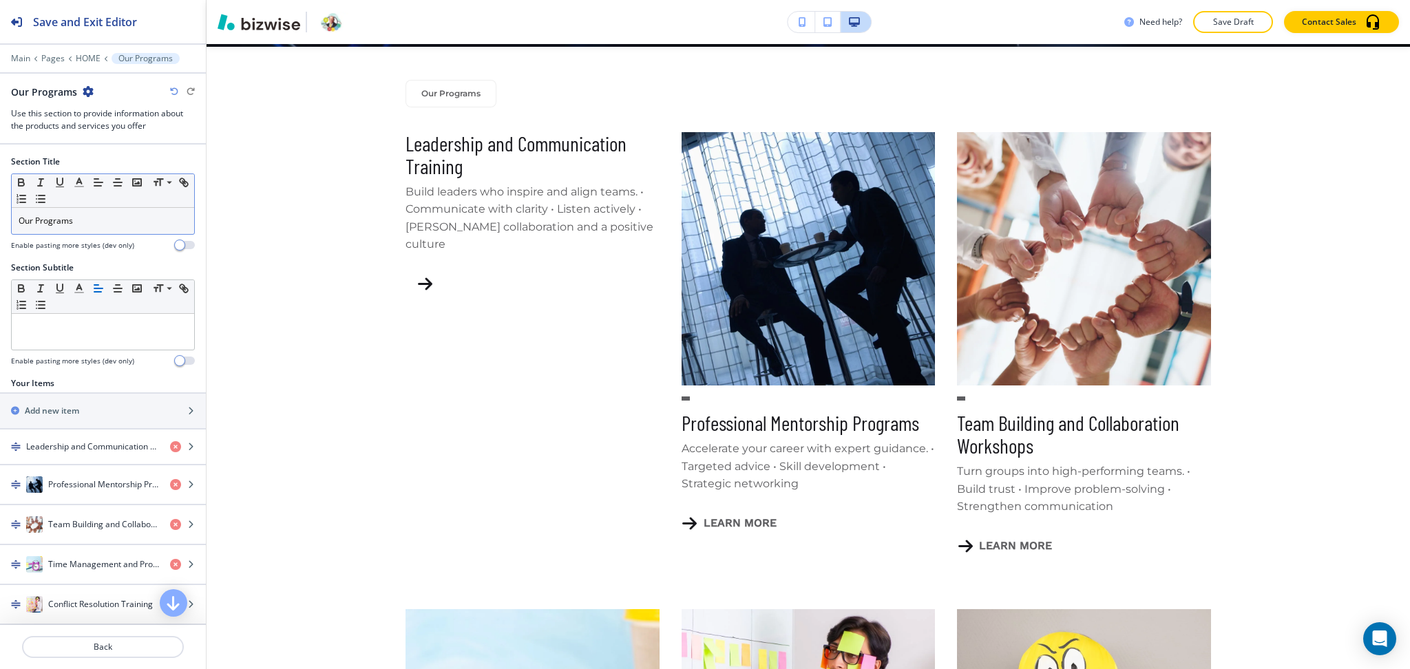
scroll to position [657, 0]
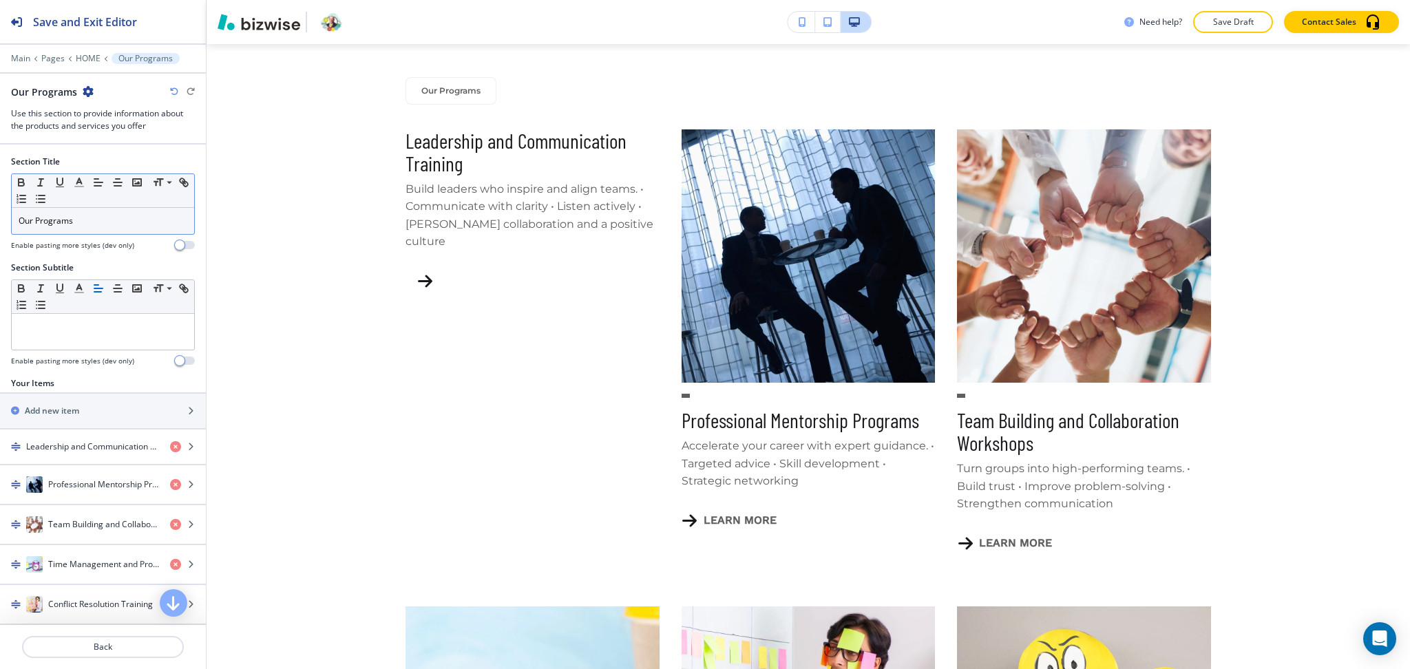
click at [112, 220] on p "Our Programs" at bounding box center [103, 221] width 169 height 12
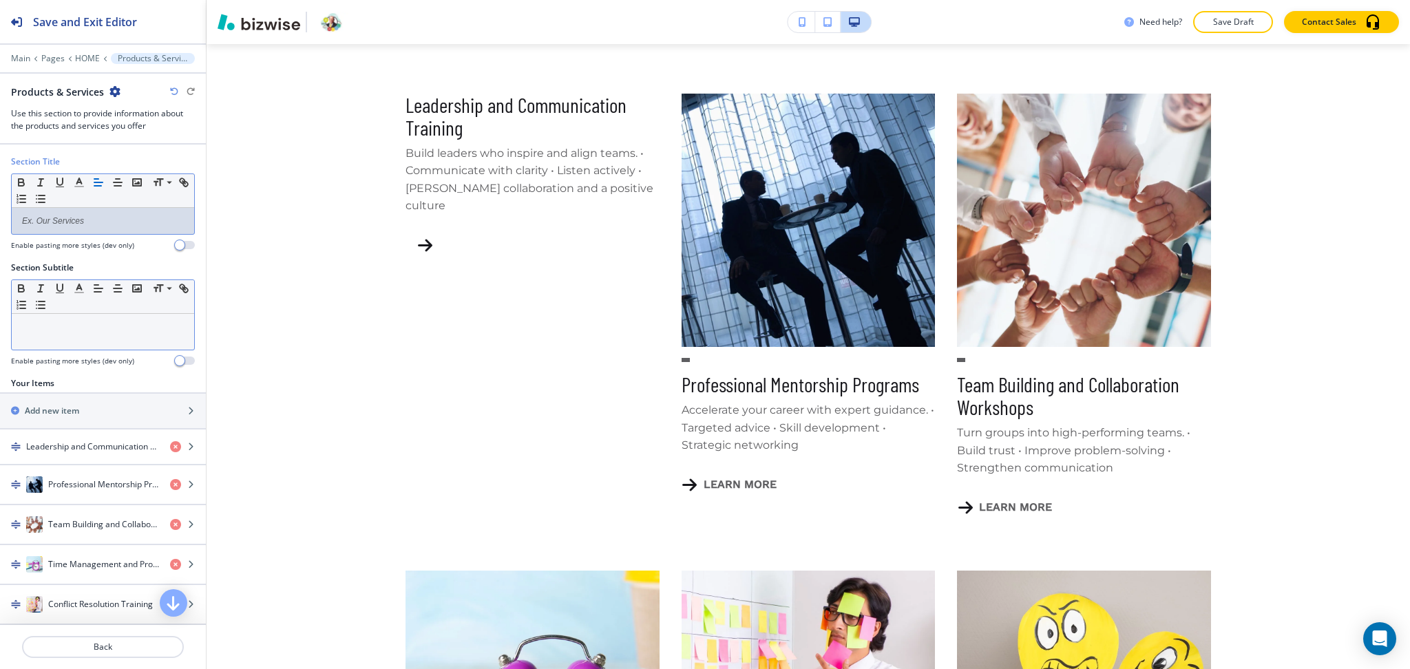
click at [105, 336] on div at bounding box center [103, 332] width 182 height 36
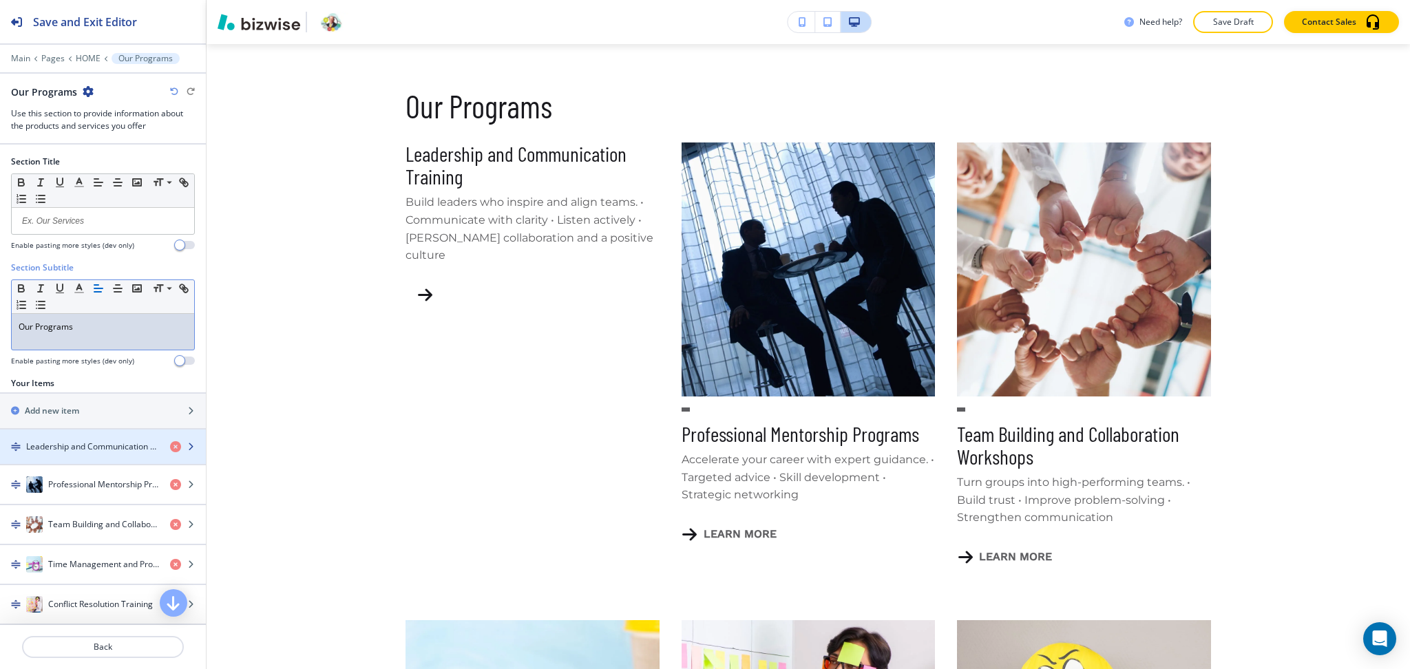
click at [92, 456] on div "button" at bounding box center [103, 458] width 206 height 11
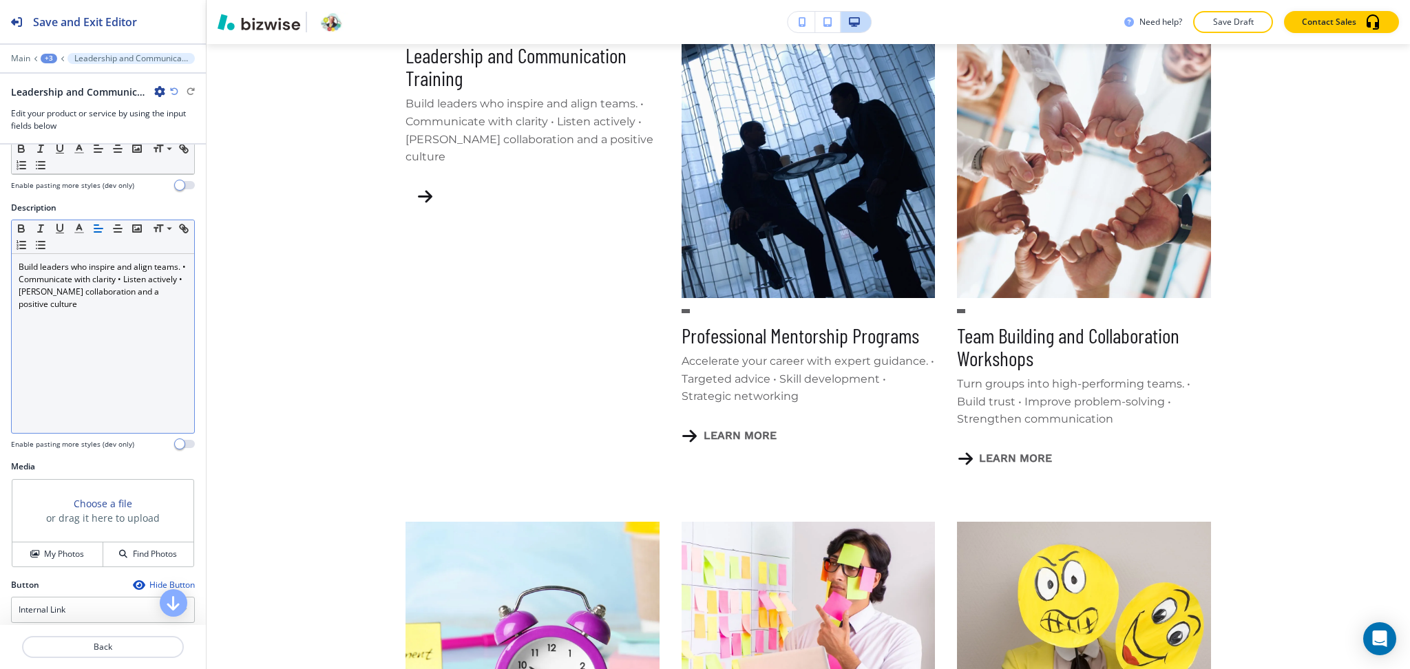
scroll to position [209, 0]
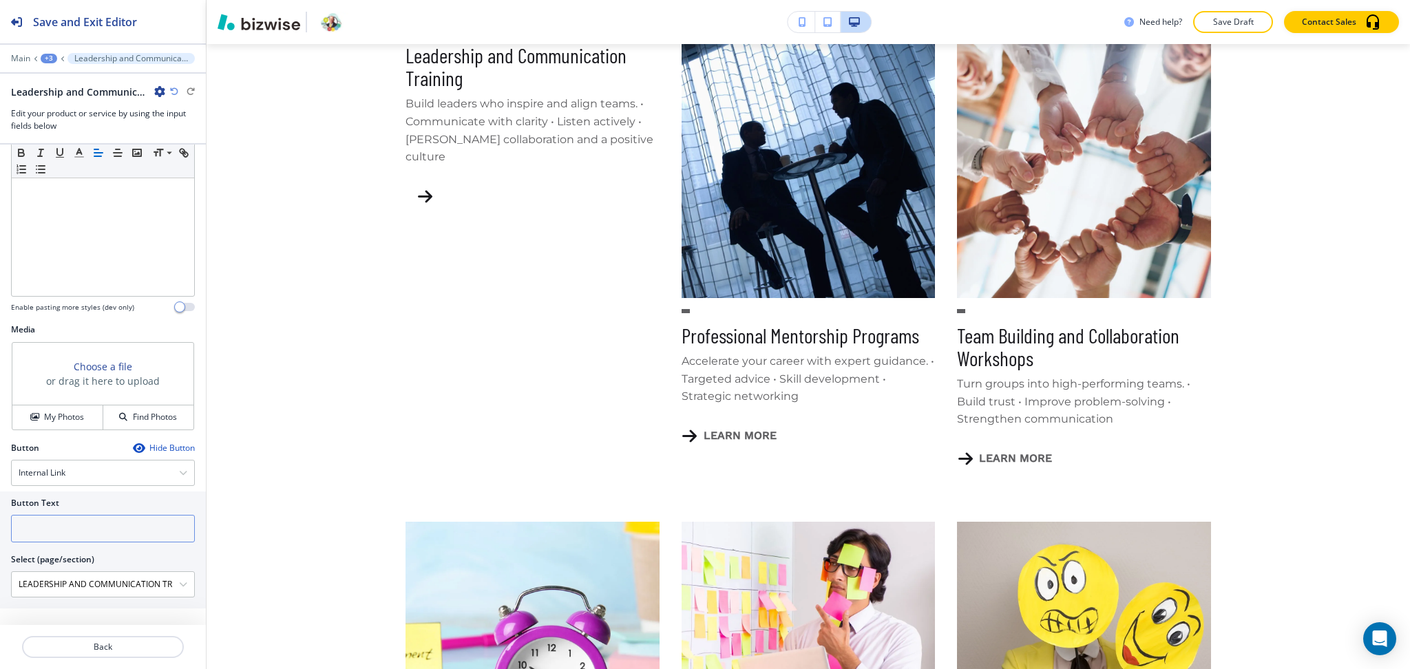
click at [84, 521] on input "text" at bounding box center [103, 529] width 184 height 28
drag, startPoint x: 140, startPoint y: 526, endPoint x: 118, endPoint y: 487, distance: 45.0
click at [140, 526] on input "text" at bounding box center [103, 529] width 184 height 28
paste input "learn more"
type input "learn more"
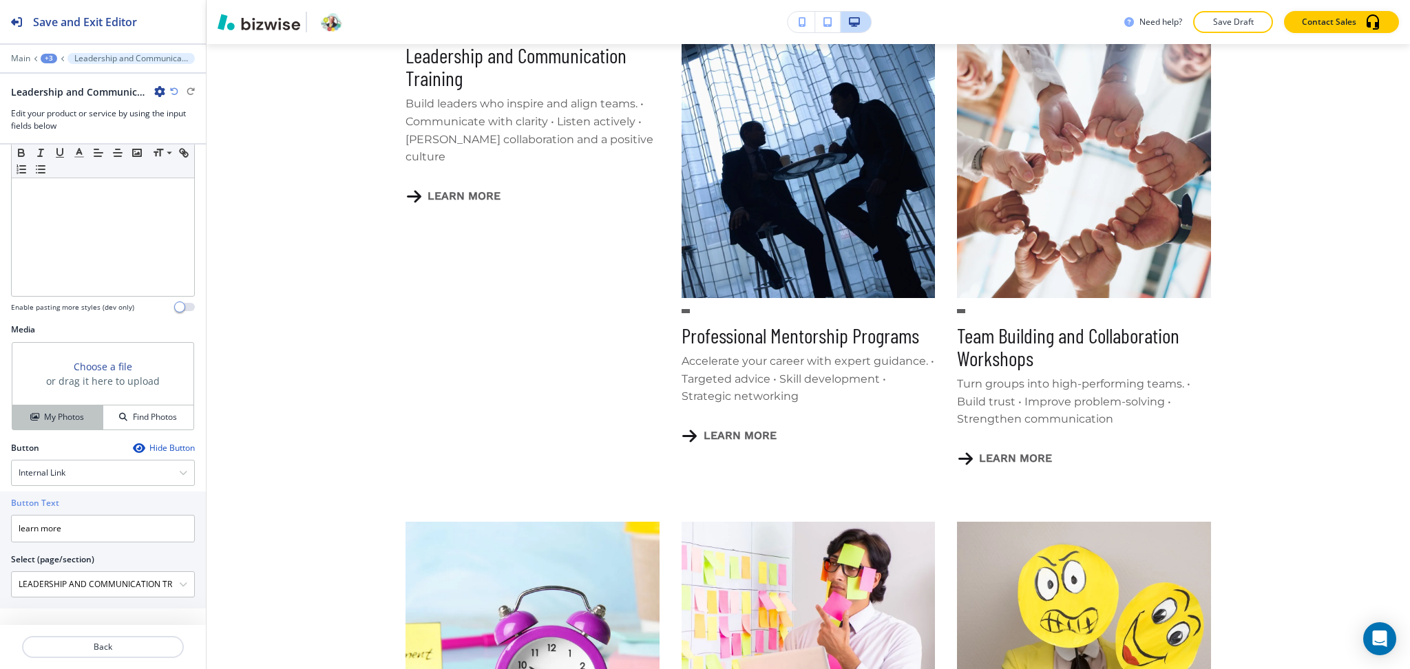
click at [48, 419] on h4 "My Photos" at bounding box center [64, 417] width 40 height 12
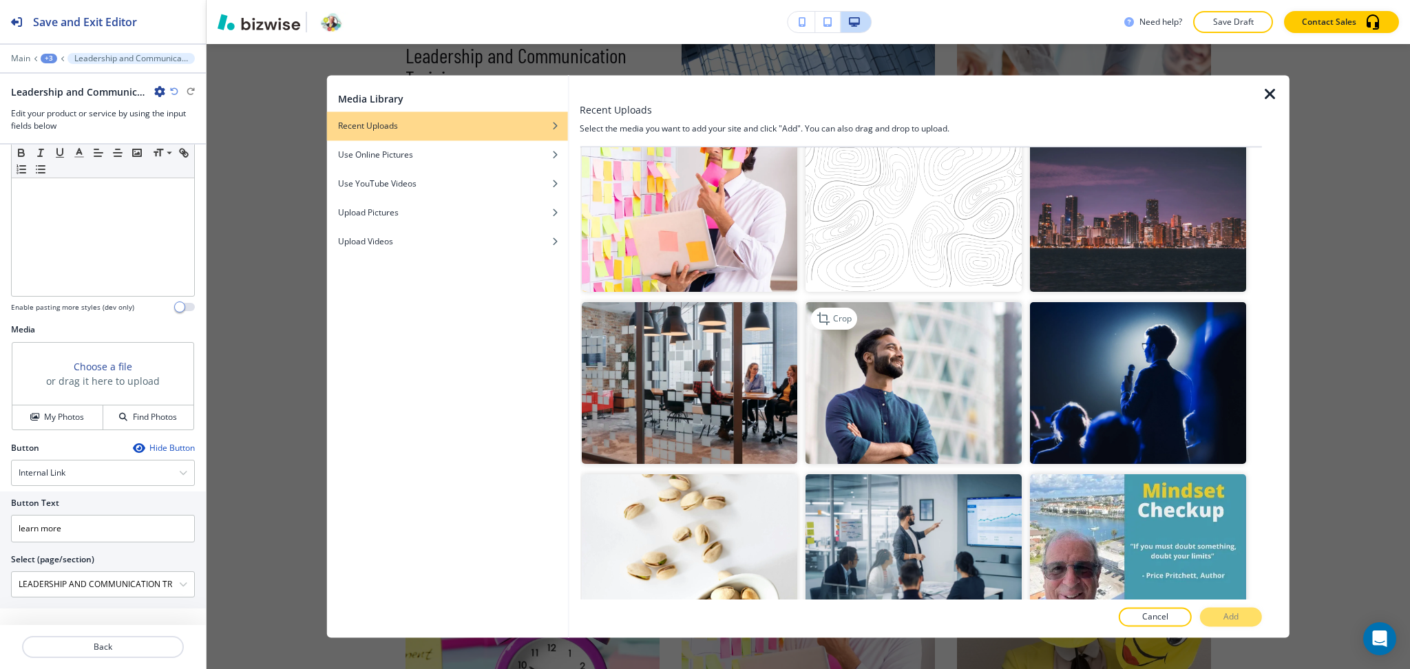
click at [922, 357] on img "button" at bounding box center [914, 383] width 216 height 162
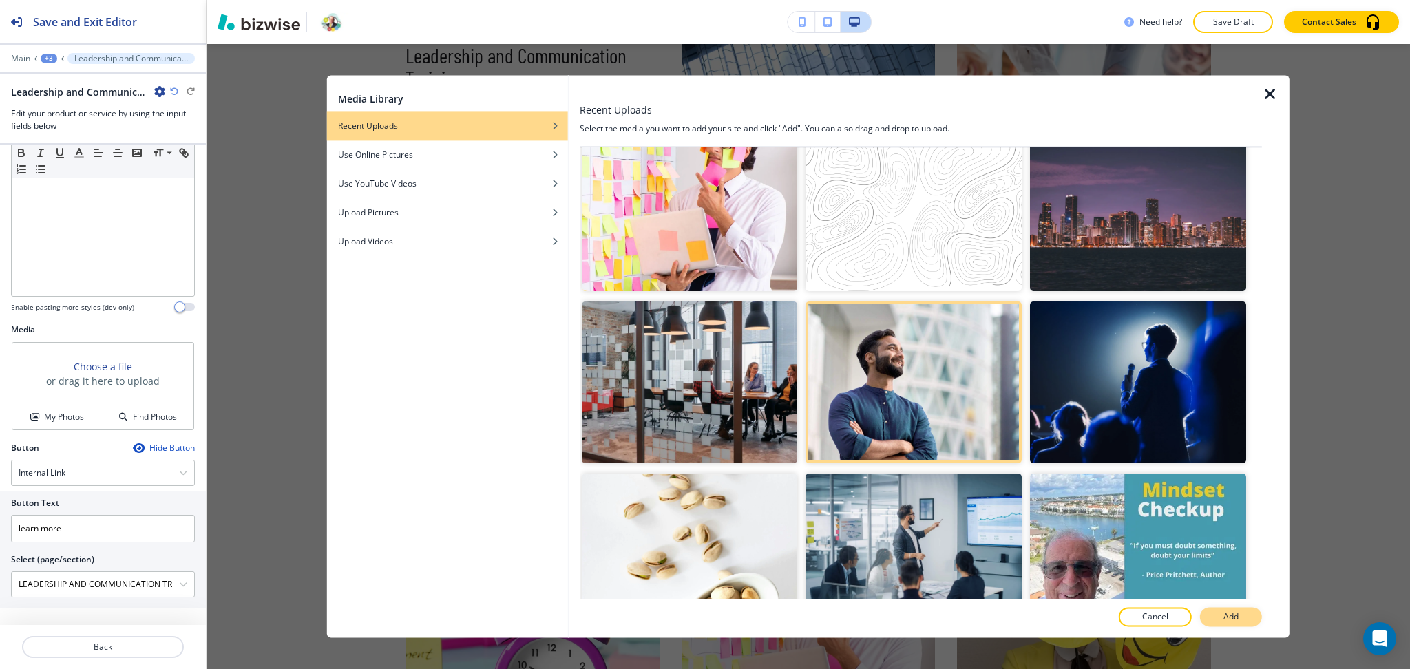
click at [1223, 618] on button "Add" at bounding box center [1231, 617] width 62 height 19
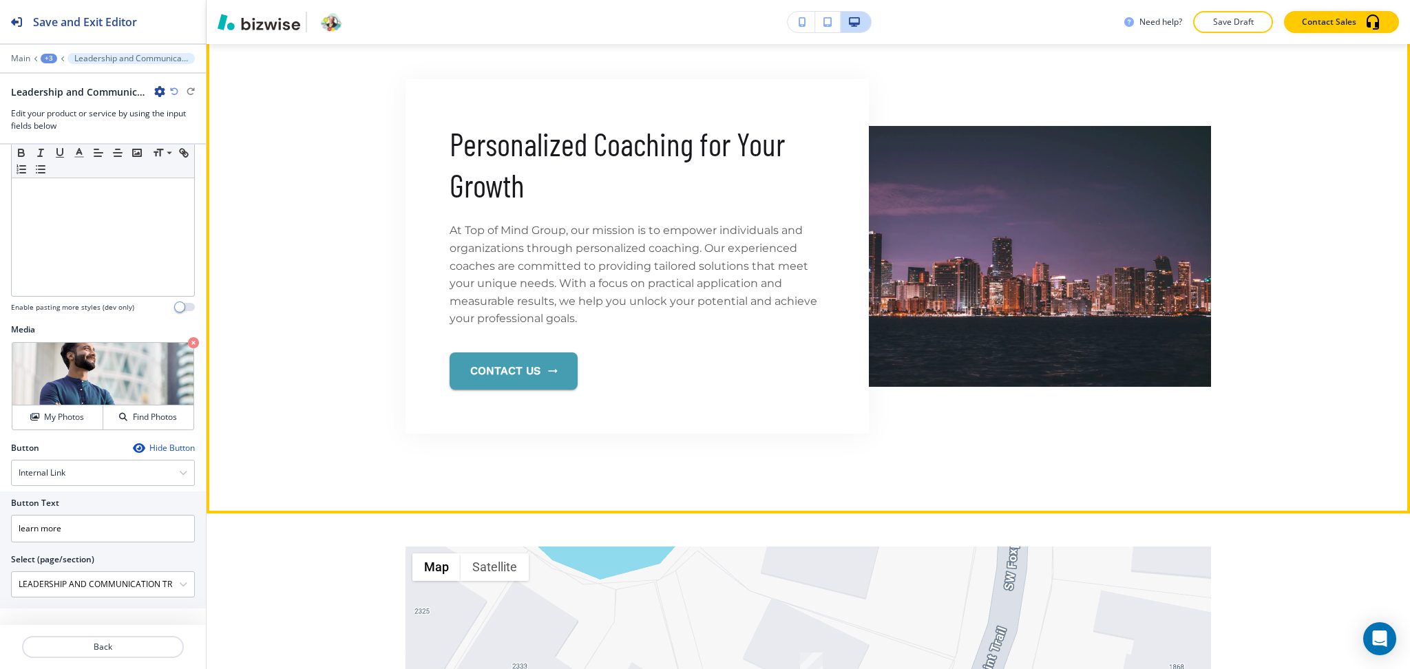
scroll to position [2716, 0]
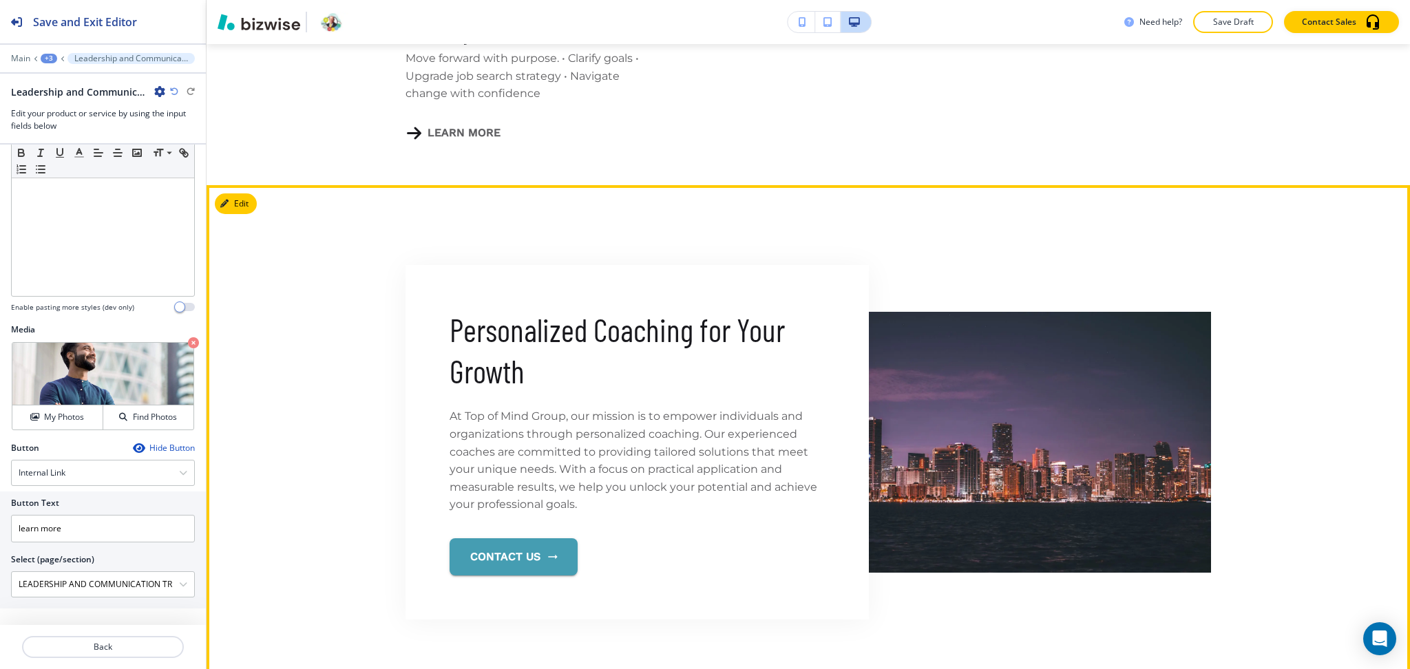
click at [240, 193] on button "Edit" at bounding box center [236, 203] width 42 height 21
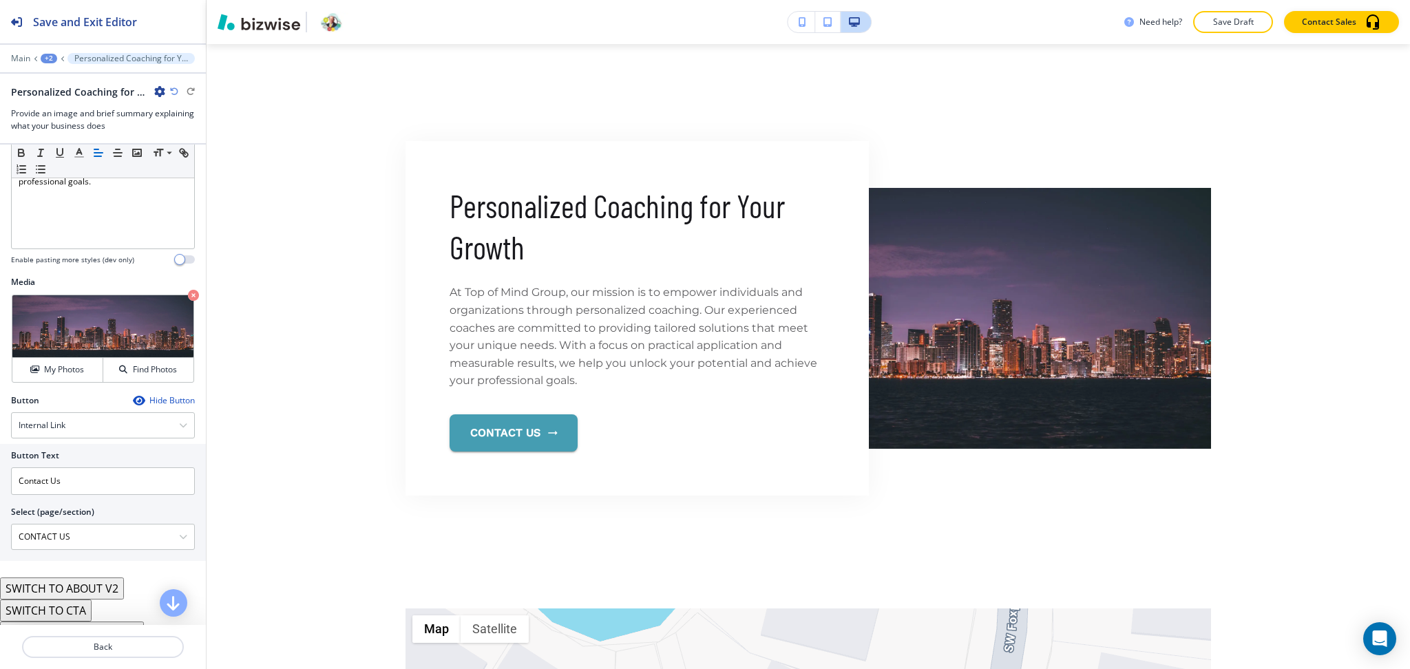
scroll to position [262, 0]
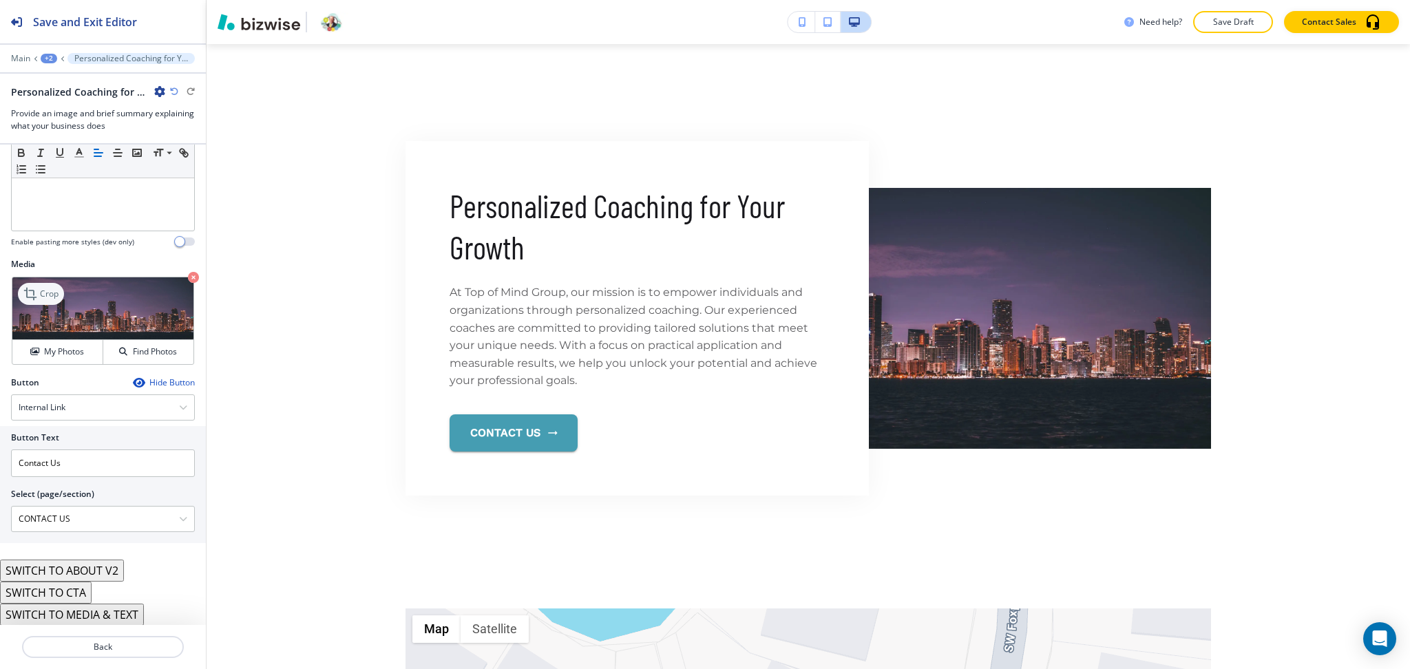
click at [49, 290] on p "Crop" at bounding box center [49, 294] width 19 height 12
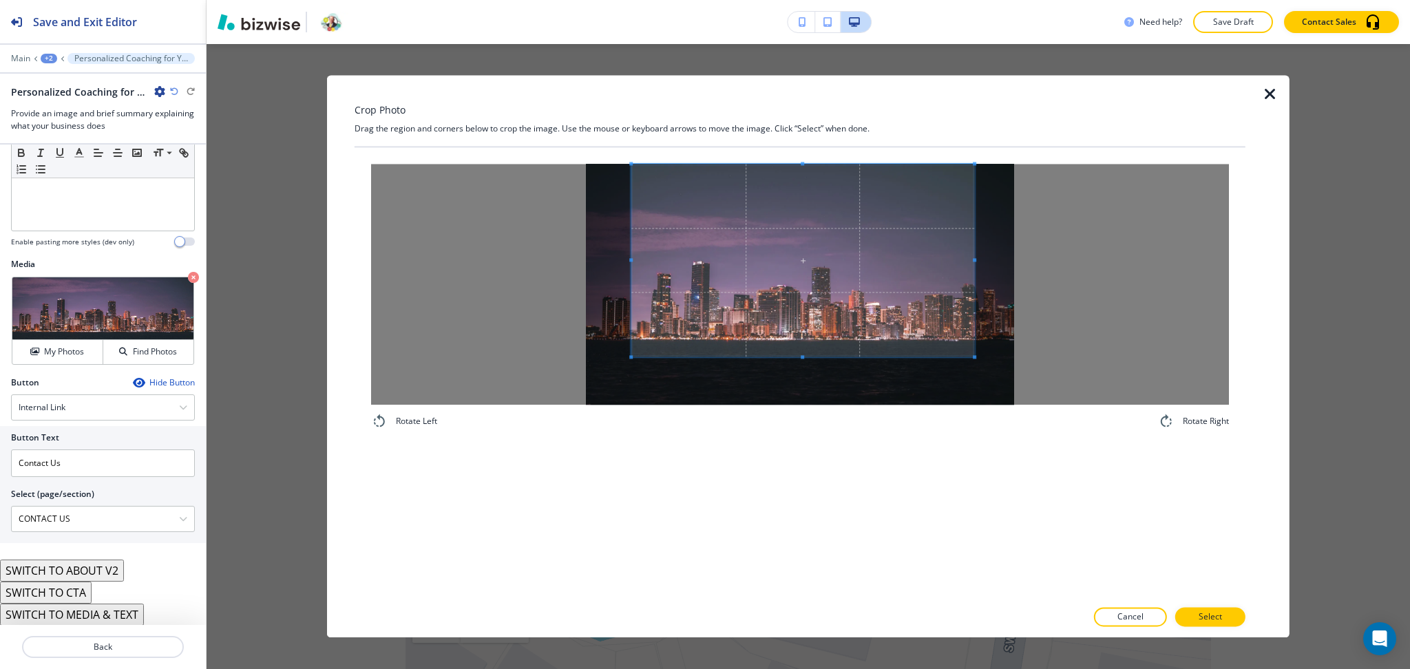
click at [852, 295] on span at bounding box center [802, 260] width 343 height 193
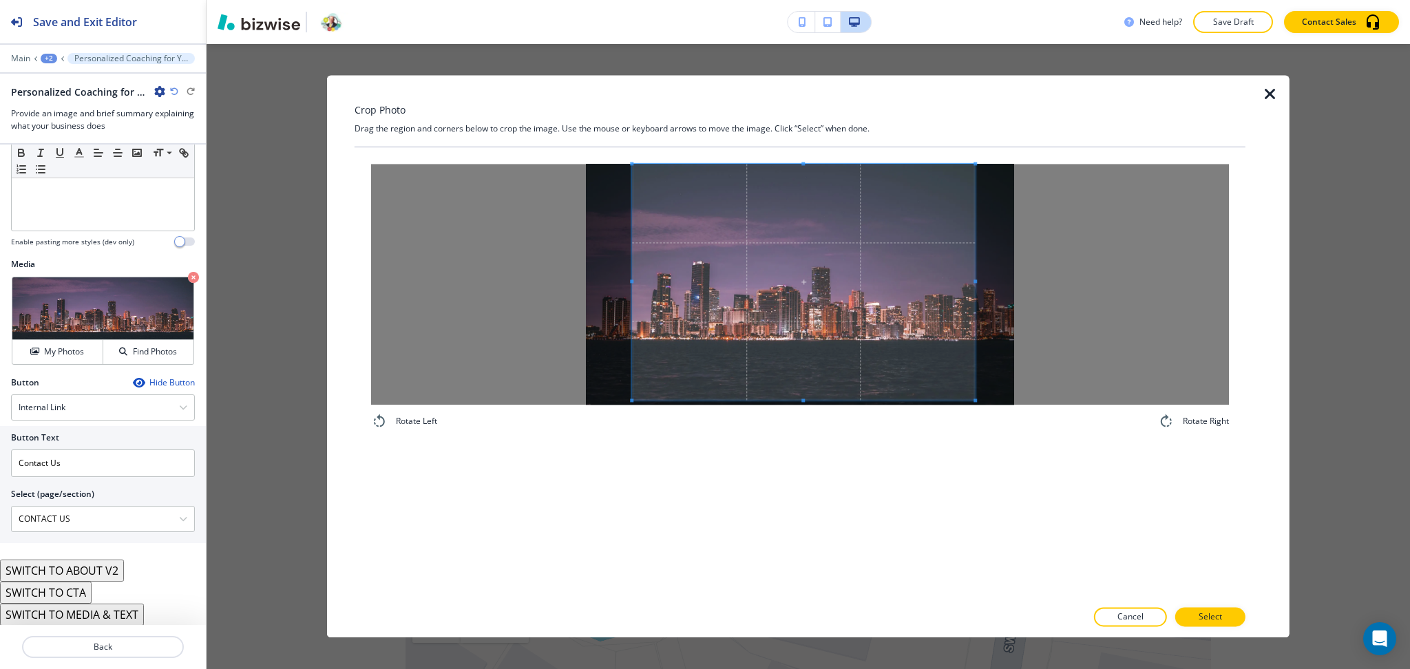
click at [802, 472] on div "Rotate Left Rotate Right" at bounding box center [800, 373] width 891 height 452
click at [934, 280] on div at bounding box center [803, 284] width 343 height 241
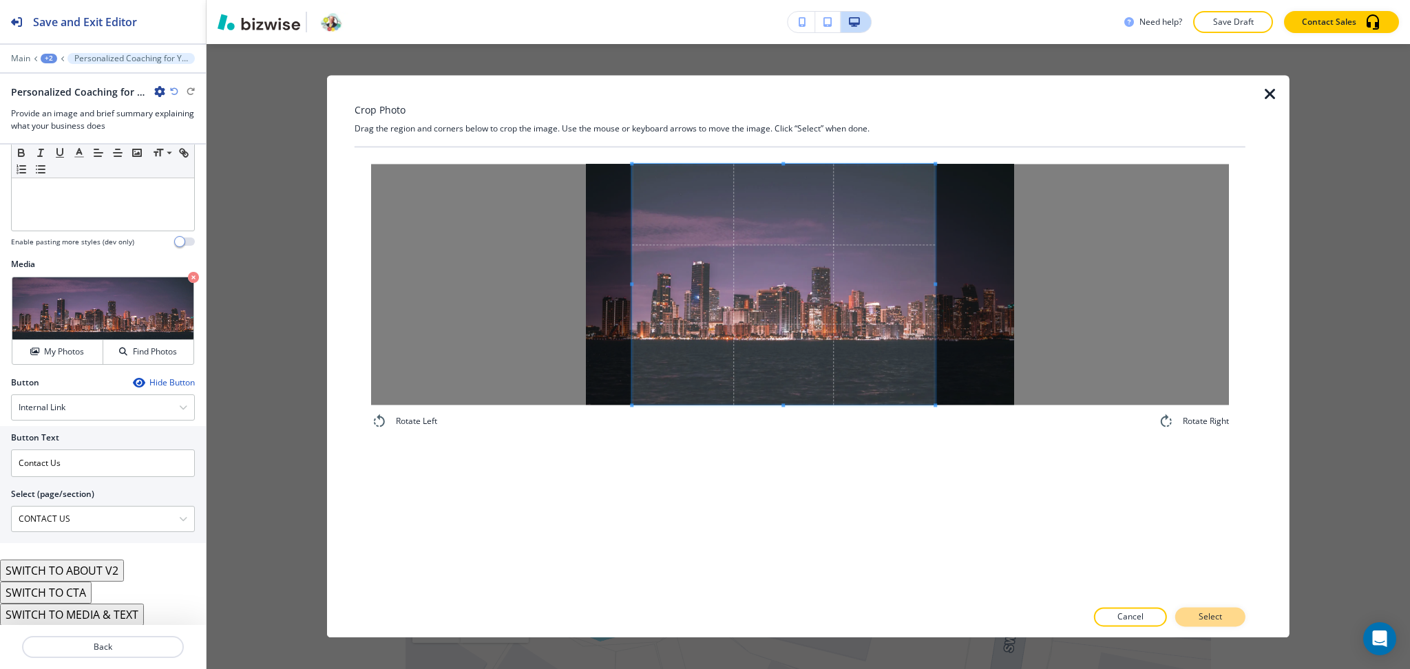
click at [1215, 617] on p "Select" at bounding box center [1210, 617] width 23 height 12
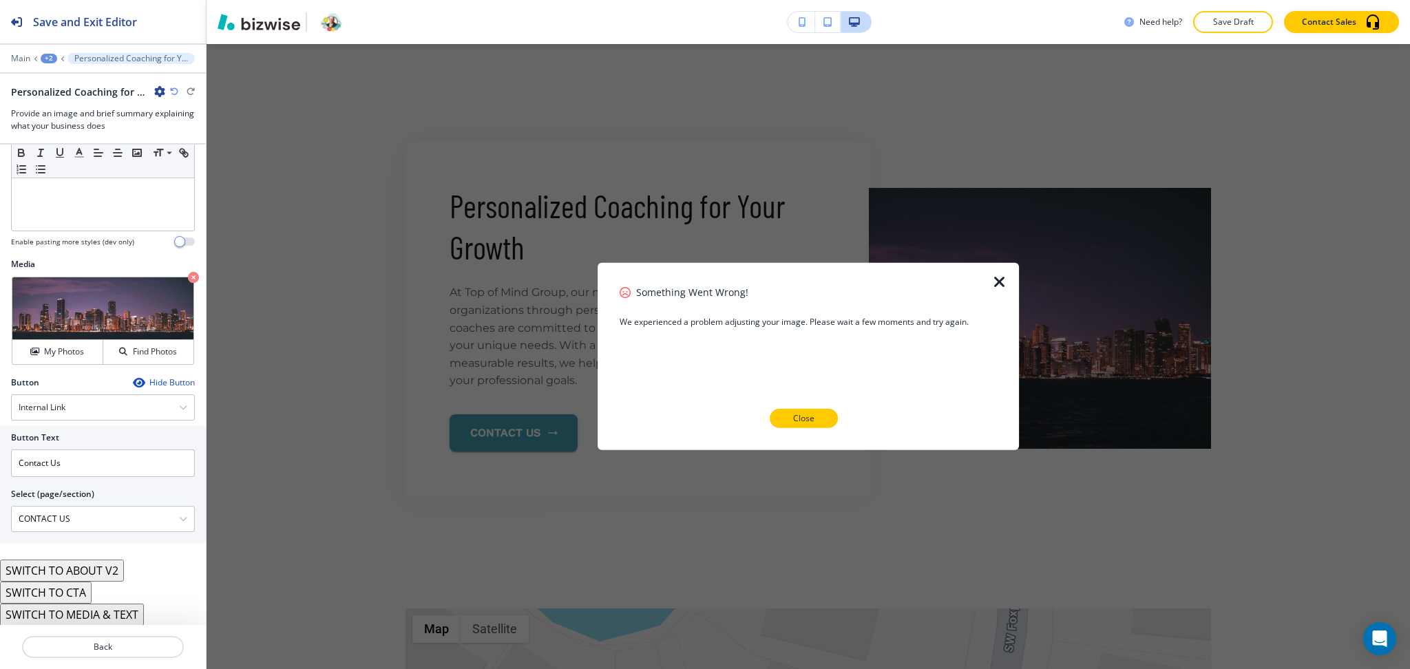
click at [818, 418] on button "Close" at bounding box center [804, 418] width 68 height 19
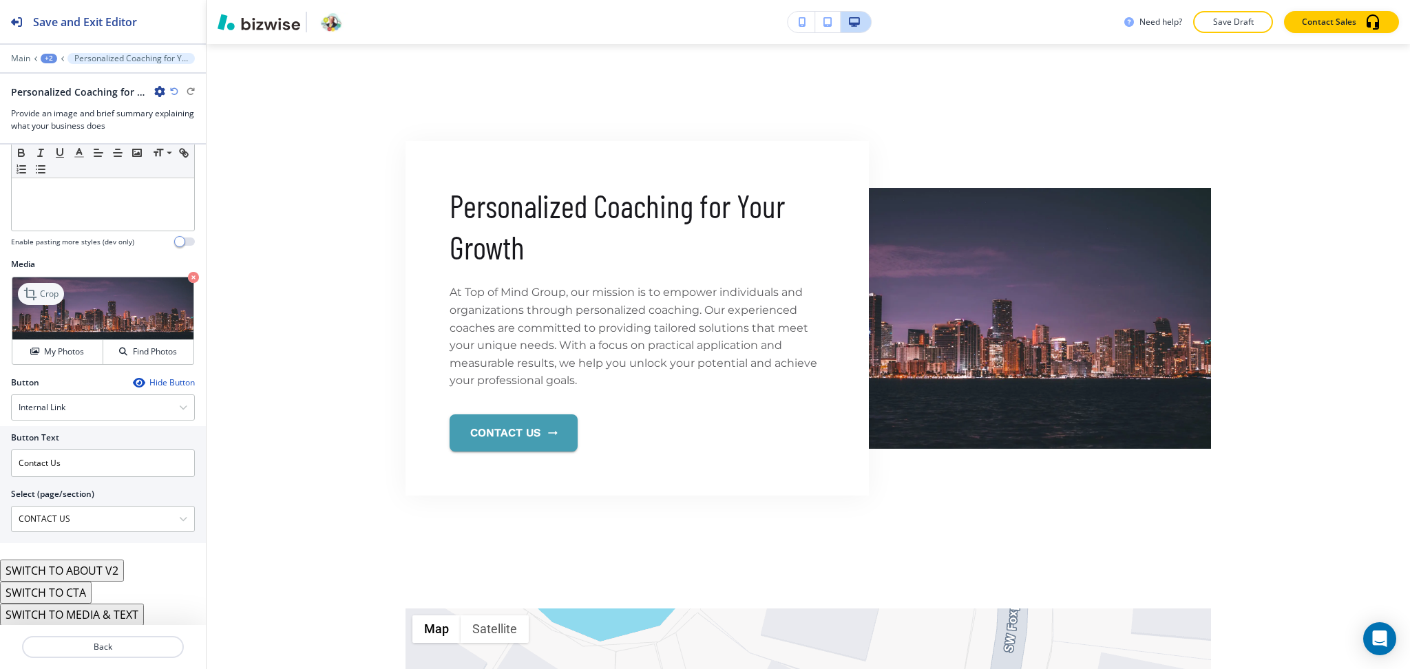
click at [40, 297] on p "Crop" at bounding box center [49, 294] width 19 height 12
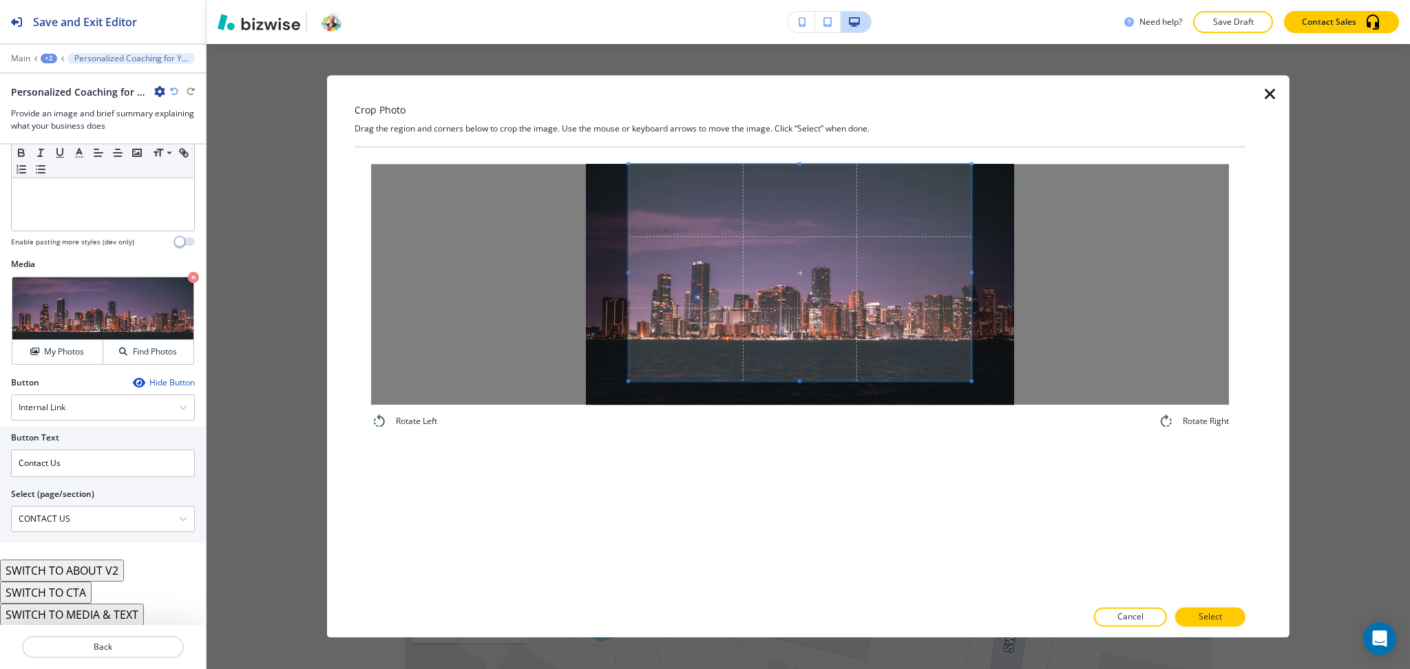
click at [803, 102] on div "Crop Photo Drag the region and corners below to crop the image. Use the mouse o…" at bounding box center [800, 356] width 891 height 563
click at [843, 486] on div "Rotate Left Rotate Right" at bounding box center [800, 373] width 891 height 452
click at [1215, 618] on p "Select" at bounding box center [1210, 617] width 23 height 12
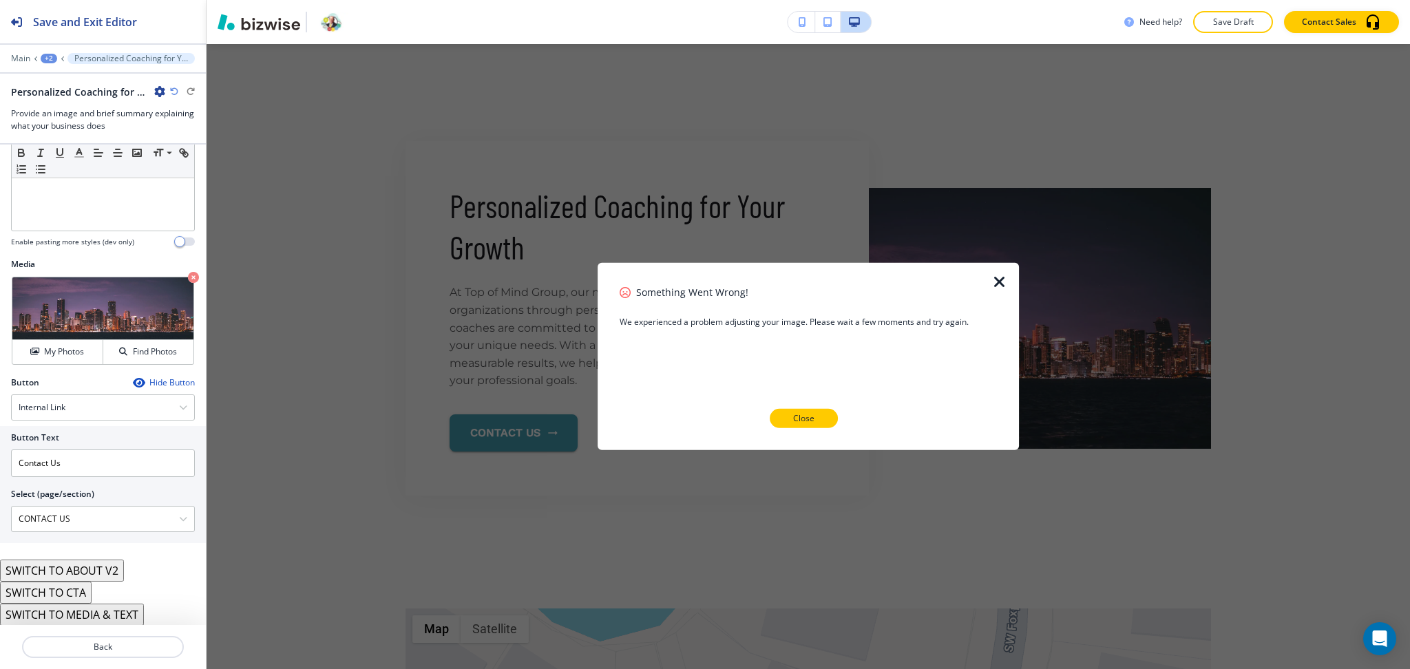
click at [806, 414] on p "Close" at bounding box center [803, 418] width 21 height 12
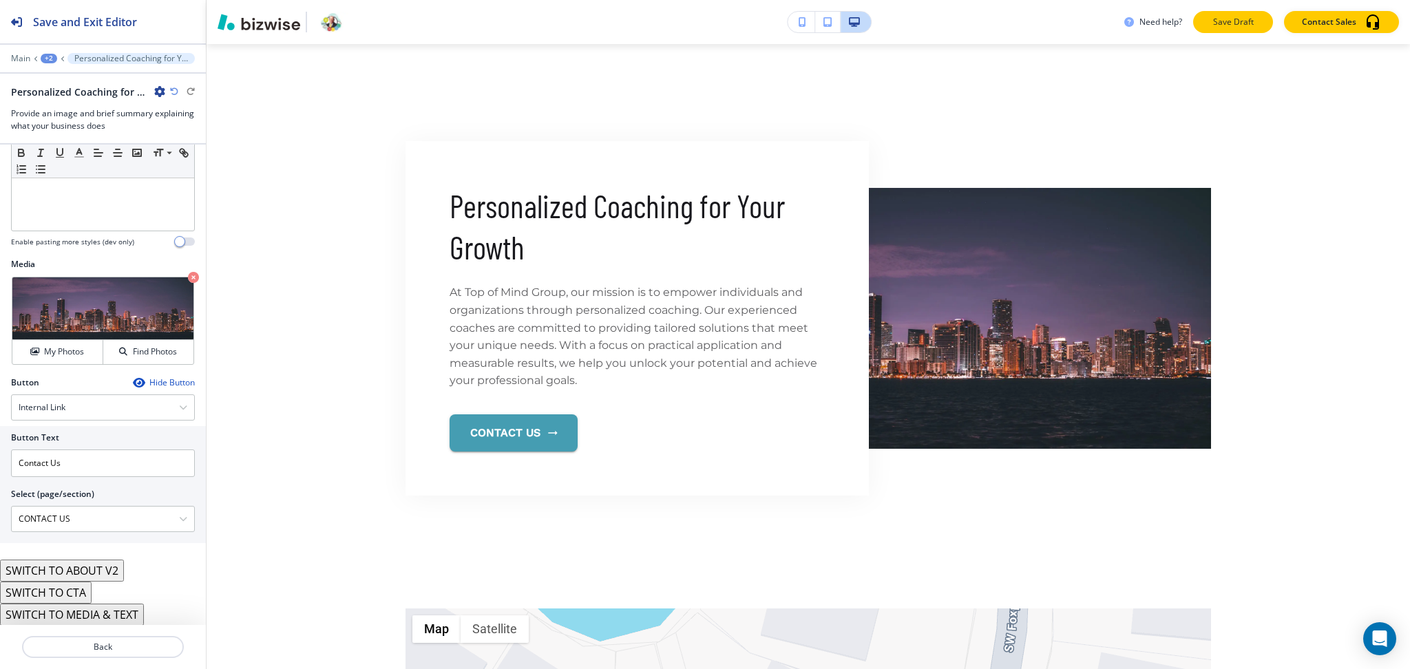
click at [1234, 21] on p "Save Draft" at bounding box center [1233, 22] width 44 height 12
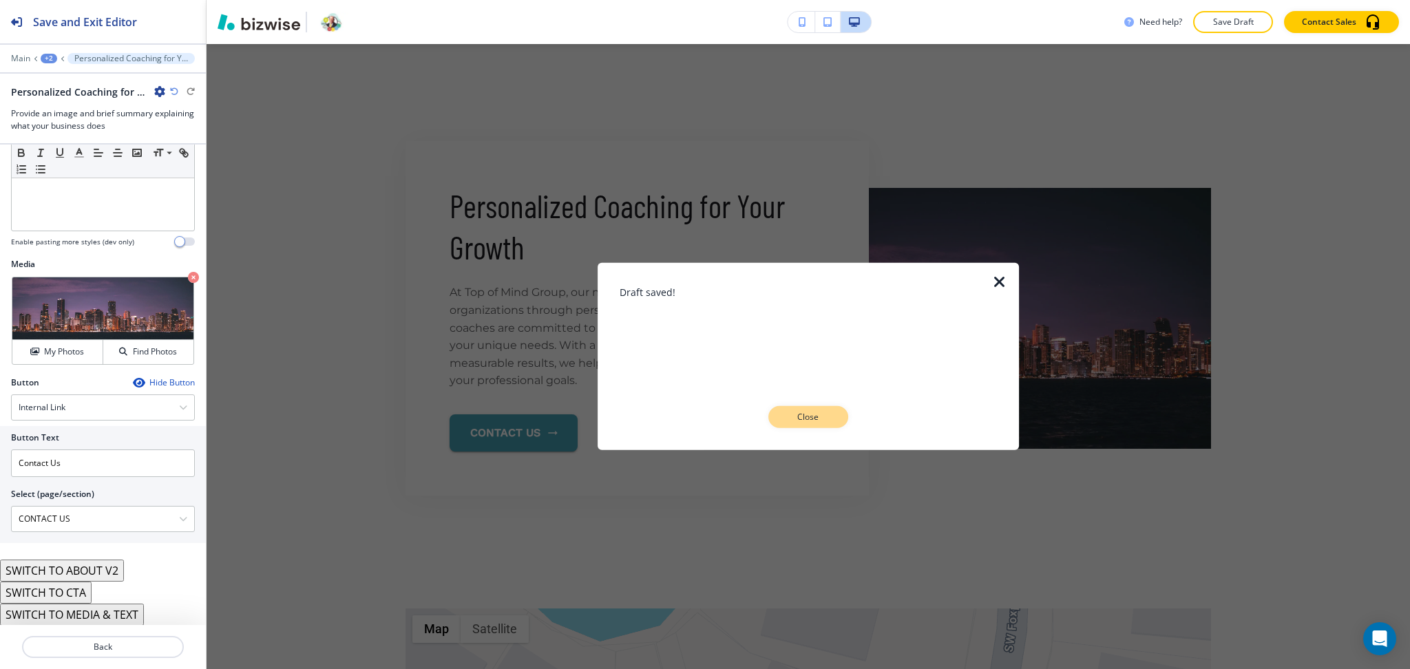
click at [814, 412] on p "Close" at bounding box center [808, 417] width 44 height 12
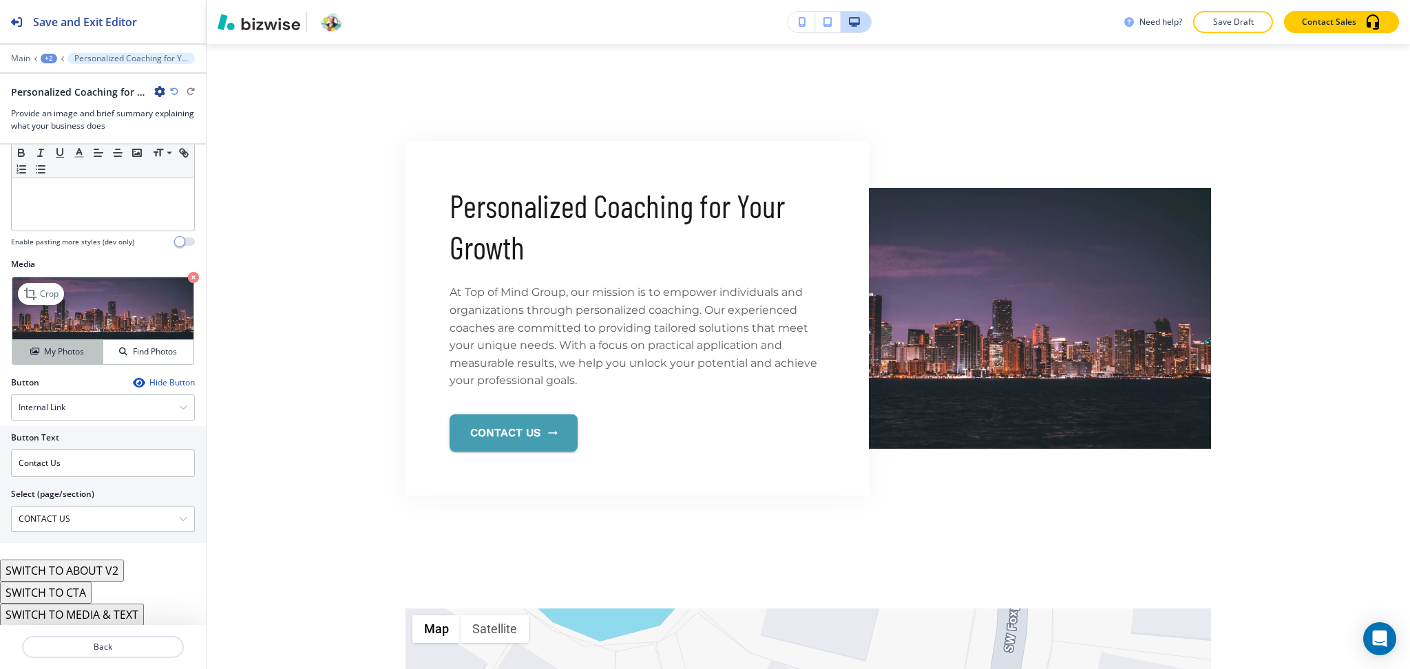
click at [70, 348] on h4 "My Photos" at bounding box center [64, 352] width 40 height 12
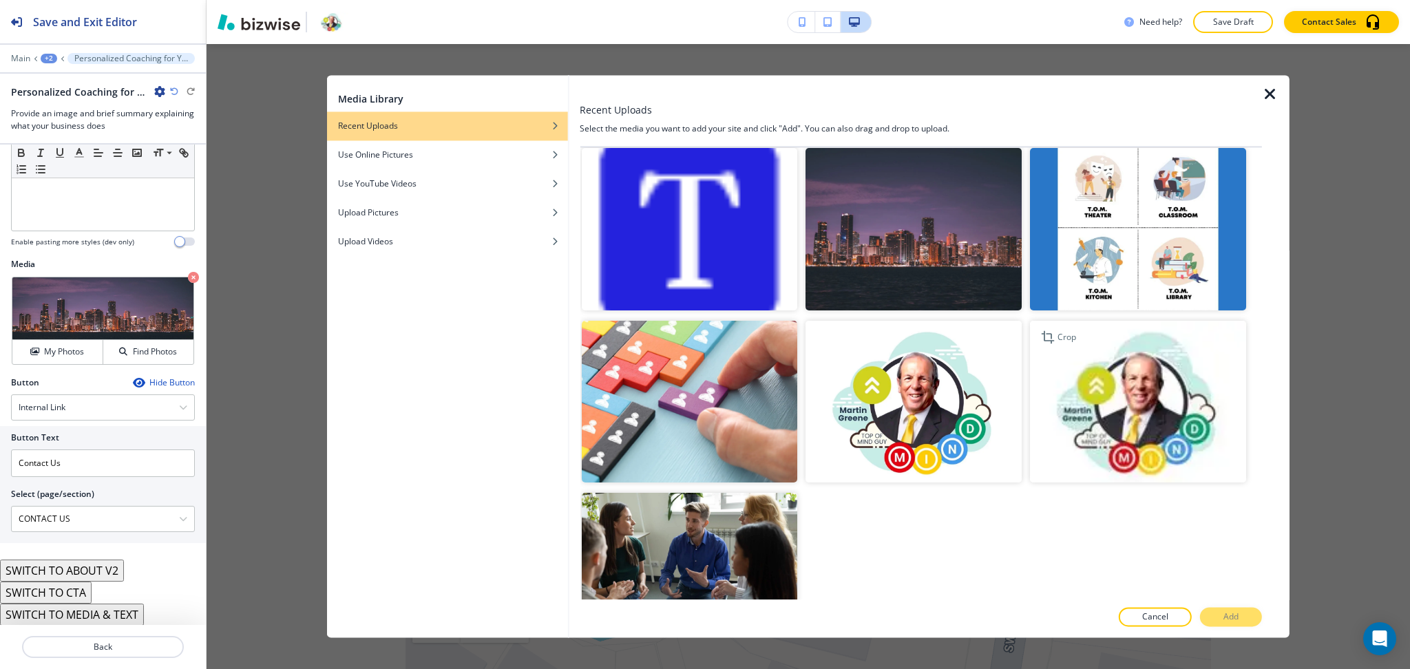
scroll to position [1080, 0]
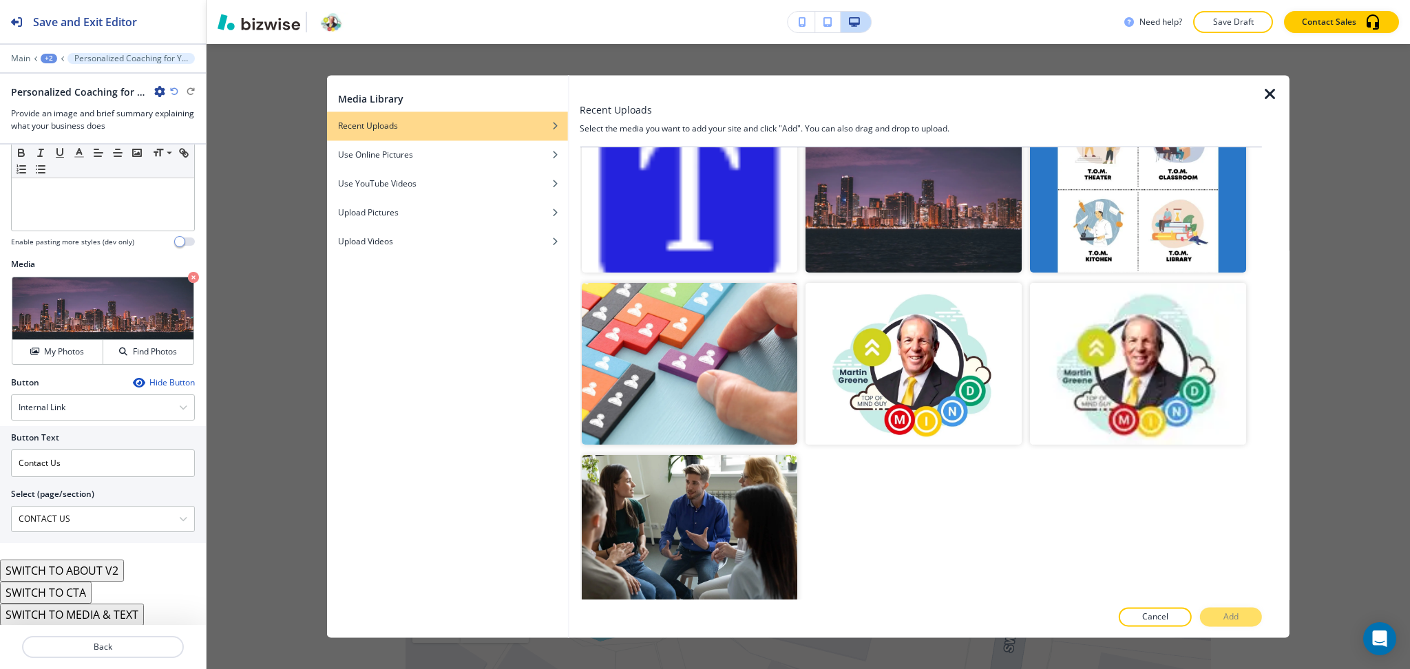
drag, startPoint x: 961, startPoint y: 216, endPoint x: 967, endPoint y: 224, distance: 10.8
click at [961, 216] on img "button" at bounding box center [914, 192] width 216 height 162
click at [1237, 618] on p "Add" at bounding box center [1231, 617] width 15 height 12
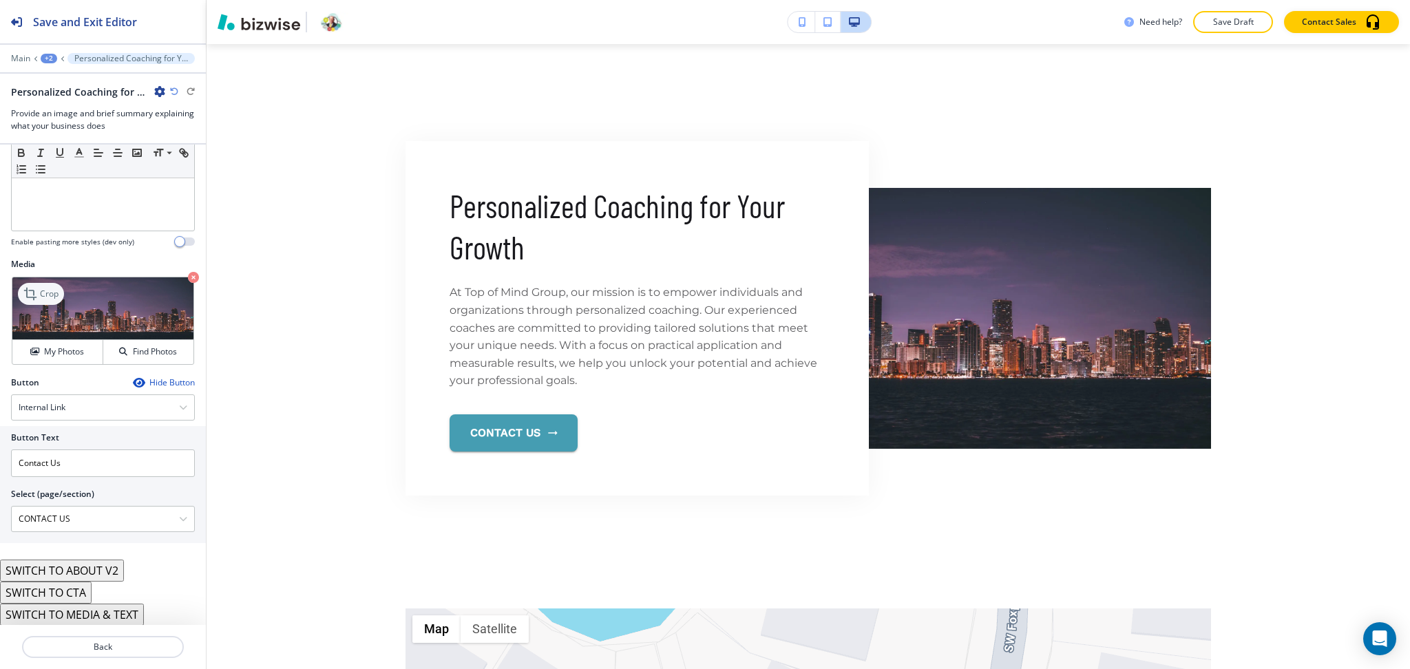
click at [48, 295] on p "Crop" at bounding box center [49, 294] width 19 height 12
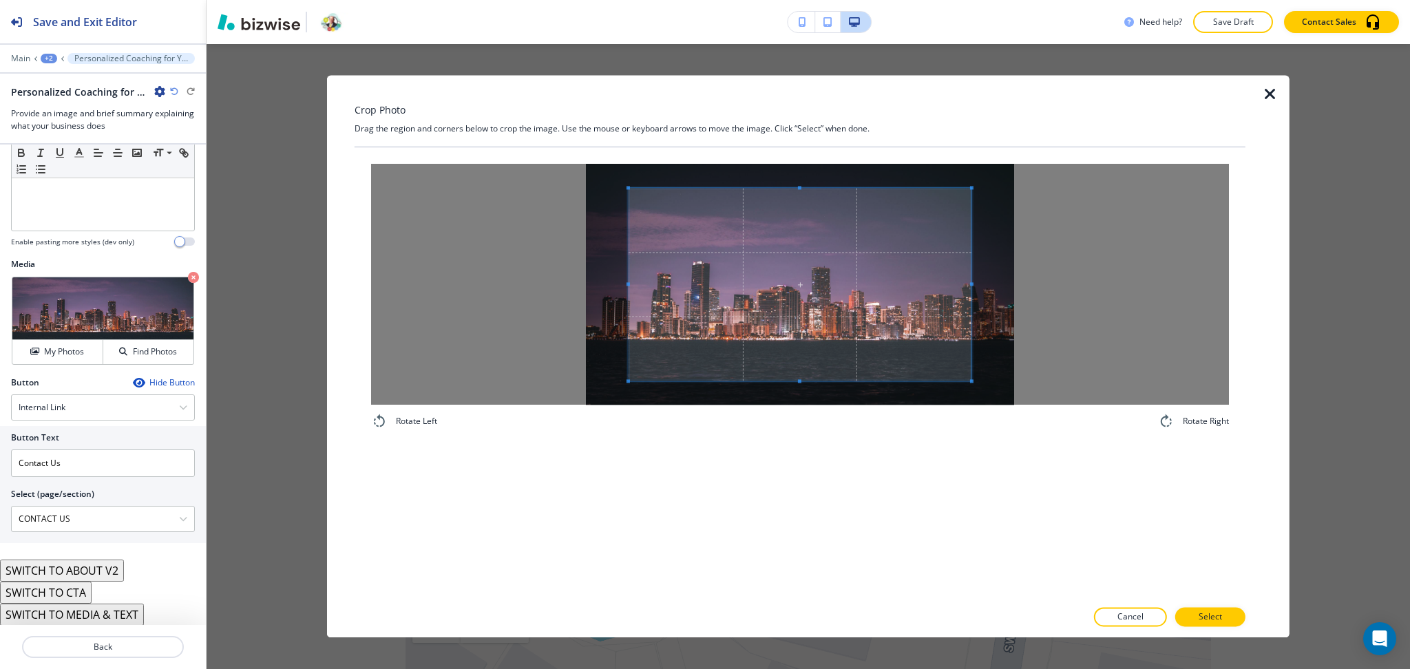
click at [808, 120] on div "Crop Photo Drag the region and corners below to crop the image. Use the mouse o…" at bounding box center [800, 356] width 891 height 563
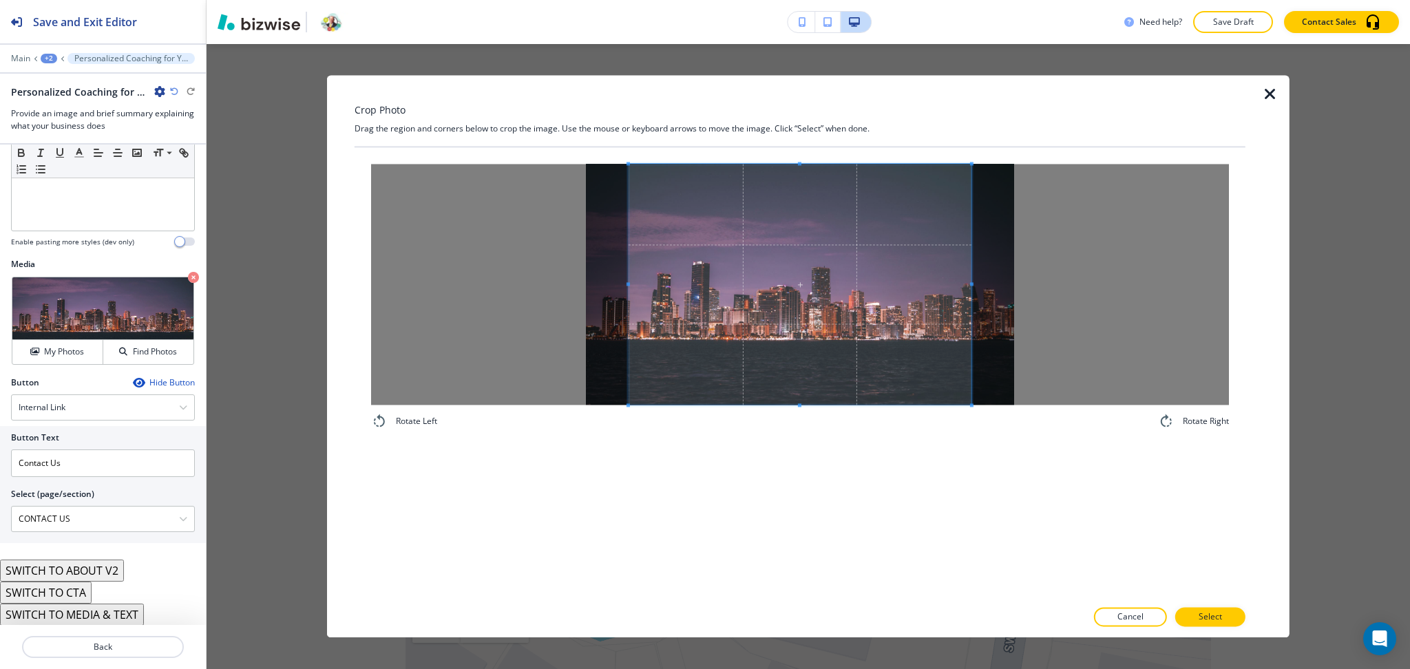
click at [849, 497] on div "Rotate Left Rotate Right" at bounding box center [800, 373] width 891 height 452
click at [1206, 626] on button "Select" at bounding box center [1210, 617] width 70 height 19
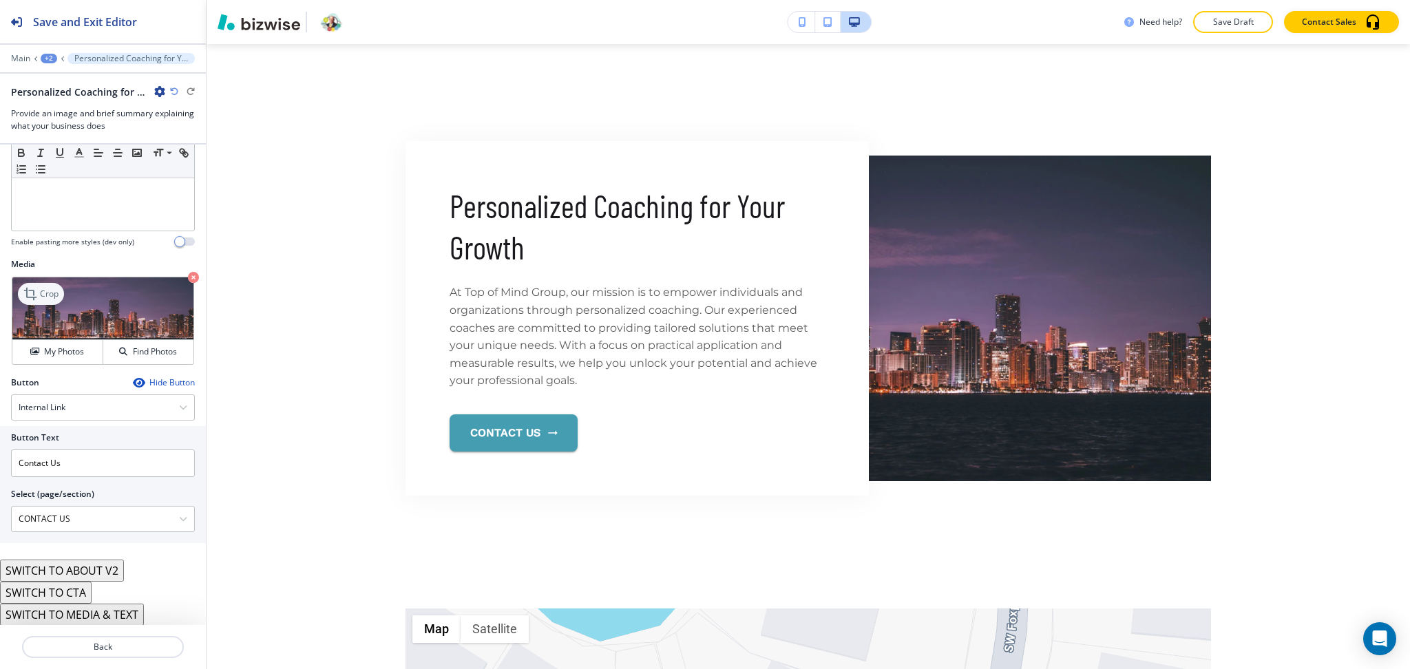
click at [48, 292] on p "Crop" at bounding box center [49, 294] width 19 height 12
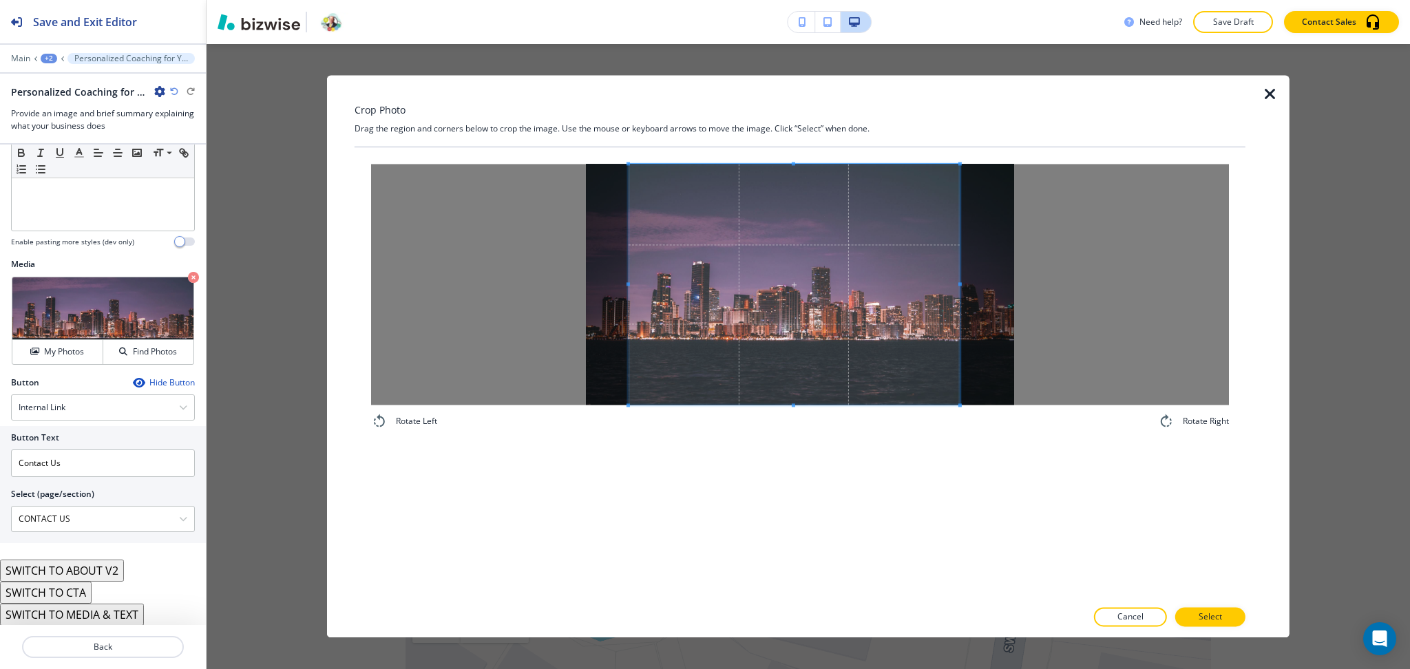
click at [952, 280] on div at bounding box center [794, 284] width 331 height 241
click at [1230, 617] on button "Select" at bounding box center [1210, 617] width 70 height 19
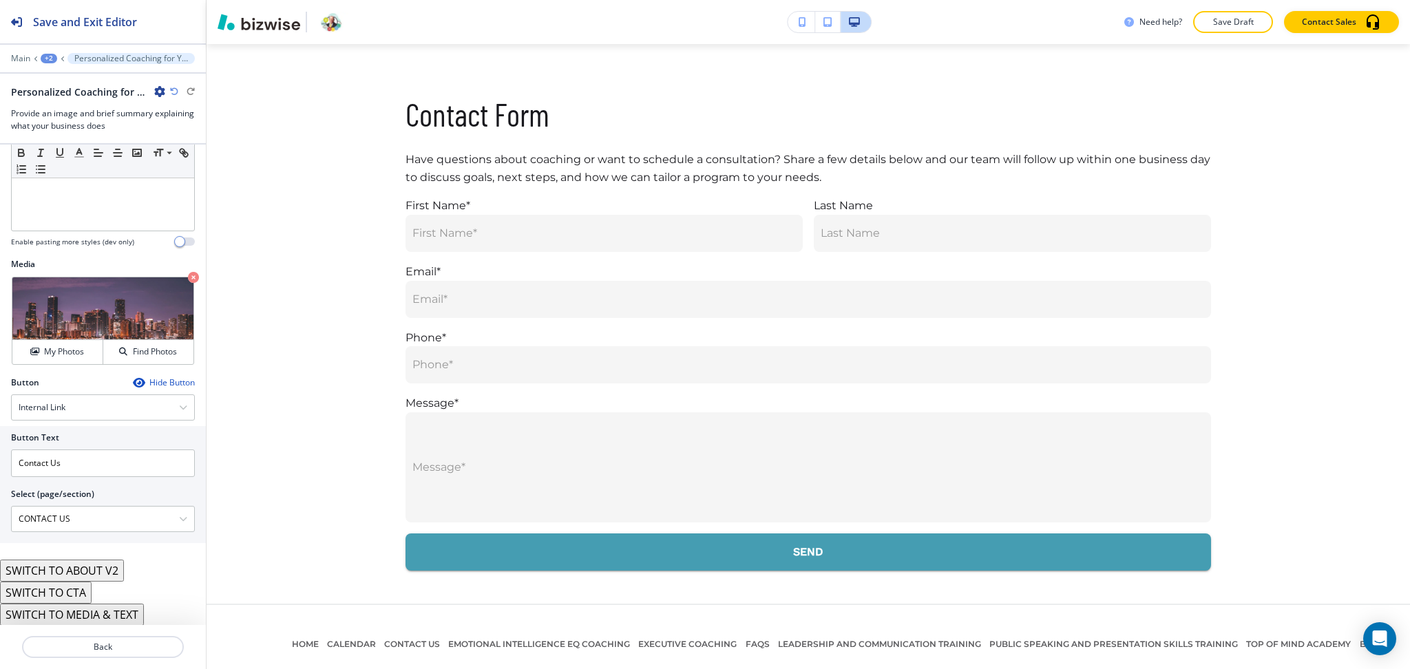
scroll to position [3600, 0]
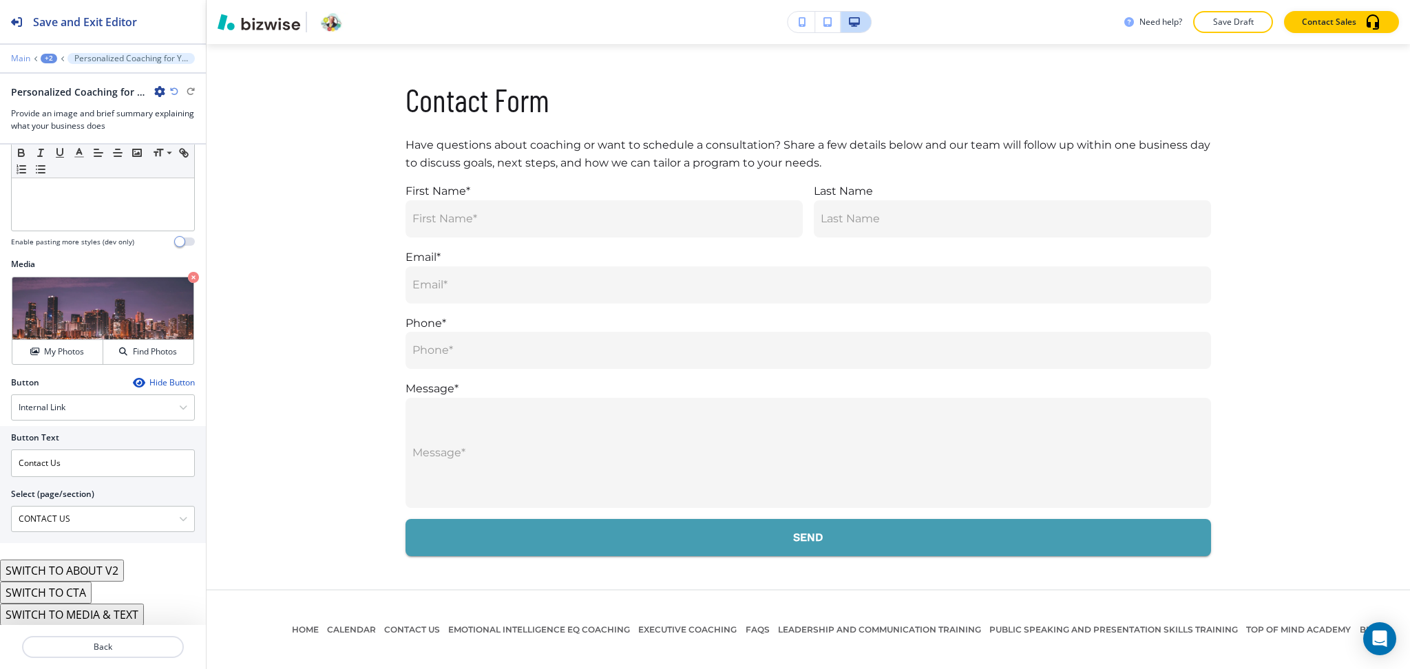
click at [17, 54] on p "Main" at bounding box center [20, 59] width 19 height 10
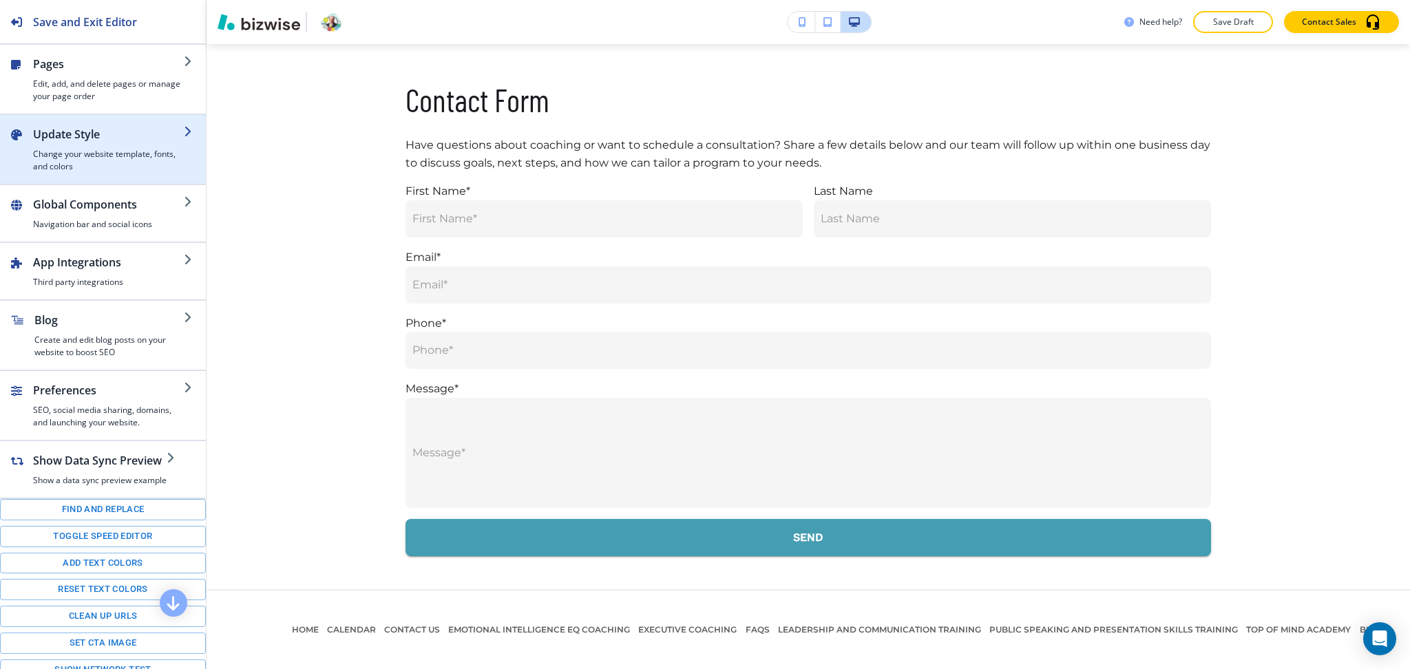
click at [74, 154] on h4 "Change your website template, fonts, and colors" at bounding box center [108, 160] width 151 height 25
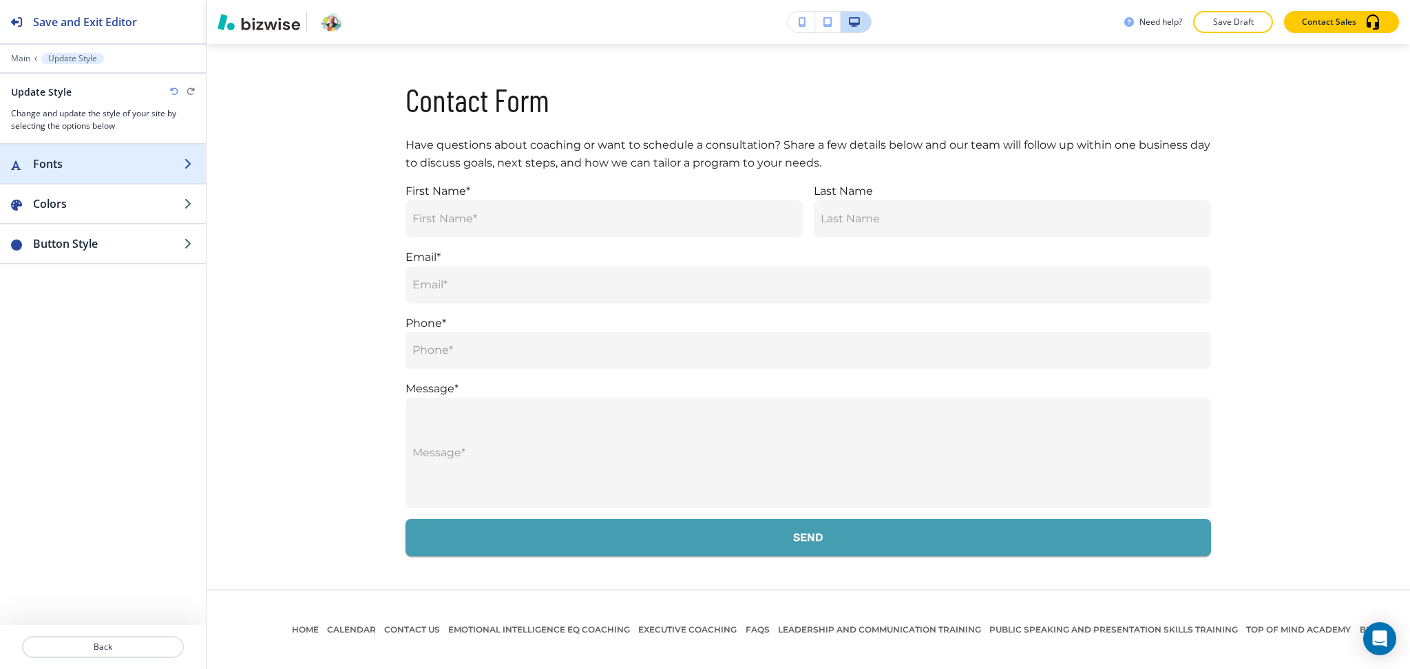
click at [82, 176] on div "button" at bounding box center [103, 177] width 206 height 11
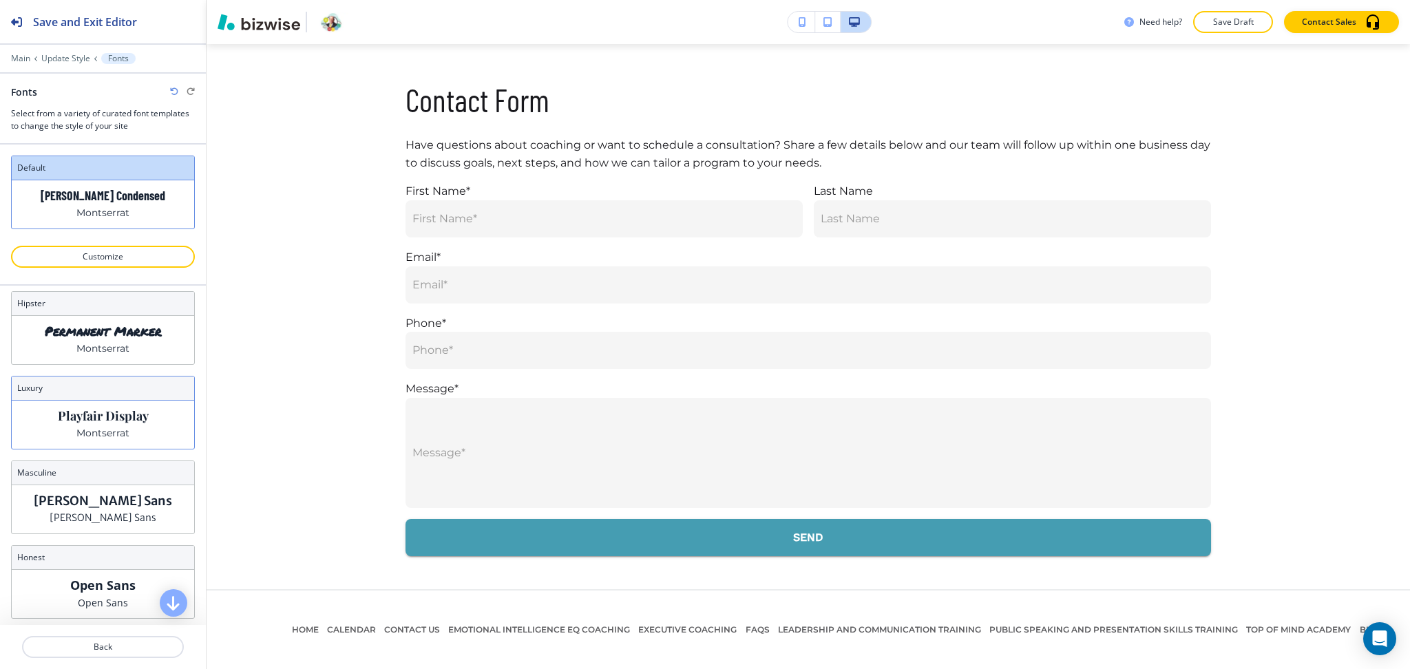
scroll to position [181, 0]
click at [105, 427] on p "Montserrat" at bounding box center [102, 433] width 53 height 14
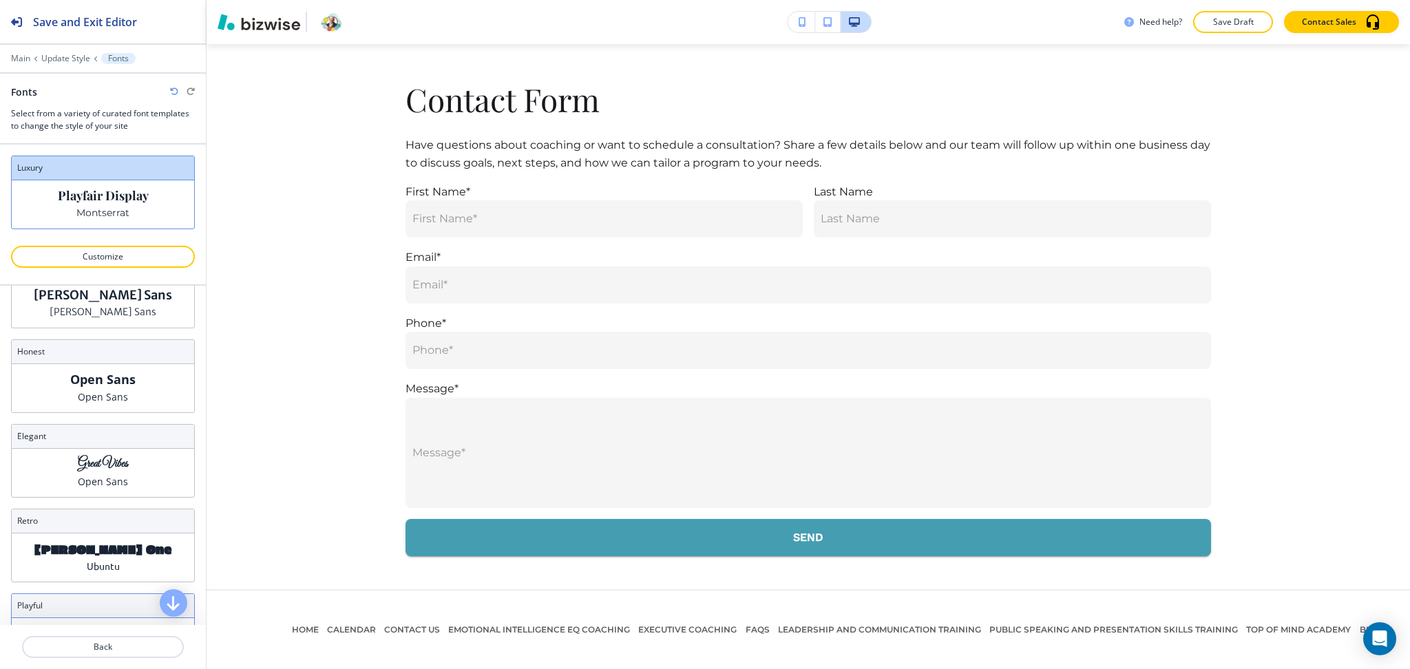
scroll to position [542, 0]
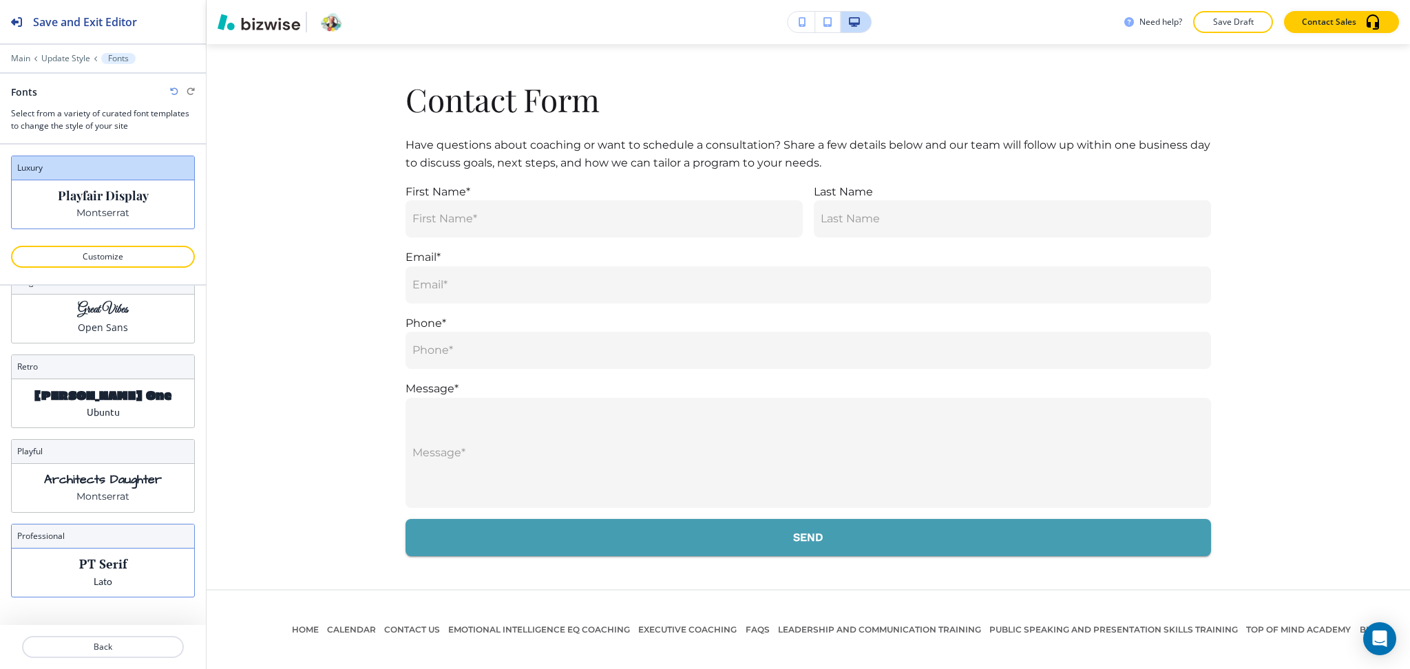
click at [112, 558] on p "PT Serif" at bounding box center [103, 564] width 48 height 14
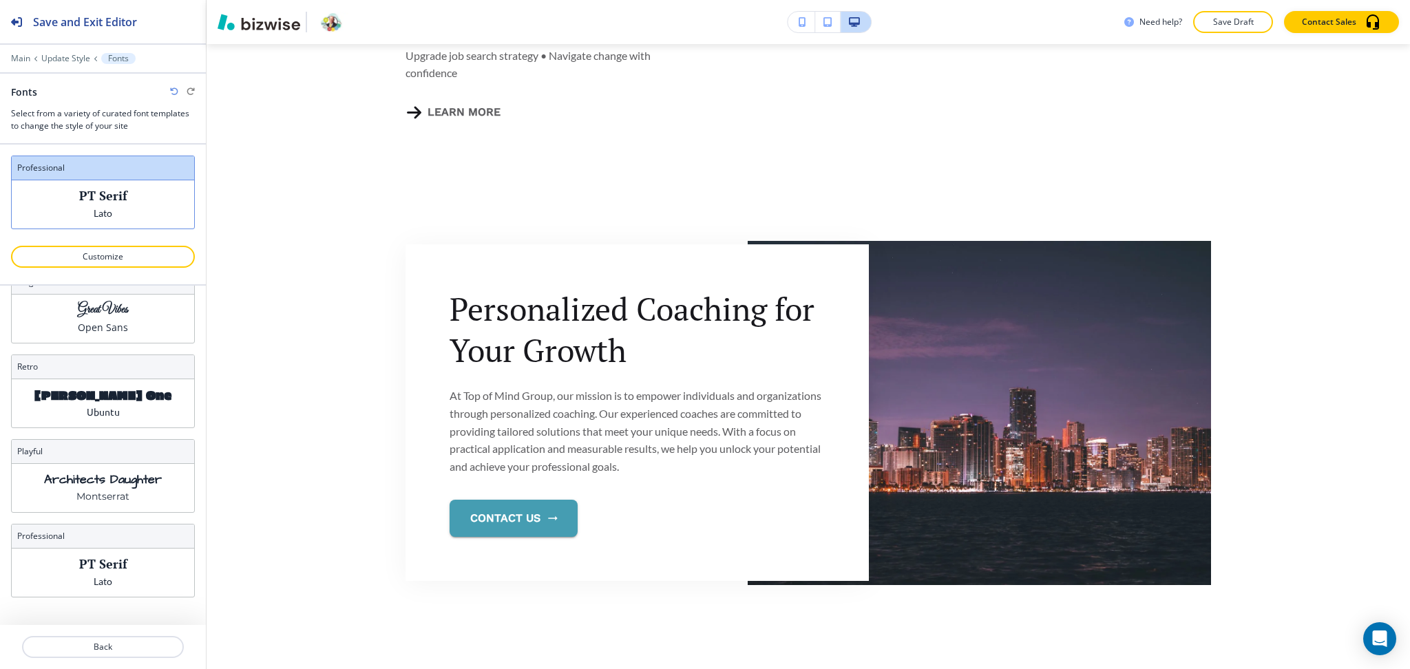
scroll to position [2605, 0]
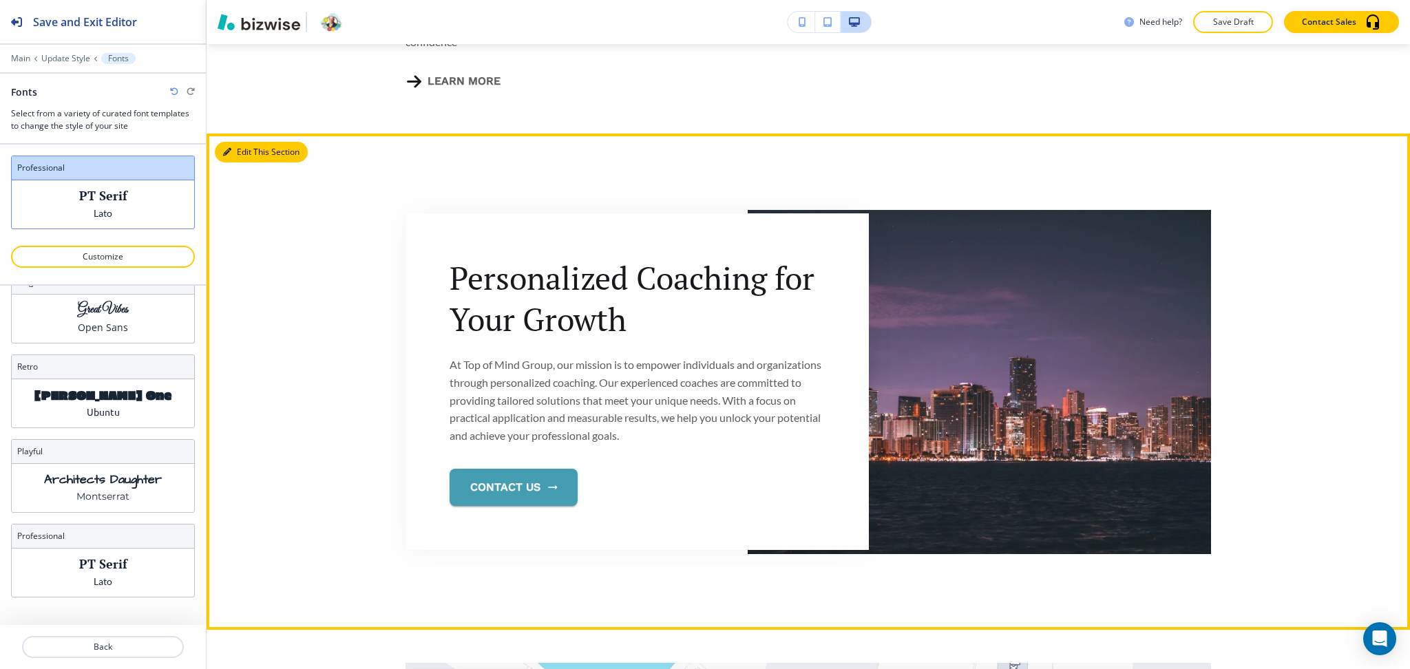
click at [245, 142] on button "Edit This Section" at bounding box center [261, 152] width 93 height 21
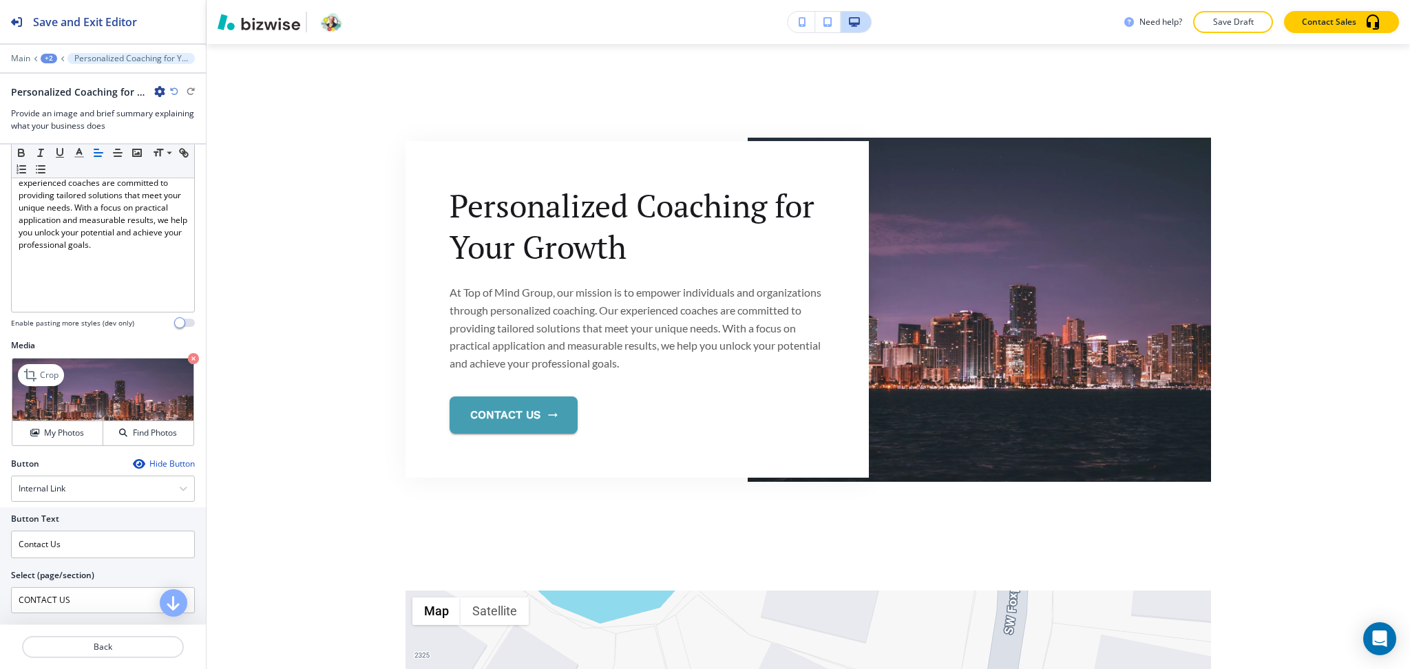
scroll to position [182, 0]
click at [50, 373] on p "Crop" at bounding box center [49, 374] width 19 height 12
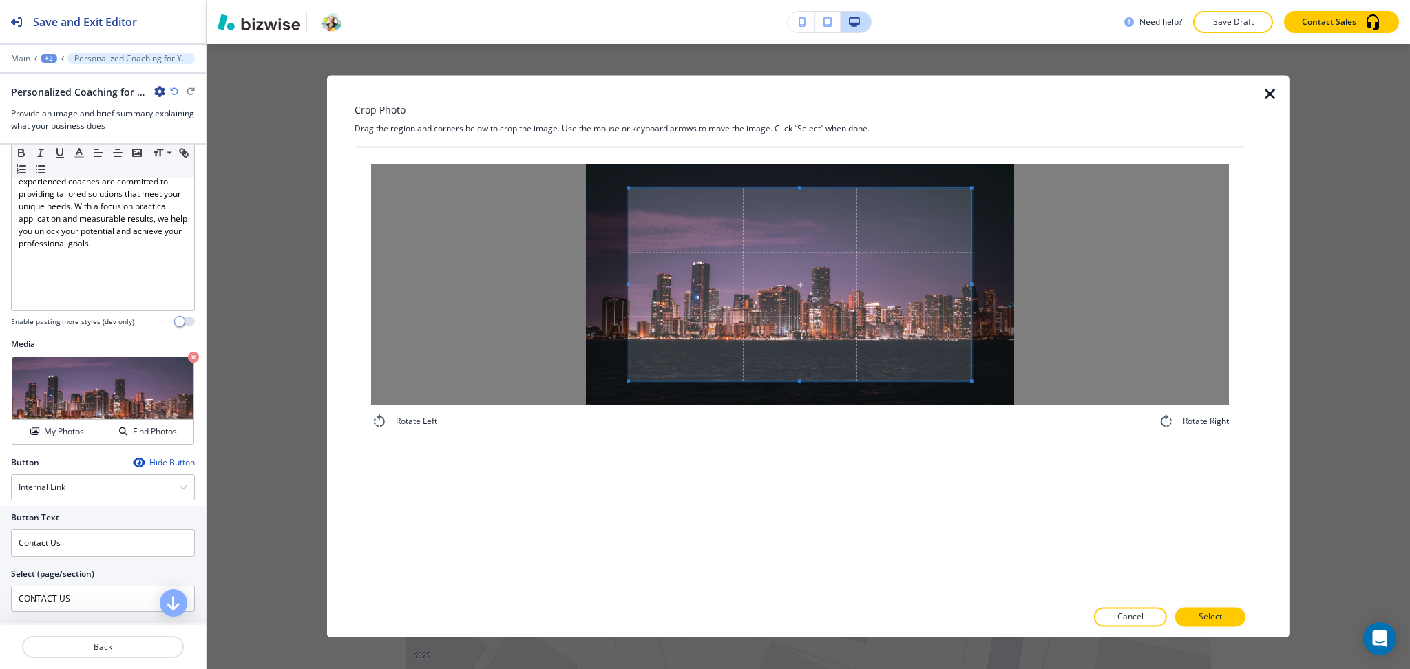
click at [816, 94] on div "Crop Photo Drag the region and corners below to crop the image. Use the mouse o…" at bounding box center [800, 356] width 891 height 563
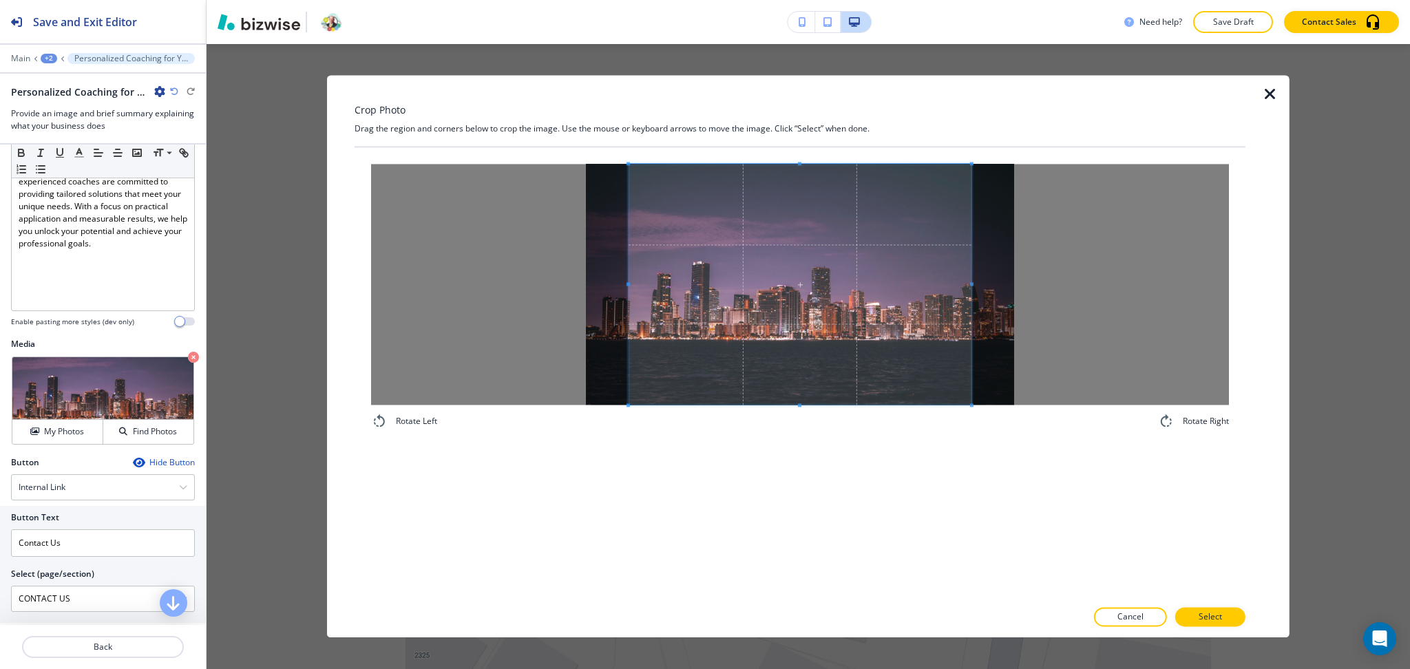
click at [830, 489] on div "Rotate Left Rotate Right" at bounding box center [800, 373] width 891 height 452
click at [968, 280] on span at bounding box center [800, 284] width 343 height 241
click at [943, 276] on span at bounding box center [944, 284] width 3 height 241
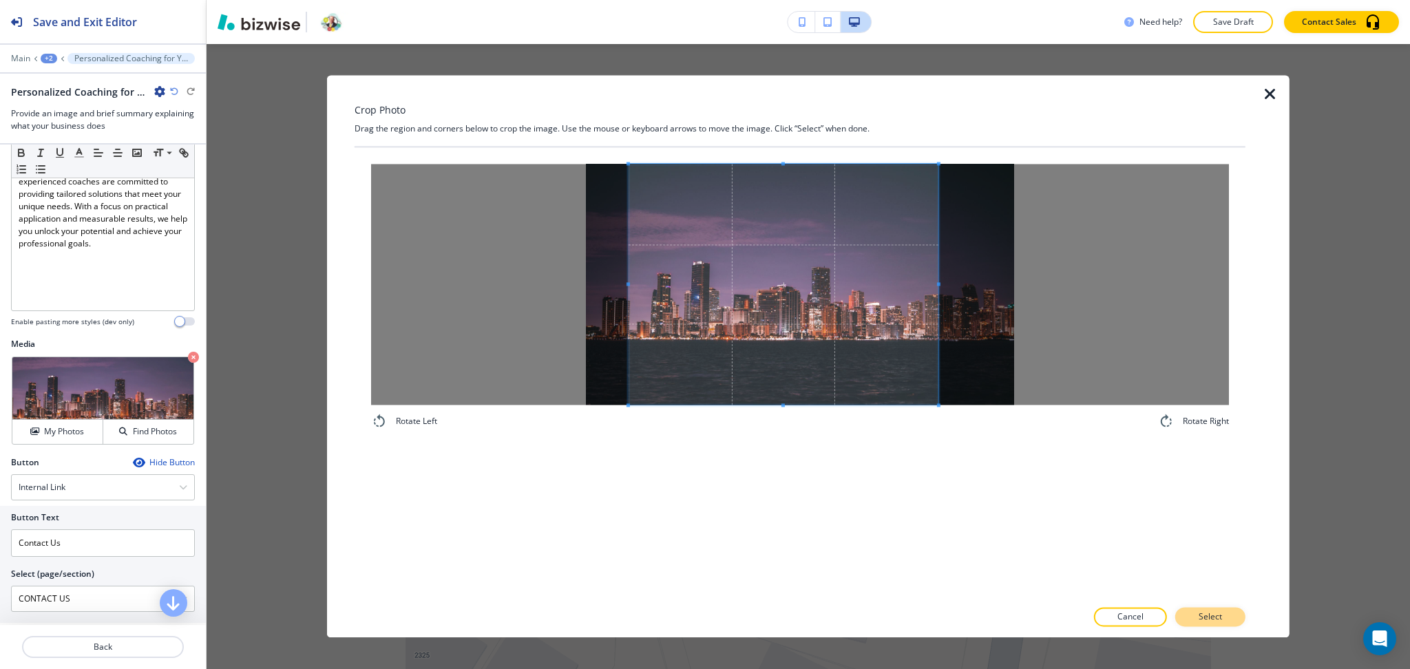
click at [1226, 617] on button "Select" at bounding box center [1210, 617] width 70 height 19
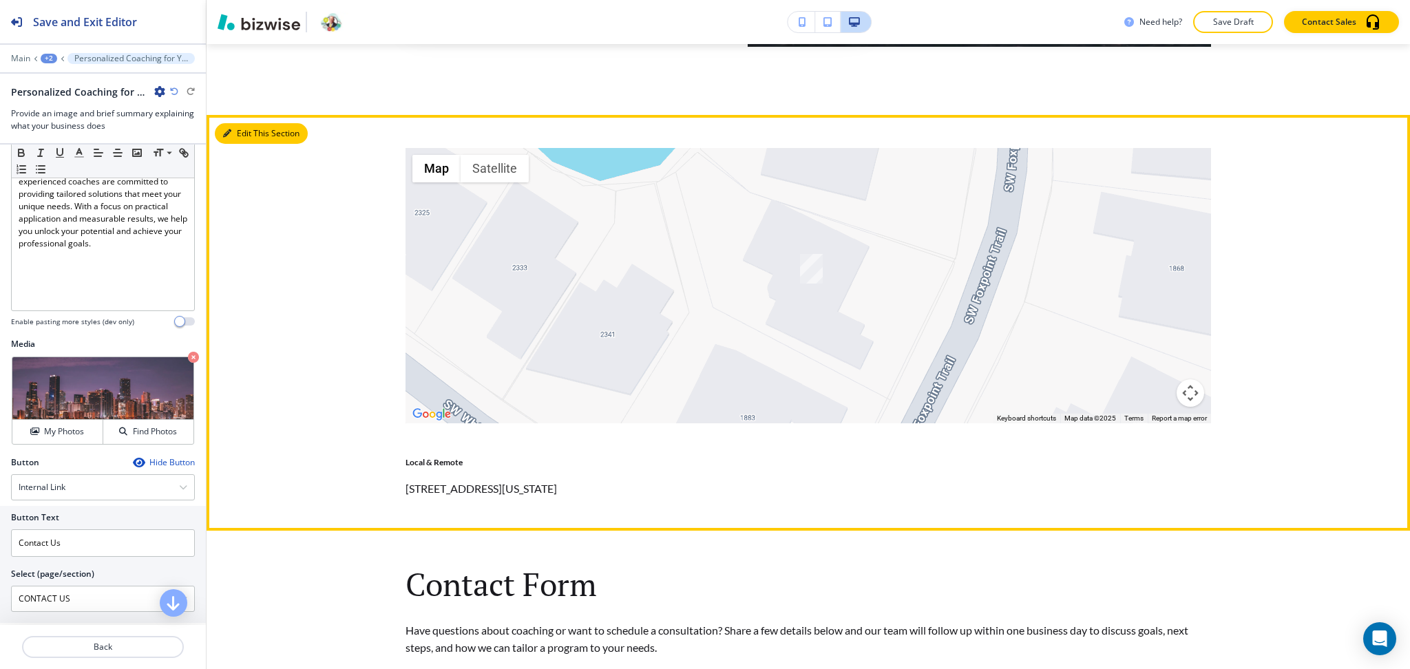
click at [250, 123] on button "Edit This Section" at bounding box center [261, 133] width 93 height 21
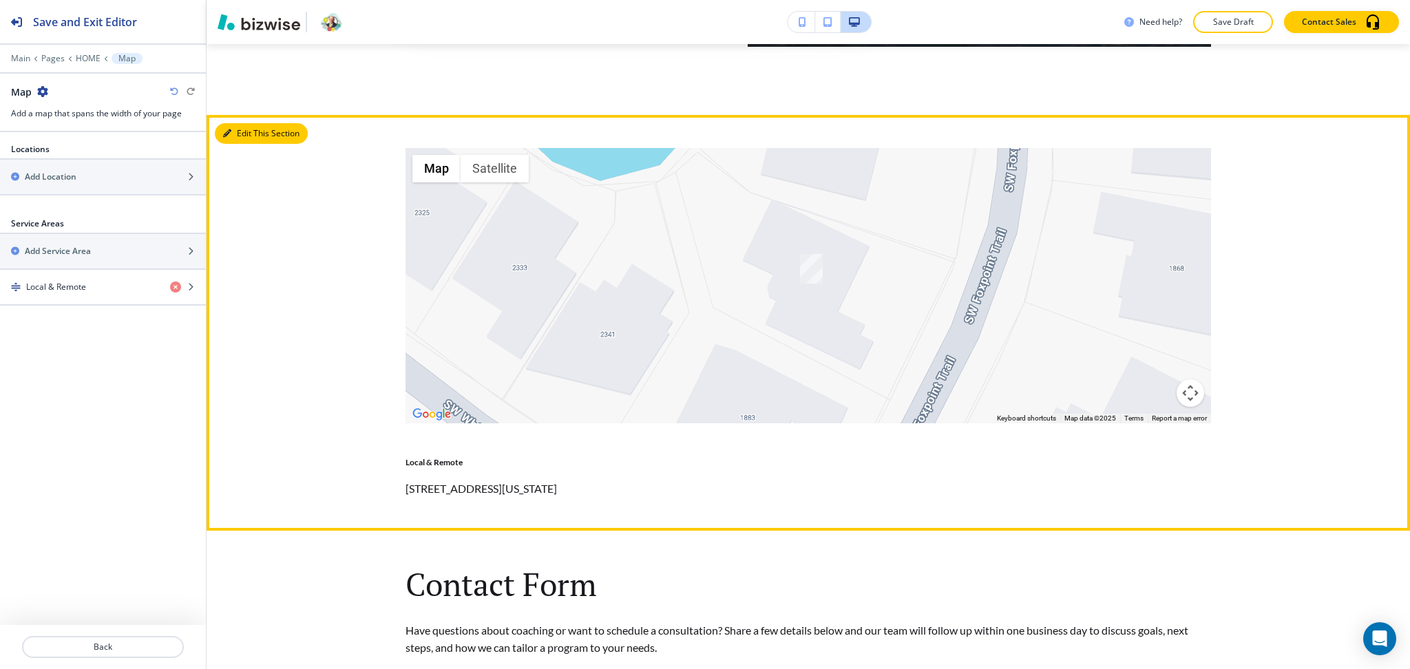
scroll to position [3174, 0]
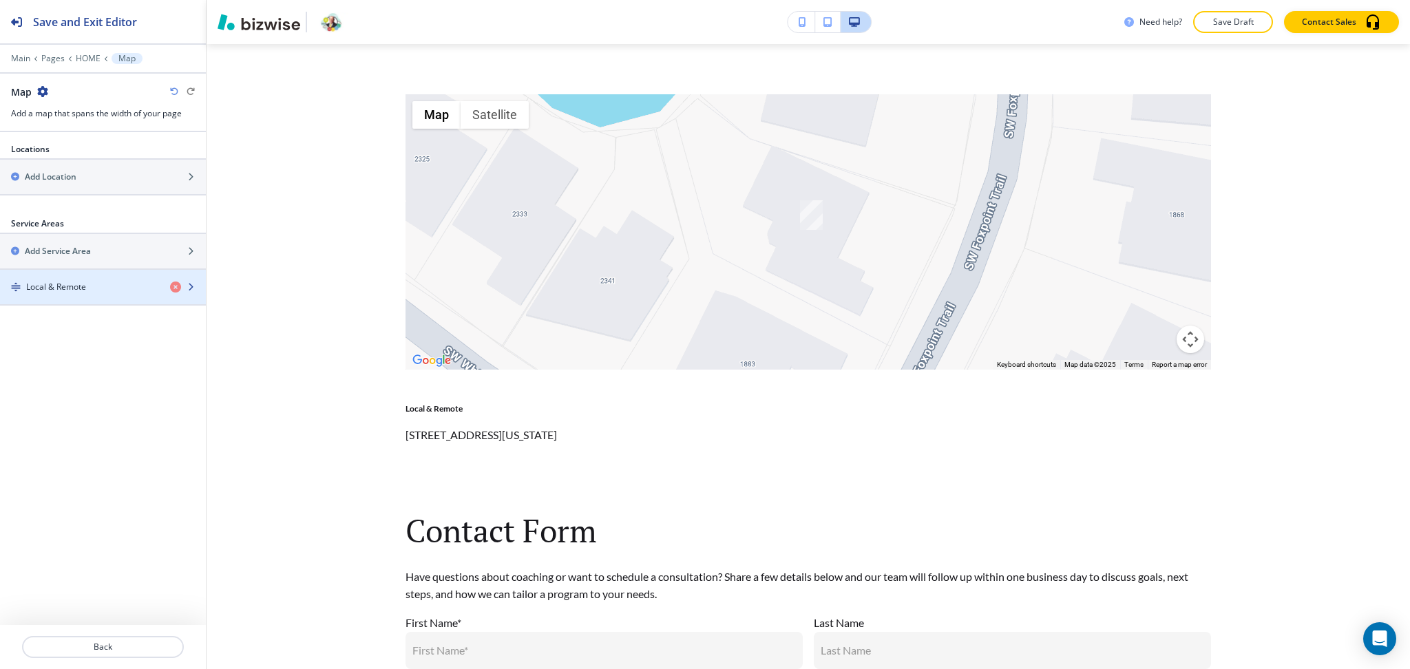
click at [83, 282] on h4 "Local & Remote" at bounding box center [56, 287] width 60 height 12
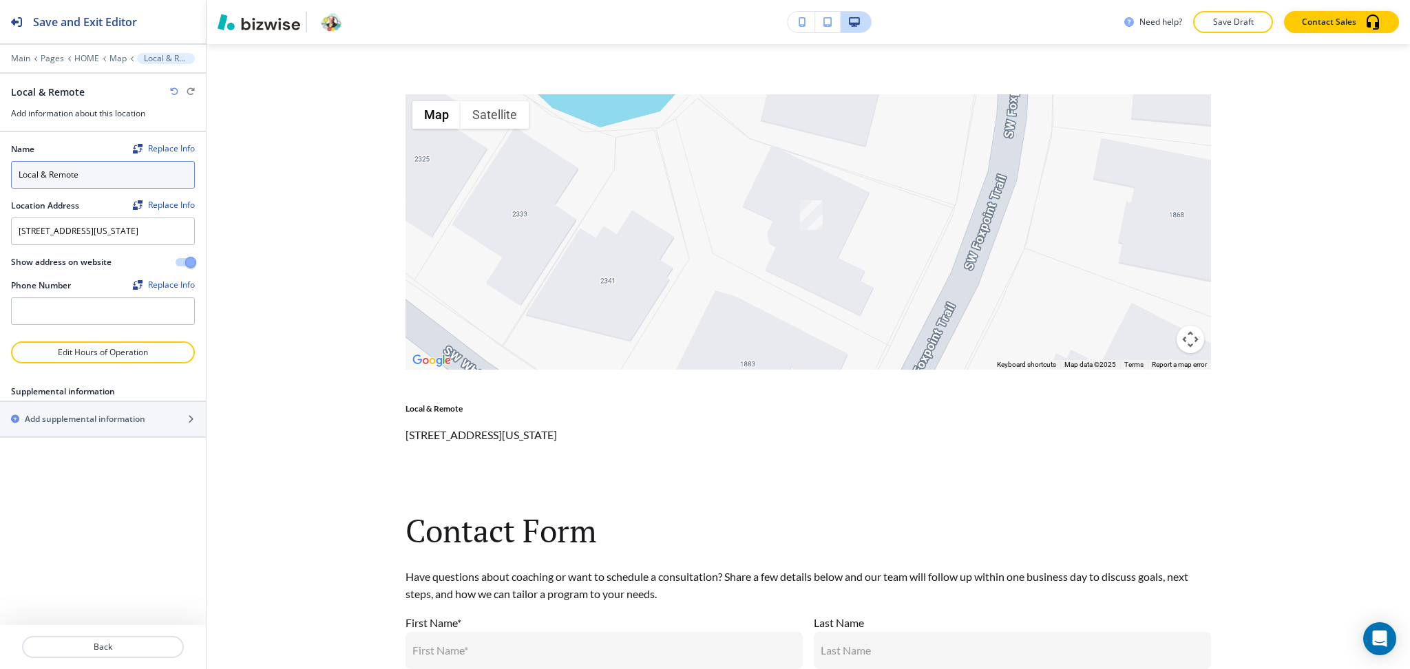
drag, startPoint x: 99, startPoint y: 176, endPoint x: 0, endPoint y: 158, distance: 100.9
click at [0, 159] on div "Name Replace Info Local & Remote Location Address Replace Info [STREET_ADDRESS]…" at bounding box center [103, 236] width 206 height 209
type input "Our Location"
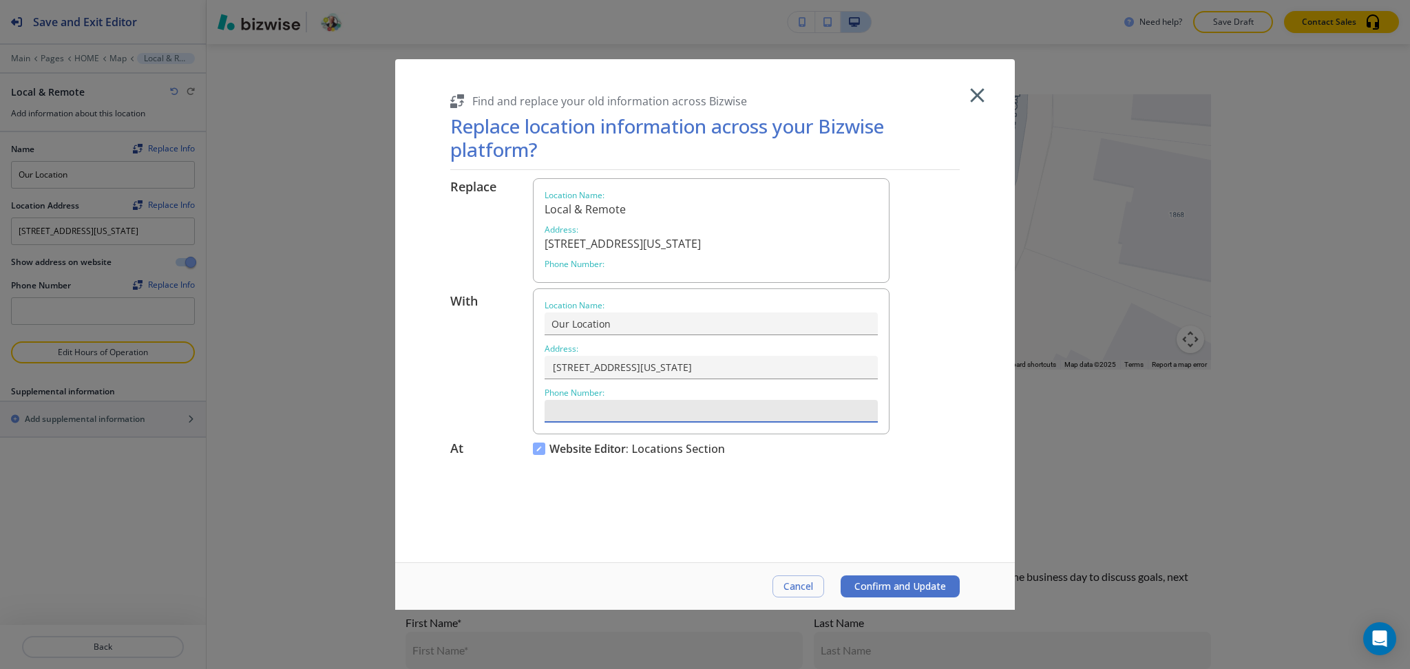
click at [598, 419] on input "text" at bounding box center [711, 411] width 333 height 23
paste input "[PHONE_NUMBER]"
type input "[PHONE_NUMBER]"
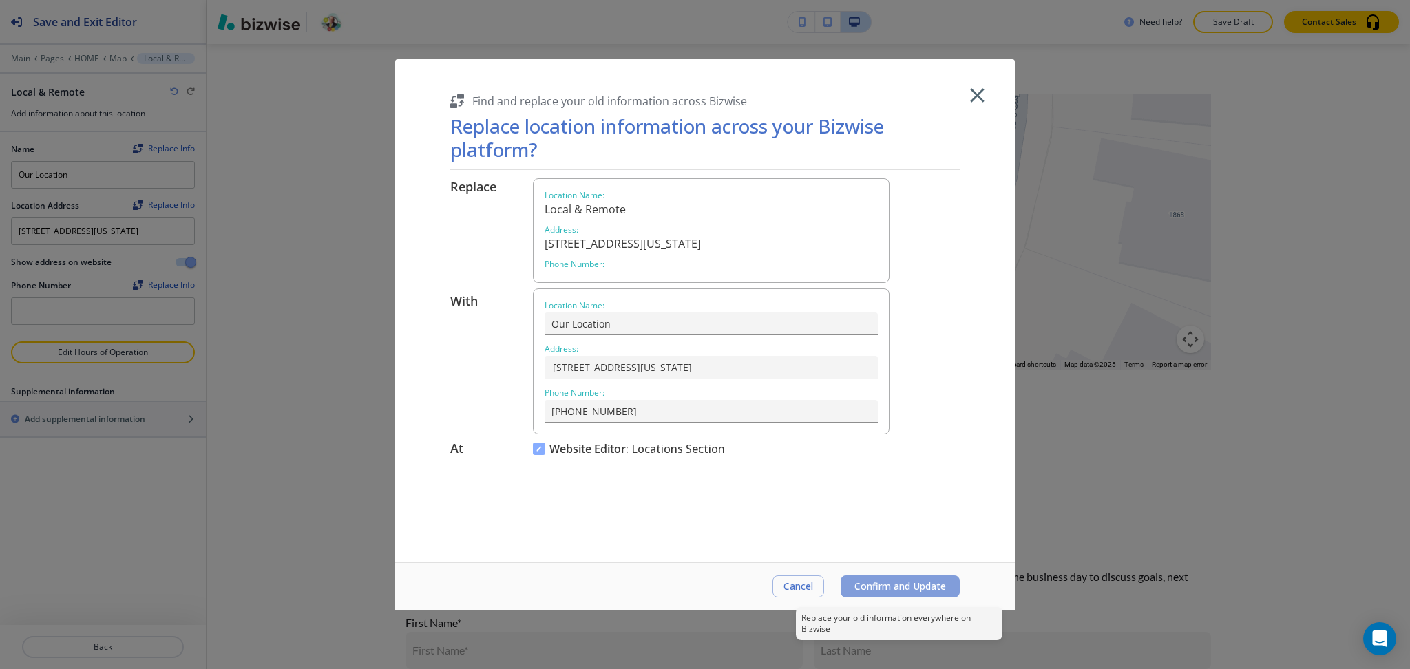
click at [877, 581] on span "Confirm and Update" at bounding box center [900, 586] width 92 height 11
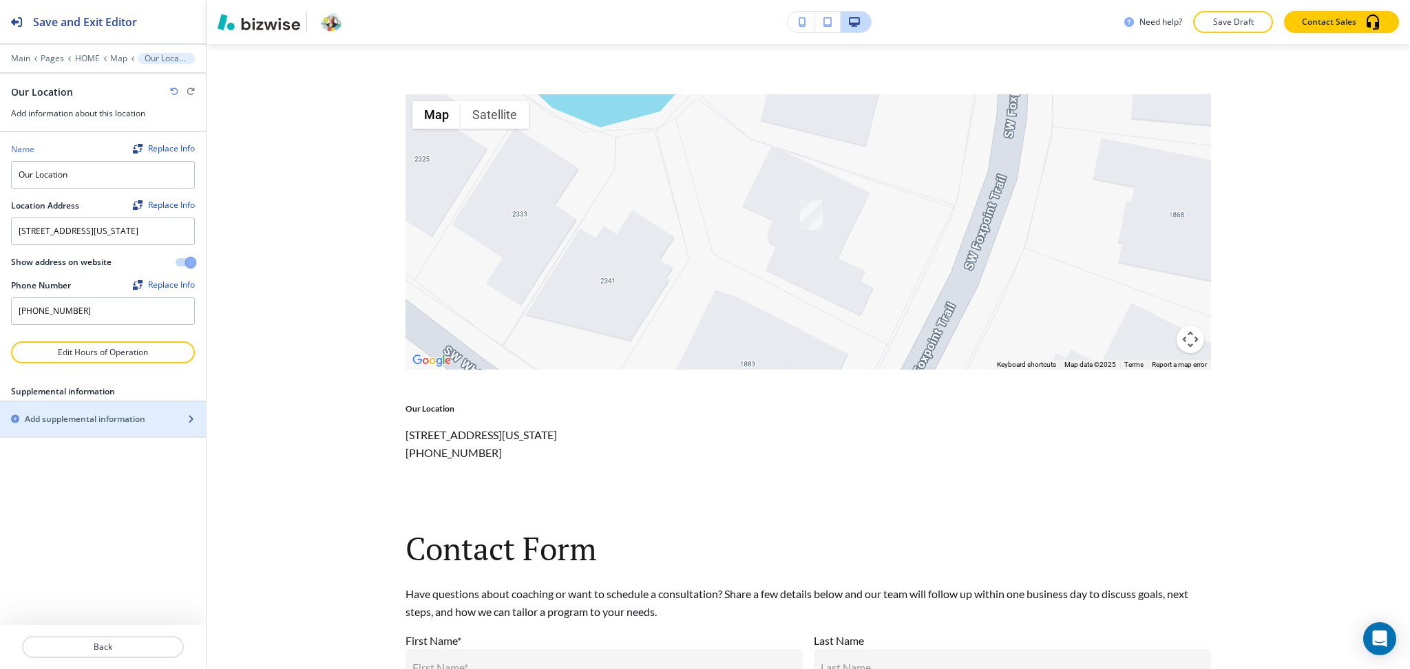
click at [86, 413] on div "button" at bounding box center [103, 407] width 206 height 11
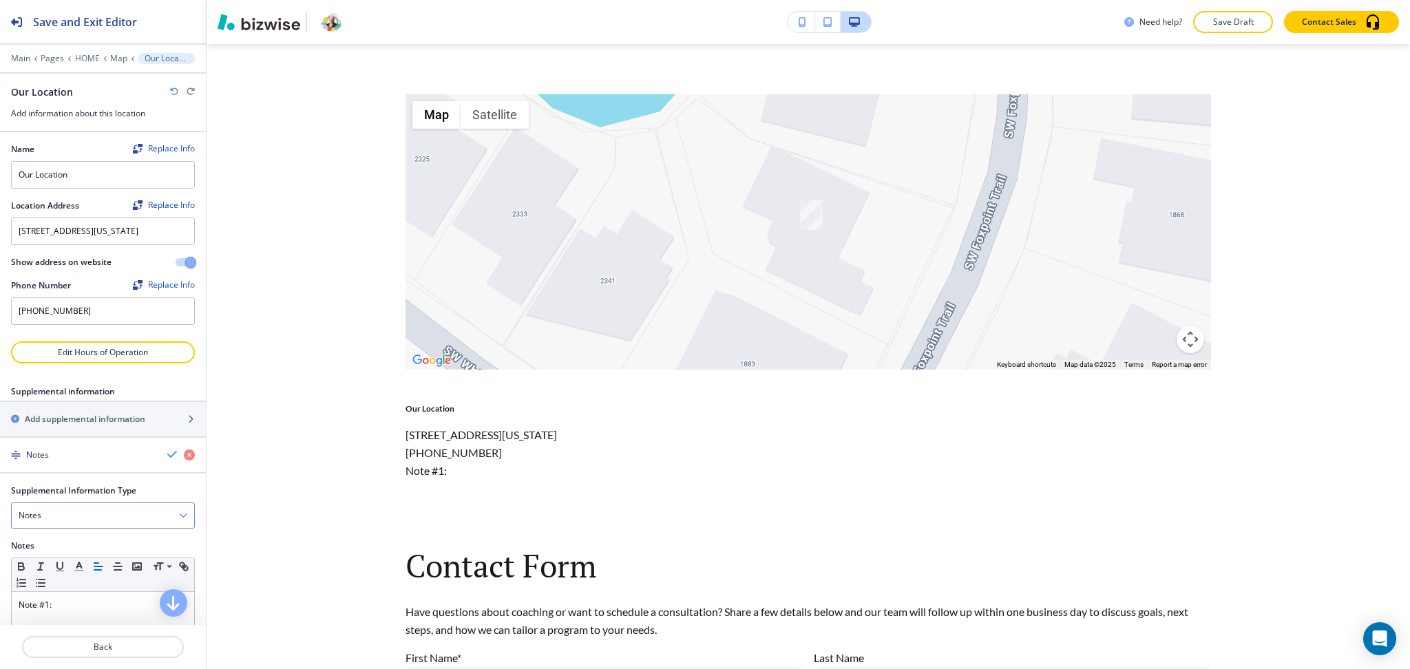
click at [71, 527] on div "Notes" at bounding box center [103, 515] width 182 height 25
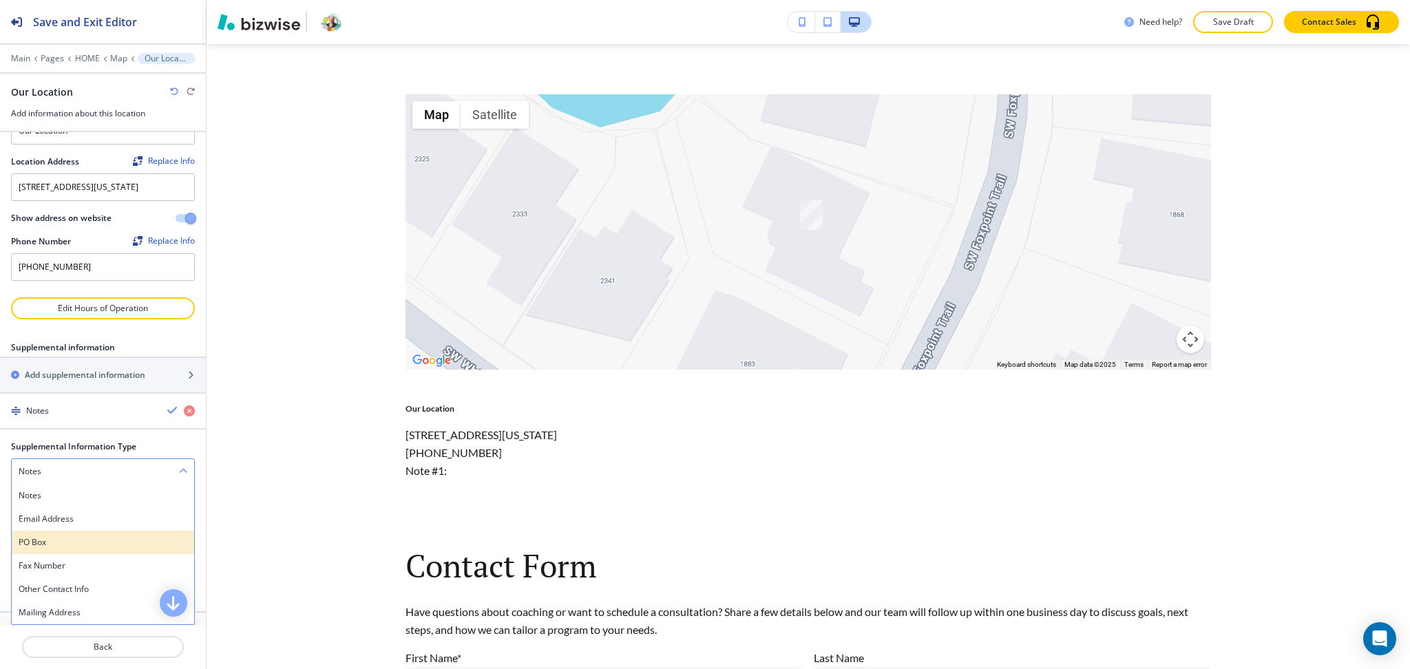
scroll to position [56, 0]
click at [64, 525] on h4 "Email Address" at bounding box center [103, 519] width 169 height 12
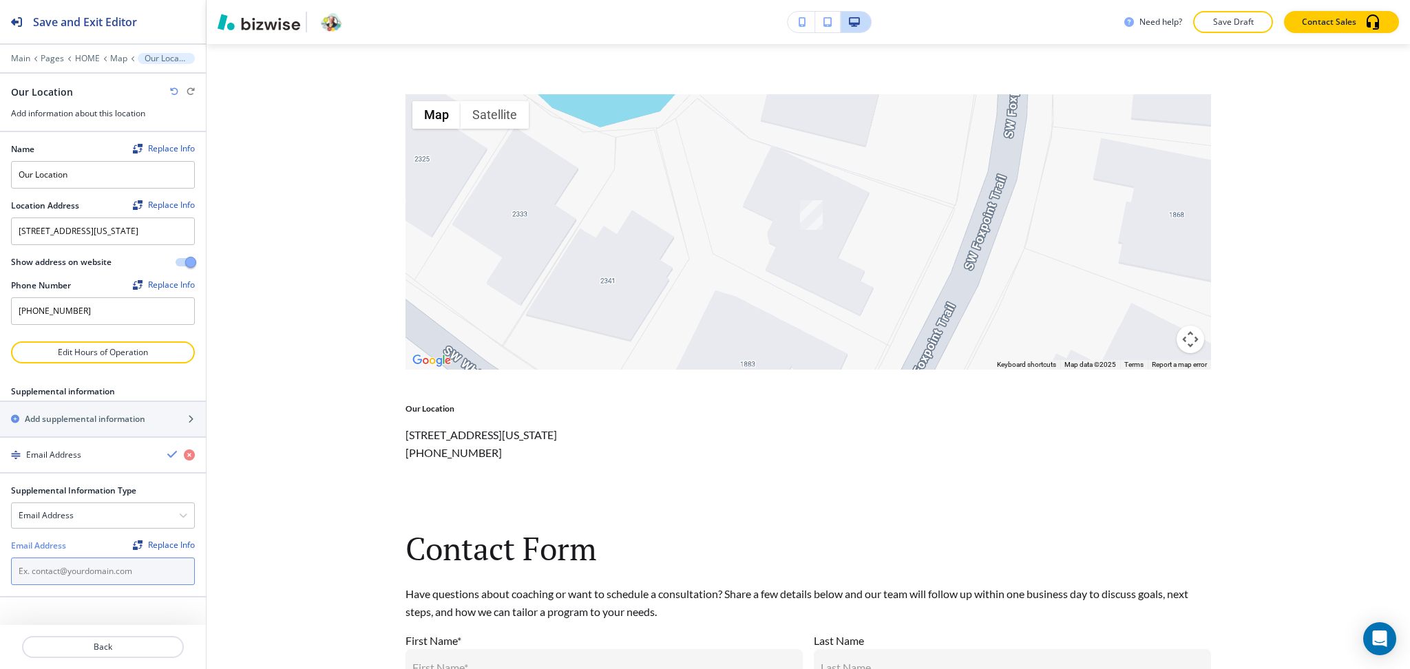
click at [79, 585] on input "text" at bounding box center [103, 572] width 184 height 28
paste input "[PERSON_NAME][EMAIL_ADDRESS][DOMAIN_NAME]"
type input "[PERSON_NAME][EMAIL_ADDRESS][DOMAIN_NAME]"
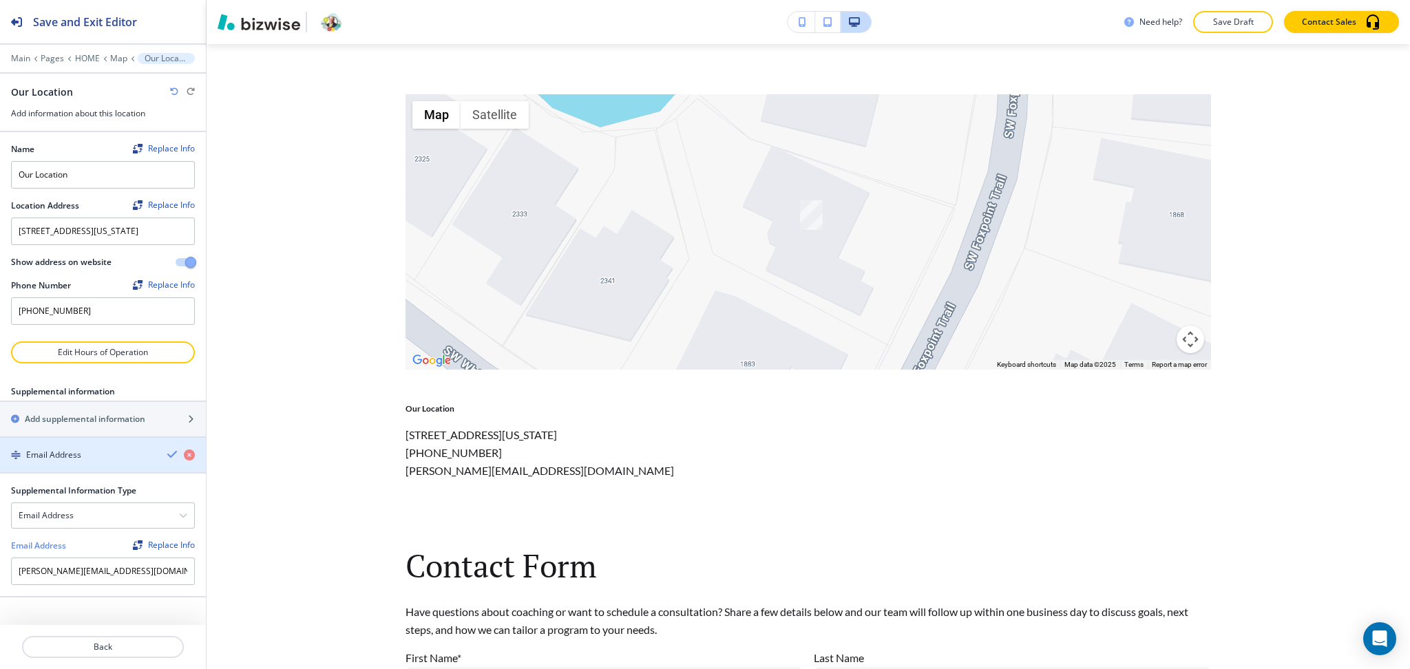
click at [169, 460] on icon "button" at bounding box center [172, 454] width 11 height 11
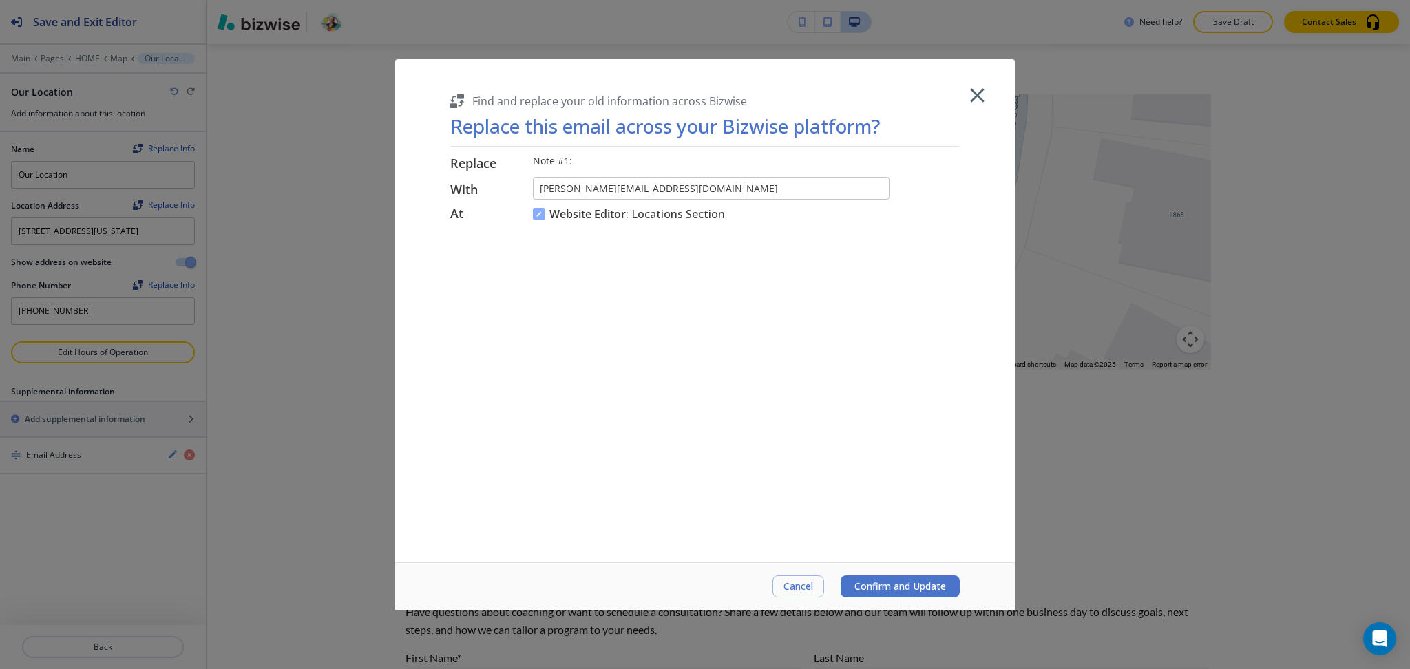
click at [920, 595] on button "Confirm and Update" at bounding box center [900, 587] width 119 height 22
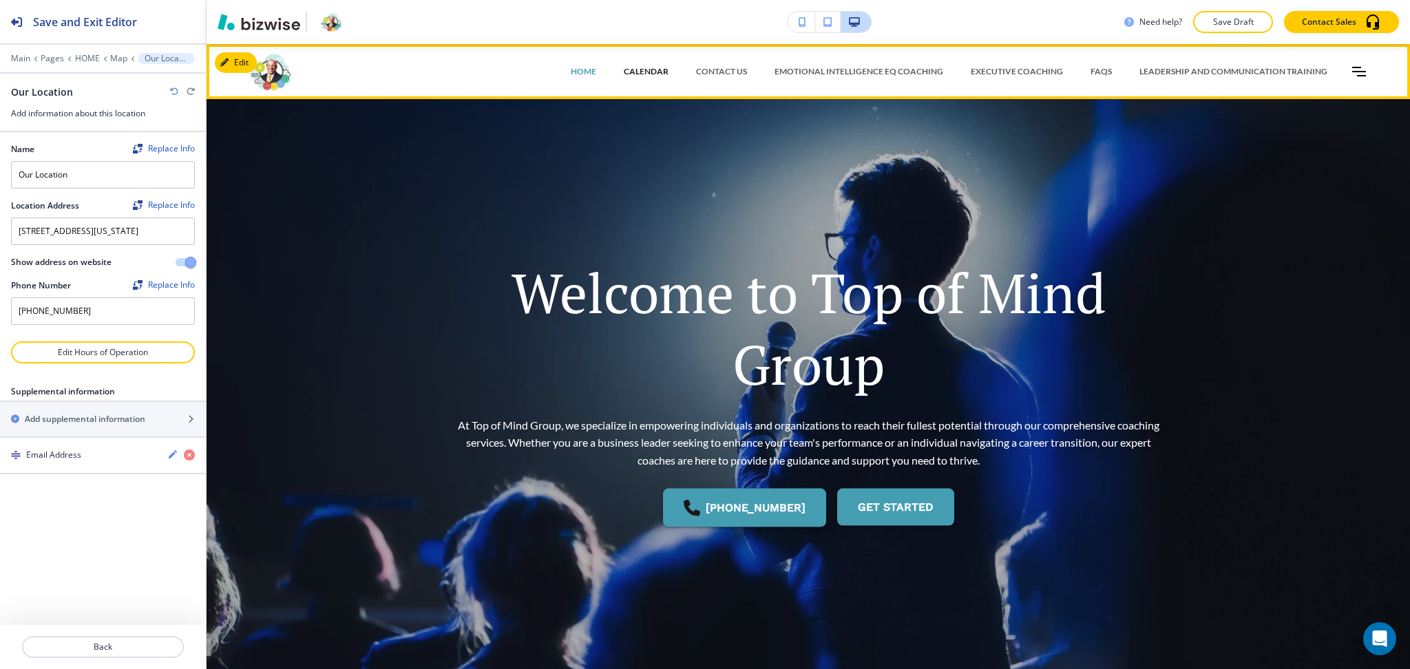
click at [644, 69] on p "CALENDAR" at bounding box center [646, 71] width 45 height 12
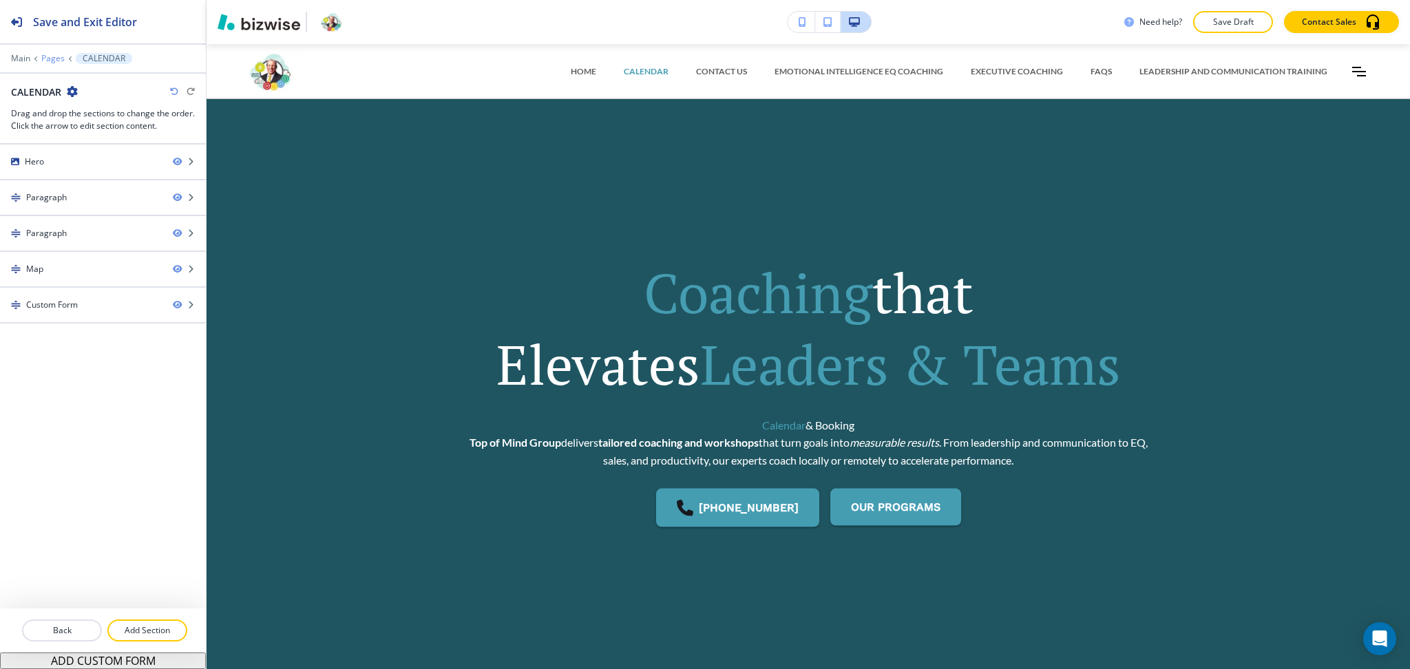
click at [50, 61] on p "Pages" at bounding box center [52, 59] width 23 height 10
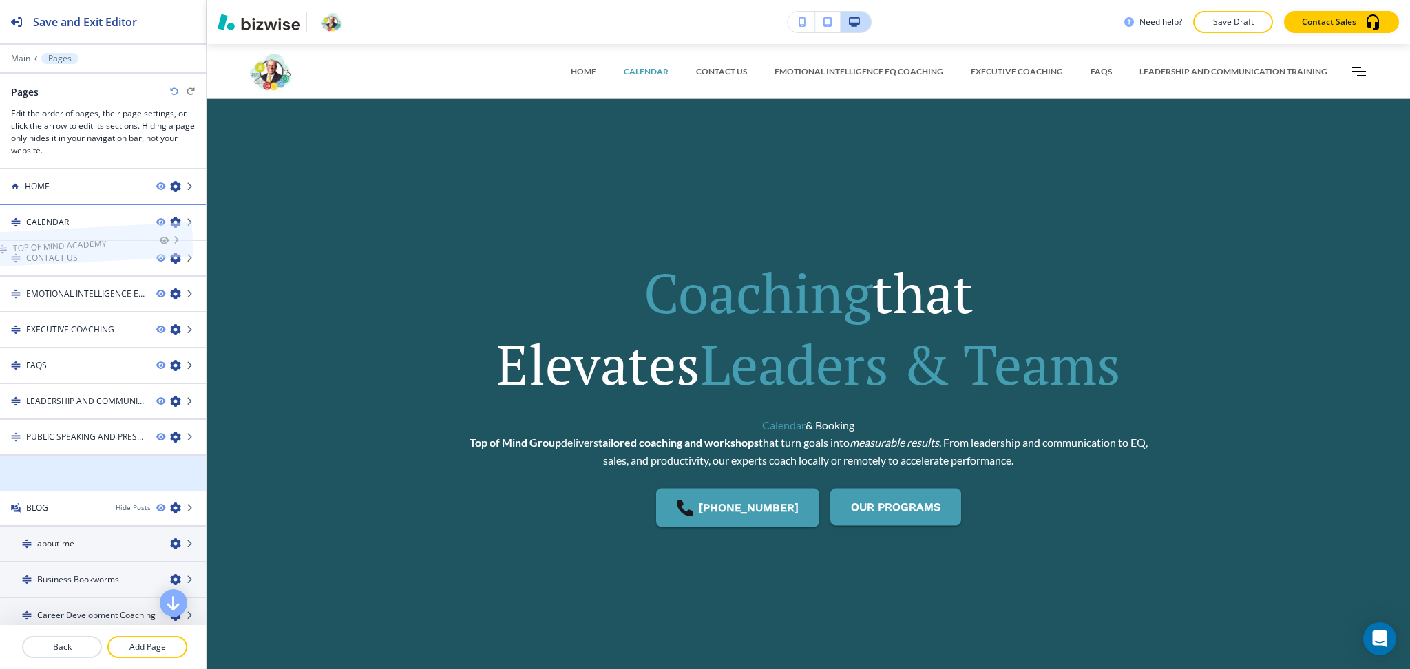
drag, startPoint x: 98, startPoint y: 463, endPoint x: 83, endPoint y: 209, distance: 255.2
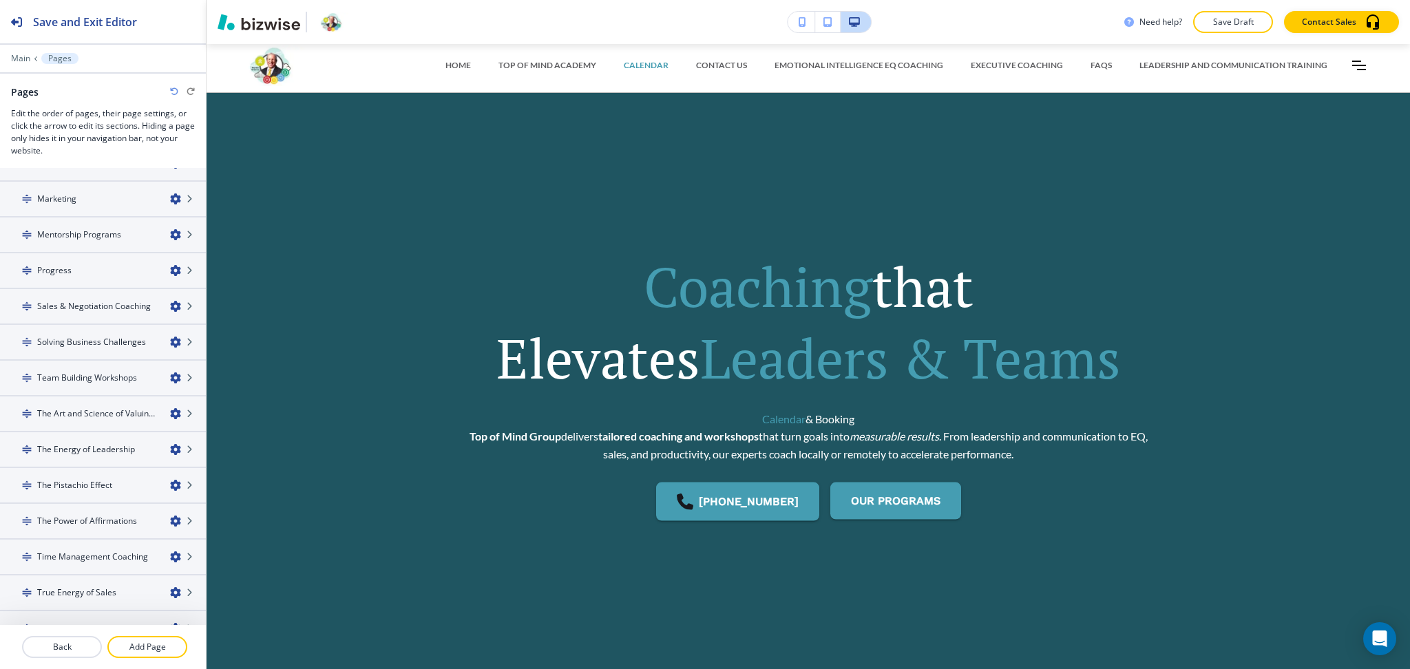
scroll to position [16, 0]
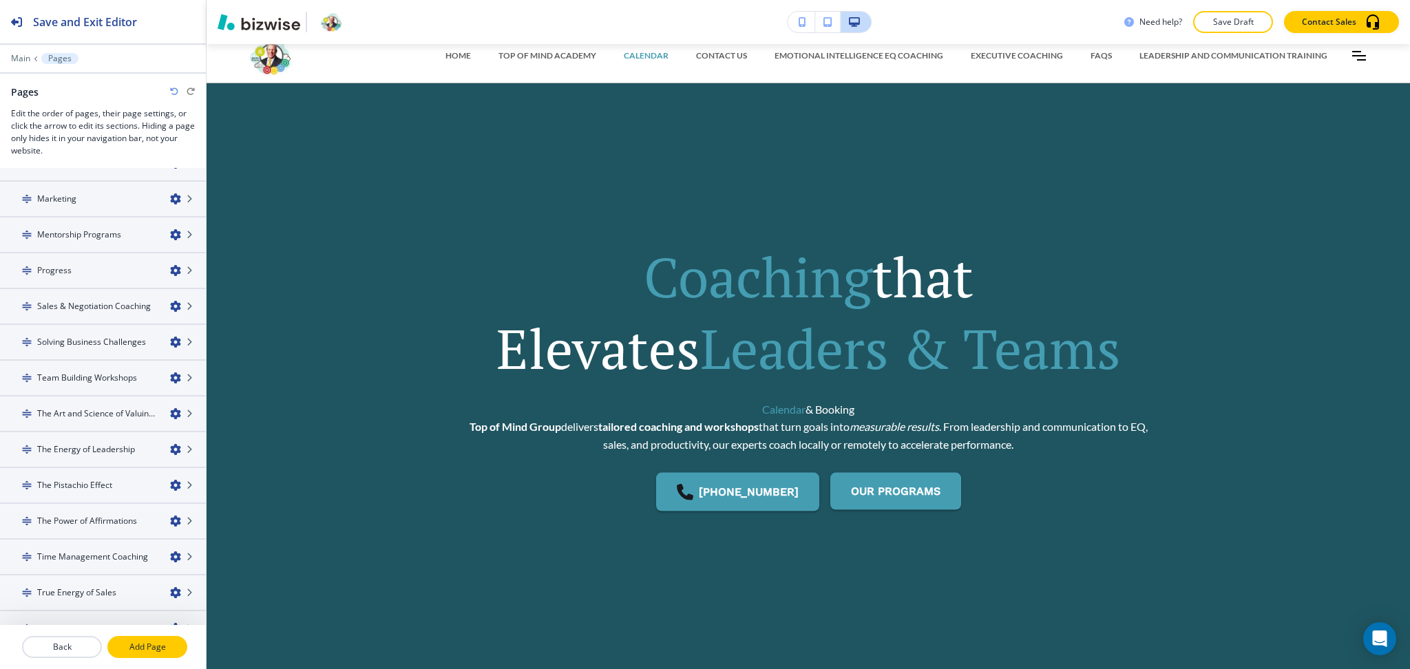
click at [143, 643] on p "Add Page" at bounding box center [147, 647] width 77 height 12
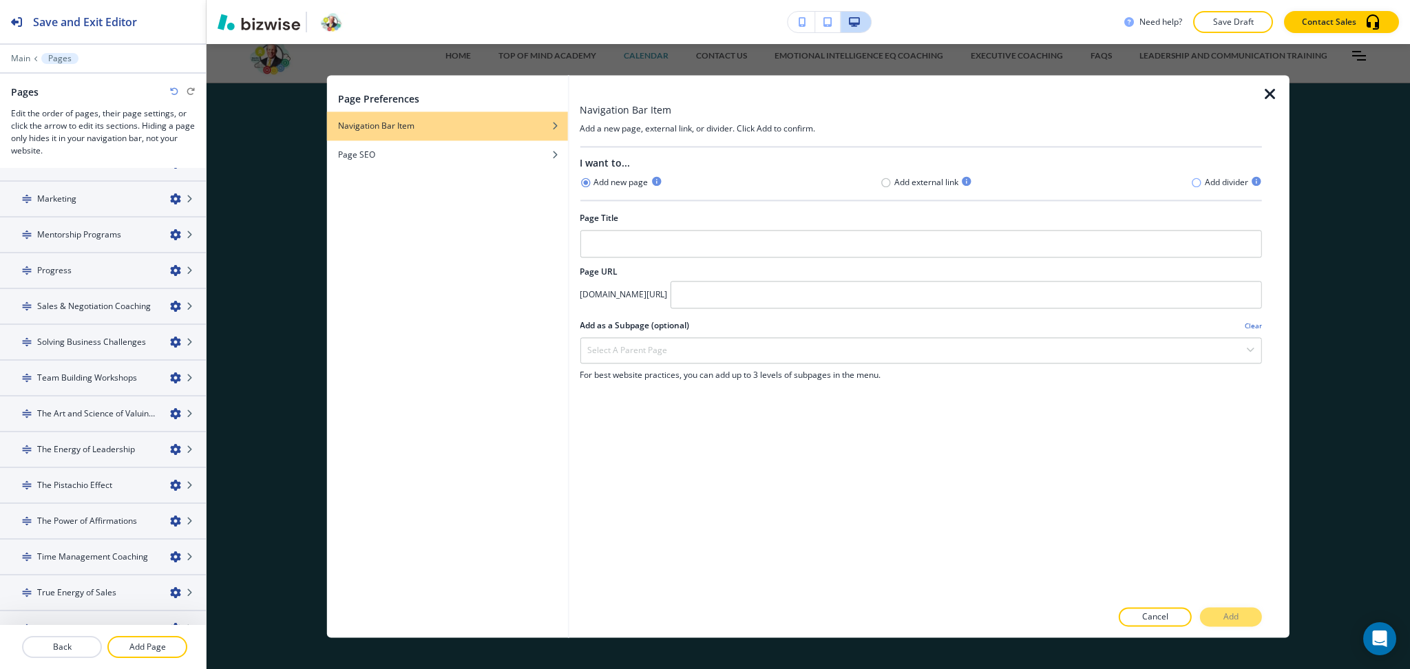
click at [1195, 182] on icon "button" at bounding box center [1196, 182] width 11 height 11
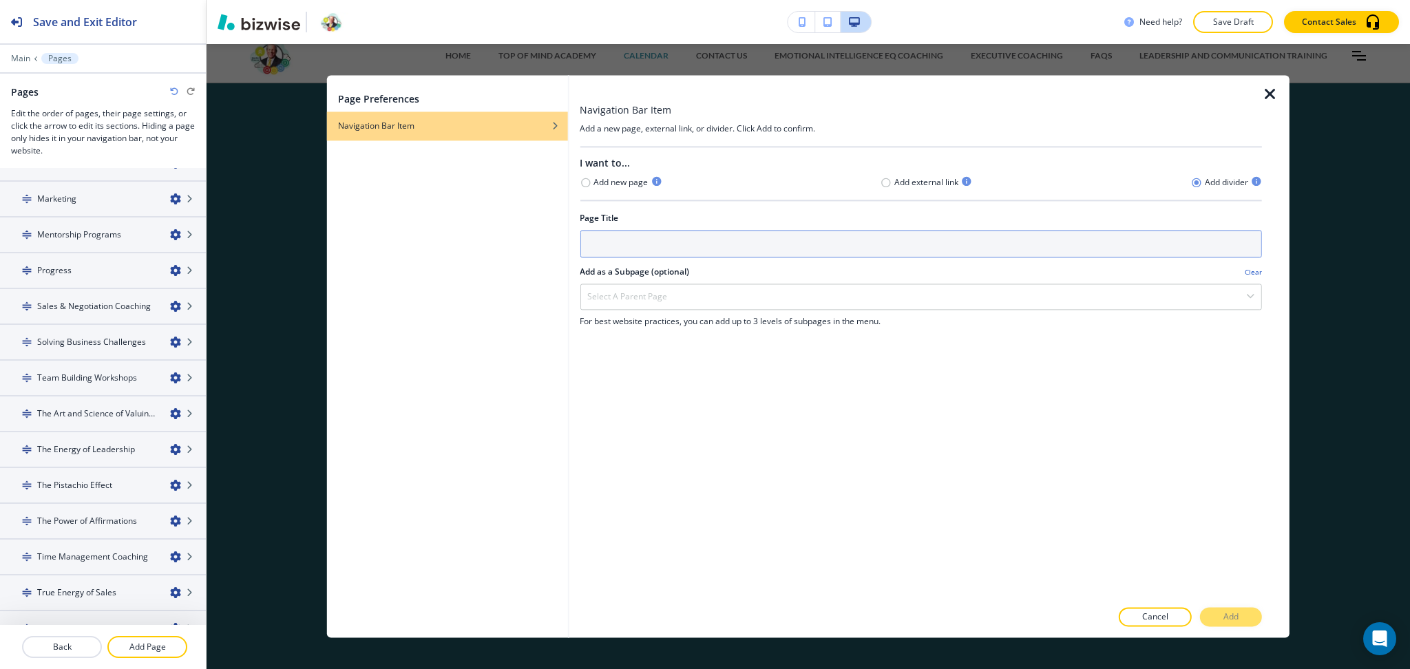
click at [702, 251] on input "text" at bounding box center [921, 244] width 682 height 28
type input "PROGRAMS"
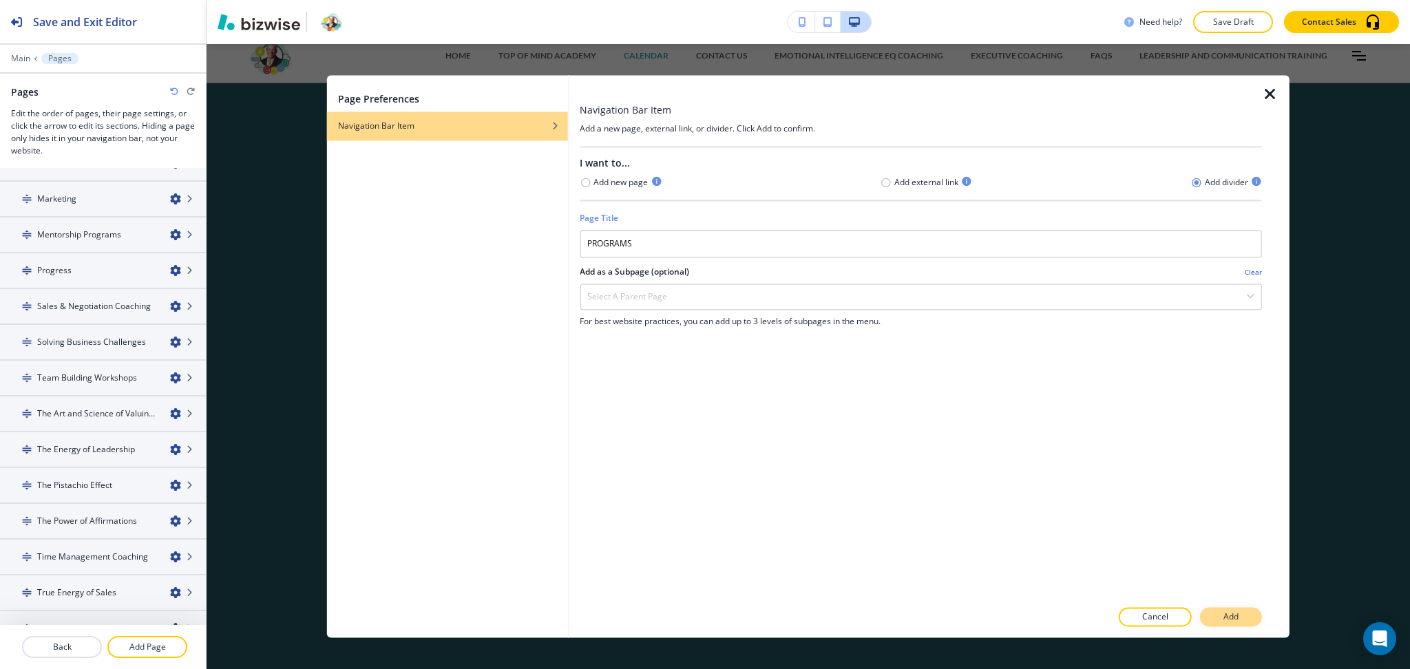
click at [1247, 616] on button "Add" at bounding box center [1231, 617] width 62 height 19
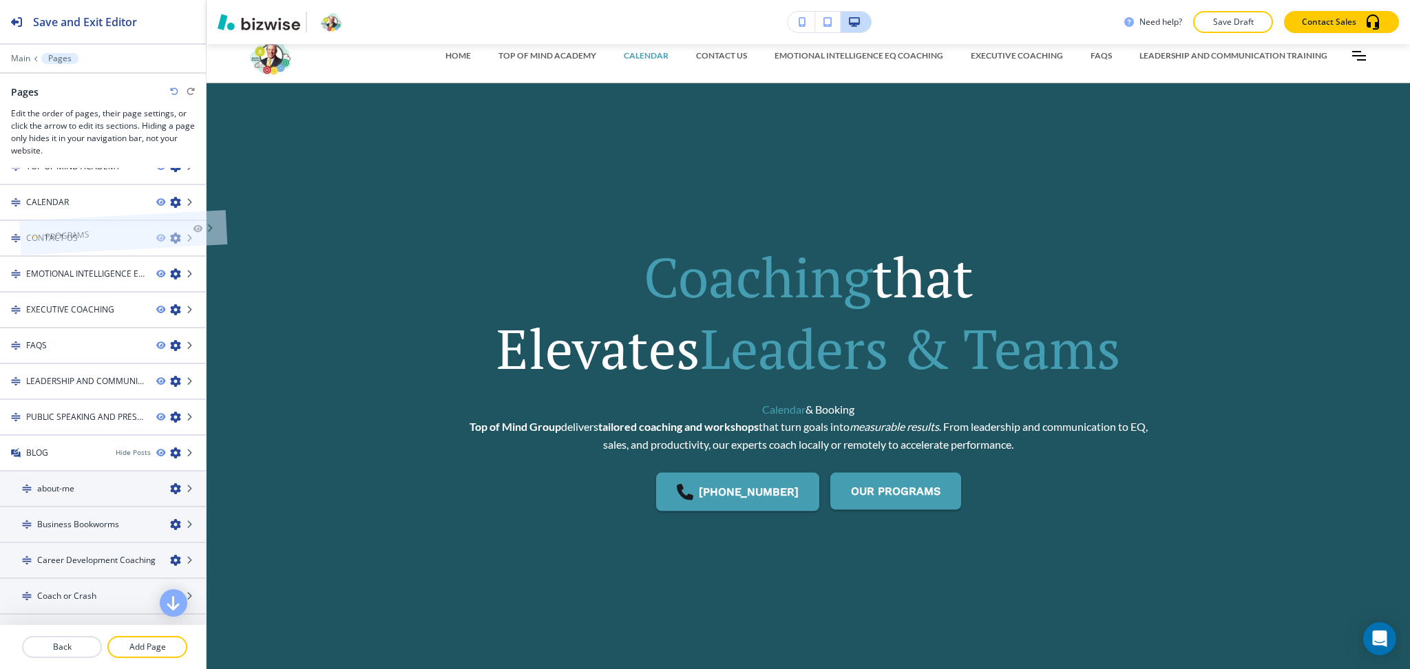
scroll to position [0, 0]
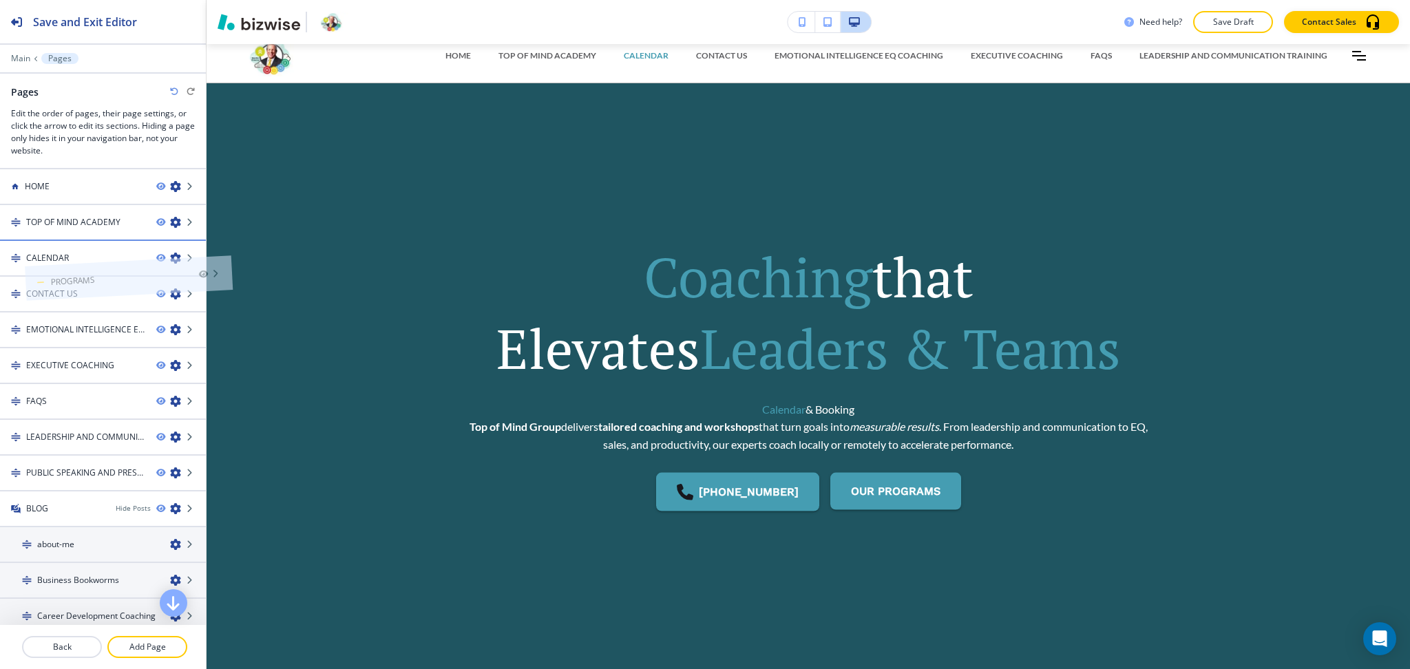
drag, startPoint x: 84, startPoint y: 606, endPoint x: 109, endPoint y: 245, distance: 361.7
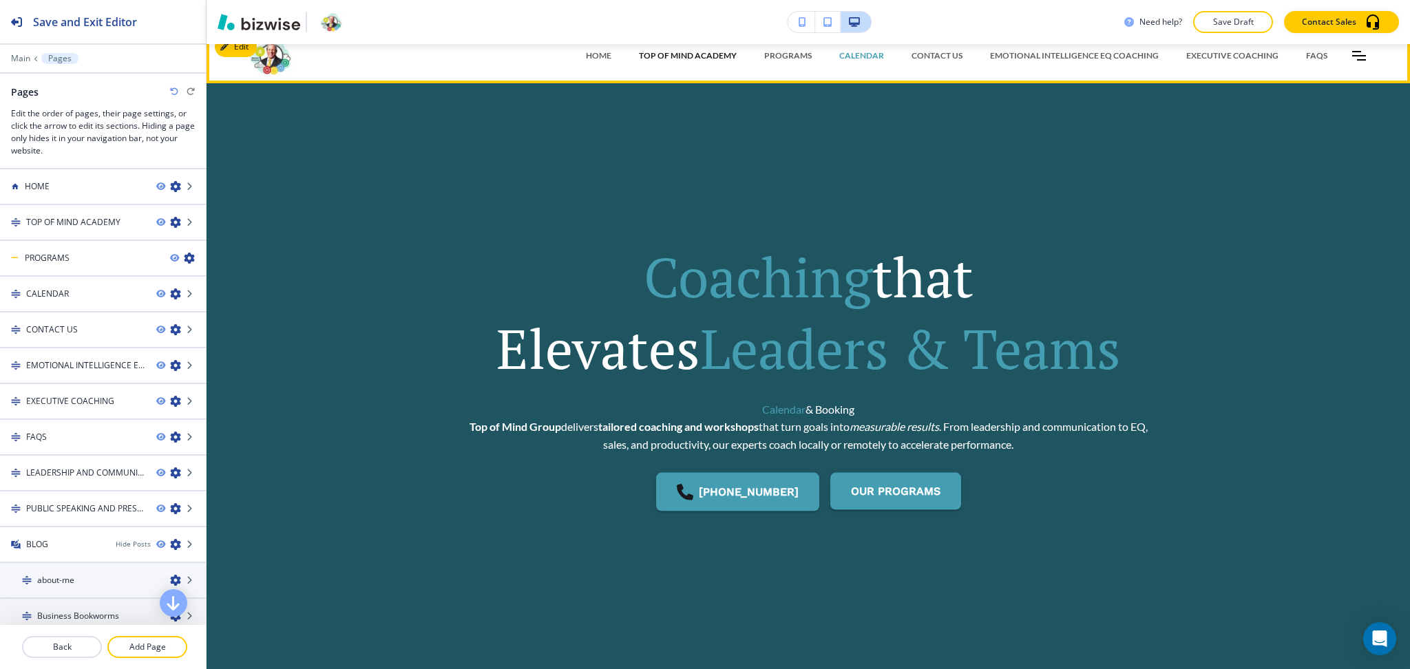
click at [686, 56] on p "TOP OF MIND ACADEMY" at bounding box center [688, 56] width 98 height 12
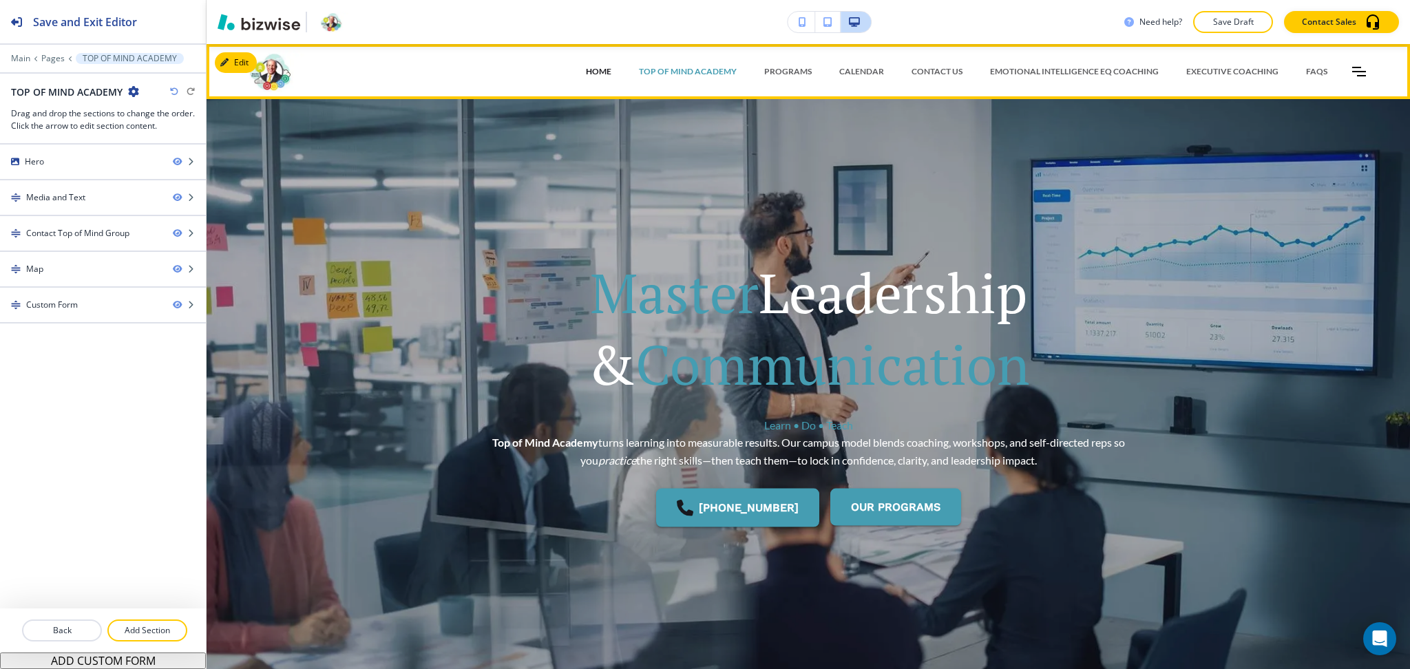
click at [587, 72] on p "HOME" at bounding box center [598, 71] width 25 height 12
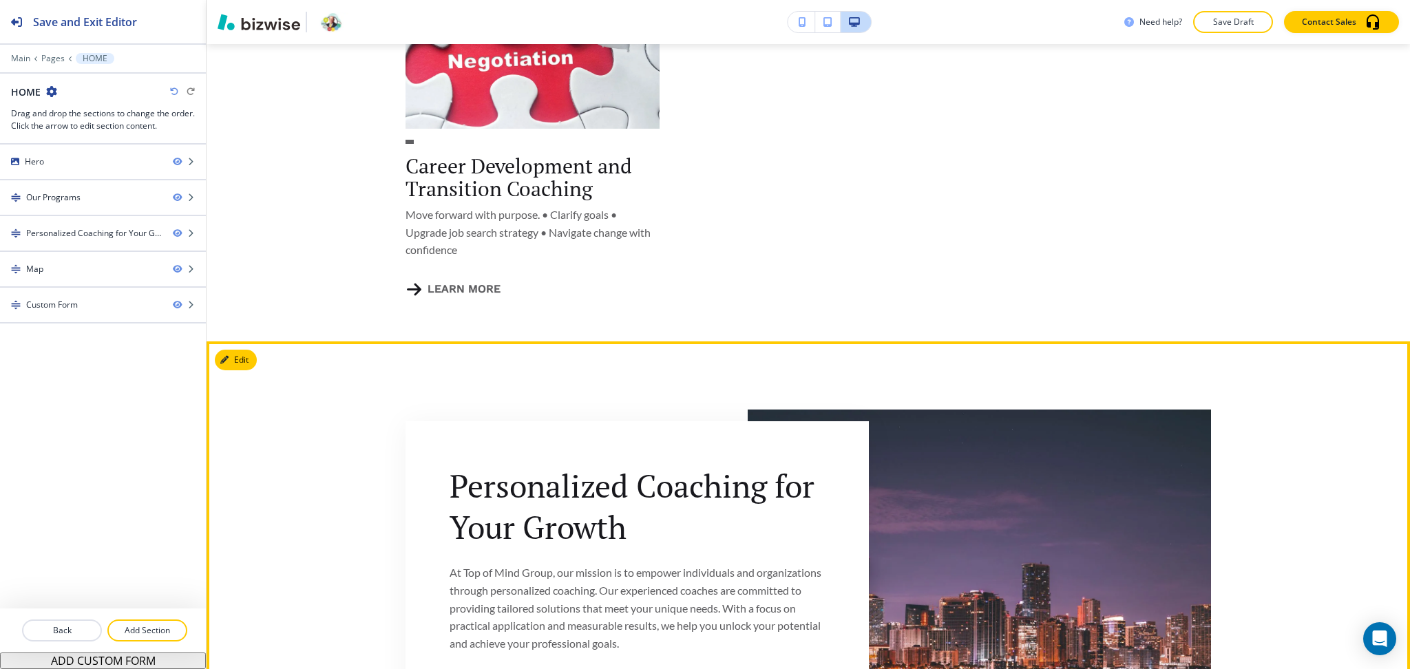
scroll to position [2397, 0]
click at [239, 350] on button "Edit This Section" at bounding box center [261, 360] width 93 height 21
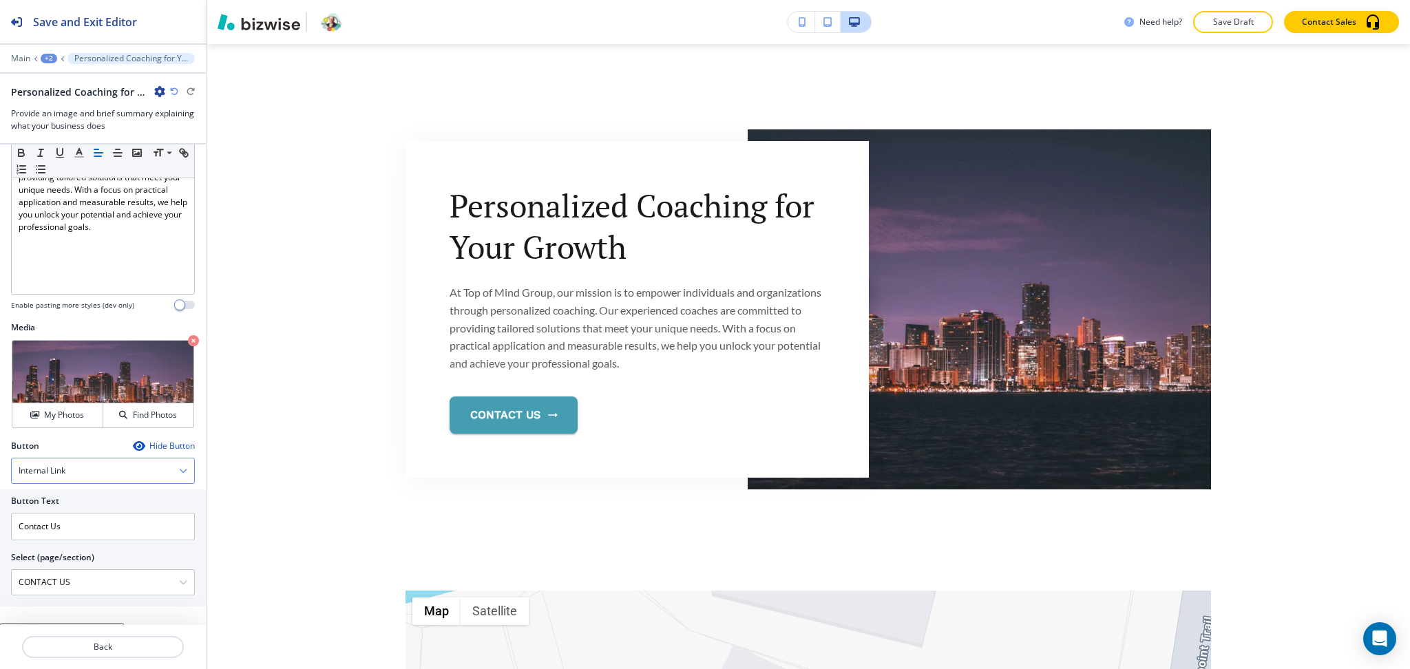
scroll to position [262, 0]
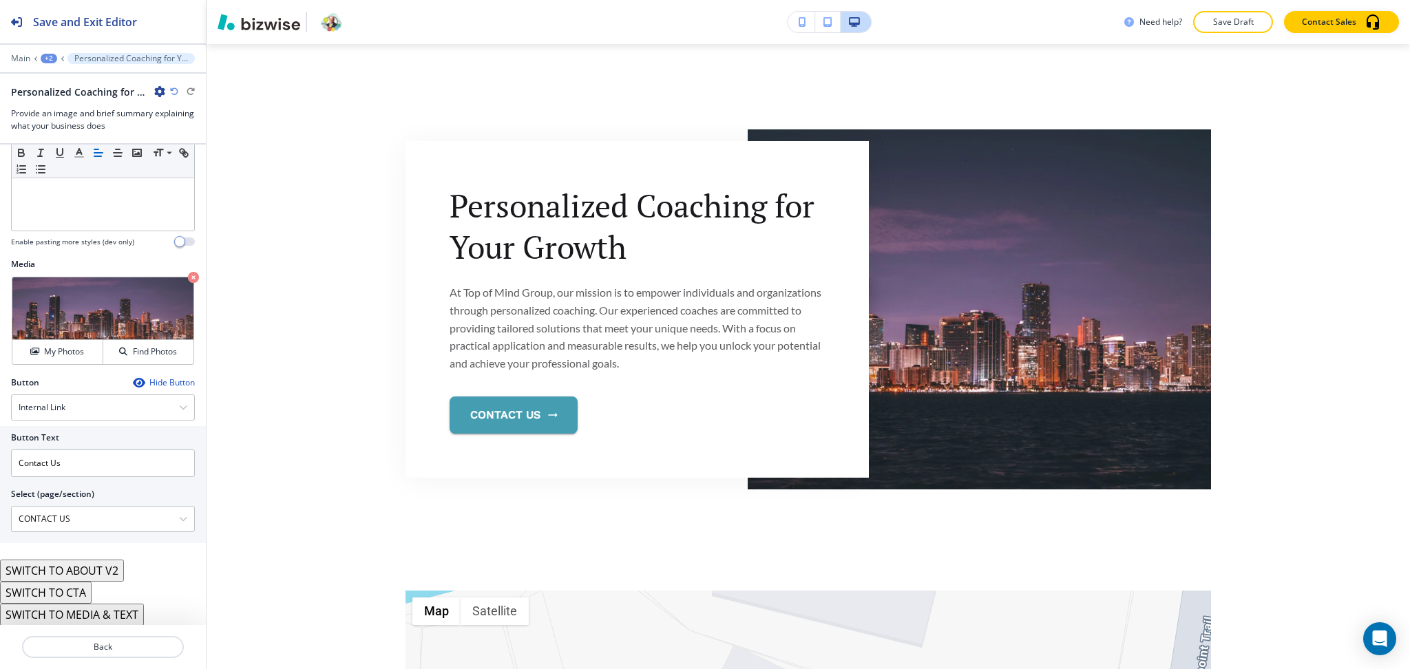
click at [117, 569] on button "SWITCH TO ABOUT V2" at bounding box center [62, 571] width 124 height 22
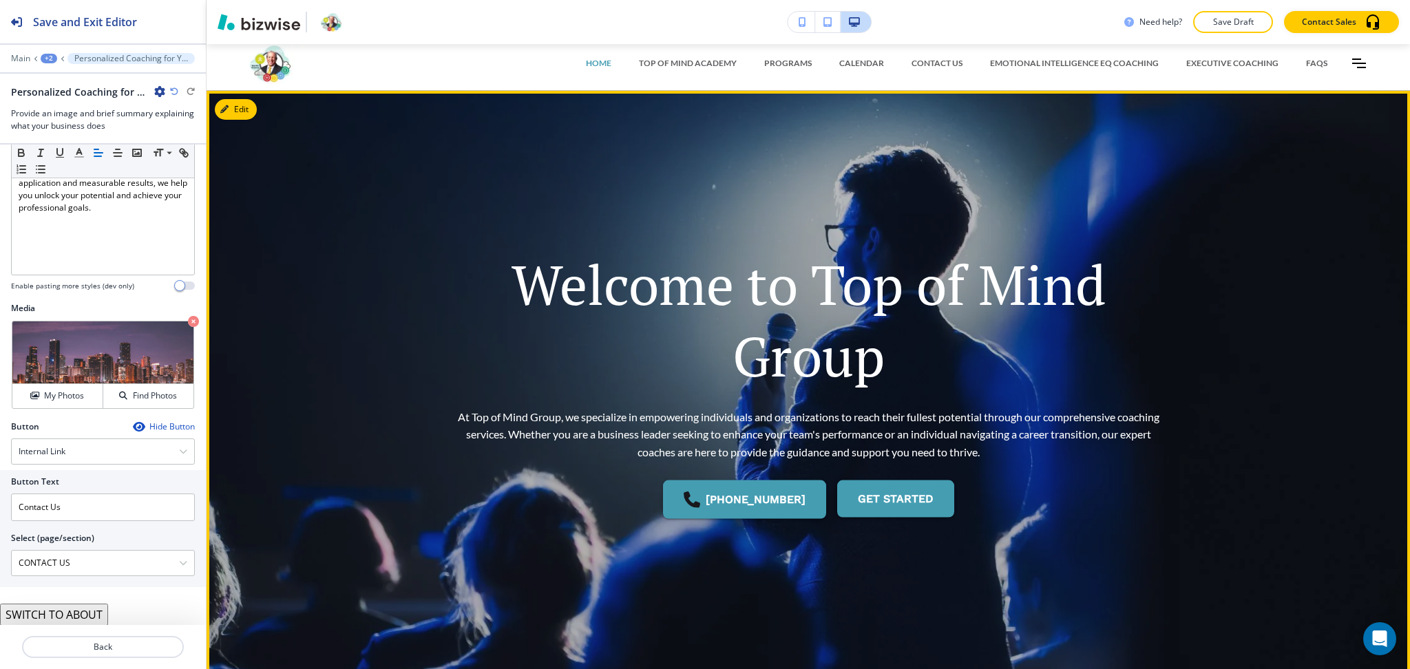
scroll to position [0, 0]
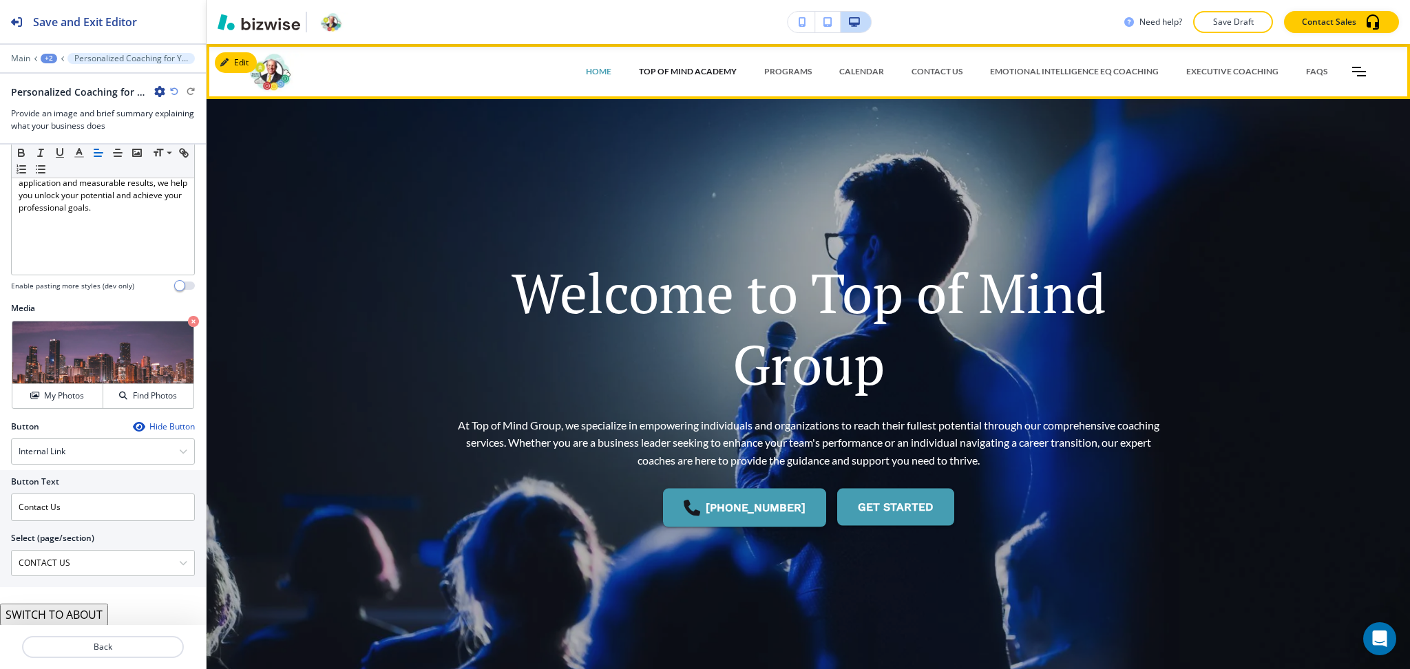
click at [696, 70] on p "TOP OF MIND ACADEMY" at bounding box center [688, 71] width 98 height 12
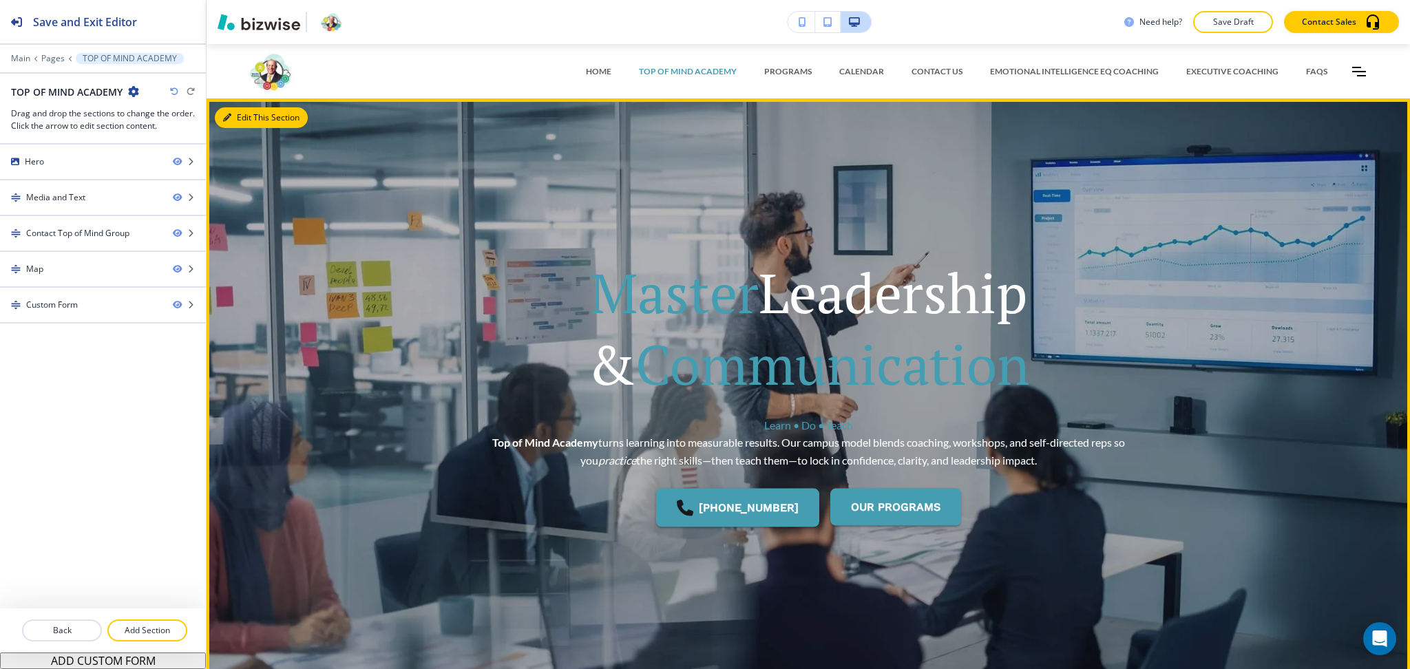
click at [236, 123] on button "Edit This Section" at bounding box center [261, 117] width 93 height 21
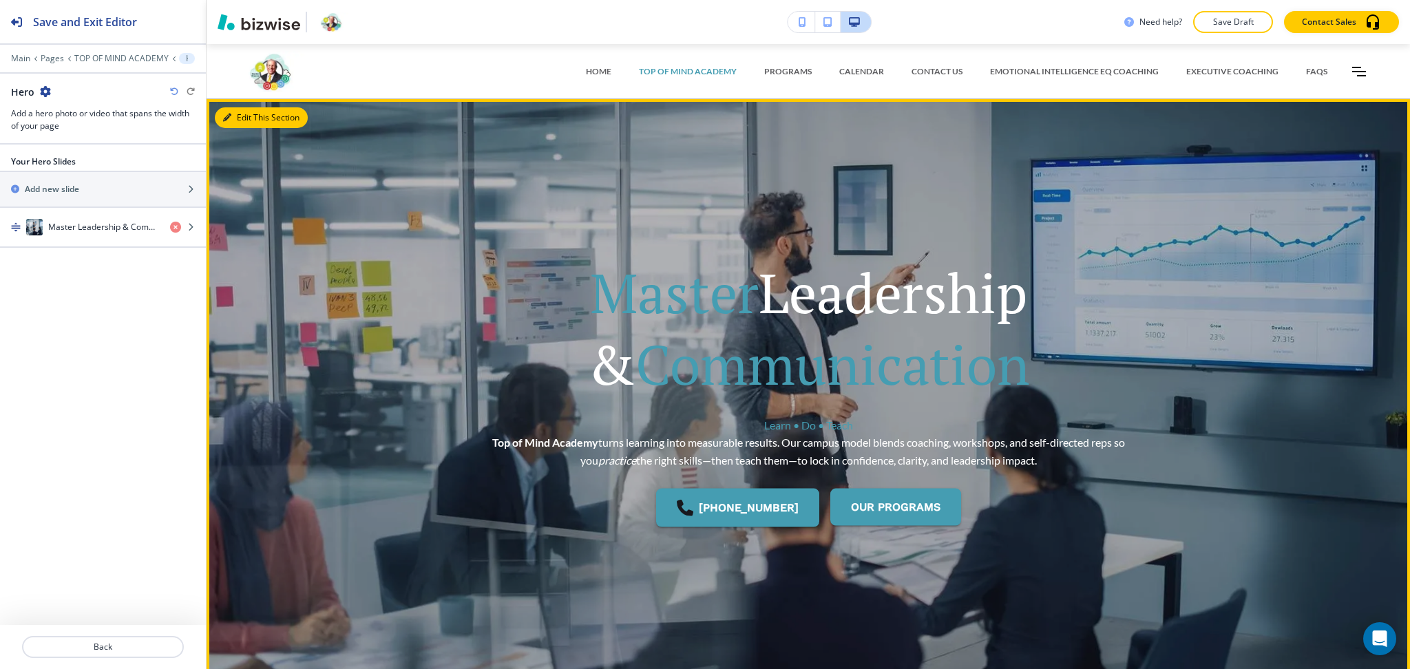
scroll to position [55, 0]
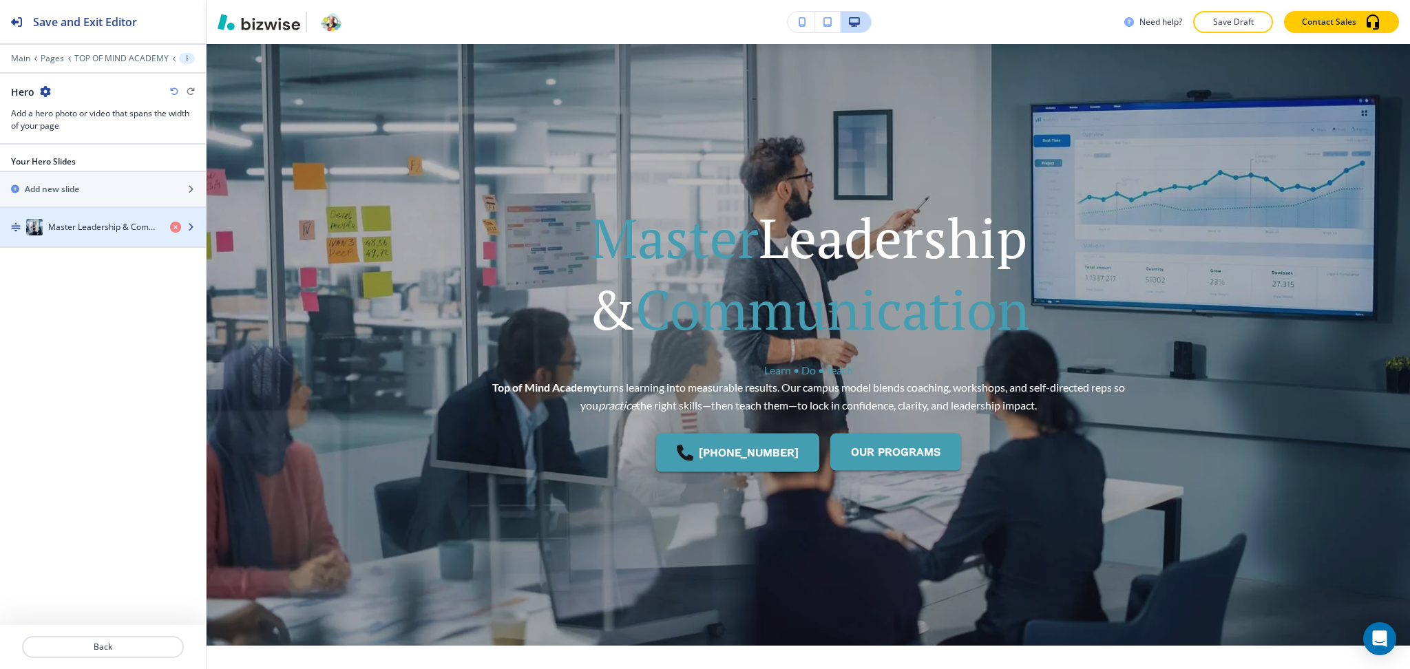
click at [52, 218] on div "button" at bounding box center [103, 213] width 206 height 11
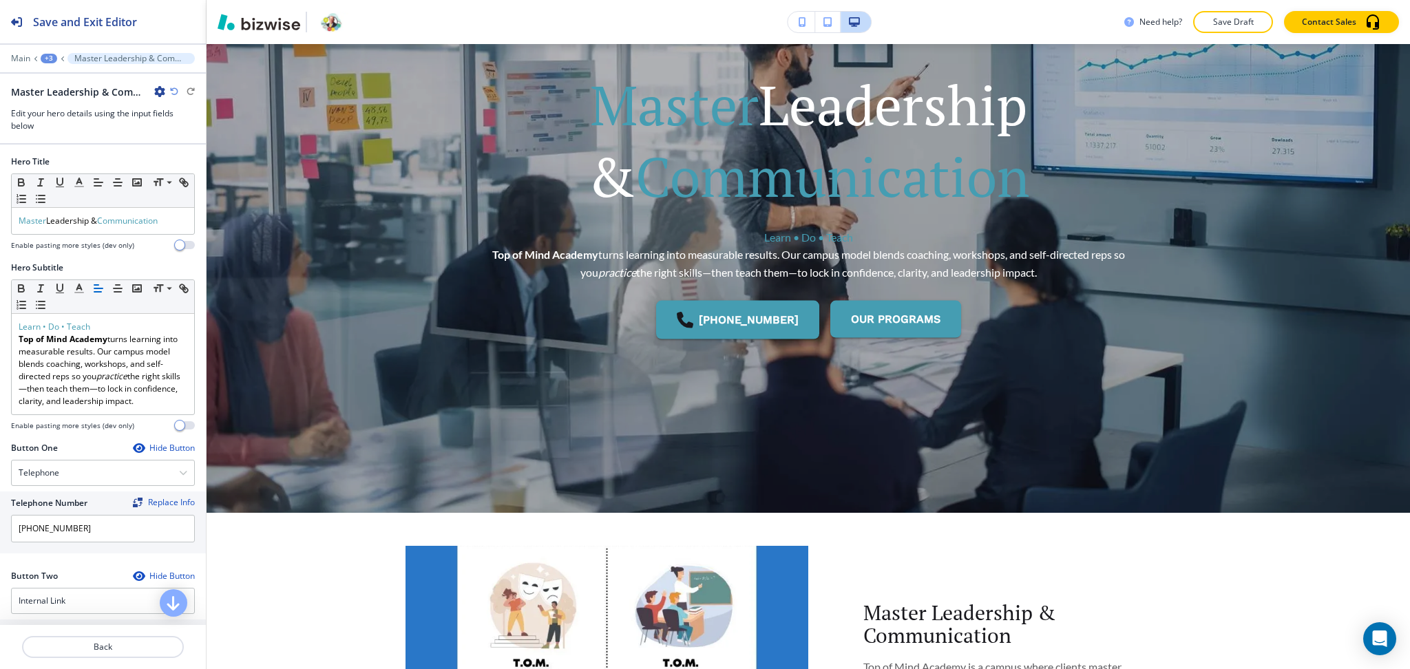
scroll to position [212, 0]
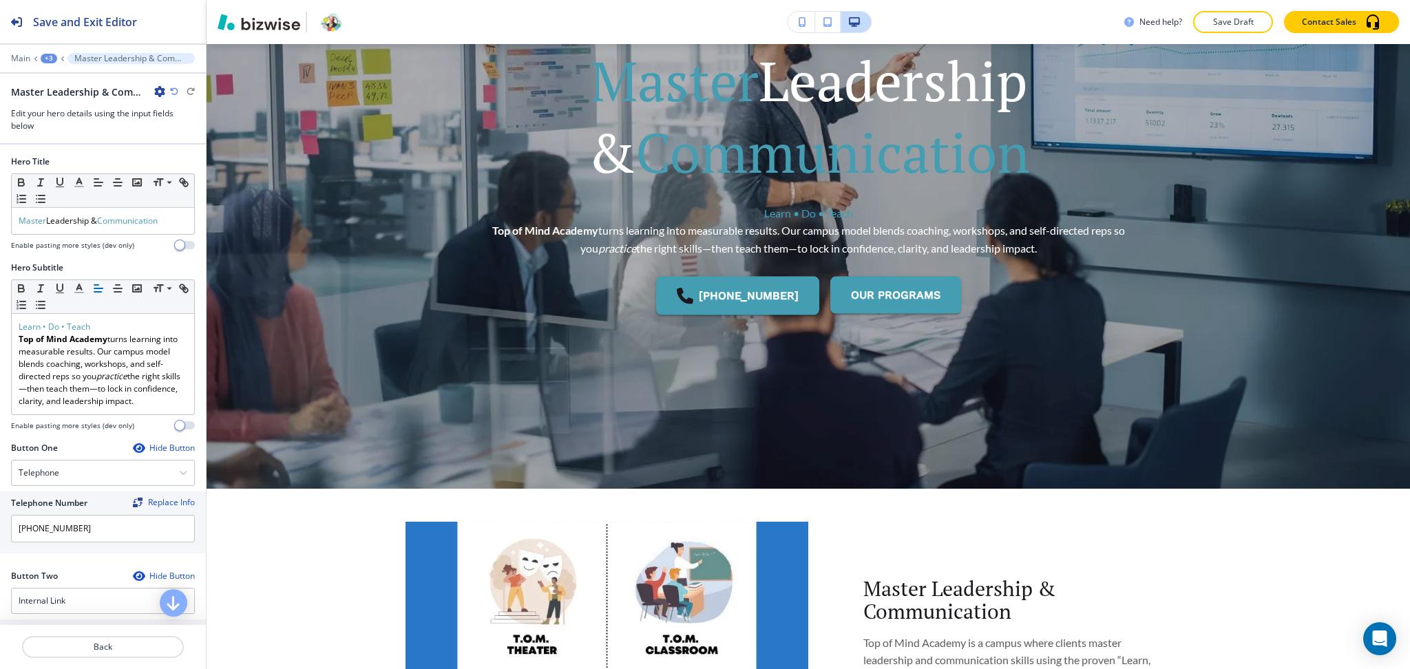
click at [105, 242] on h4 "Enable pasting more styles (dev only)" at bounding box center [72, 245] width 123 height 10
click at [105, 223] on span "Communication" at bounding box center [127, 221] width 61 height 12
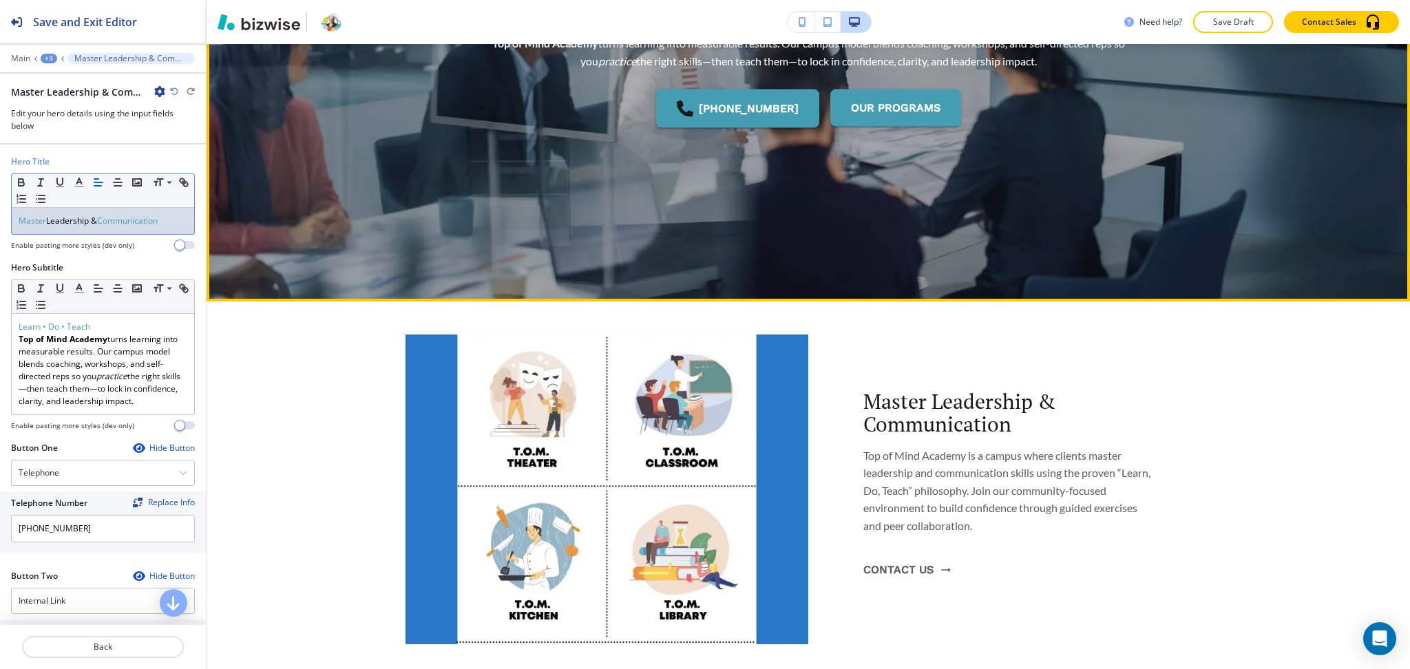
scroll to position [397, 0]
